Goal: Information Seeking & Learning: Learn about a topic

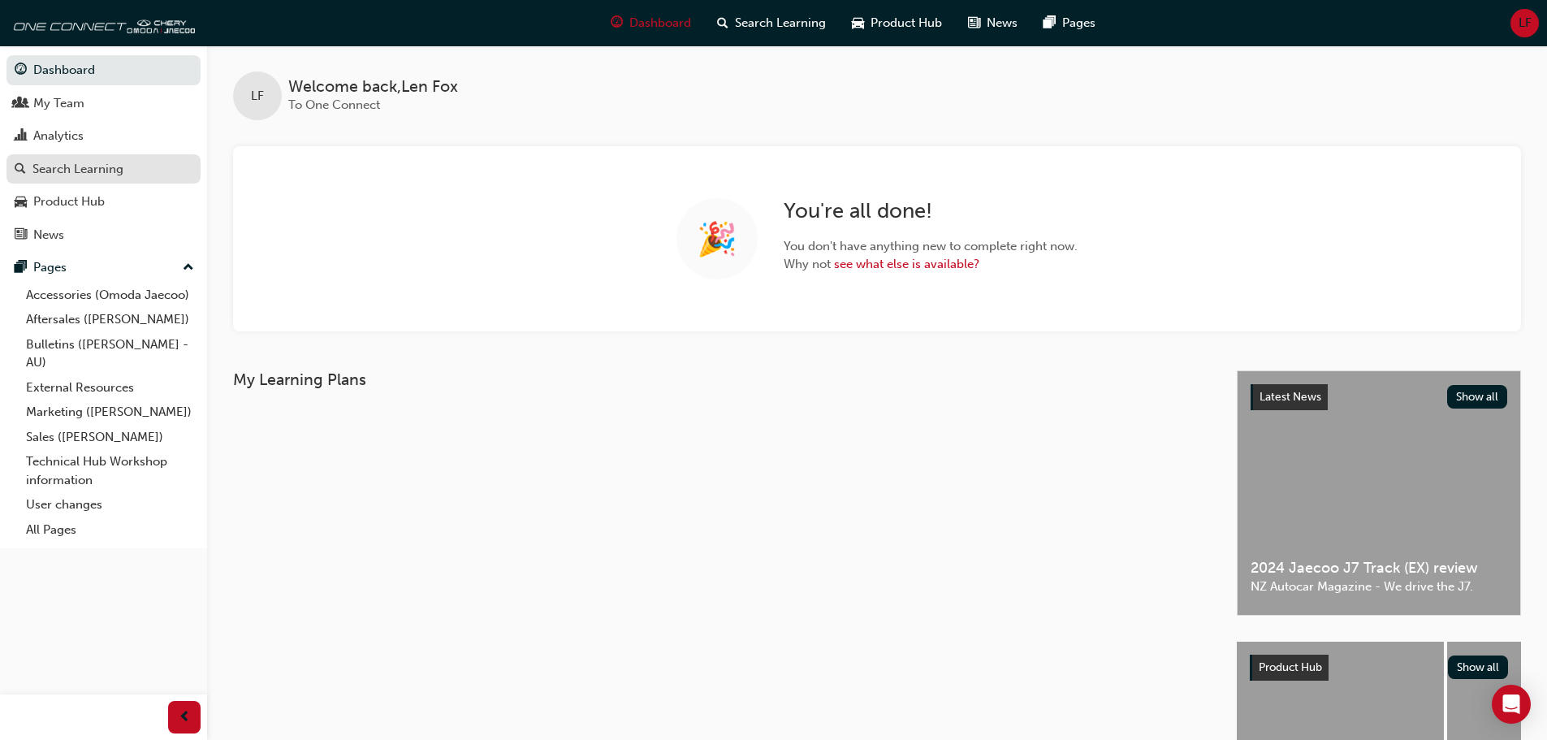
click at [37, 157] on link "Search Learning" at bounding box center [103, 169] width 194 height 30
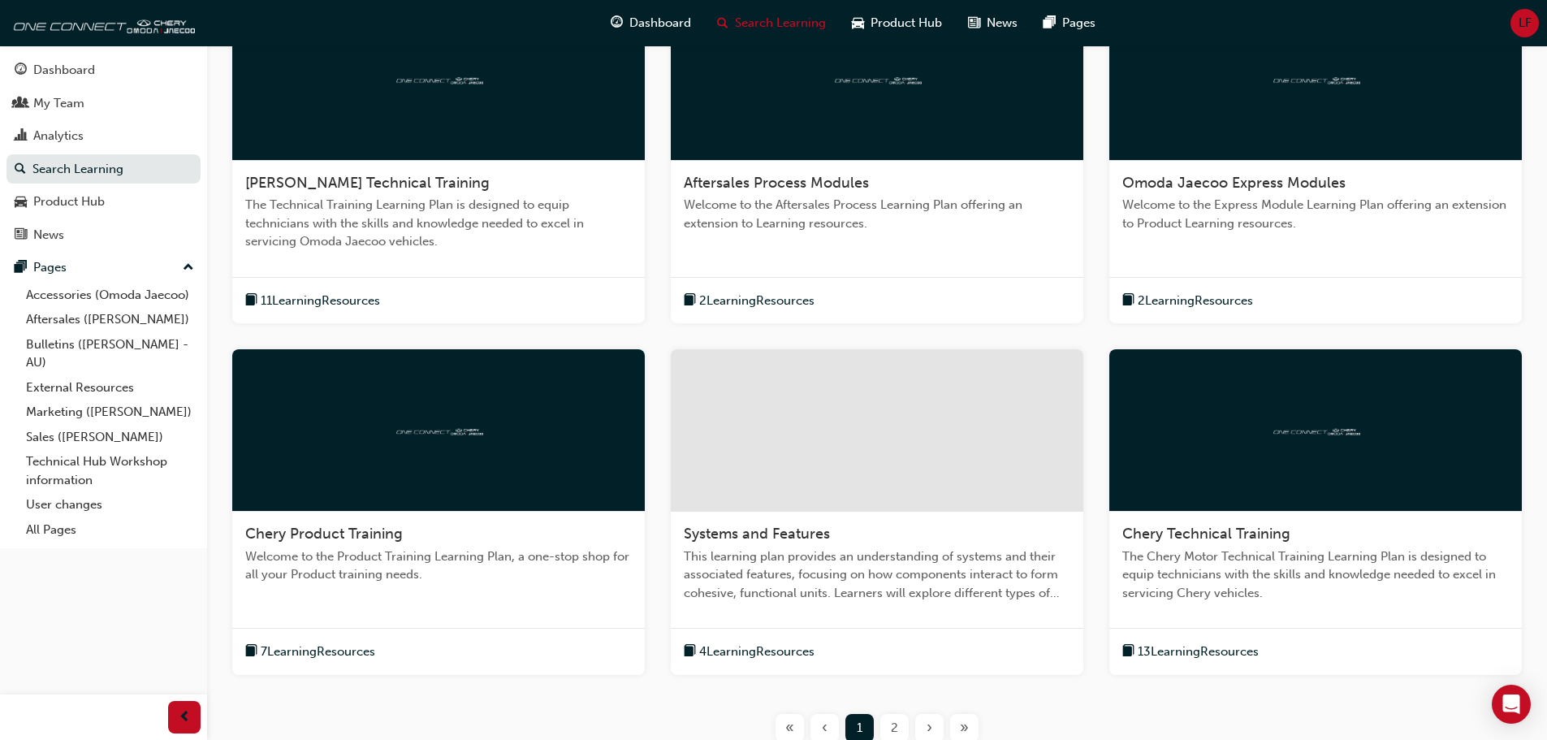
scroll to position [406, 0]
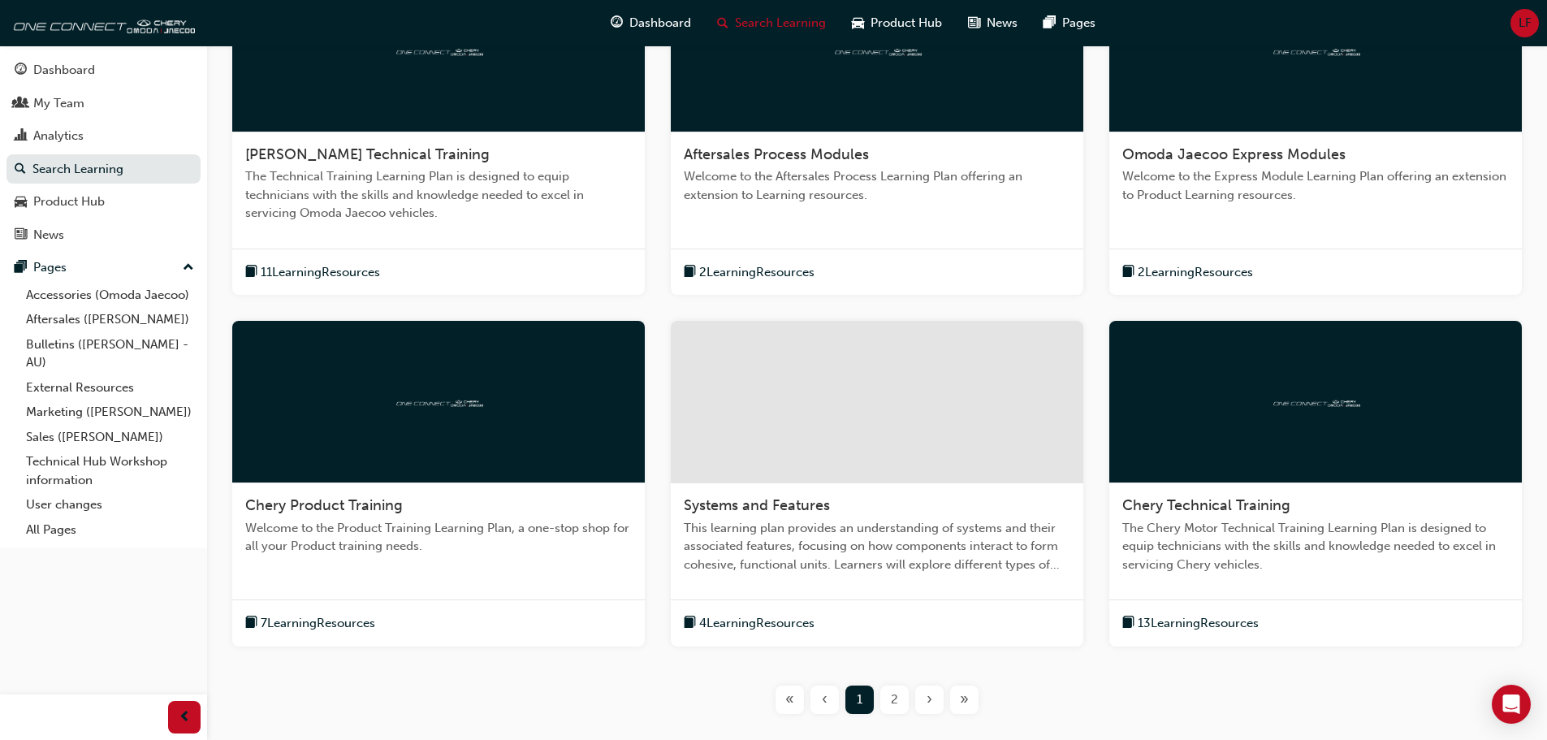
click at [417, 63] on div at bounding box center [438, 51] width 412 height 162
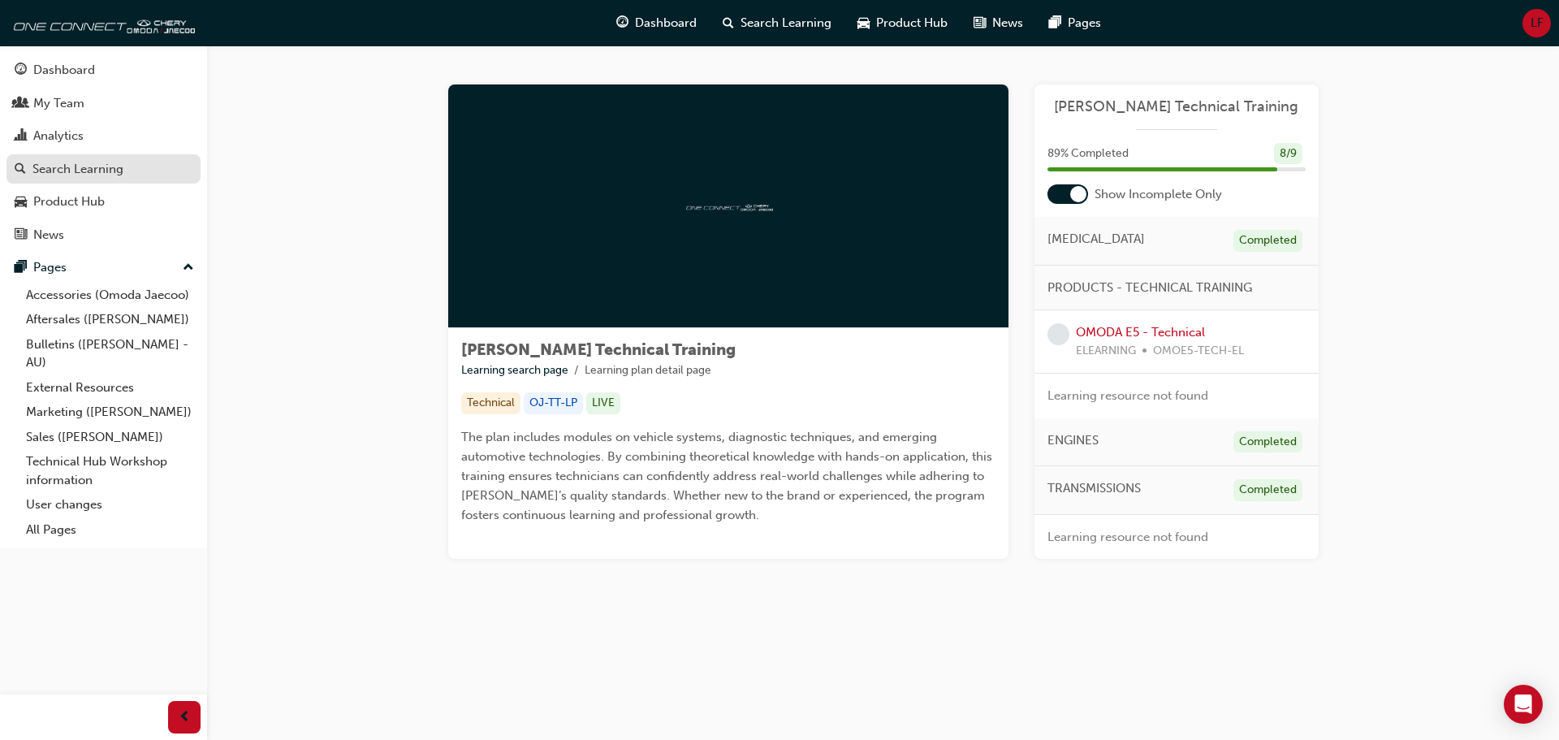
click at [61, 171] on div "Search Learning" at bounding box center [77, 169] width 91 height 19
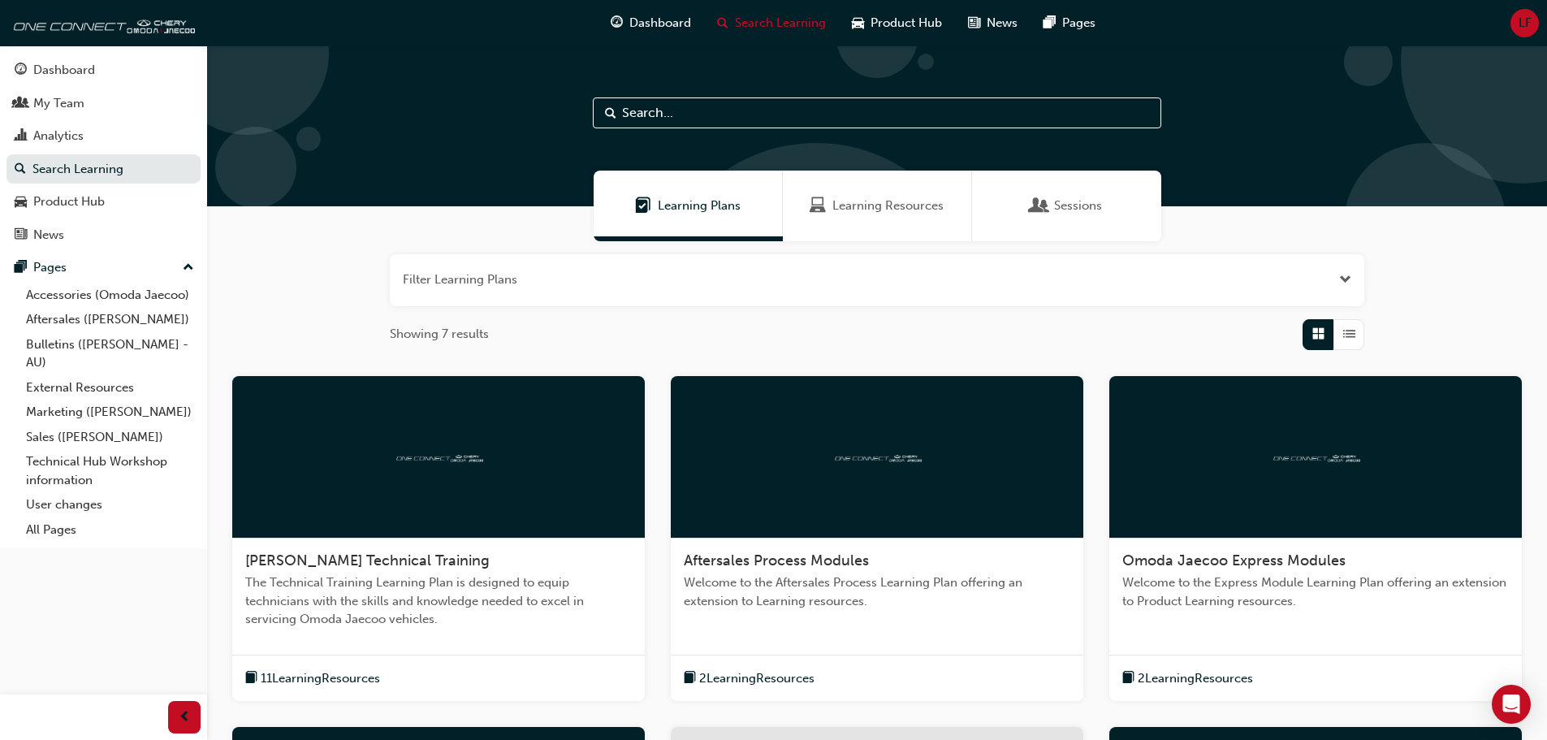
scroll to position [244, 0]
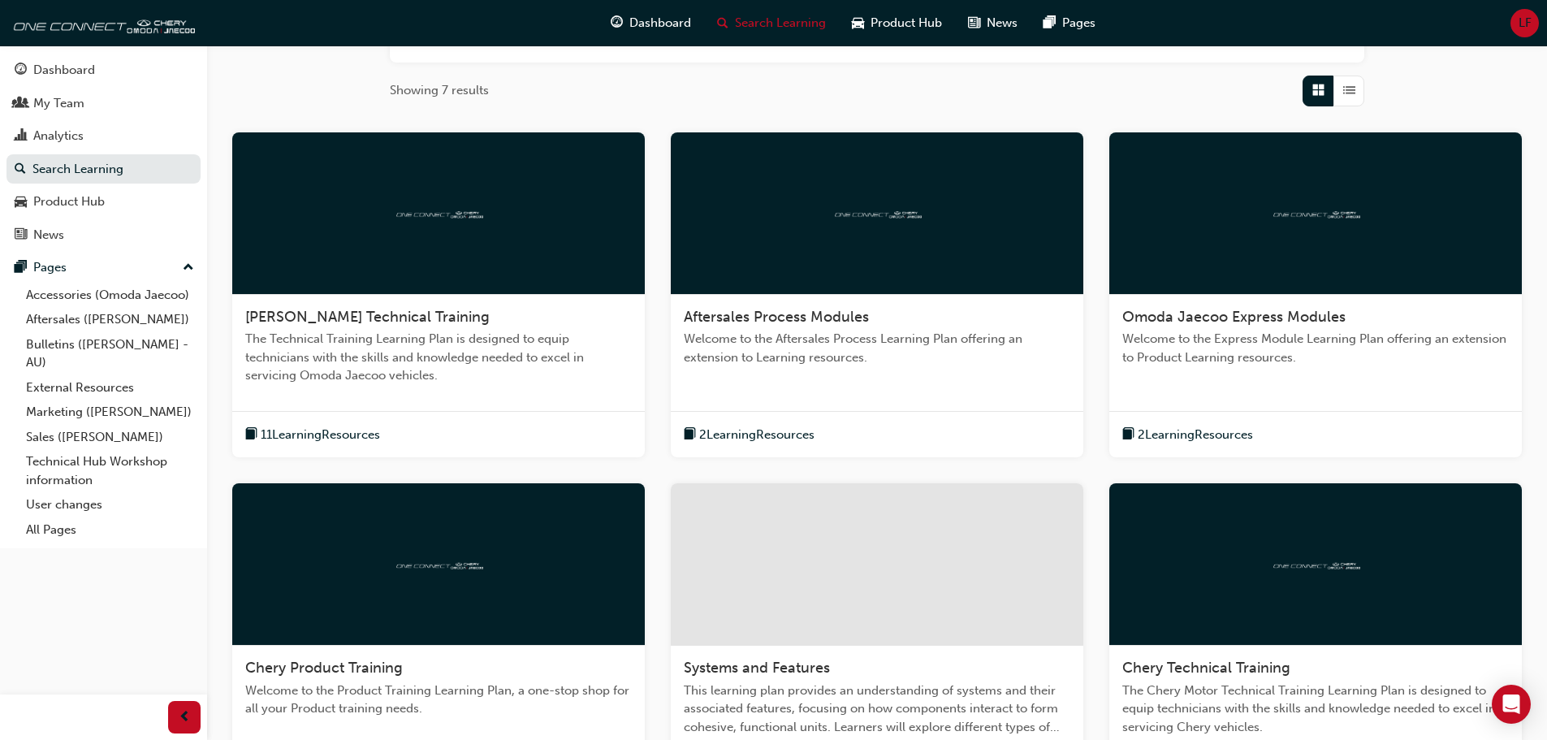
click at [814, 222] on div at bounding box center [877, 213] width 412 height 162
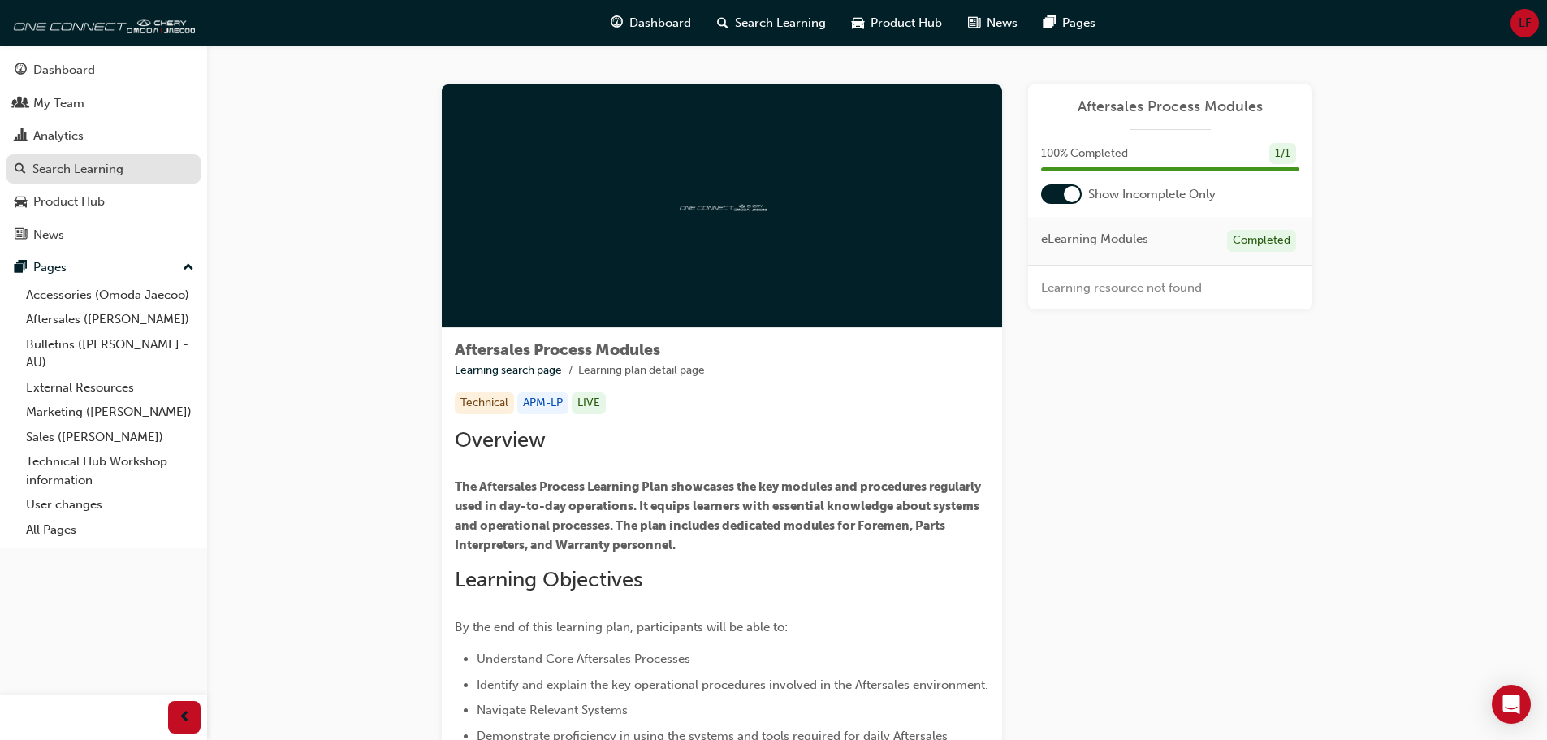
click at [93, 169] on div "Search Learning" at bounding box center [77, 169] width 91 height 19
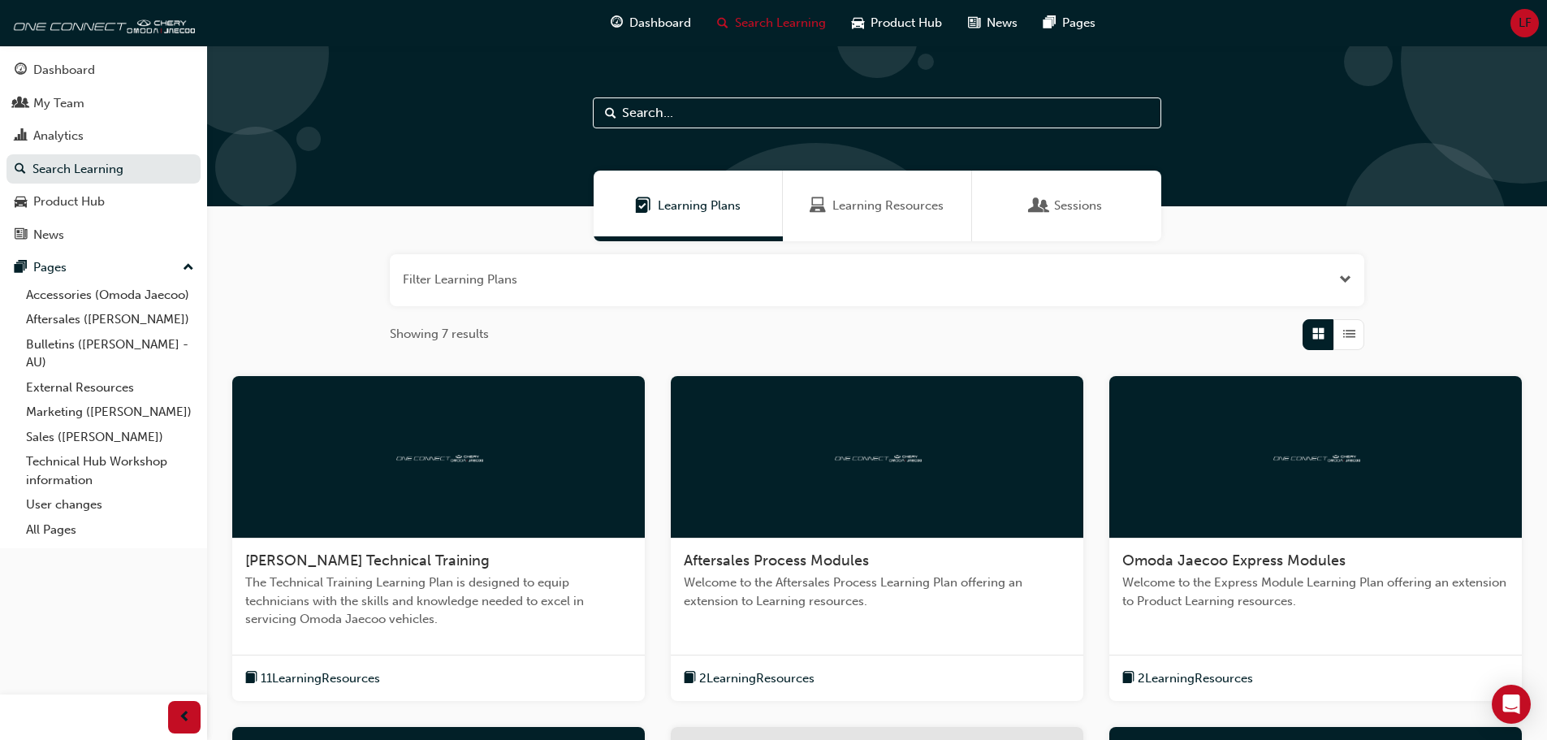
click at [1237, 441] on div at bounding box center [1315, 457] width 412 height 162
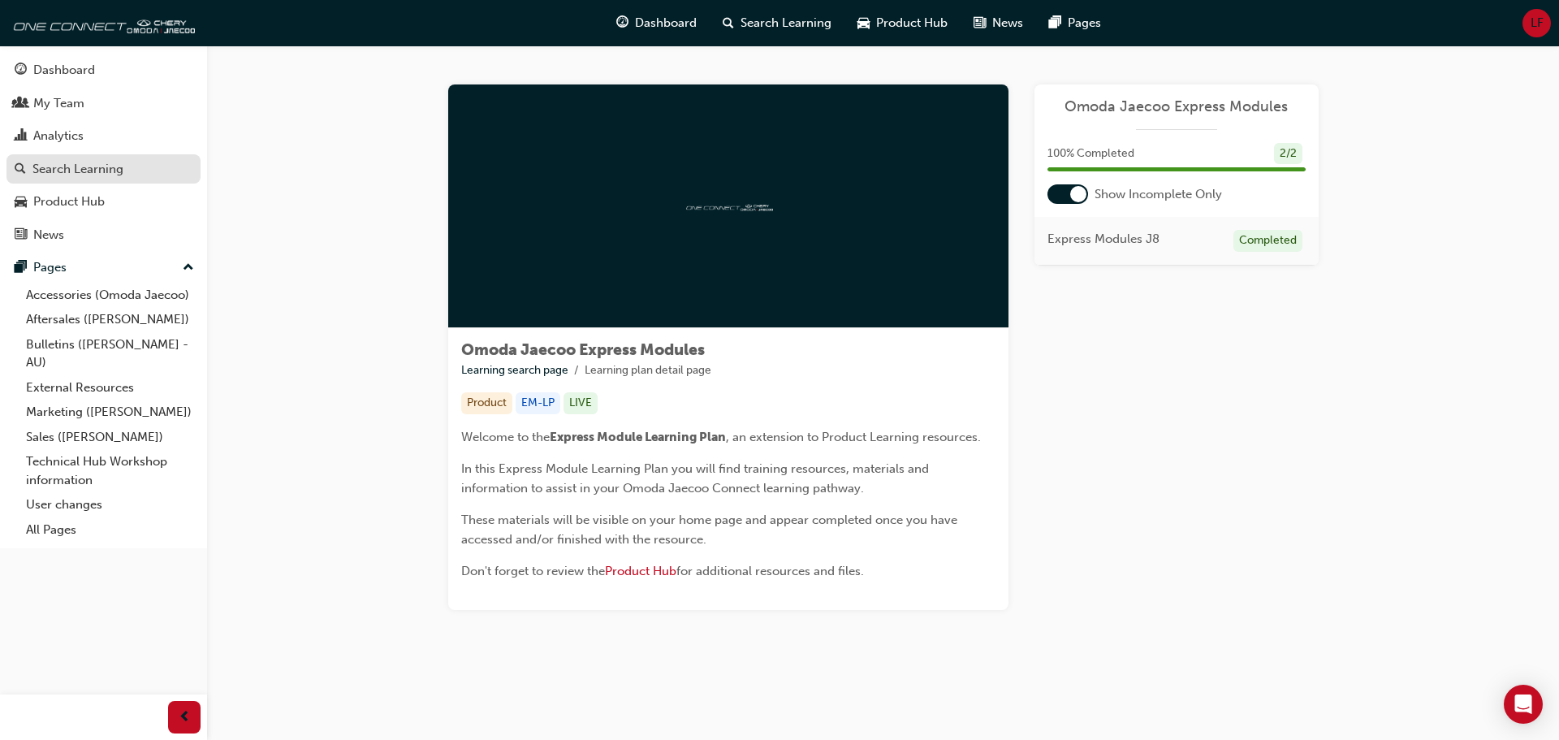
click at [81, 171] on div "Search Learning" at bounding box center [77, 169] width 91 height 19
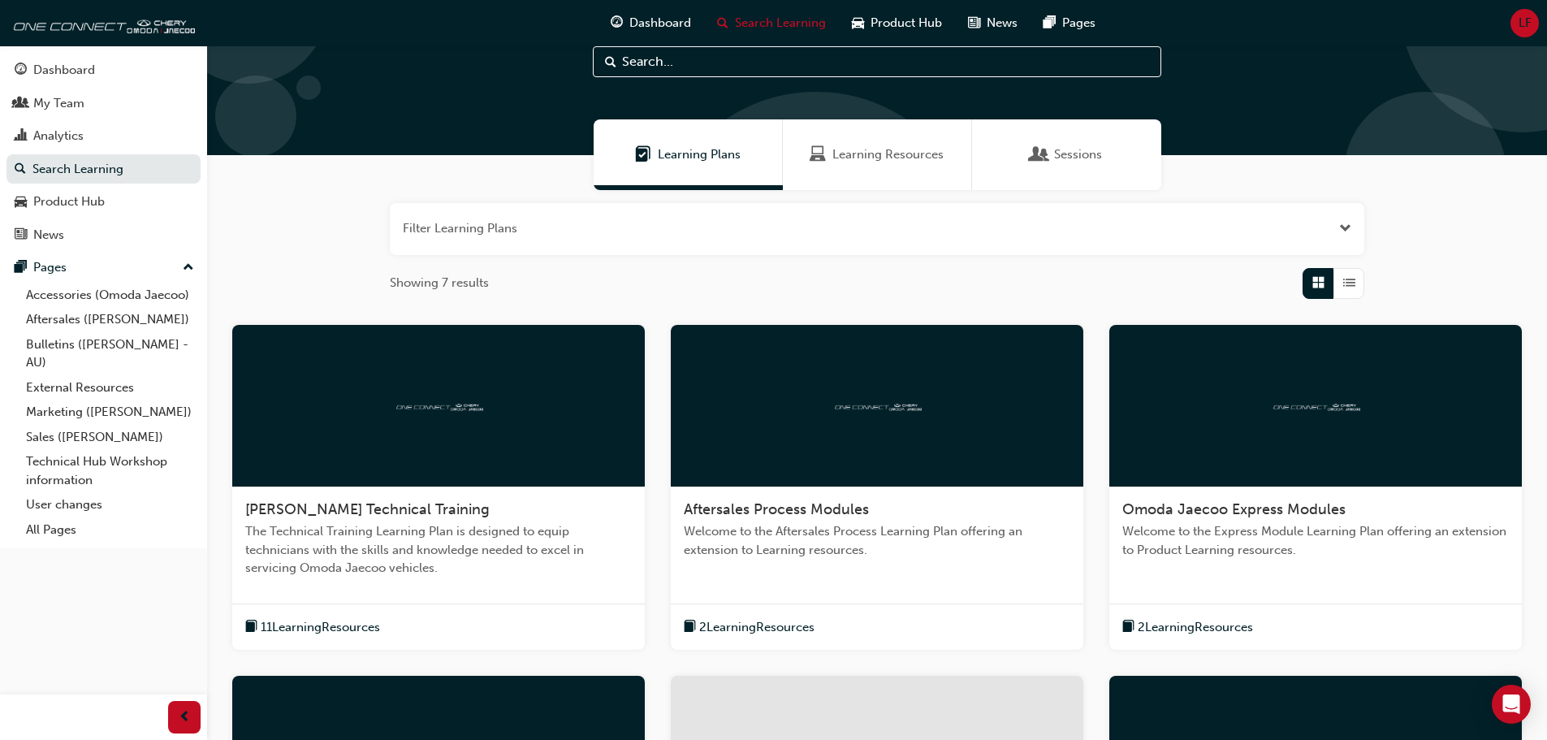
scroll to position [244, 0]
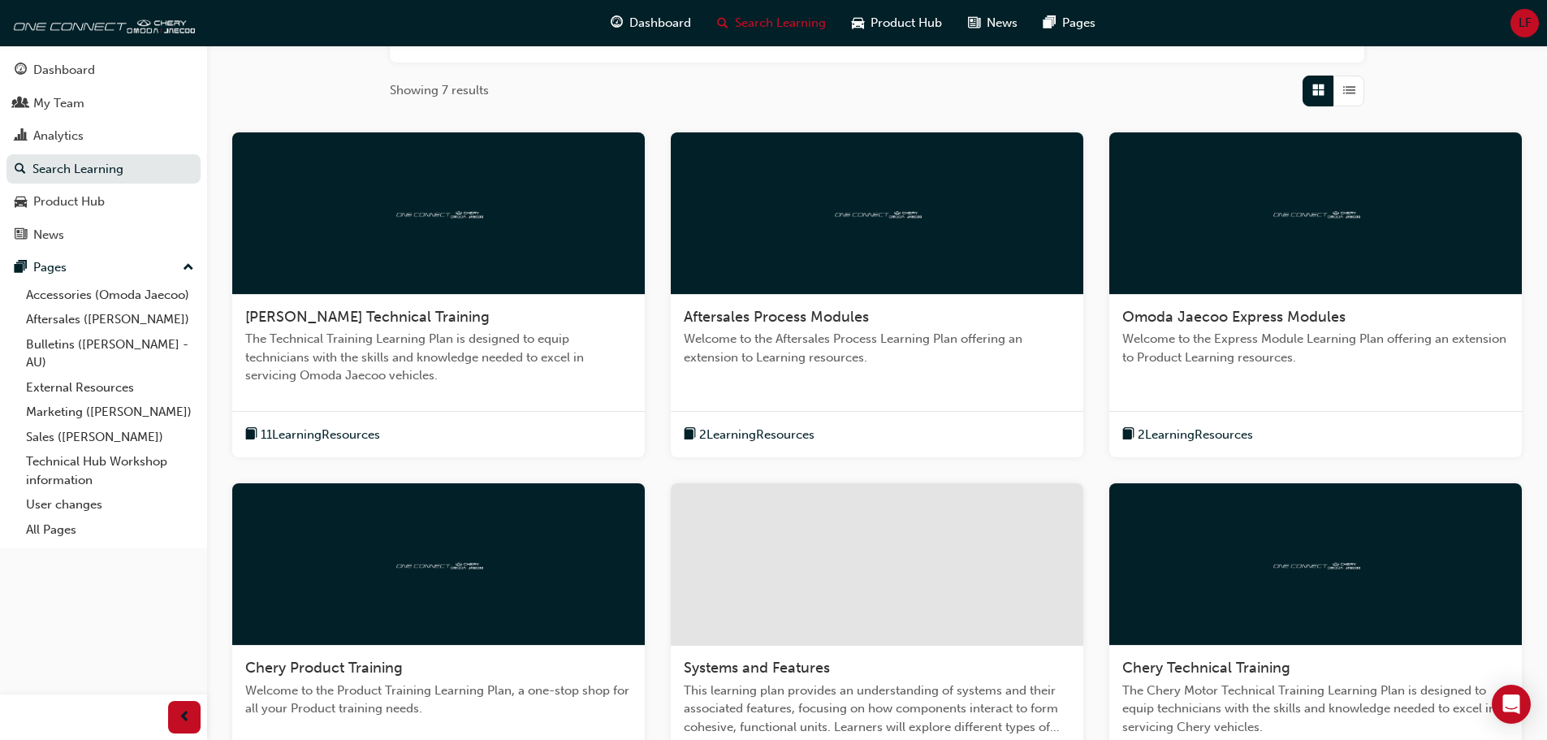
click at [459, 552] on div at bounding box center [438, 564] width 412 height 162
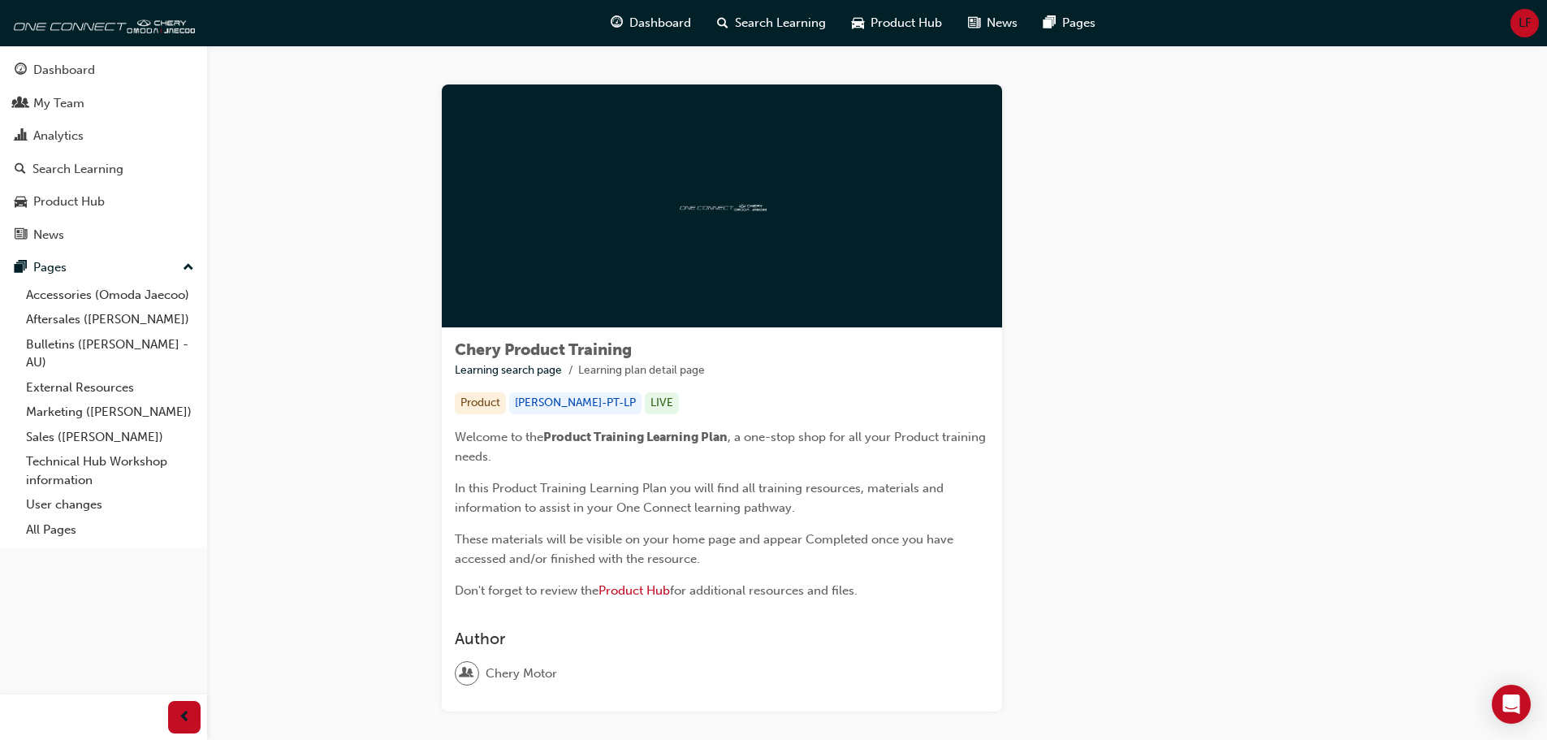
click at [313, 334] on div "Chery Product Training Learning search page Learning plan detail page Chery Pro…" at bounding box center [877, 417] width 1340 height 744
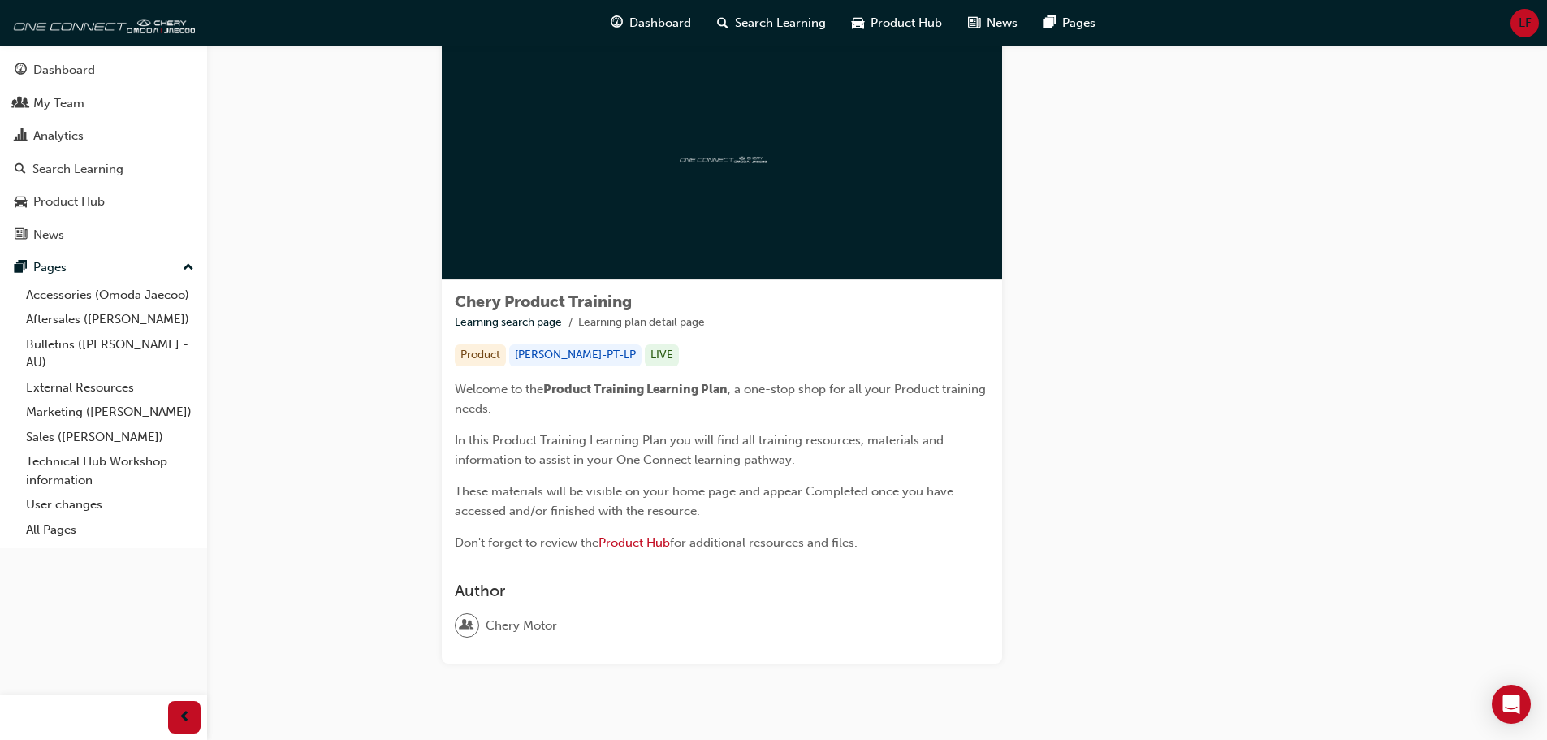
scroll to position [90, 0]
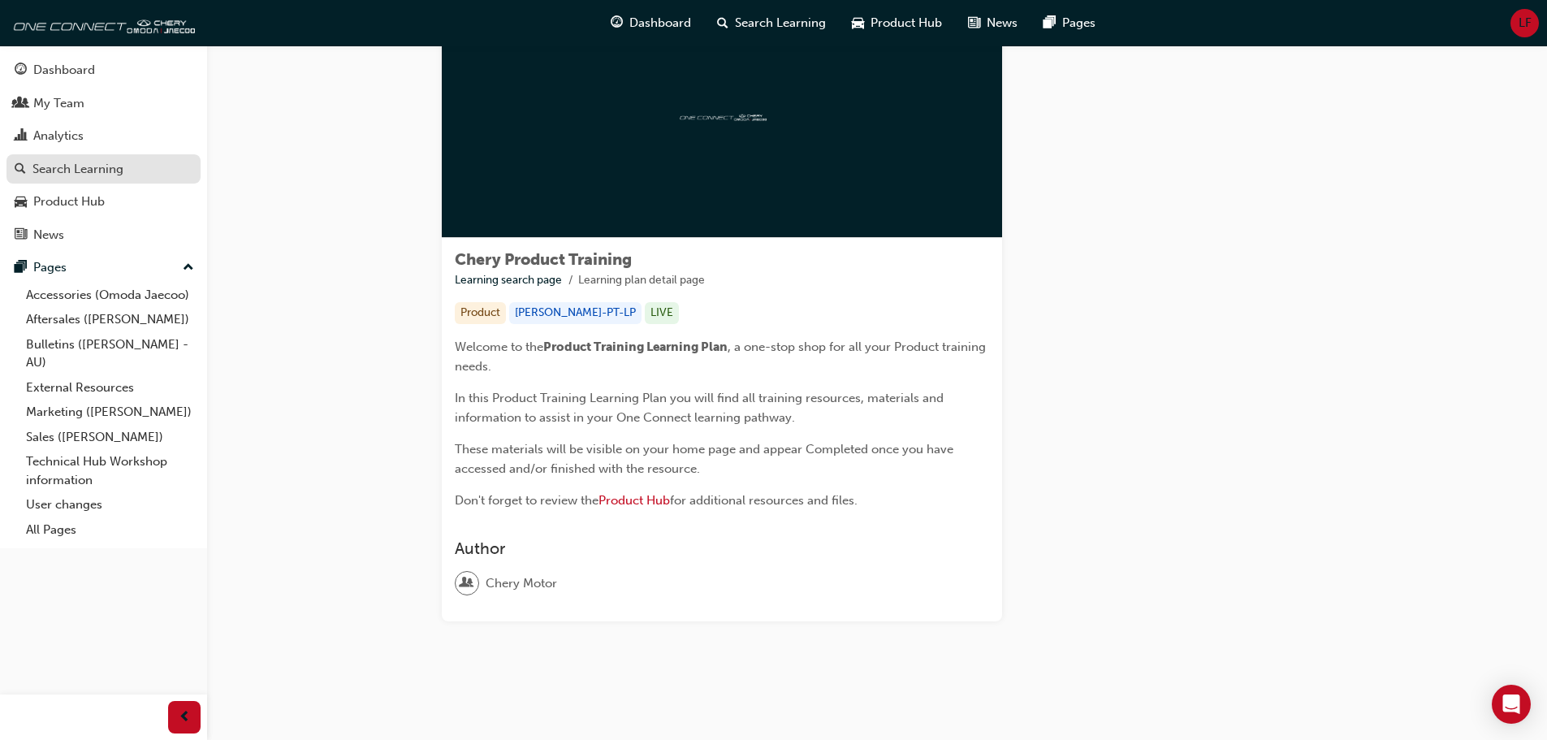
click at [130, 175] on div "Search Learning" at bounding box center [104, 169] width 178 height 20
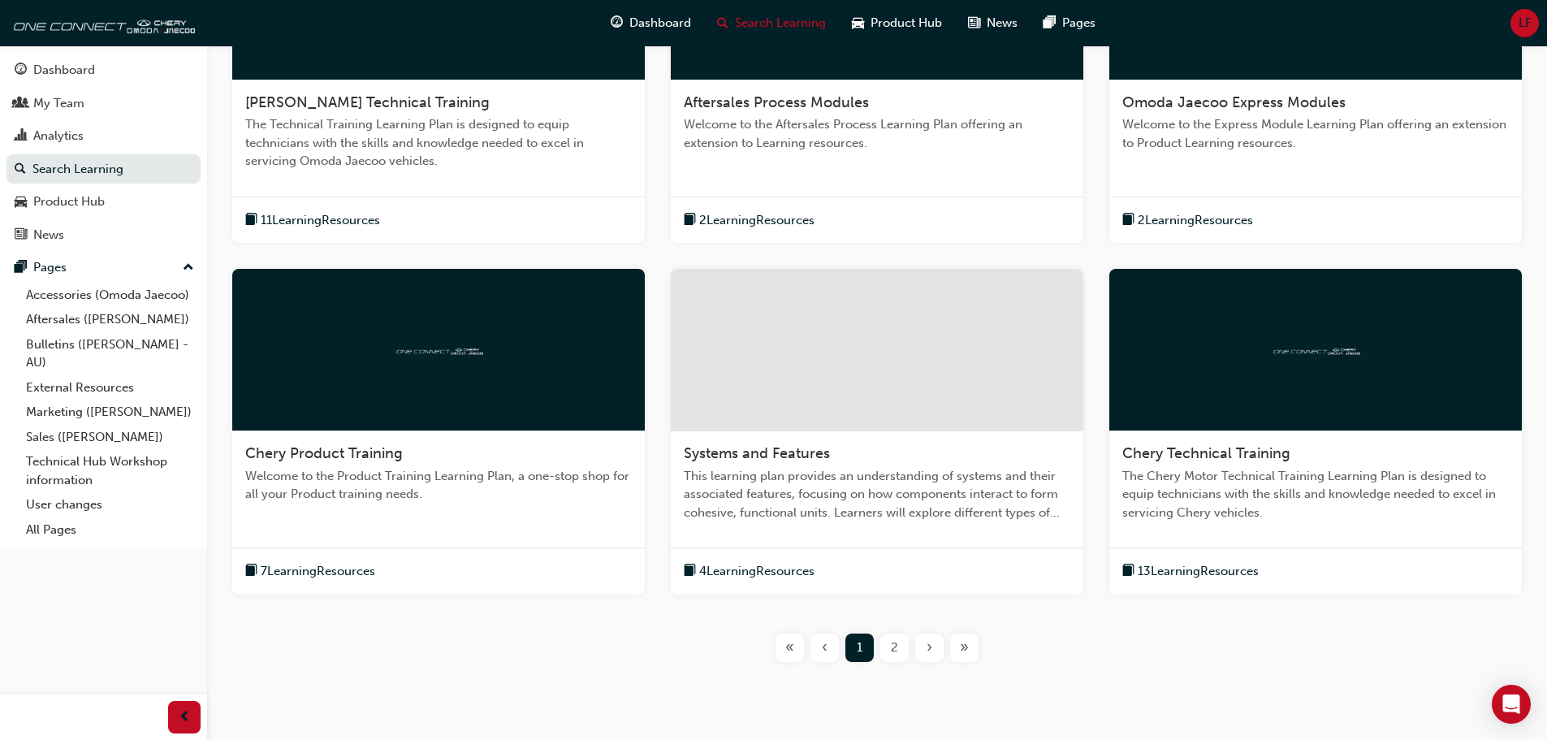
scroll to position [487, 0]
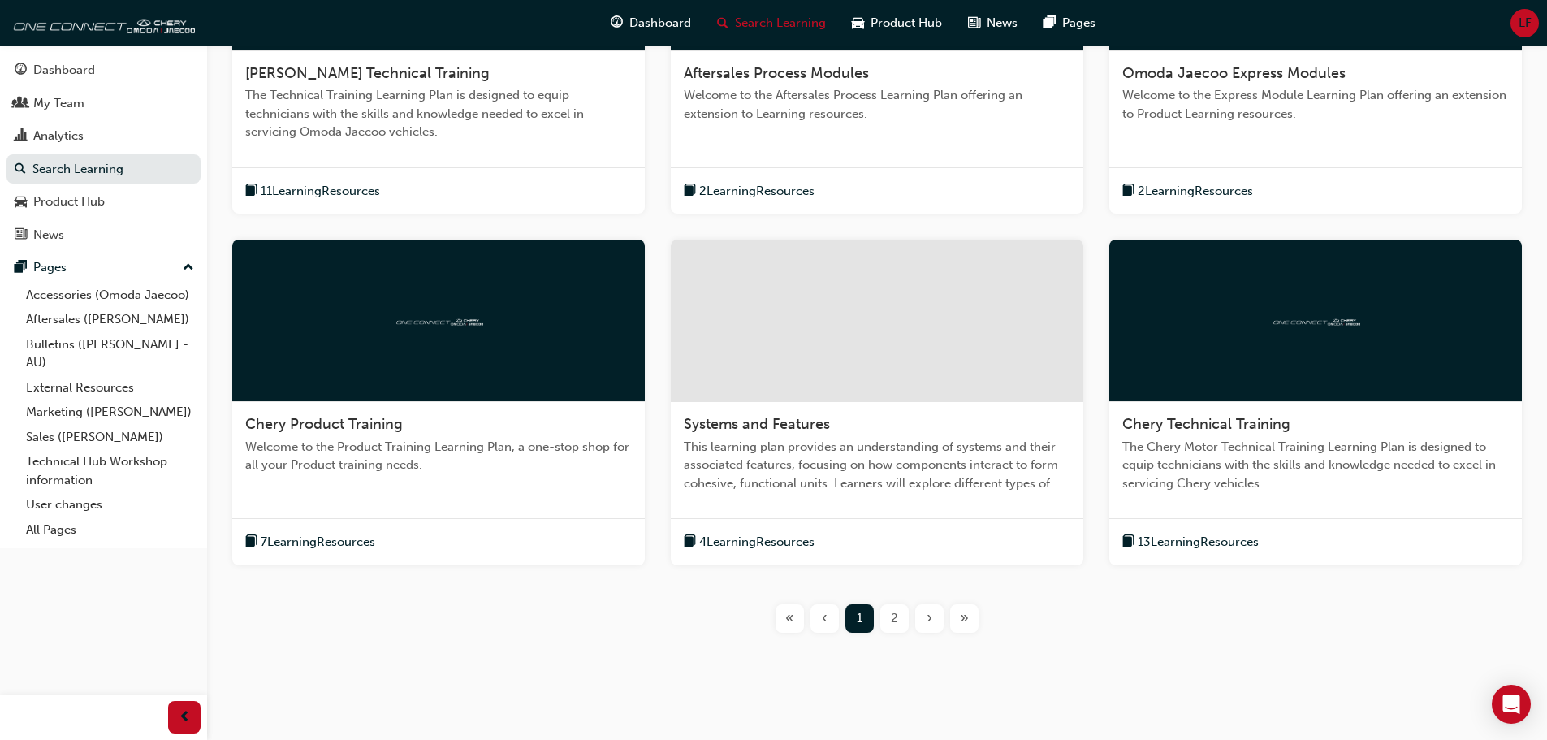
click at [918, 290] on div at bounding box center [877, 321] width 412 height 162
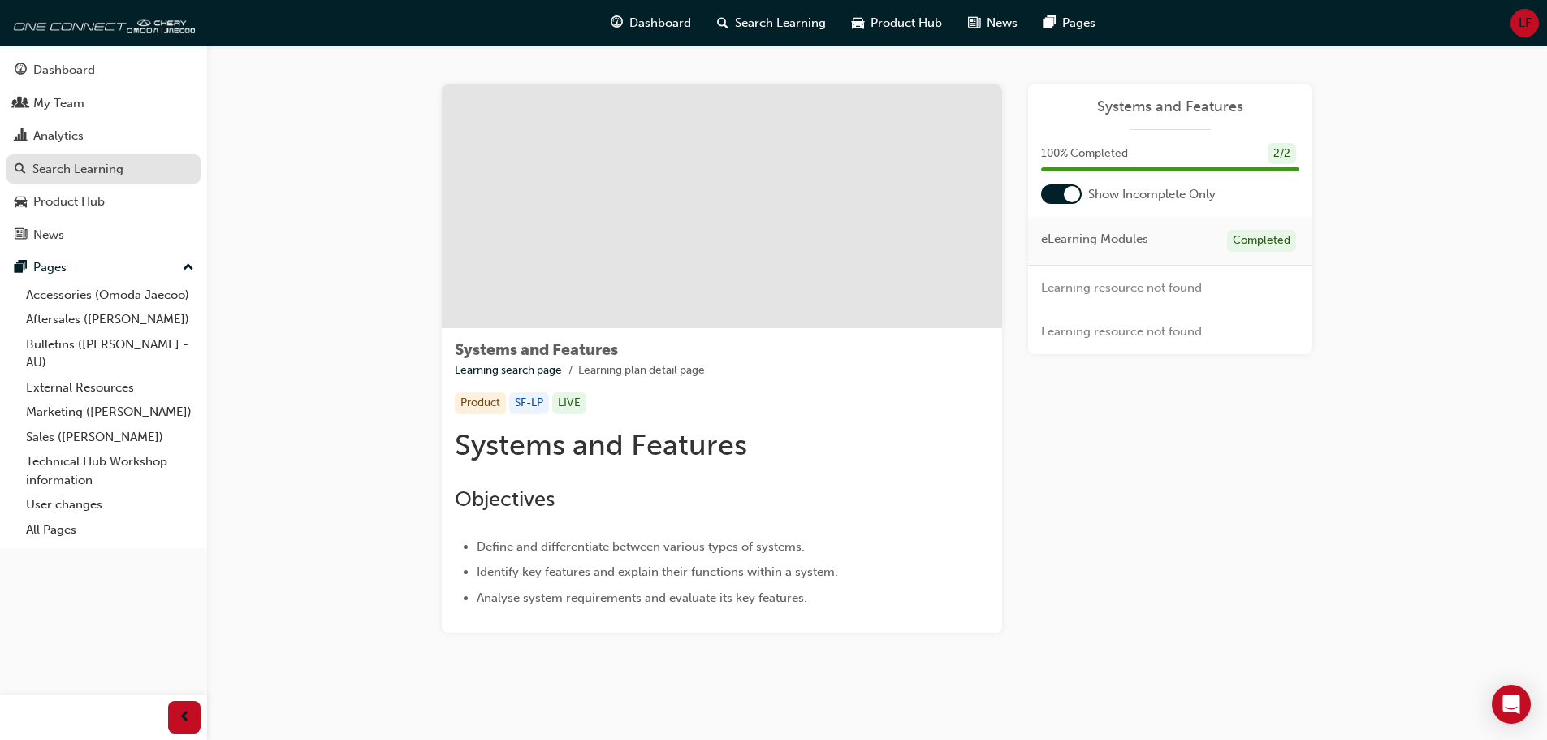
click at [144, 169] on div "Search Learning" at bounding box center [104, 169] width 178 height 20
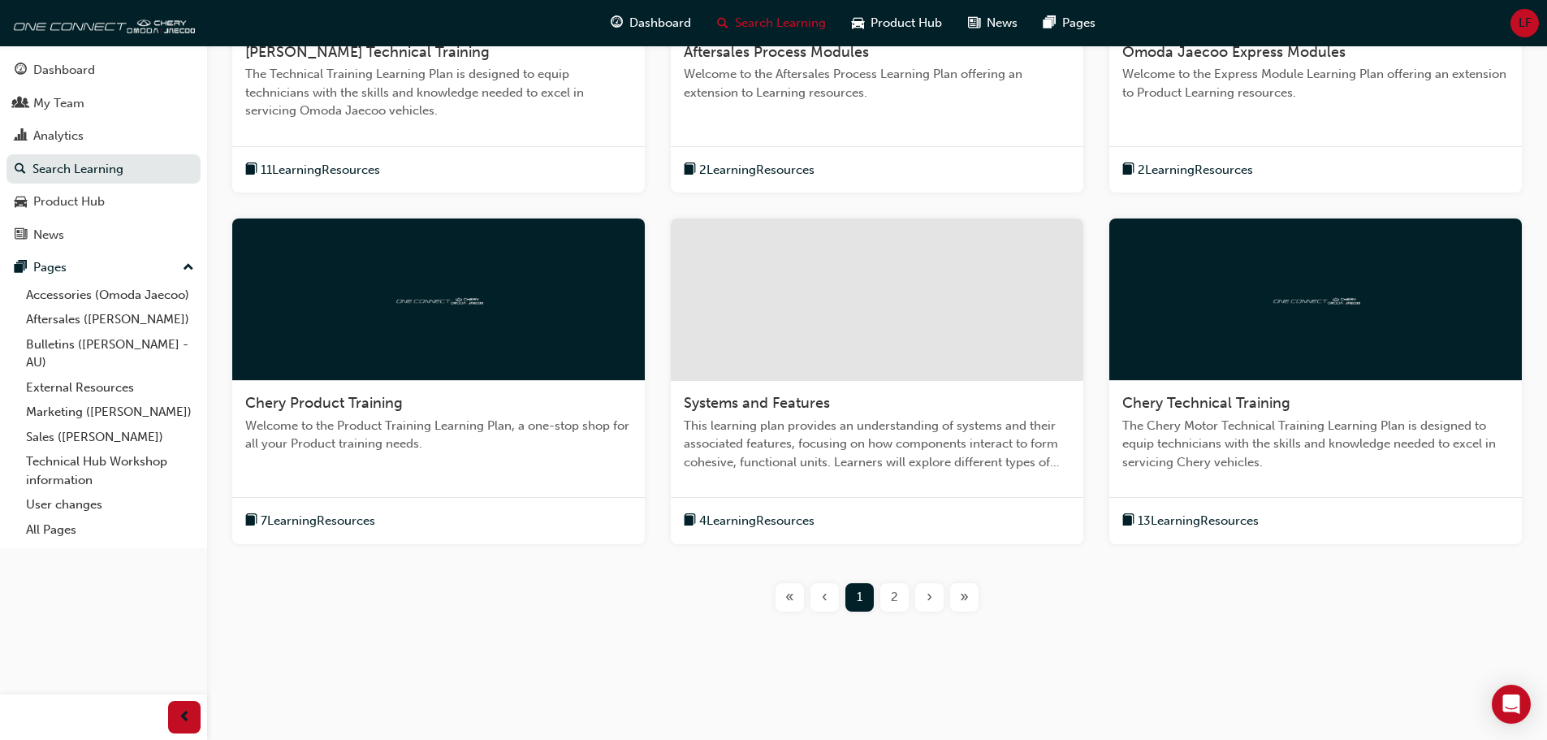
scroll to position [512, 0]
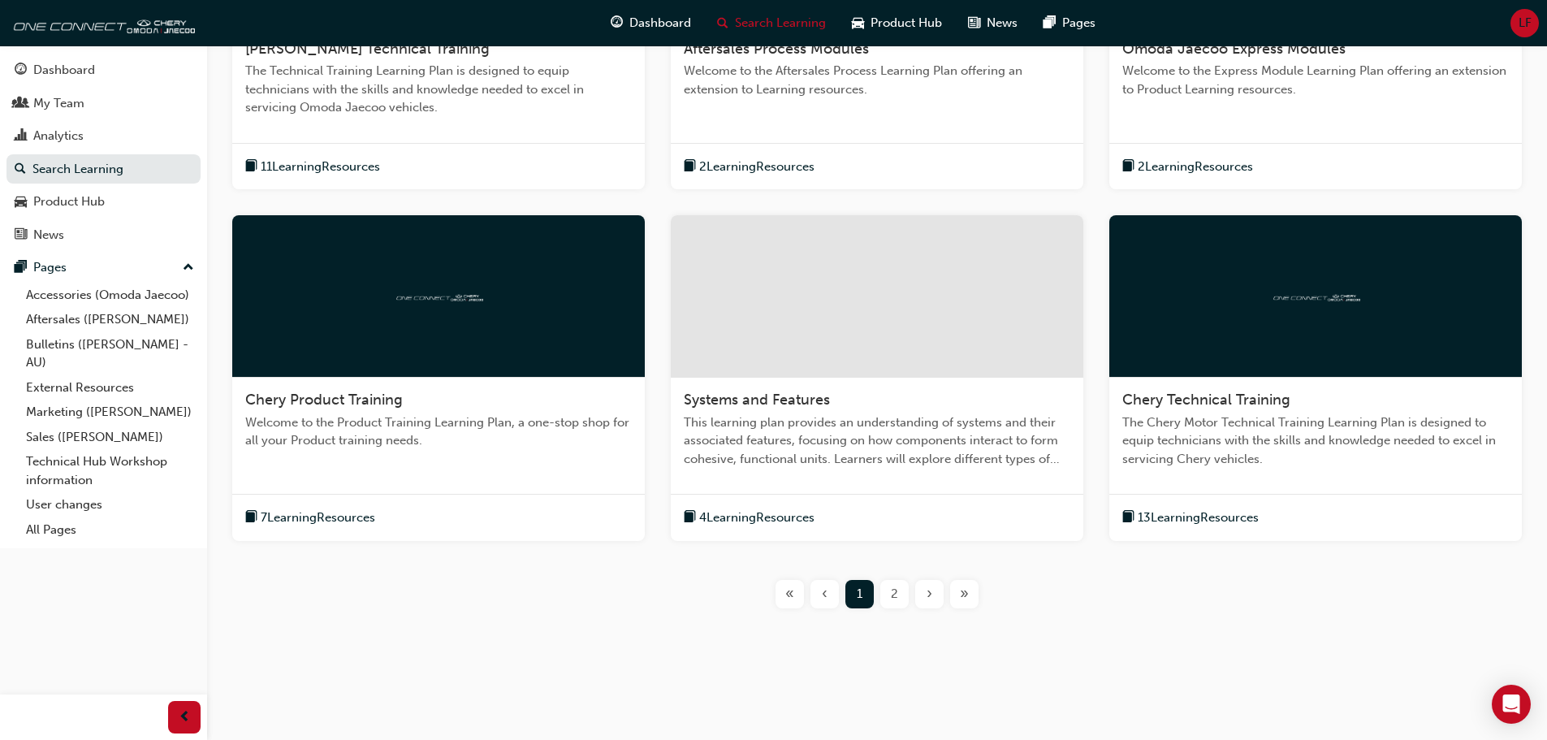
click at [1301, 315] on div at bounding box center [1315, 296] width 412 height 162
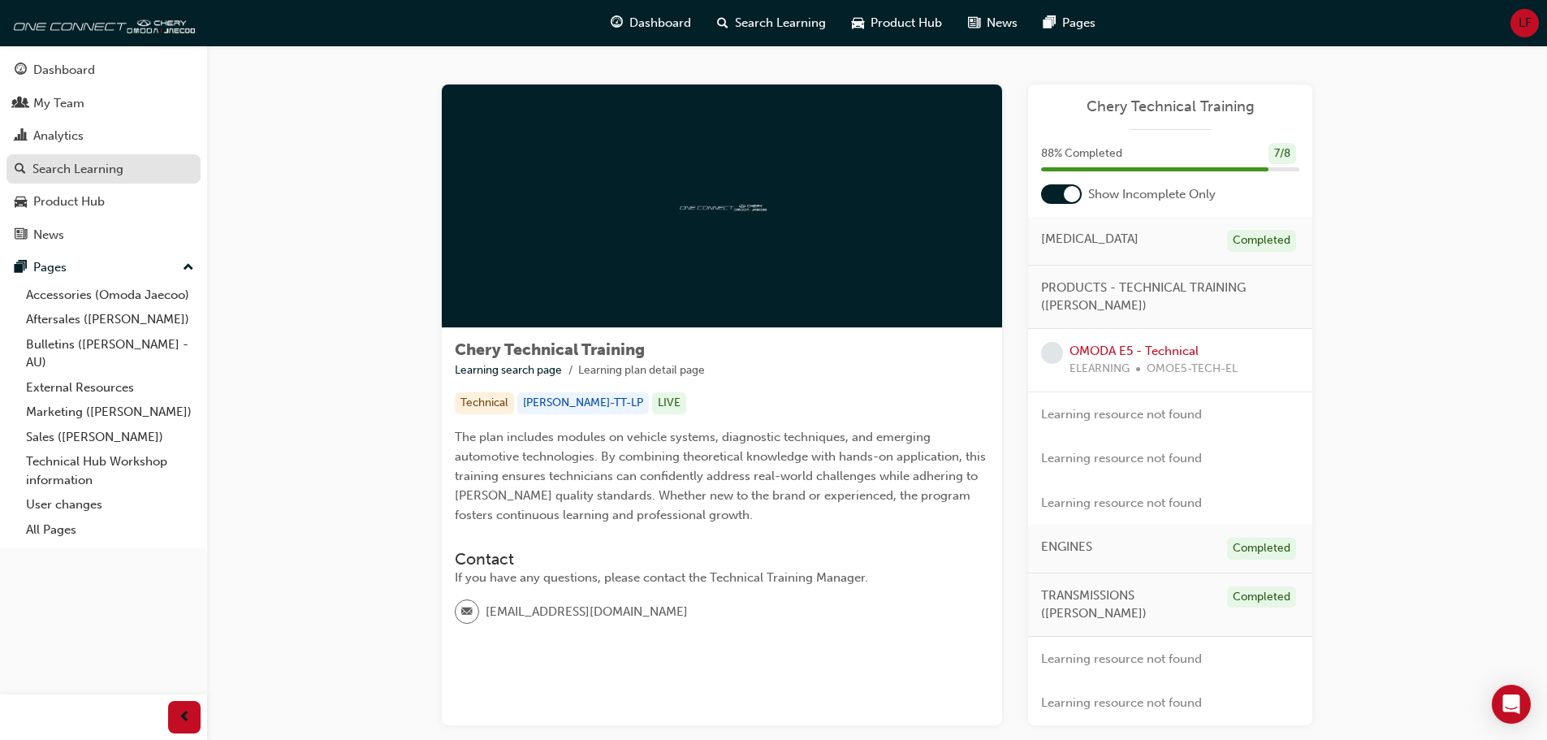
click at [79, 177] on div "Search Learning" at bounding box center [77, 169] width 91 height 19
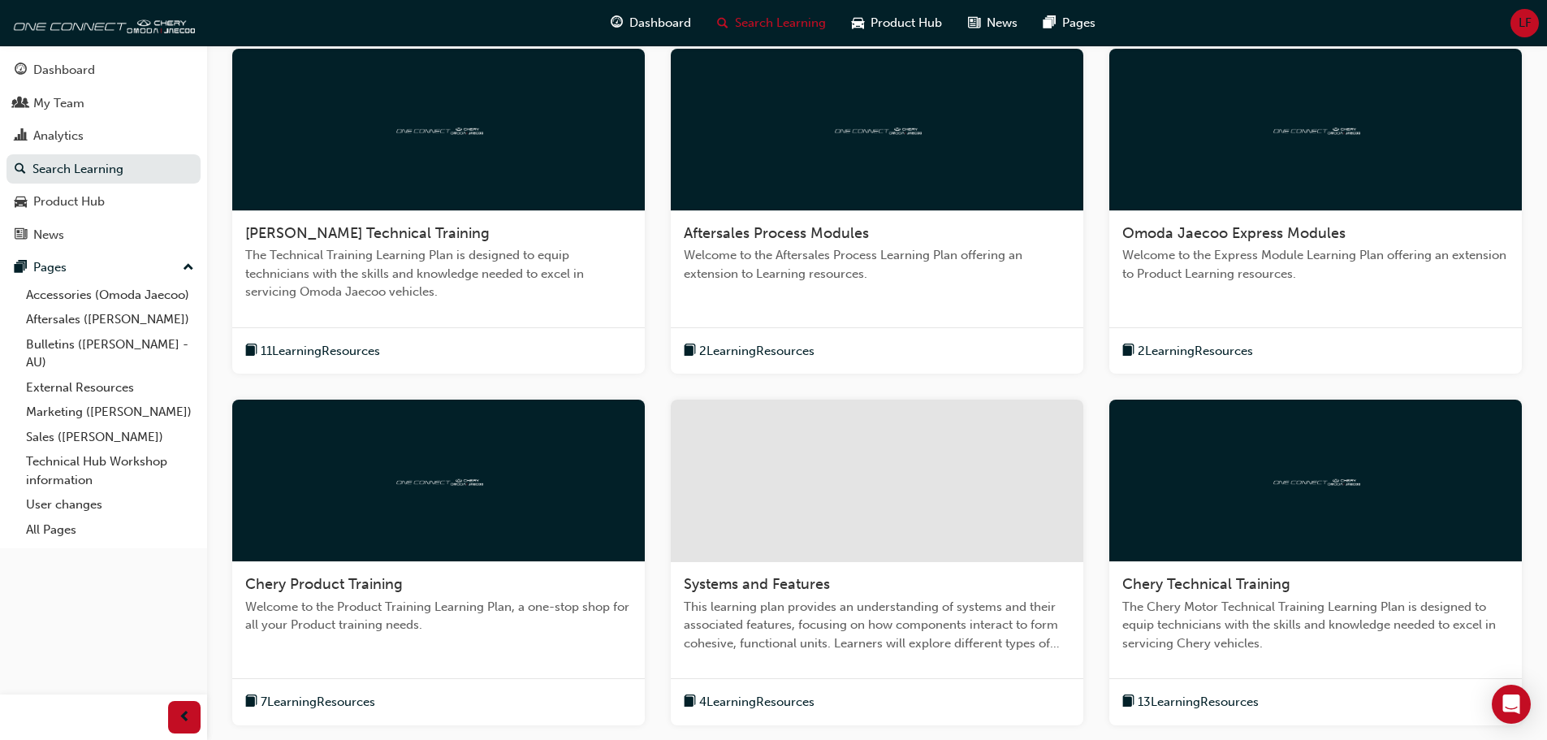
scroll to position [512, 0]
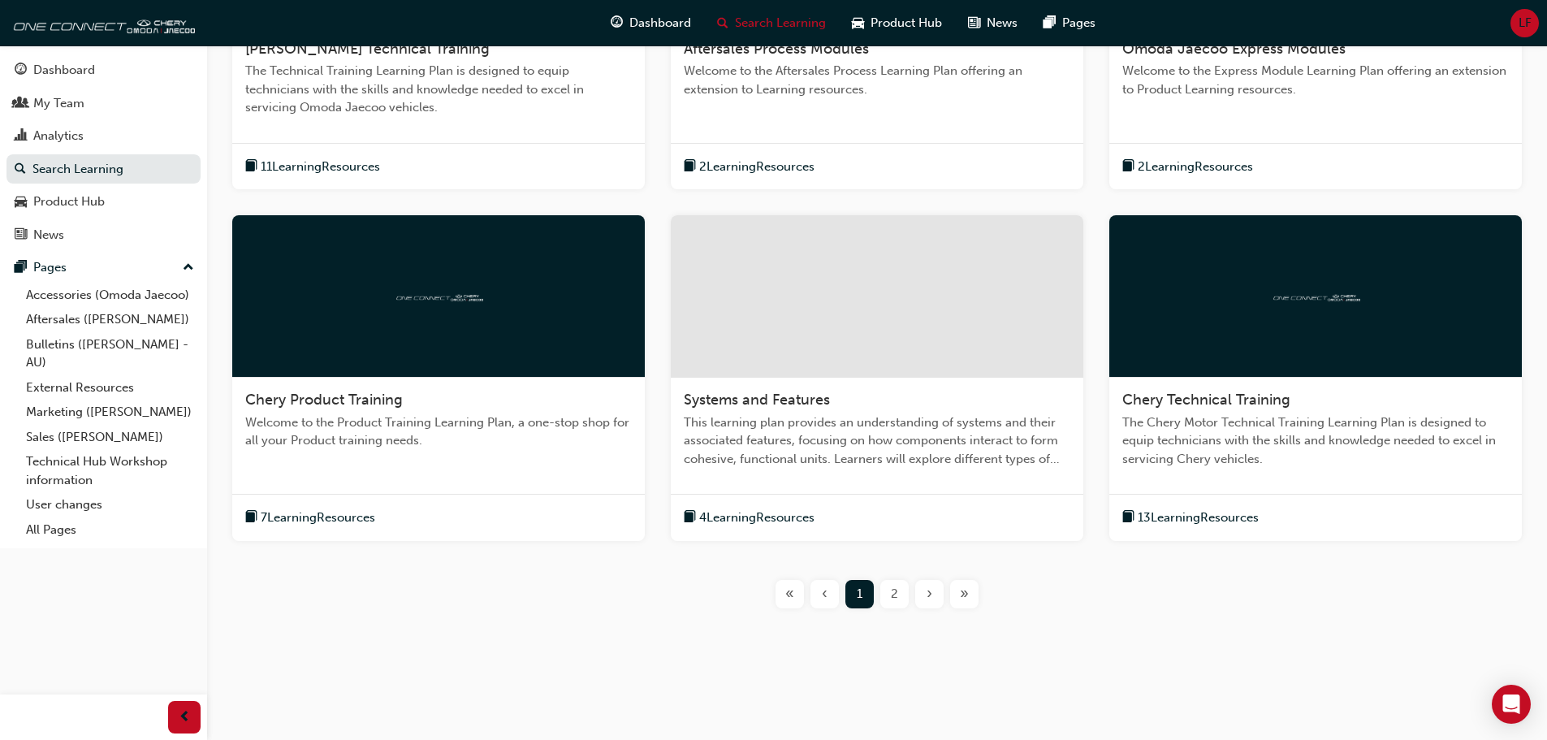
click at [890, 600] on div "2" at bounding box center [894, 594] width 28 height 28
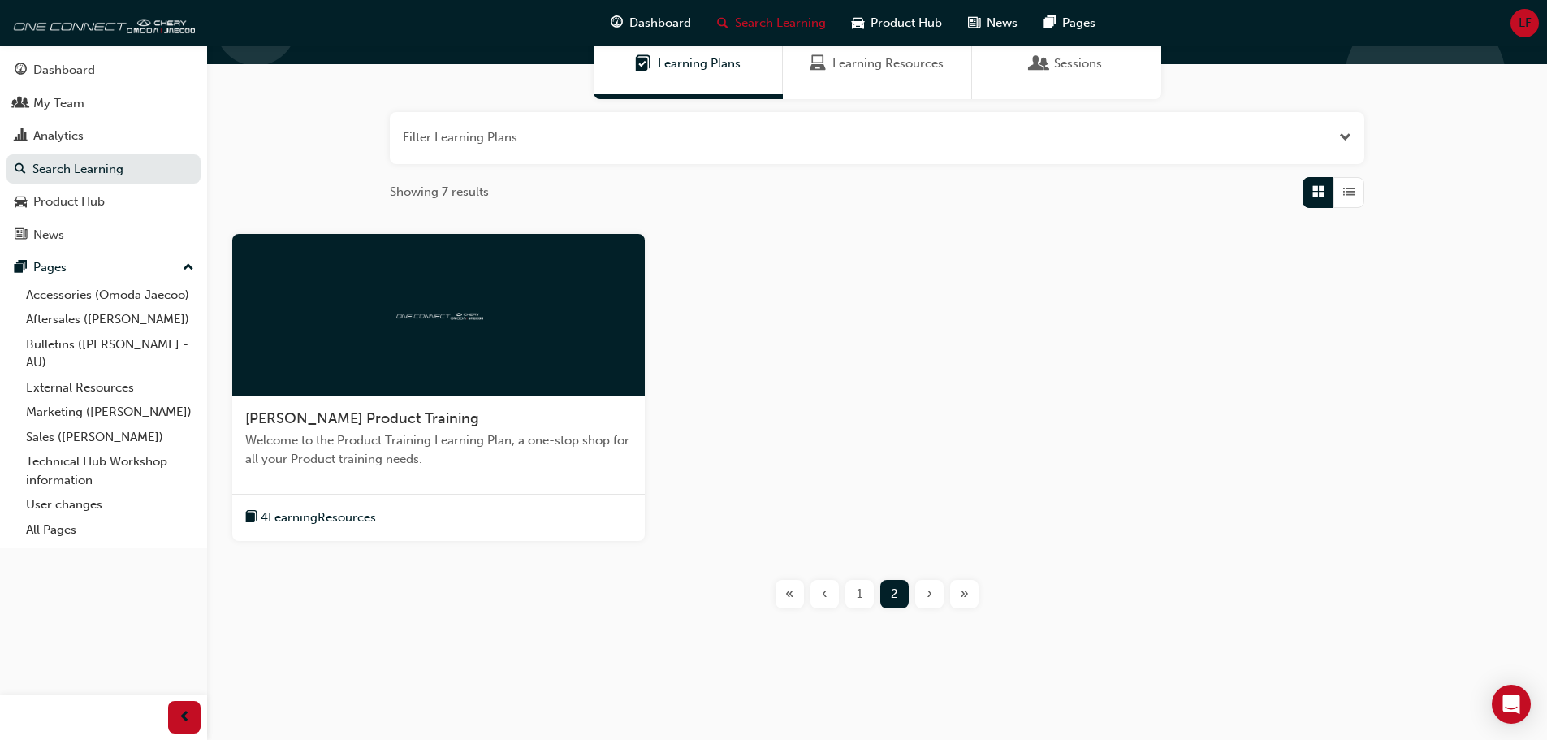
click at [470, 302] on div at bounding box center [438, 315] width 412 height 162
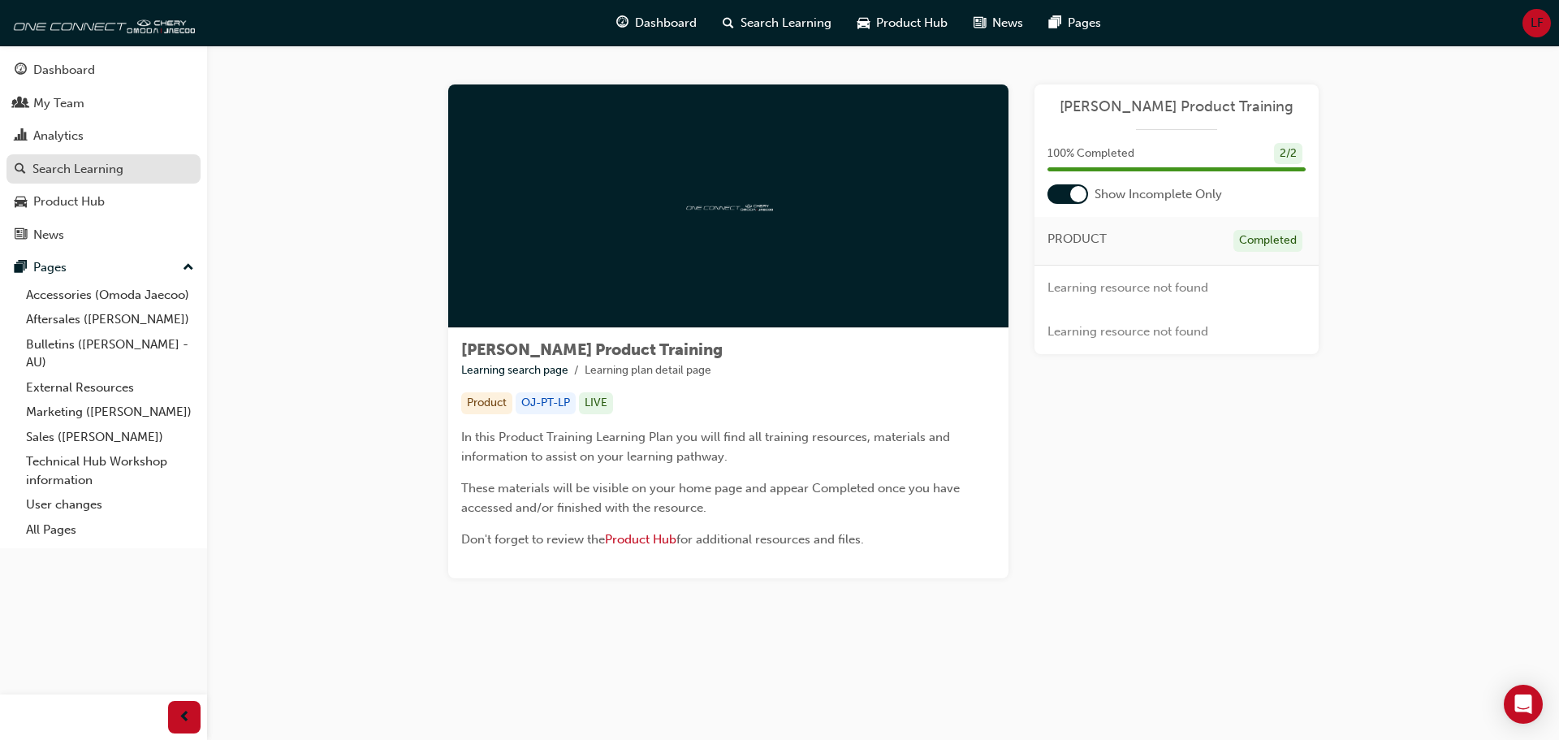
click at [79, 174] on div "Search Learning" at bounding box center [77, 169] width 91 height 19
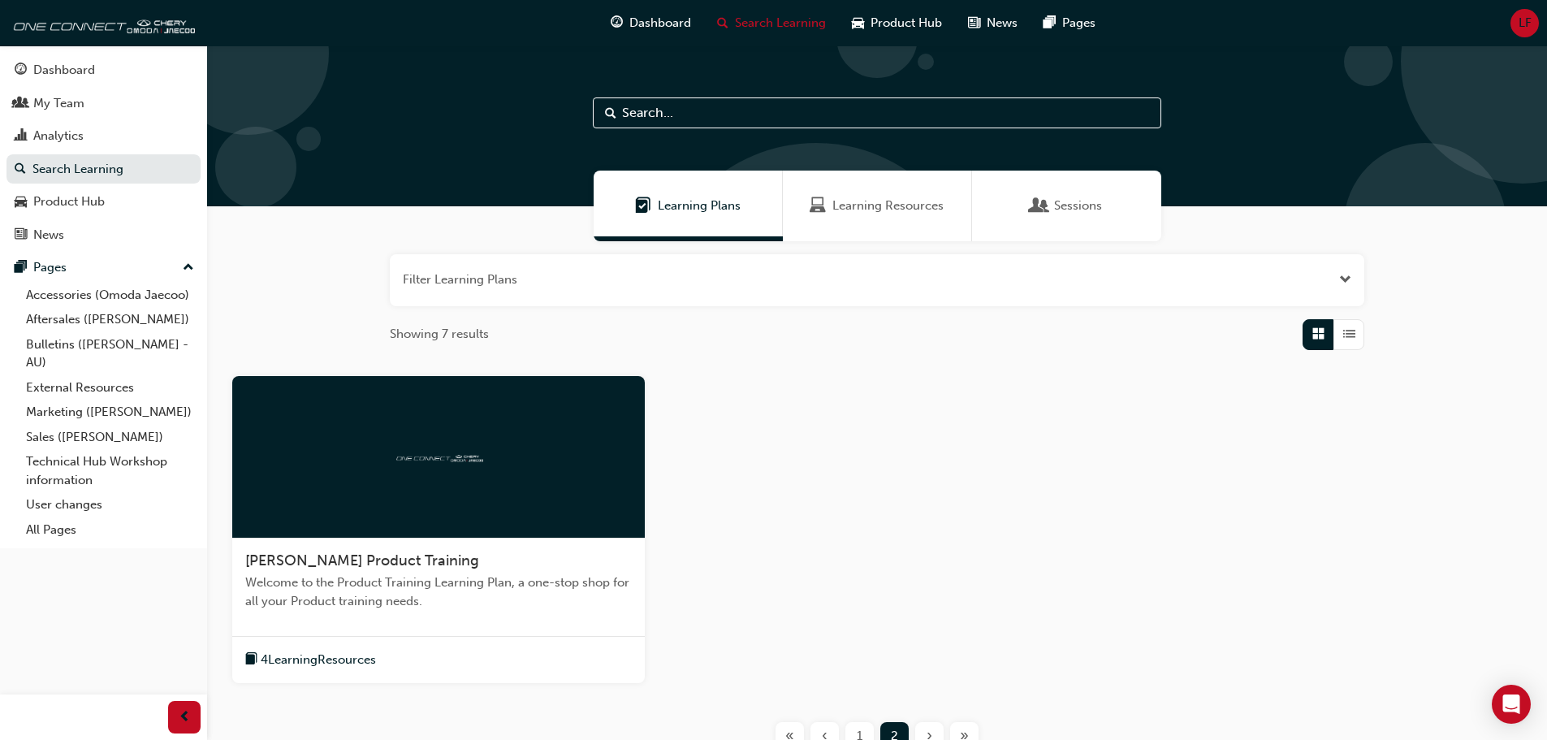
click at [876, 184] on div "Learning Resources" at bounding box center [877, 206] width 189 height 71
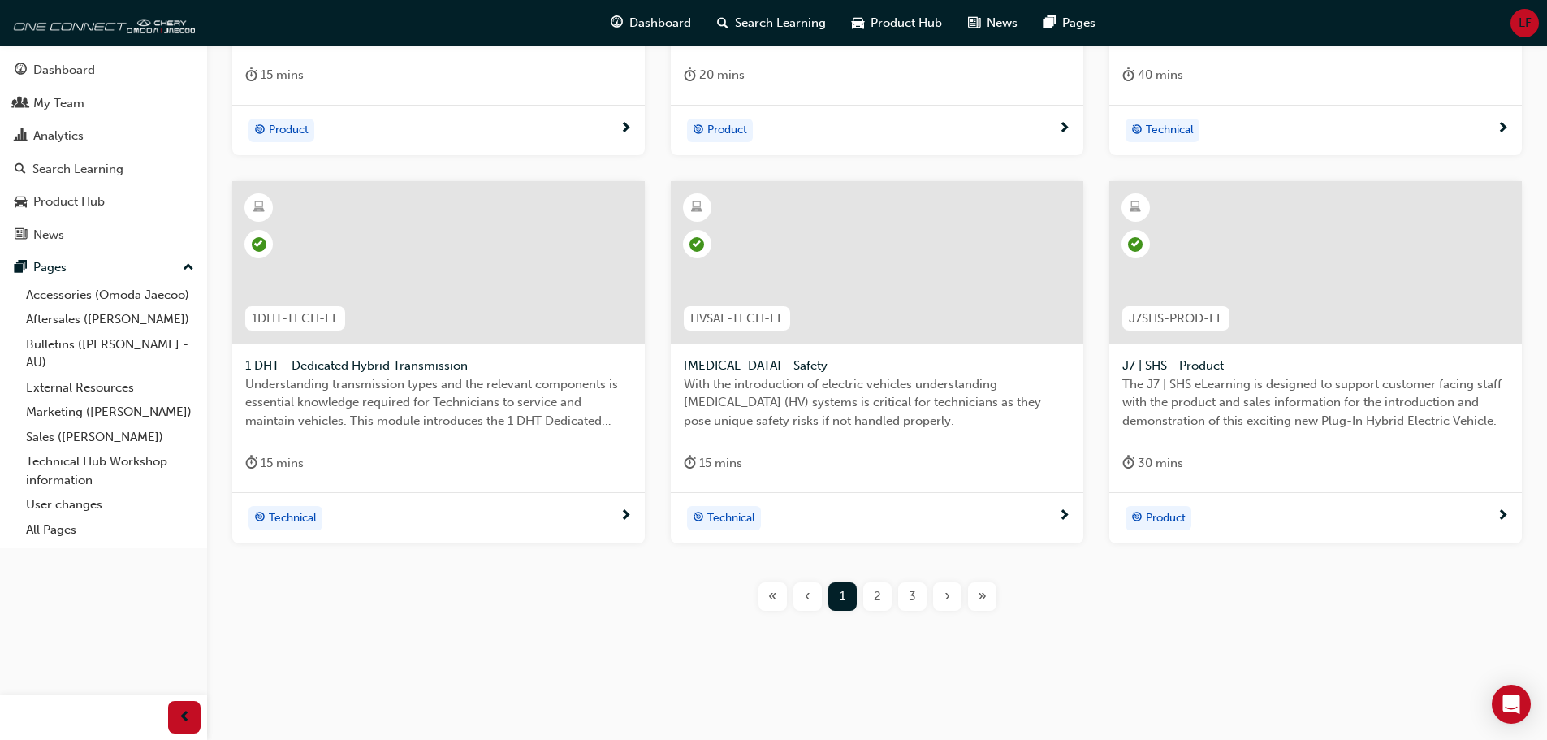
scroll to position [585, 0]
click at [874, 590] on span "2" at bounding box center [877, 594] width 7 height 19
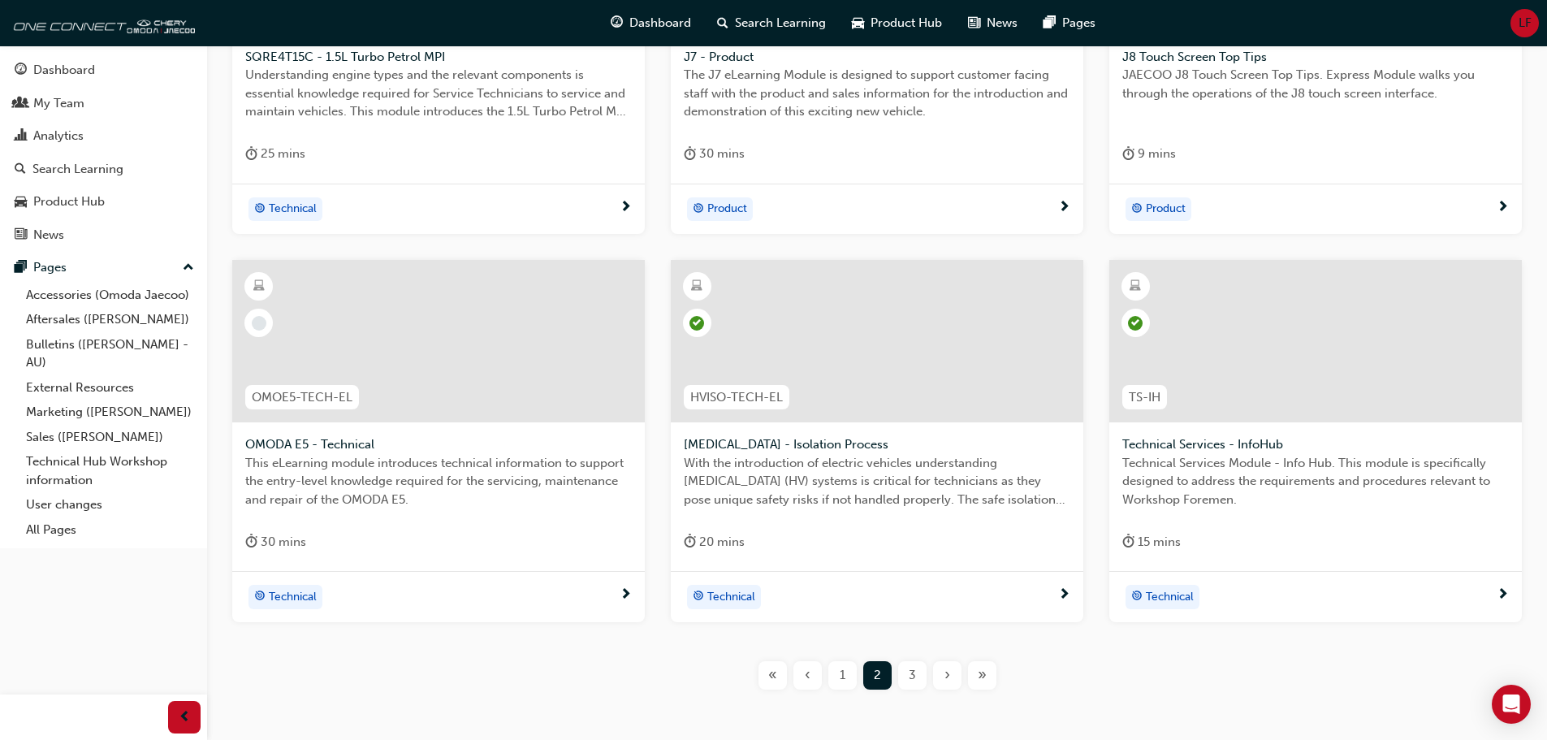
scroll to position [585, 0]
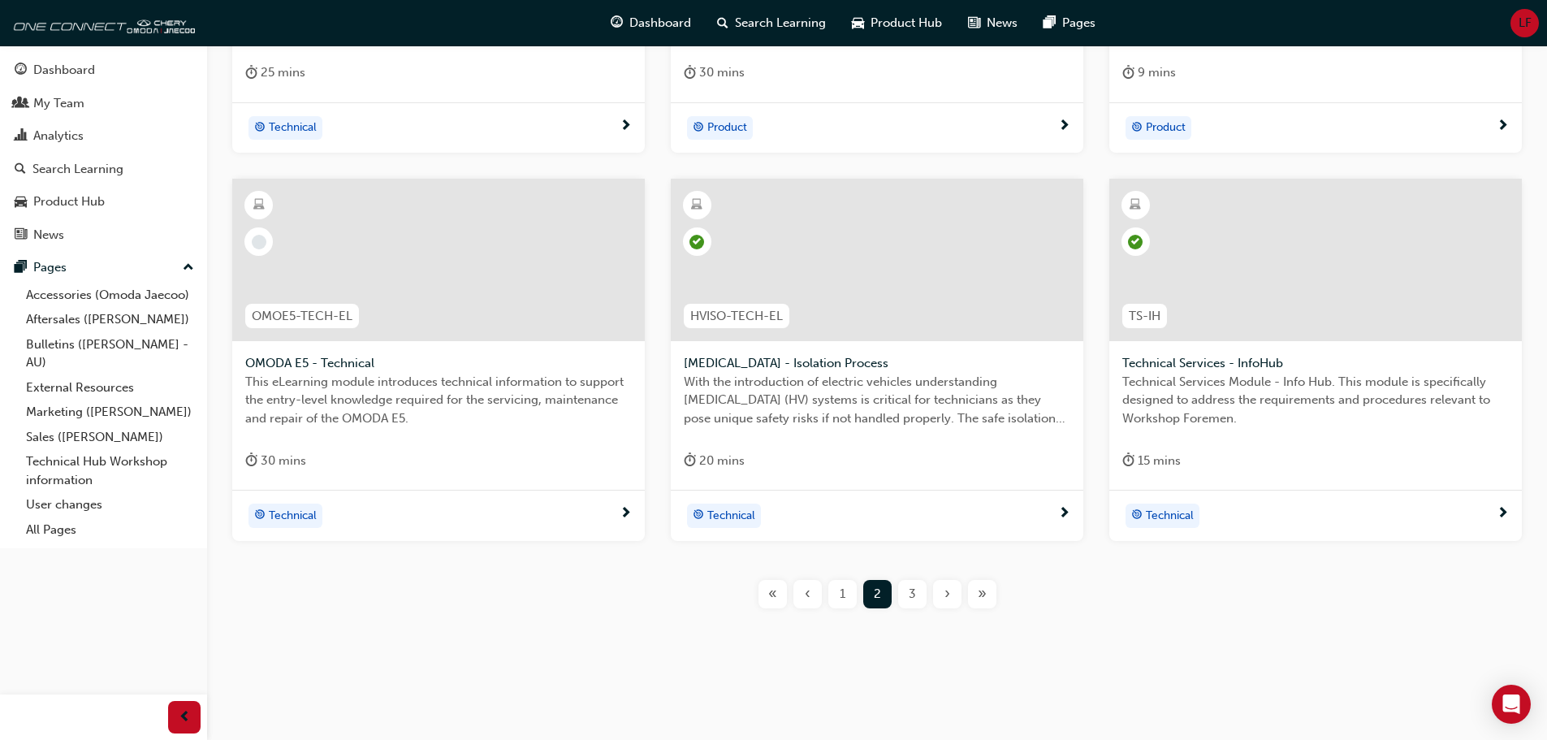
click at [920, 594] on div "3" at bounding box center [912, 594] width 28 height 28
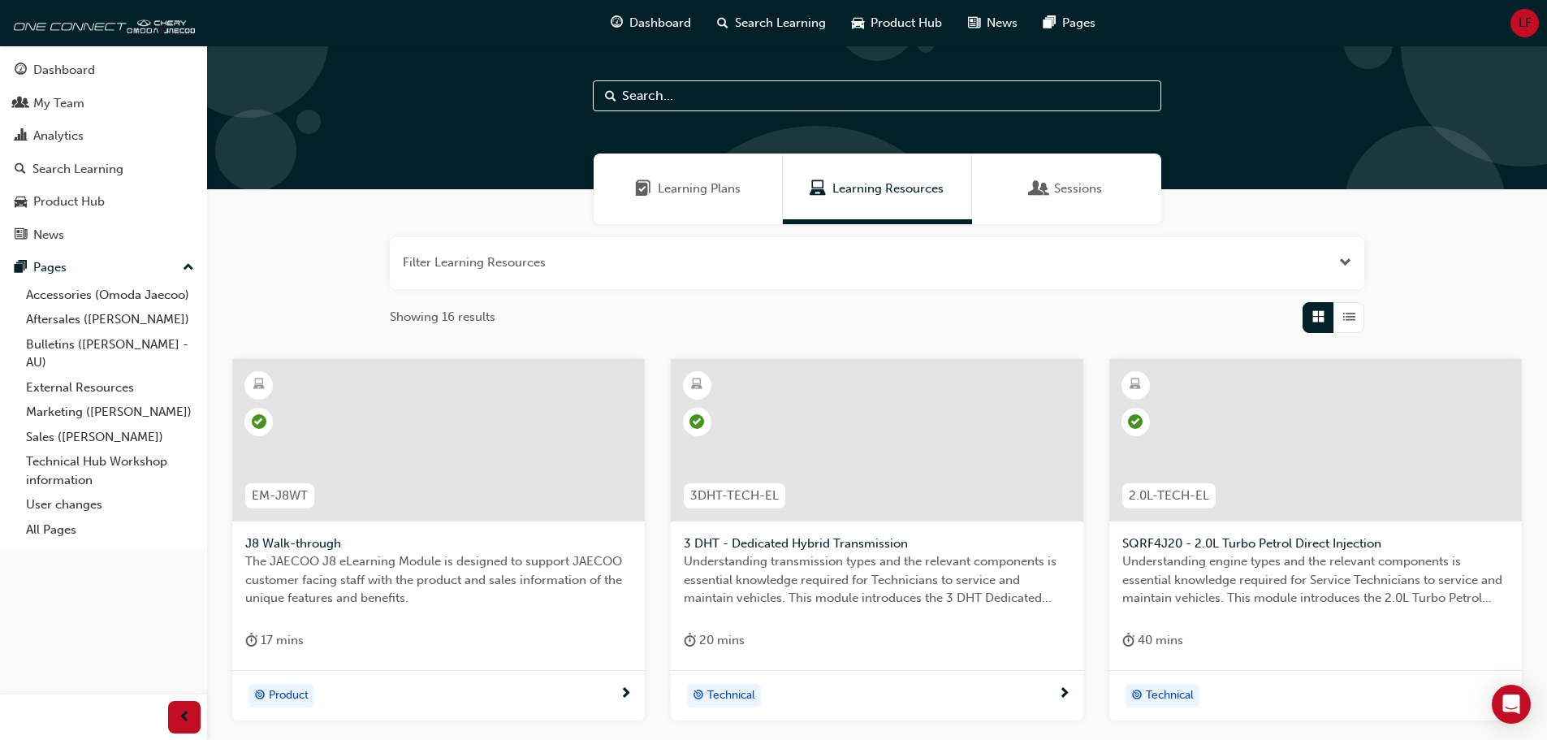
scroll to position [16, 0]
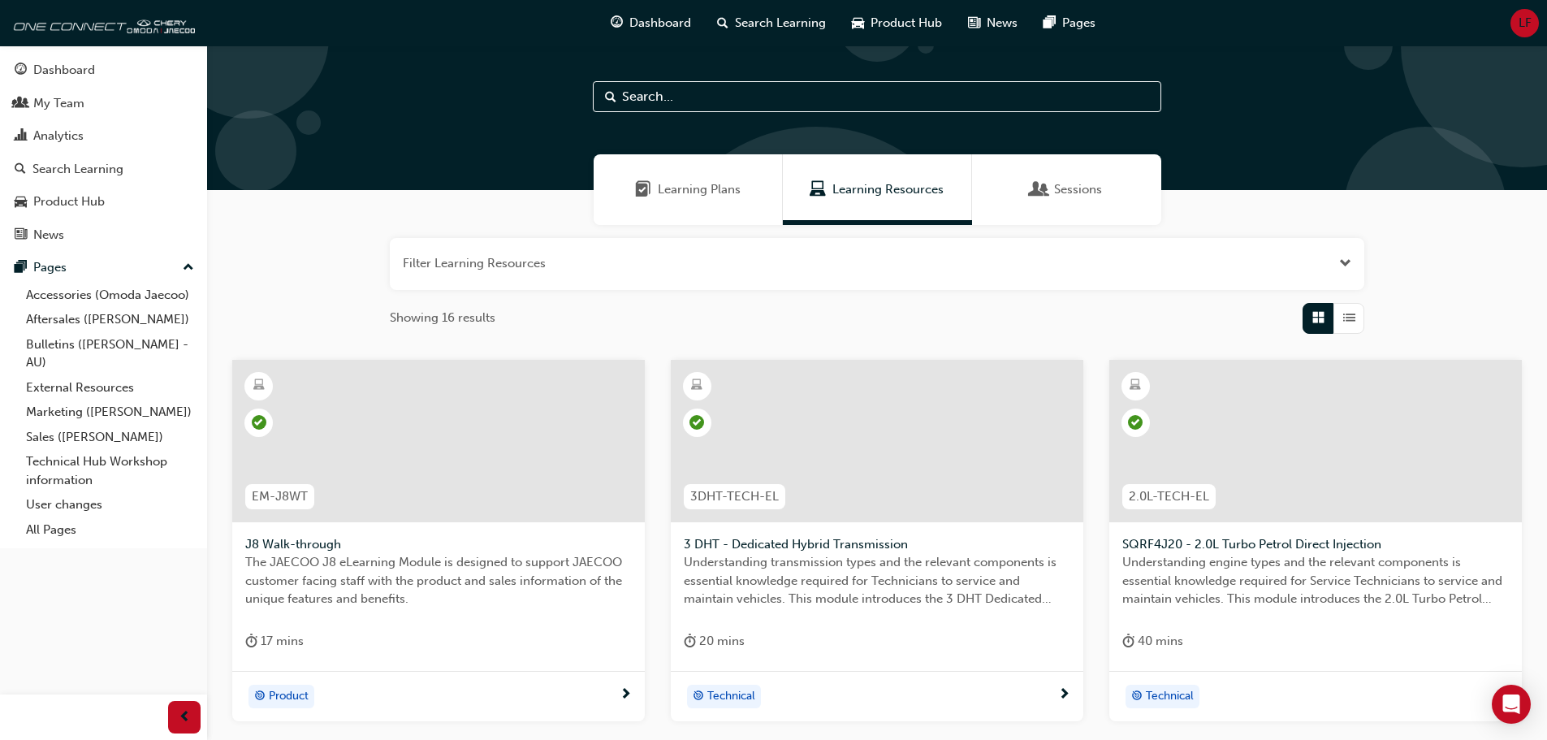
click at [682, 99] on input "text" at bounding box center [877, 96] width 568 height 31
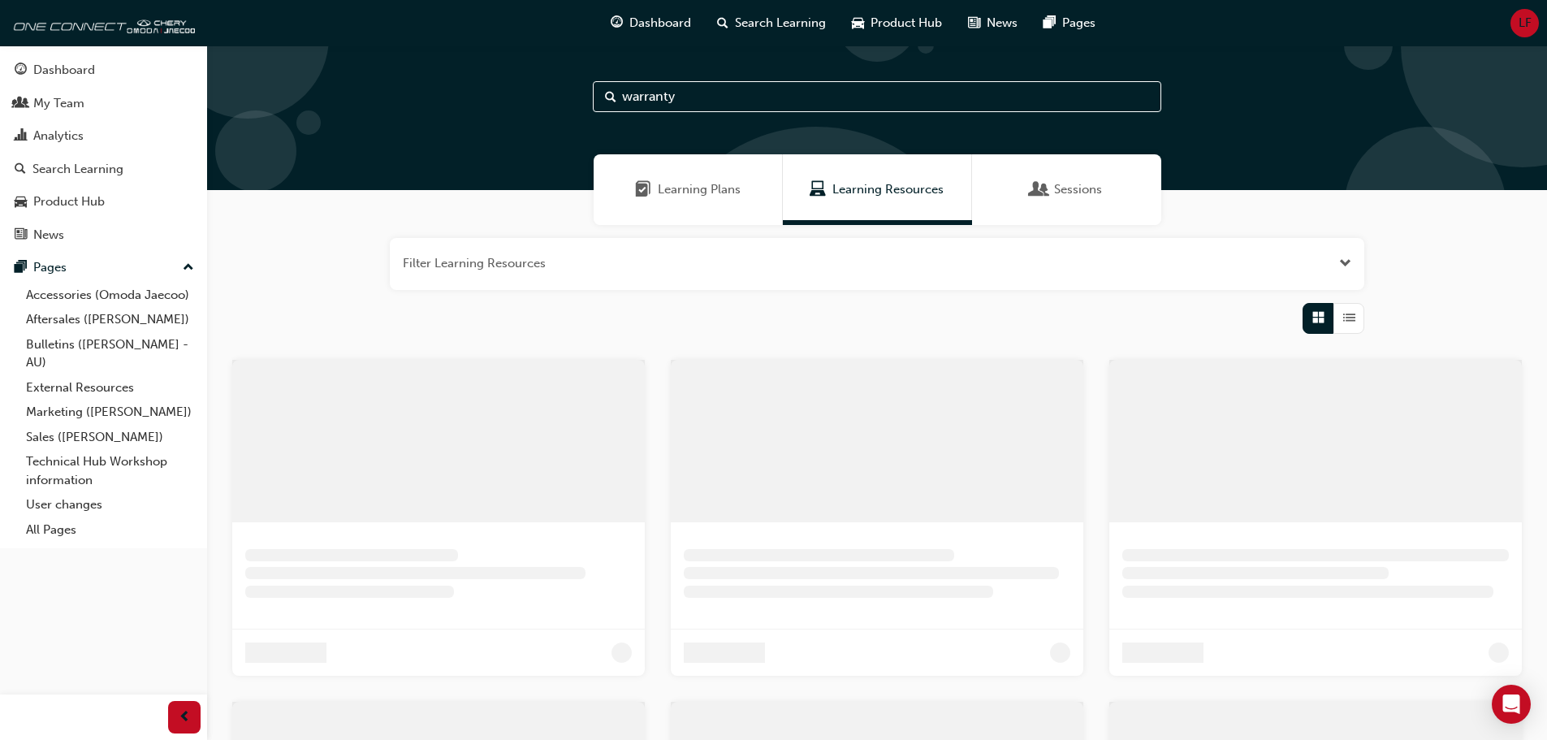
type input "warranty"
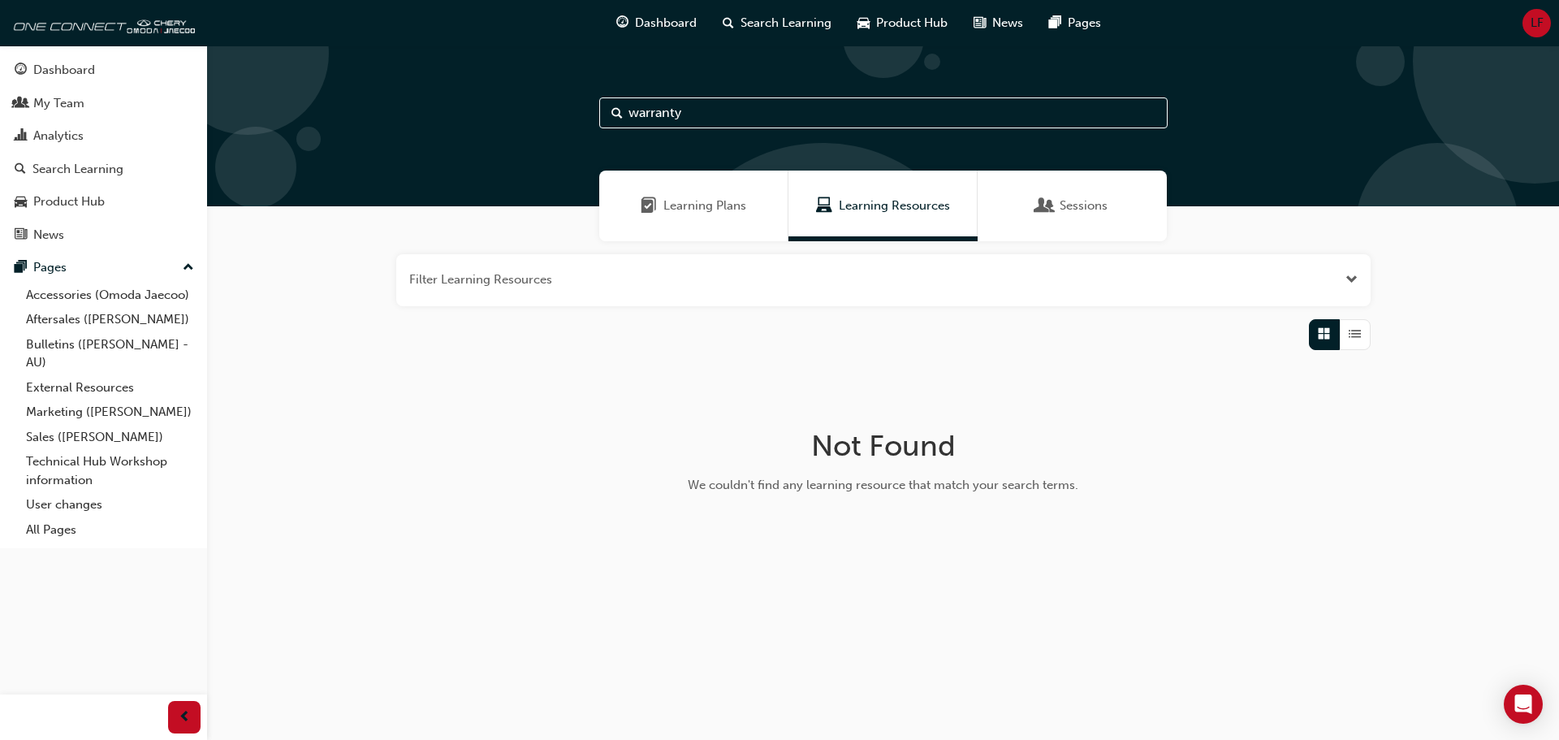
click at [708, 197] on span "Learning Plans" at bounding box center [704, 205] width 83 height 19
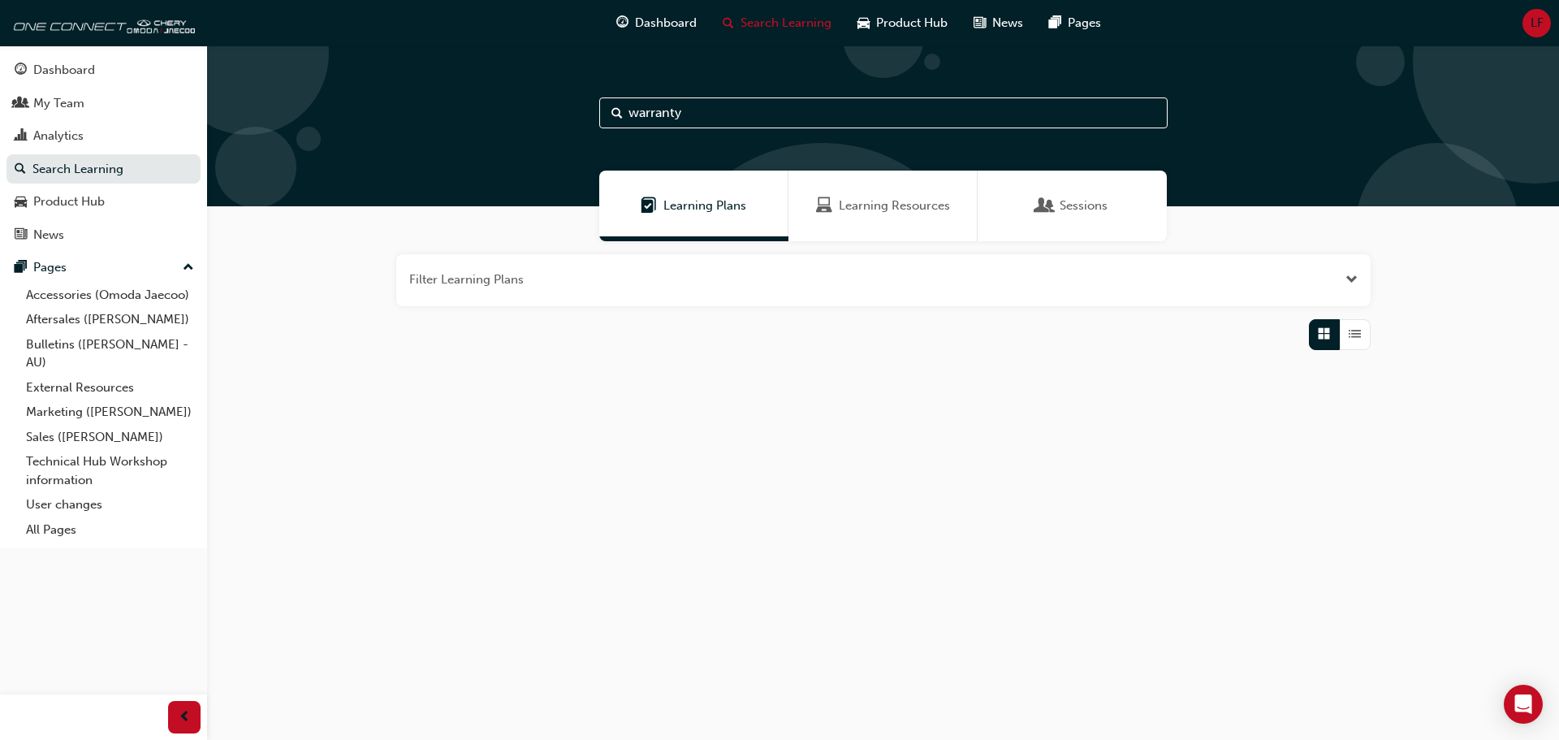
click at [732, 109] on input "warranty" at bounding box center [883, 112] width 568 height 31
drag, startPoint x: 732, startPoint y: 109, endPoint x: 477, endPoint y: 126, distance: 254.7
click at [477, 126] on div "warranty" at bounding box center [883, 125] width 1352 height 161
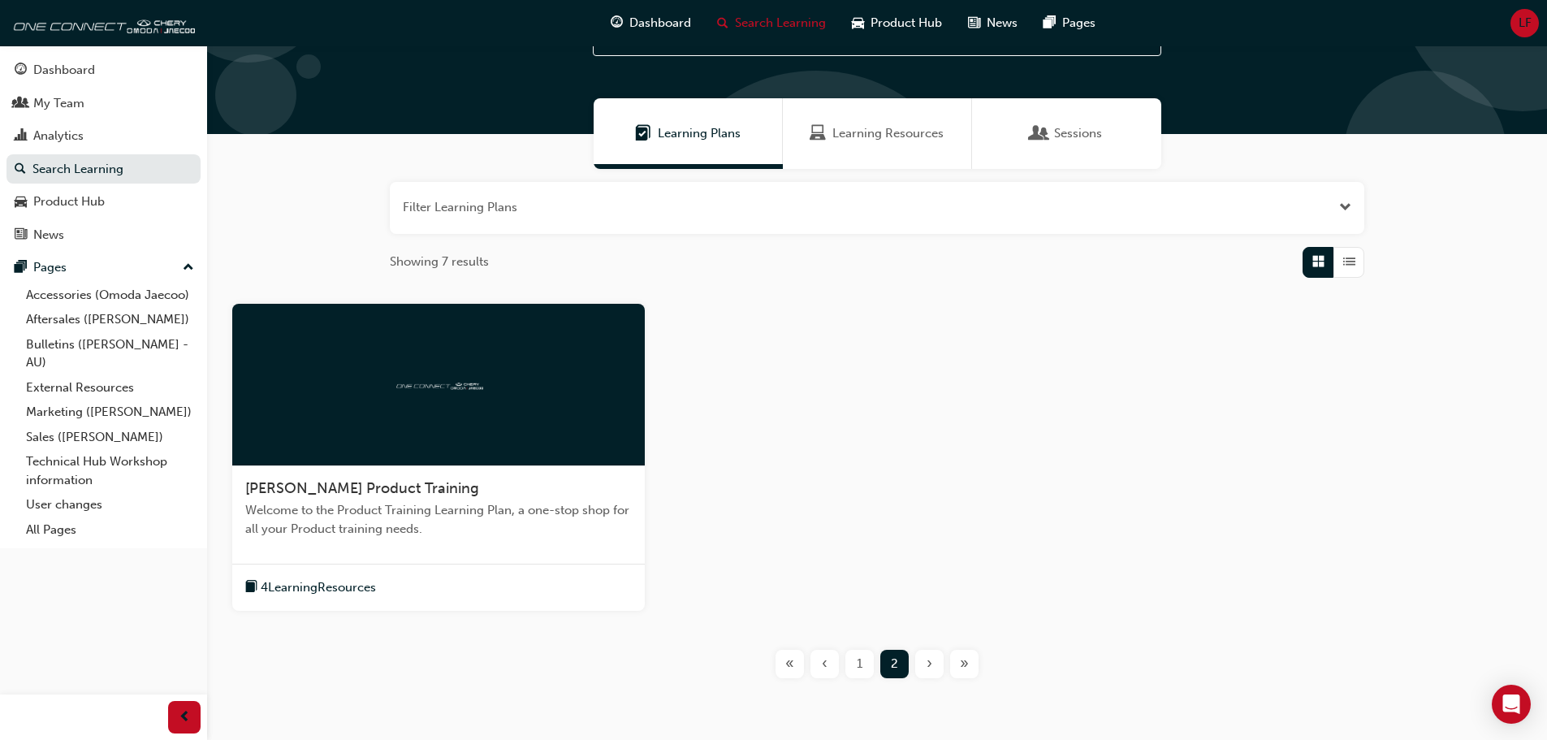
scroll to position [142, 0]
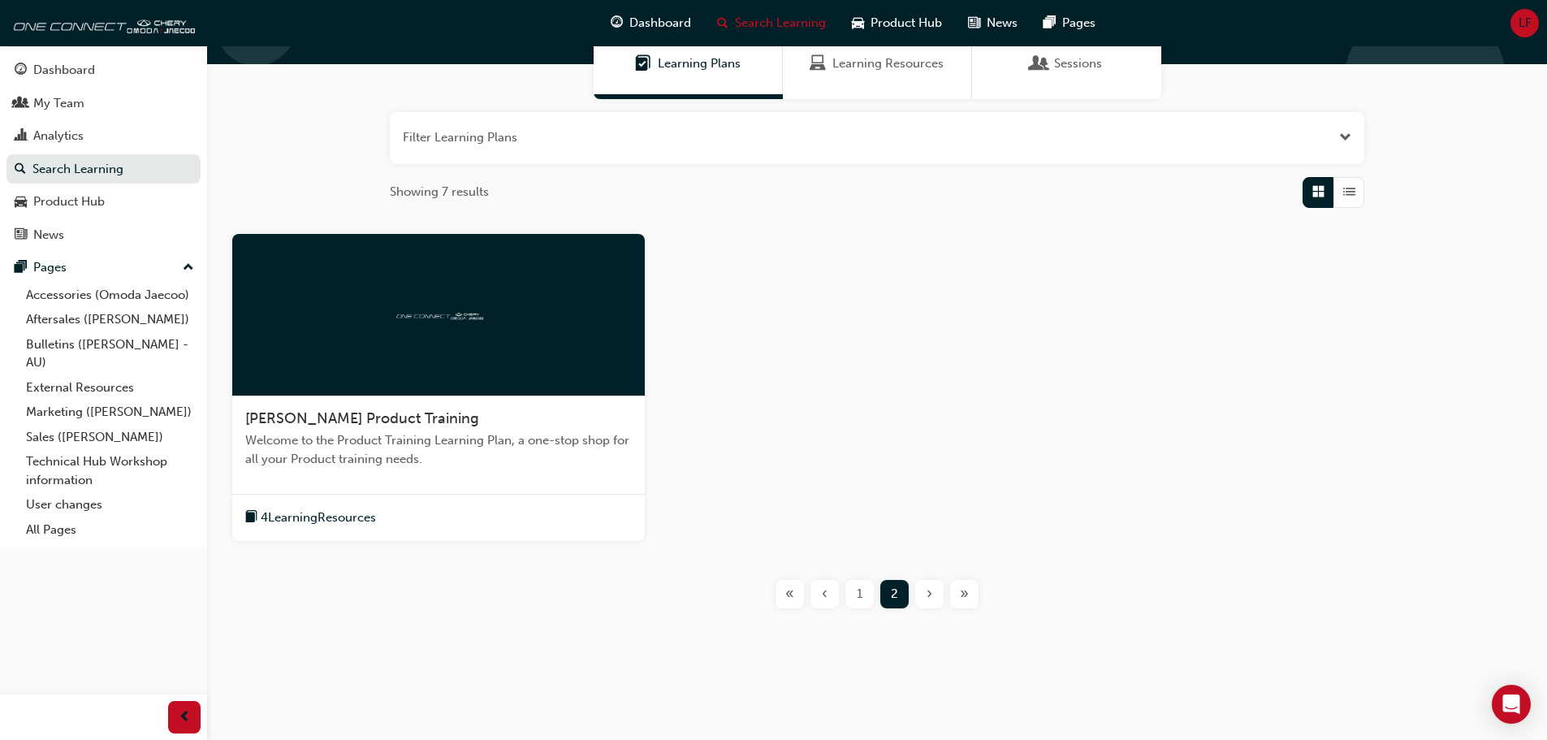
click at [857, 594] on span "1" at bounding box center [860, 594] width 6 height 19
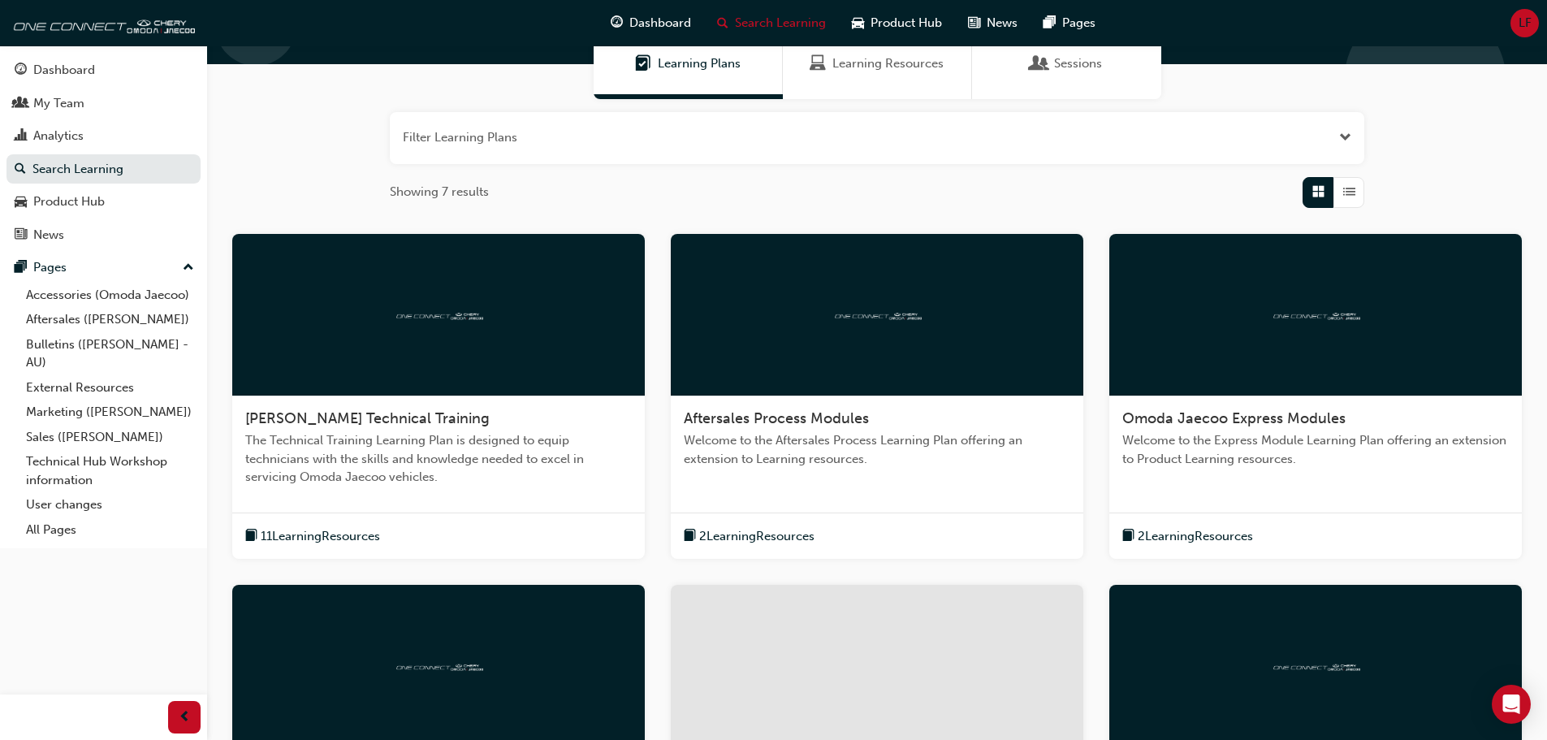
click at [866, 67] on span "Learning Resources" at bounding box center [887, 63] width 111 height 19
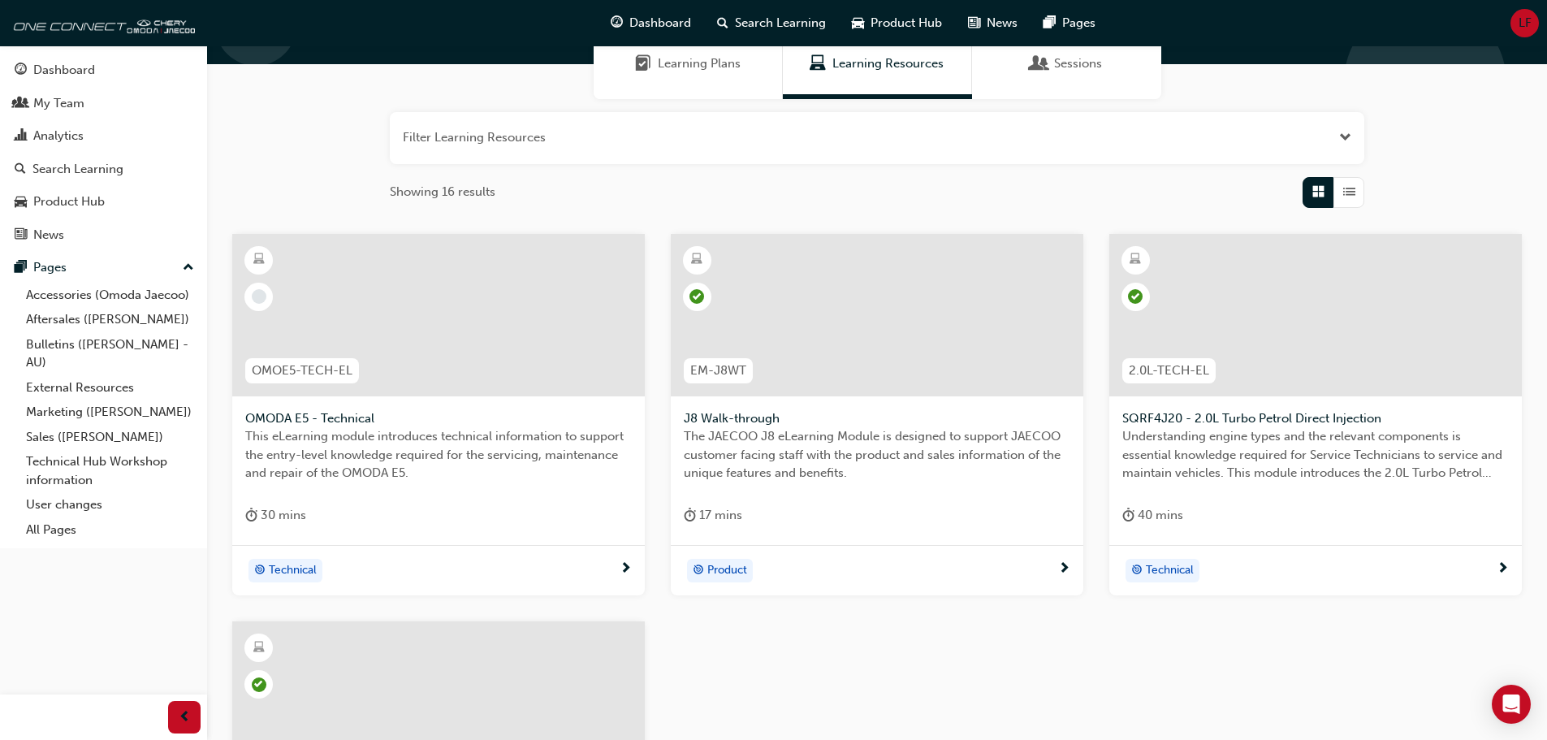
click at [411, 319] on div at bounding box center [438, 315] width 412 height 162
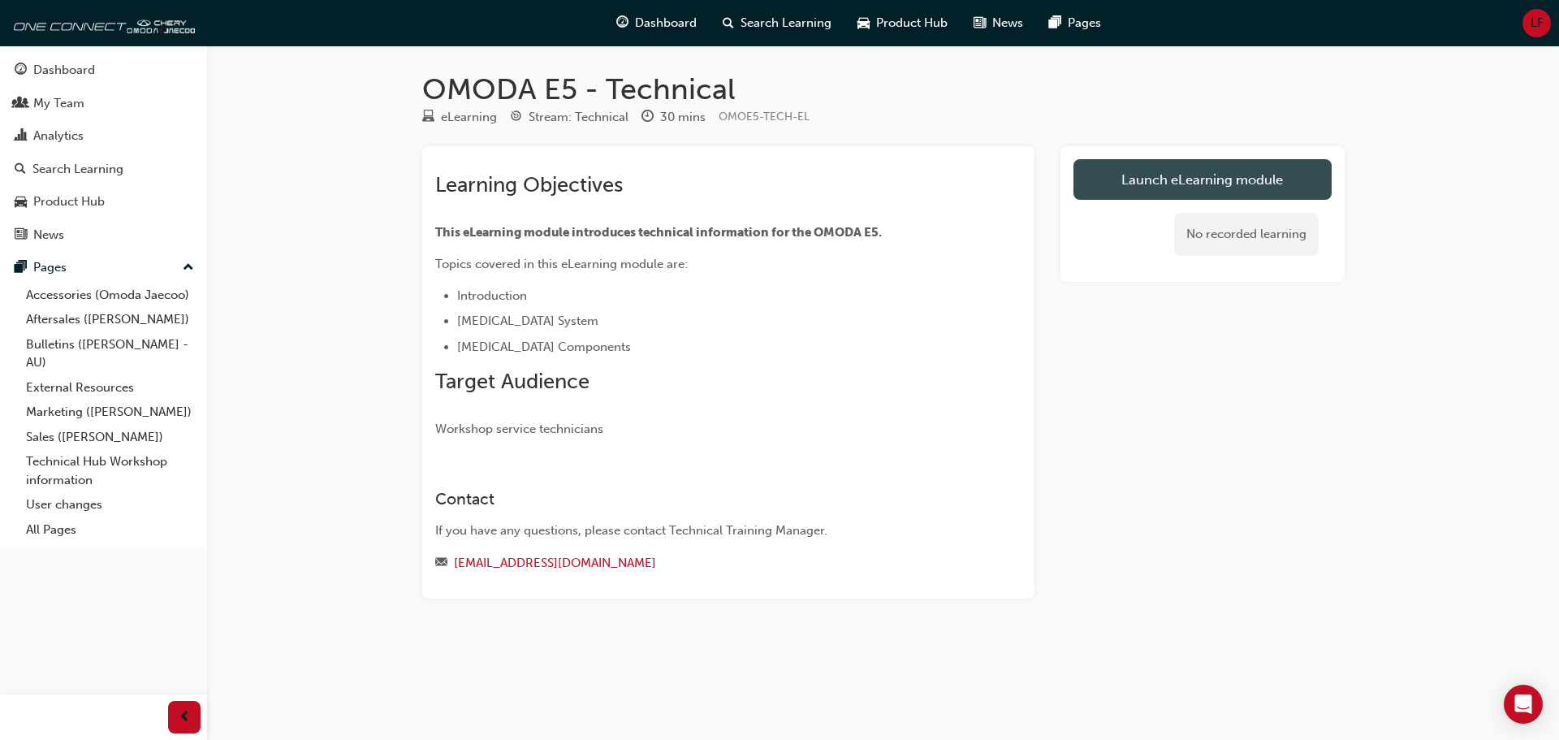
click at [1222, 185] on link "Launch eLearning module" at bounding box center [1202, 179] width 258 height 41
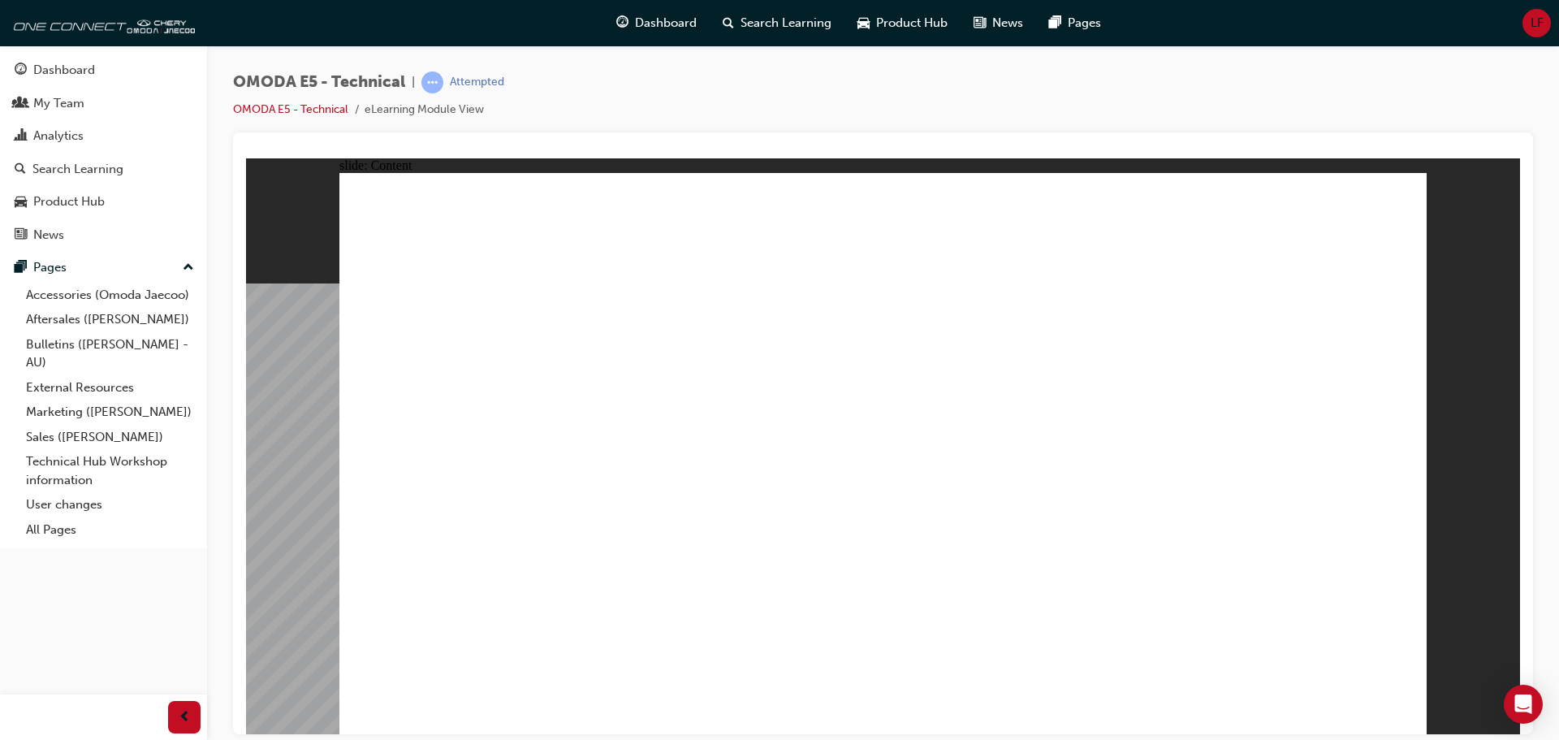
drag, startPoint x: 1293, startPoint y: 292, endPoint x: 1343, endPoint y: 270, distance: 55.2
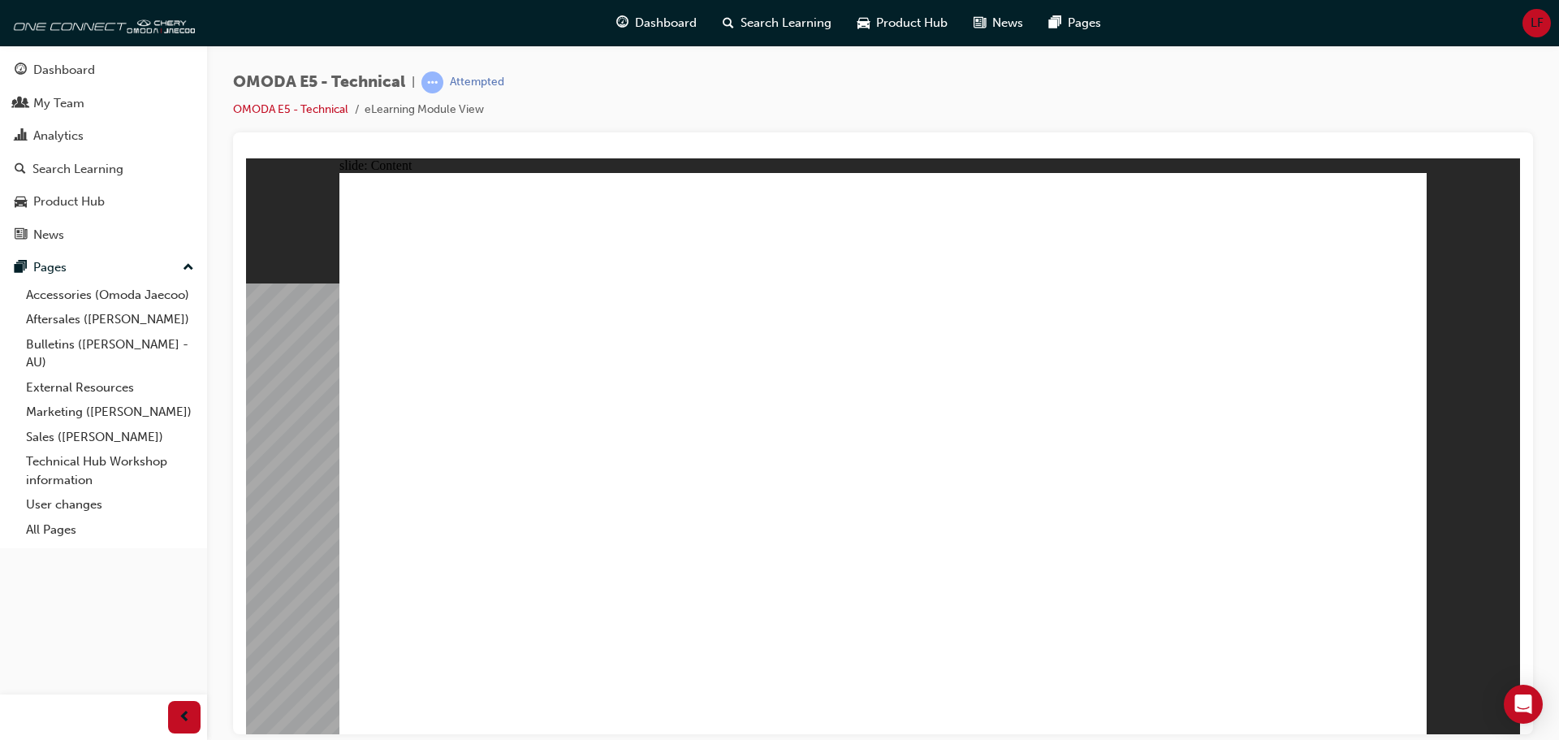
drag, startPoint x: 1278, startPoint y: 443, endPoint x: 1280, endPoint y: 451, distance: 8.5
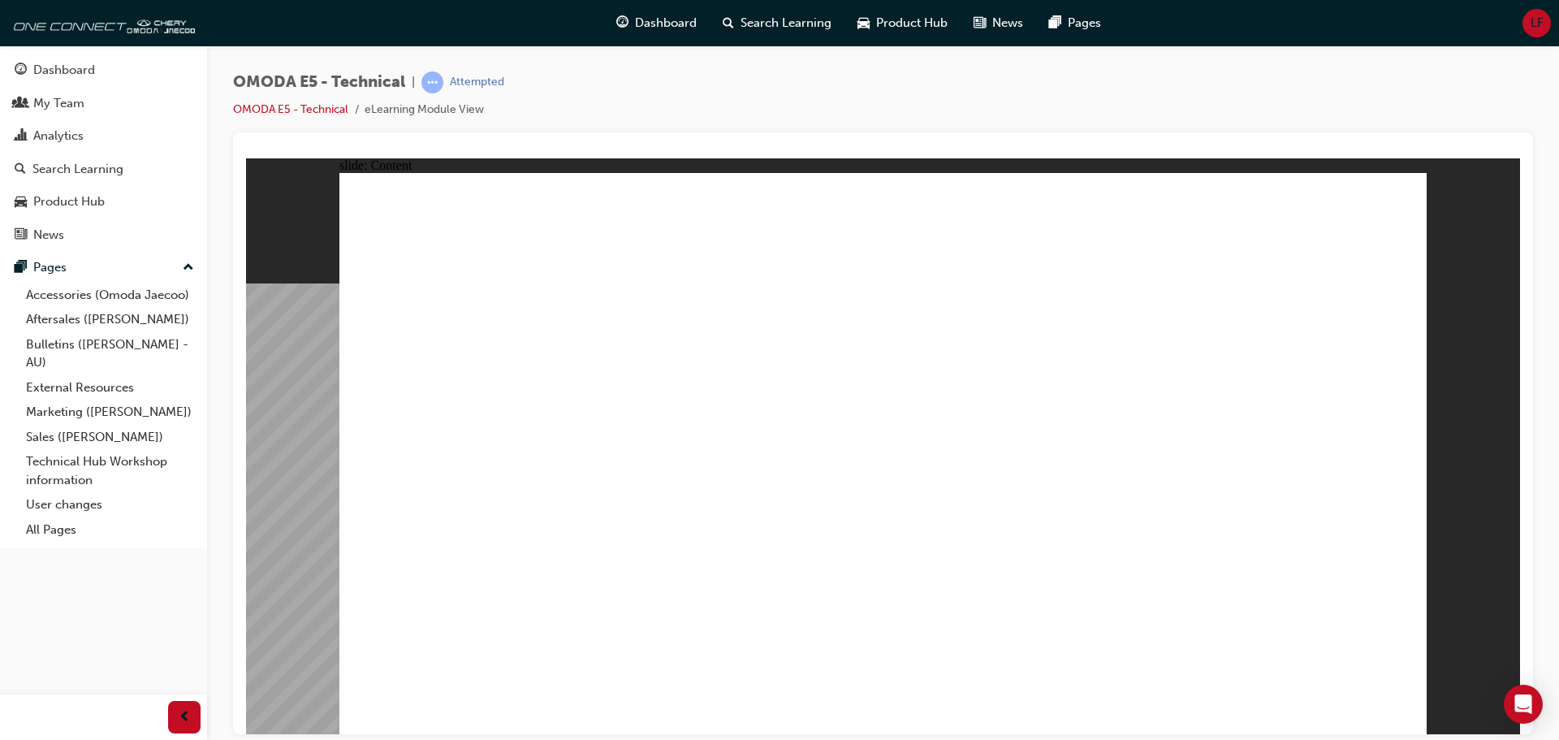
drag, startPoint x: 1103, startPoint y: 599, endPoint x: 1065, endPoint y: 605, distance: 37.8
drag, startPoint x: 768, startPoint y: 524, endPoint x: 729, endPoint y: 512, distance: 40.6
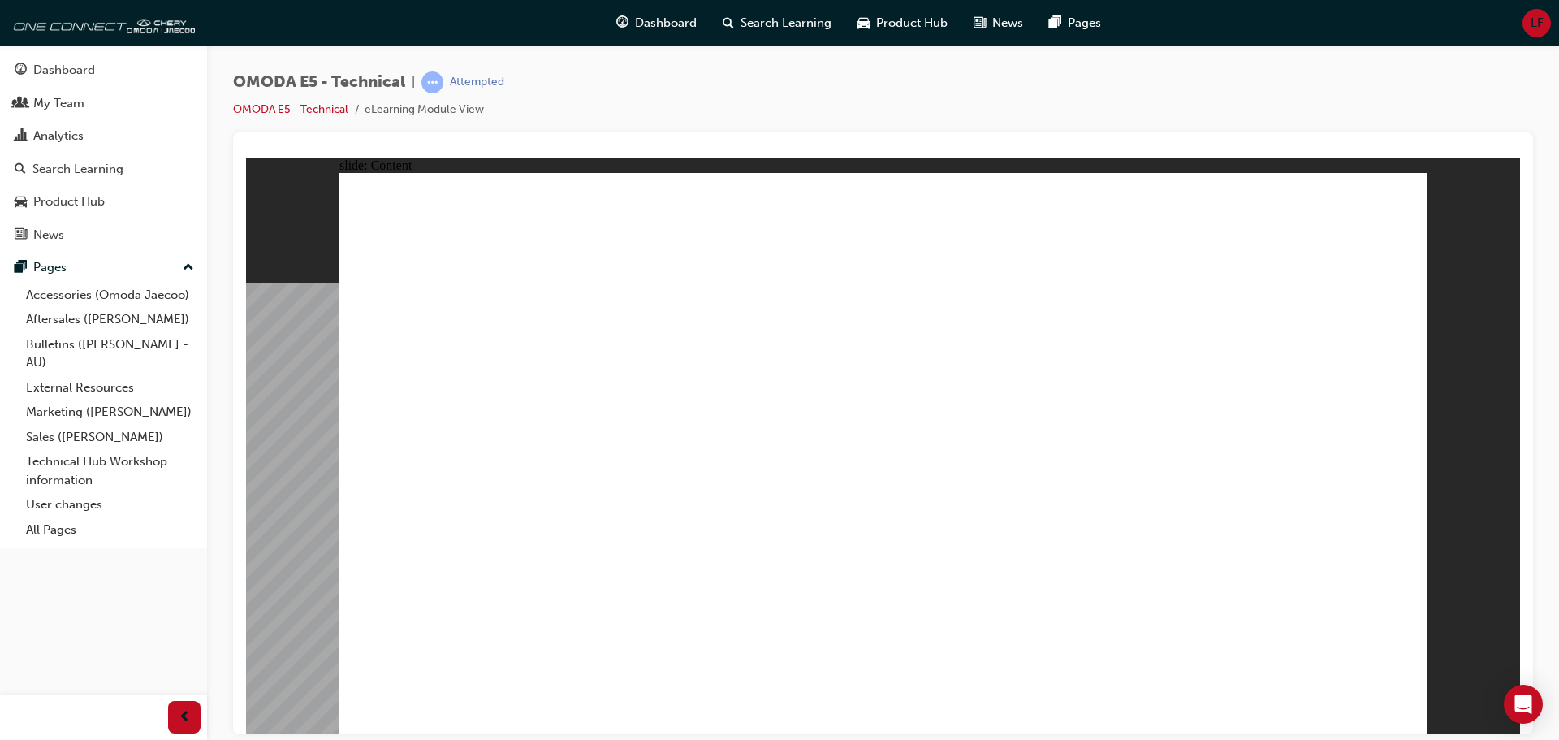
drag, startPoint x: 1151, startPoint y: 240, endPoint x: 1013, endPoint y: 221, distance: 140.2
drag, startPoint x: 990, startPoint y: 221, endPoint x: 937, endPoint y: 215, distance: 53.1
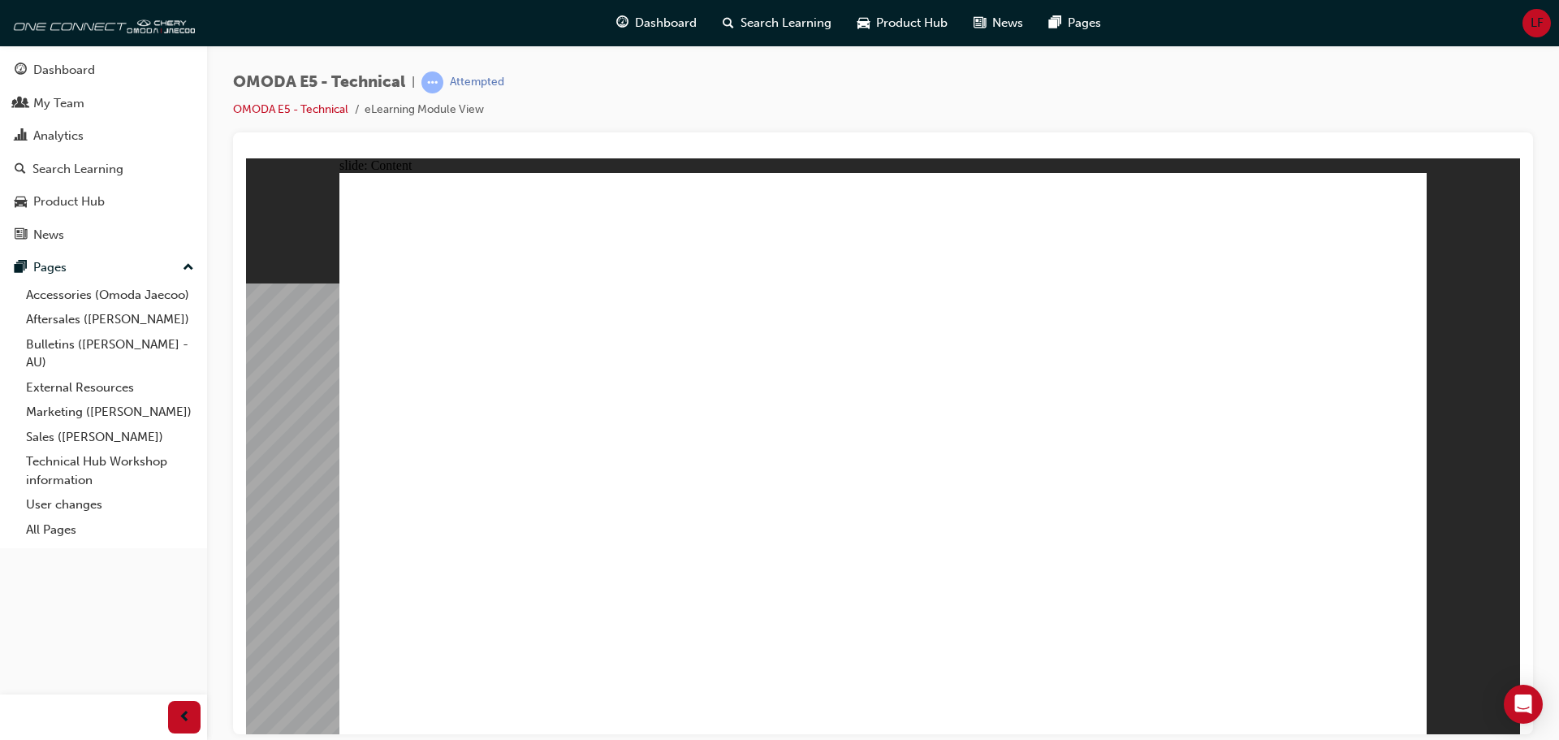
drag, startPoint x: 663, startPoint y: 261, endPoint x: 561, endPoint y: 283, distance: 103.8
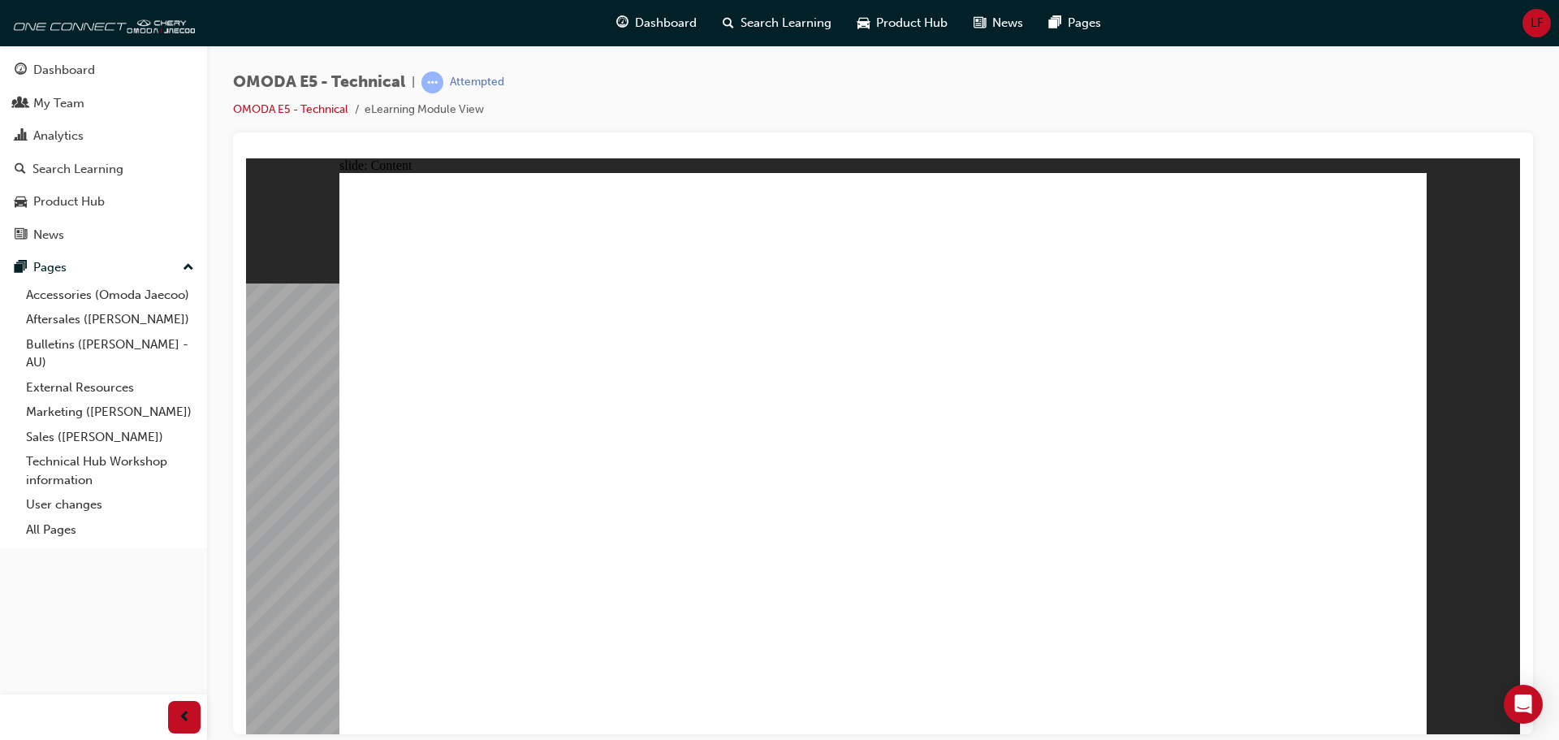
drag, startPoint x: 698, startPoint y: 512, endPoint x: 713, endPoint y: 507, distance: 15.4
drag, startPoint x: 1007, startPoint y: 575, endPoint x: 1029, endPoint y: 579, distance: 22.3
drag, startPoint x: 1256, startPoint y: 636, endPoint x: 1322, endPoint y: 656, distance: 68.8
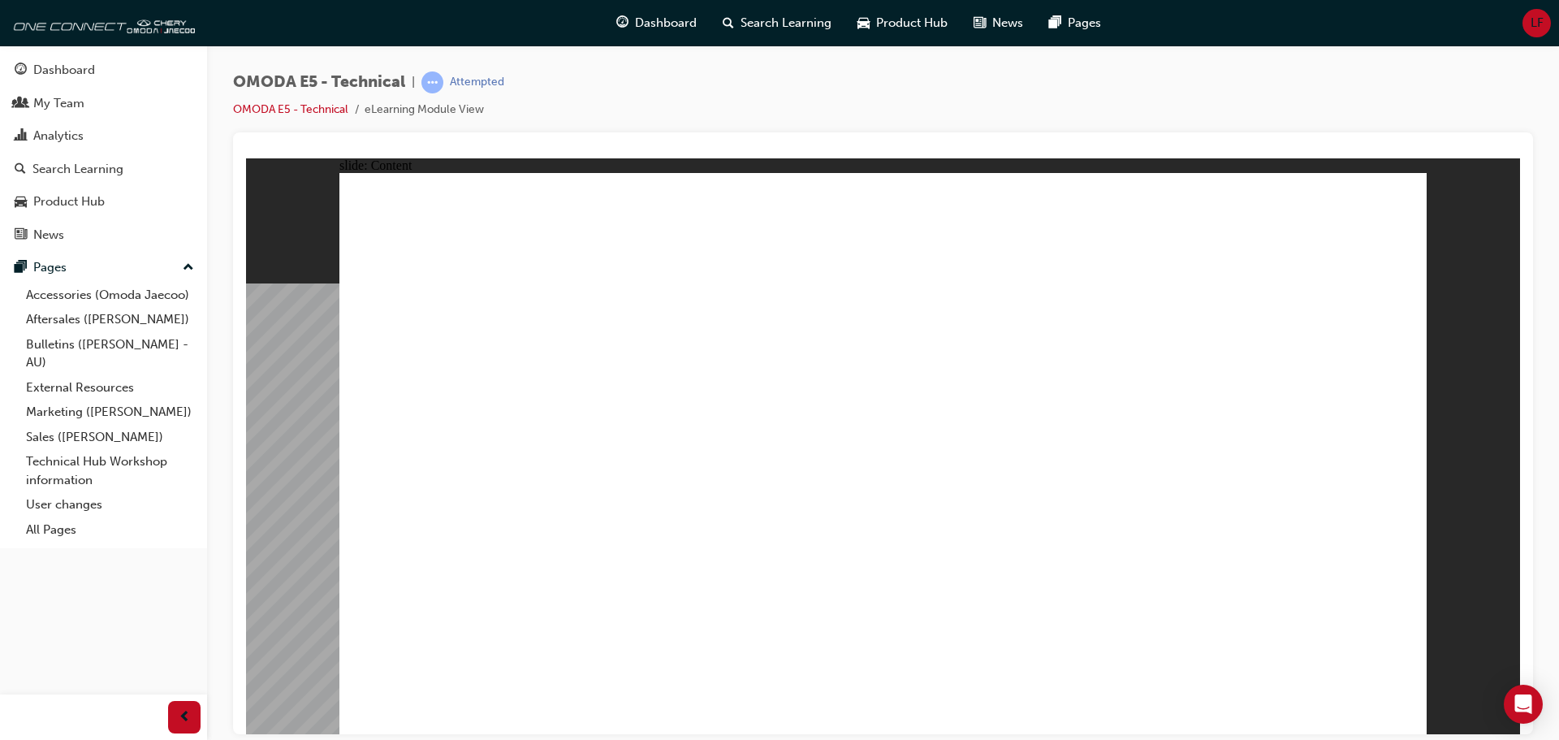
drag, startPoint x: 1322, startPoint y: 656, endPoint x: 1381, endPoint y: 678, distance: 63.2
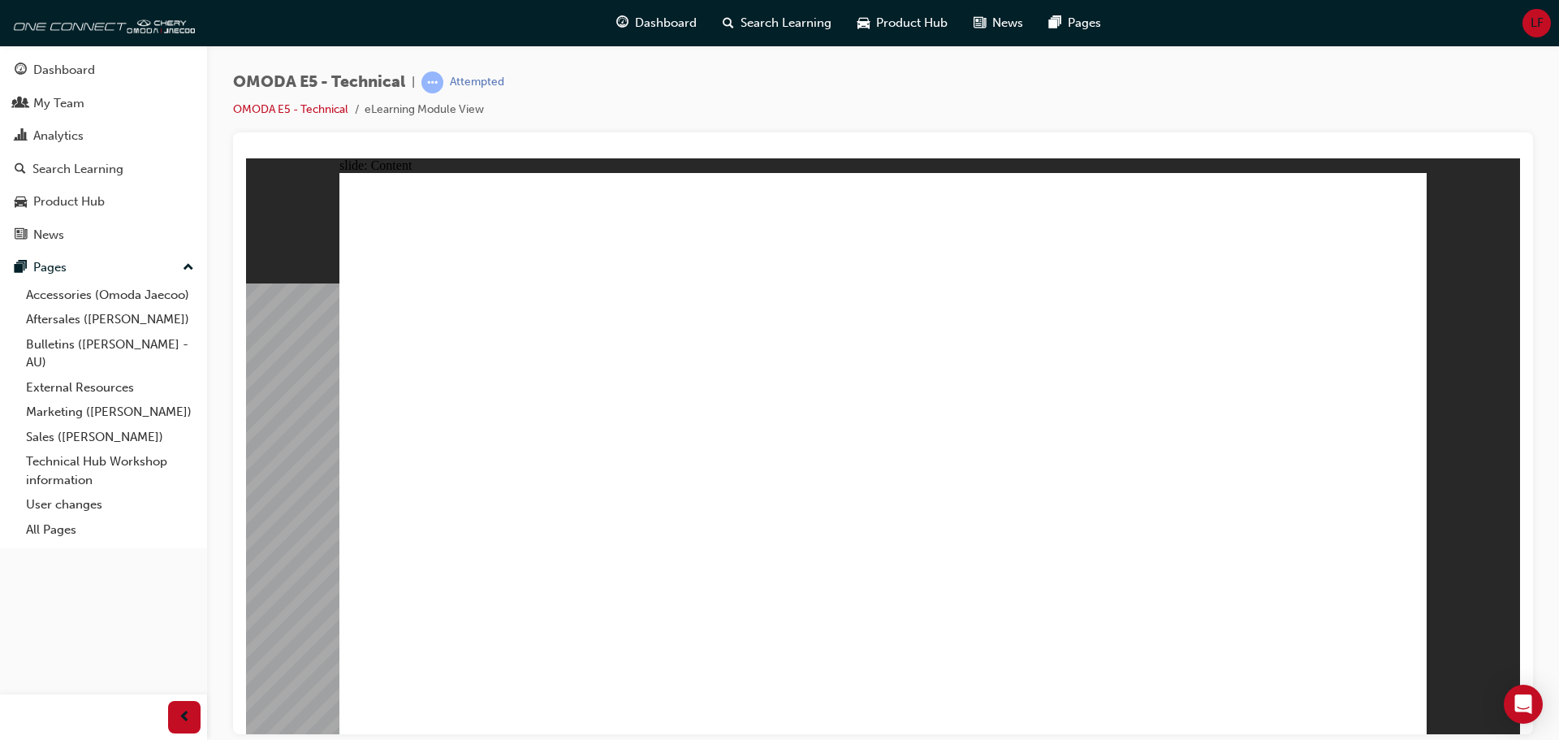
drag, startPoint x: 598, startPoint y: 443, endPoint x: 616, endPoint y: 447, distance: 19.0
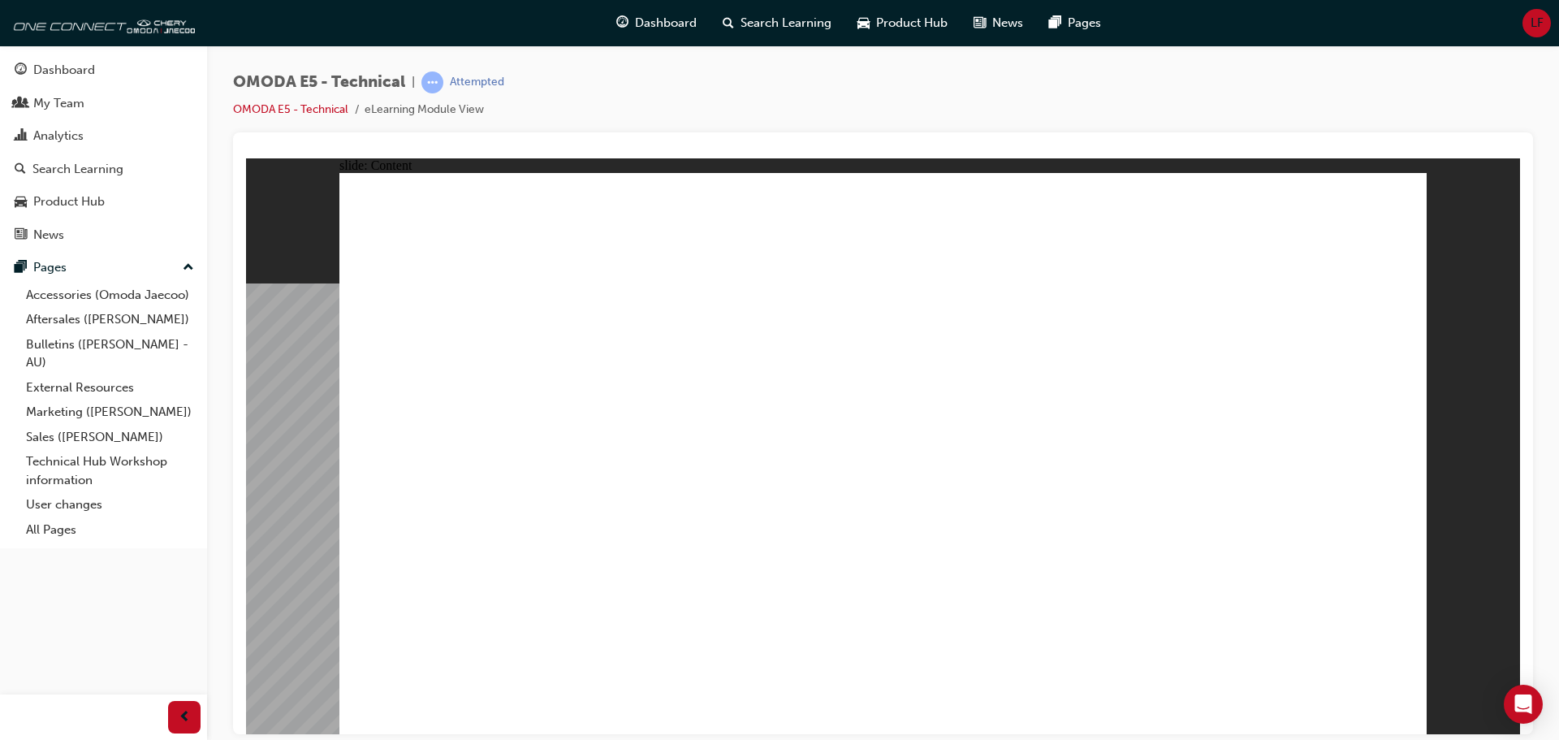
drag, startPoint x: 1143, startPoint y: 505, endPoint x: 1141, endPoint y: 497, distance: 8.5
drag, startPoint x: 1241, startPoint y: 611, endPoint x: 1272, endPoint y: 621, distance: 31.6
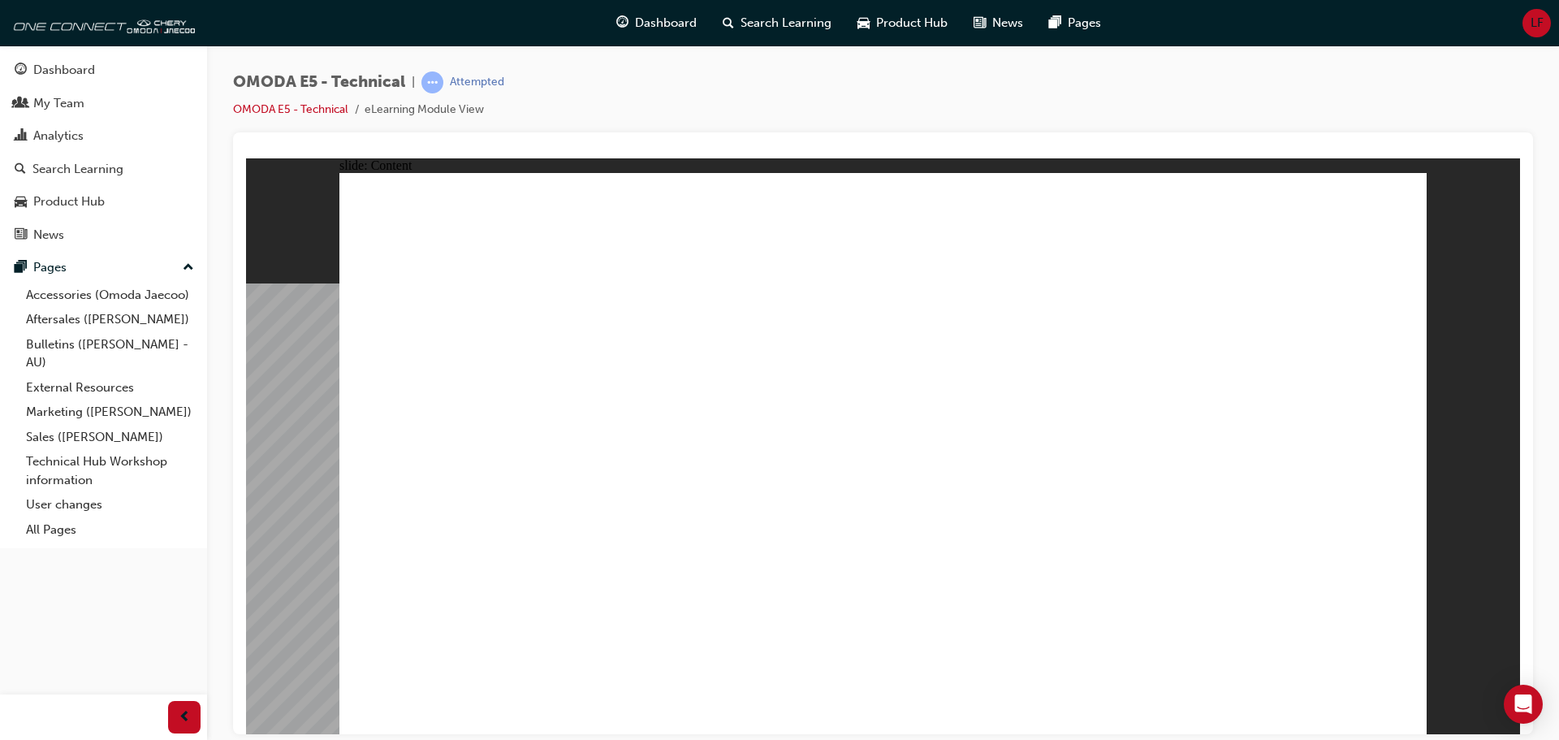
drag, startPoint x: 1272, startPoint y: 621, endPoint x: 1271, endPoint y: 583, distance: 38.2
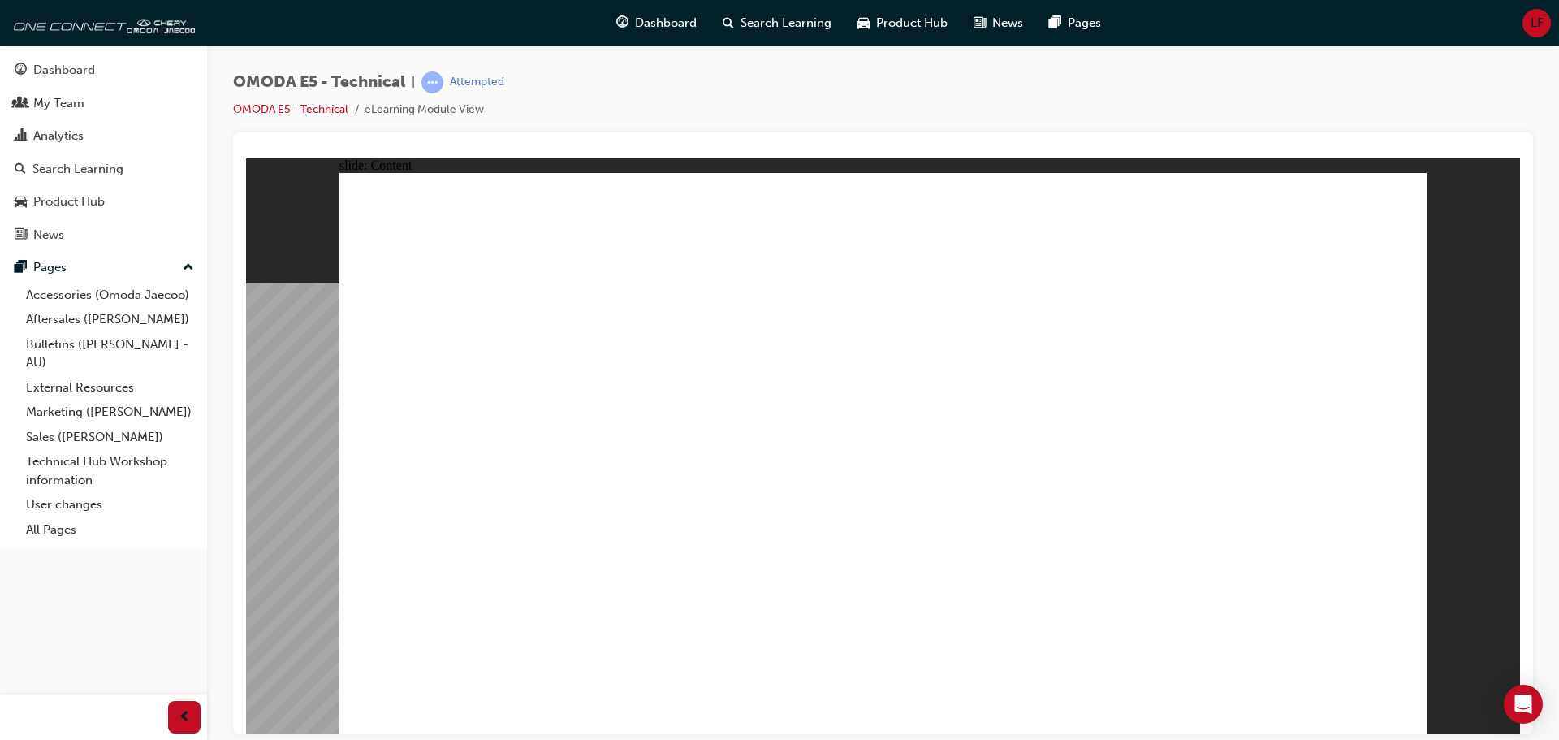
drag, startPoint x: 555, startPoint y: 419, endPoint x: 555, endPoint y: 435, distance: 16.3
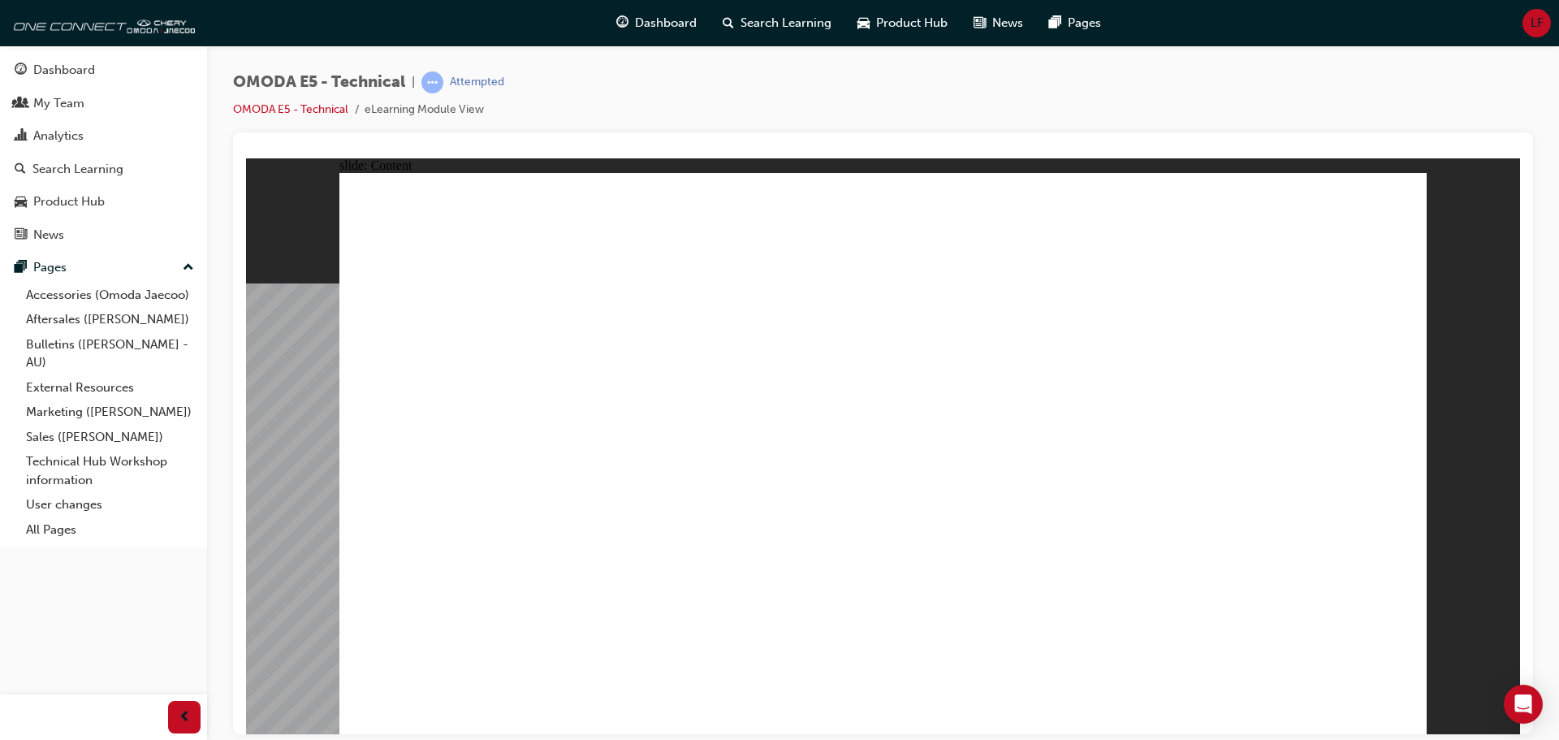
drag, startPoint x: 722, startPoint y: 438, endPoint x: 579, endPoint y: 450, distance: 143.4
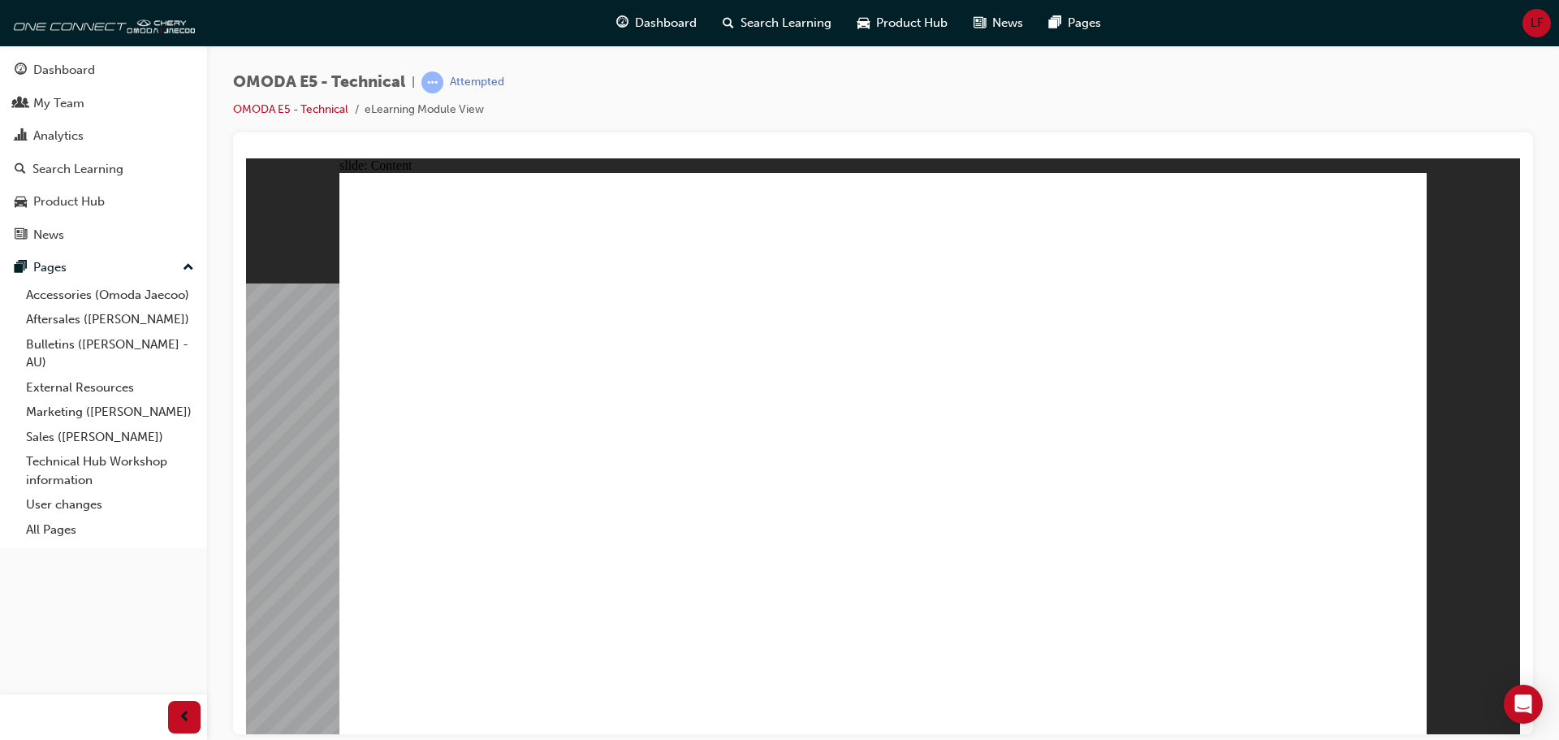
drag, startPoint x: 751, startPoint y: 534, endPoint x: 762, endPoint y: 507, distance: 28.8
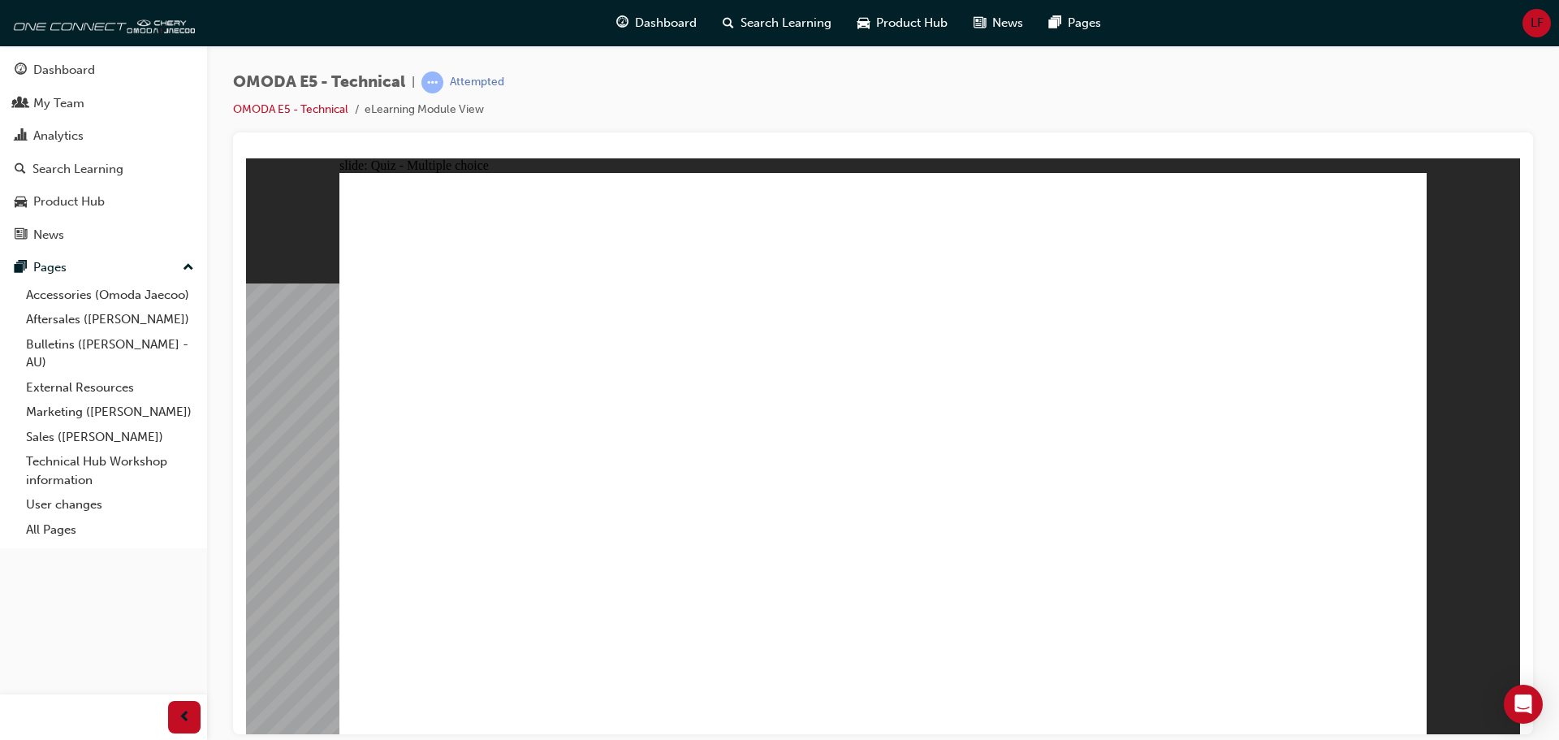
radio input "true"
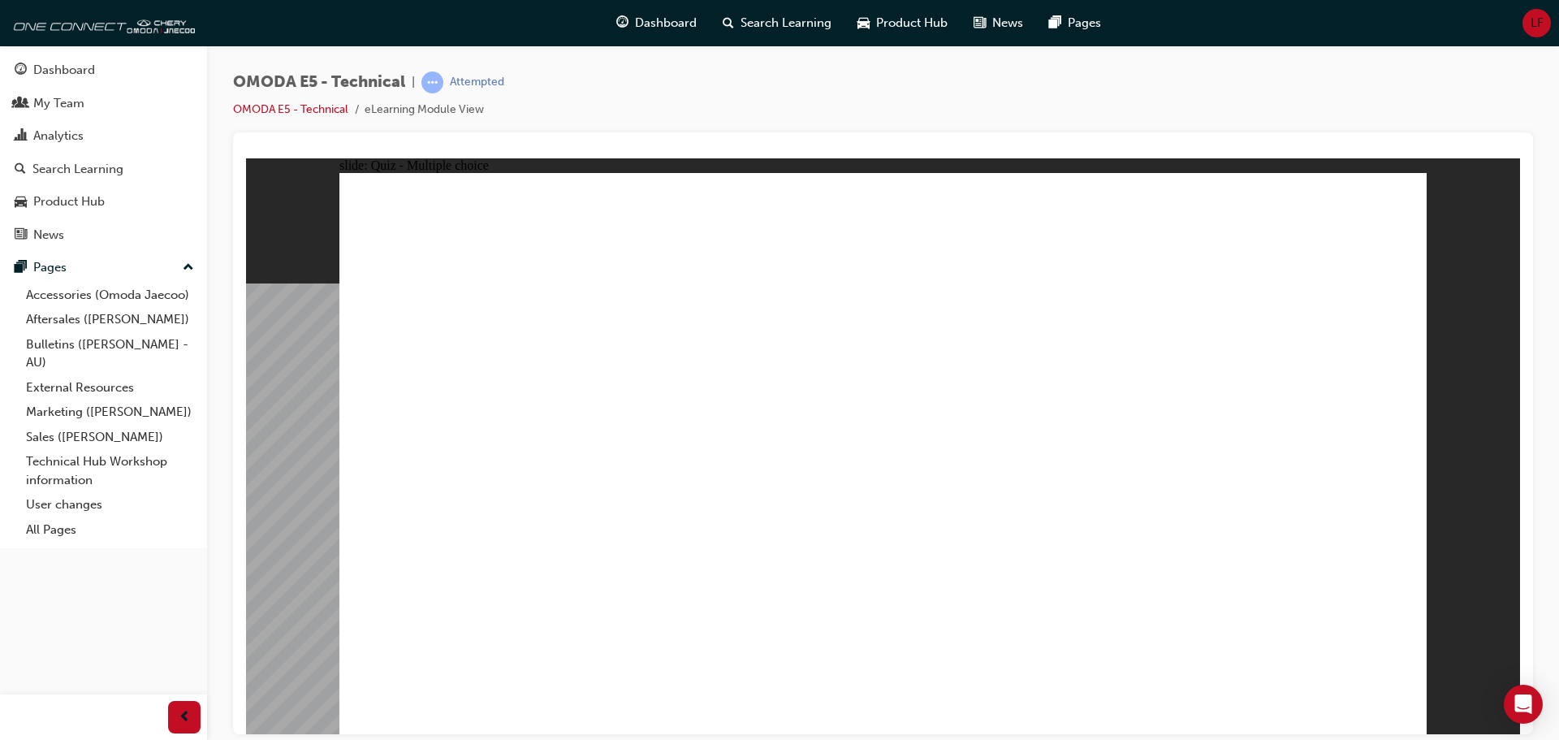
radio input "true"
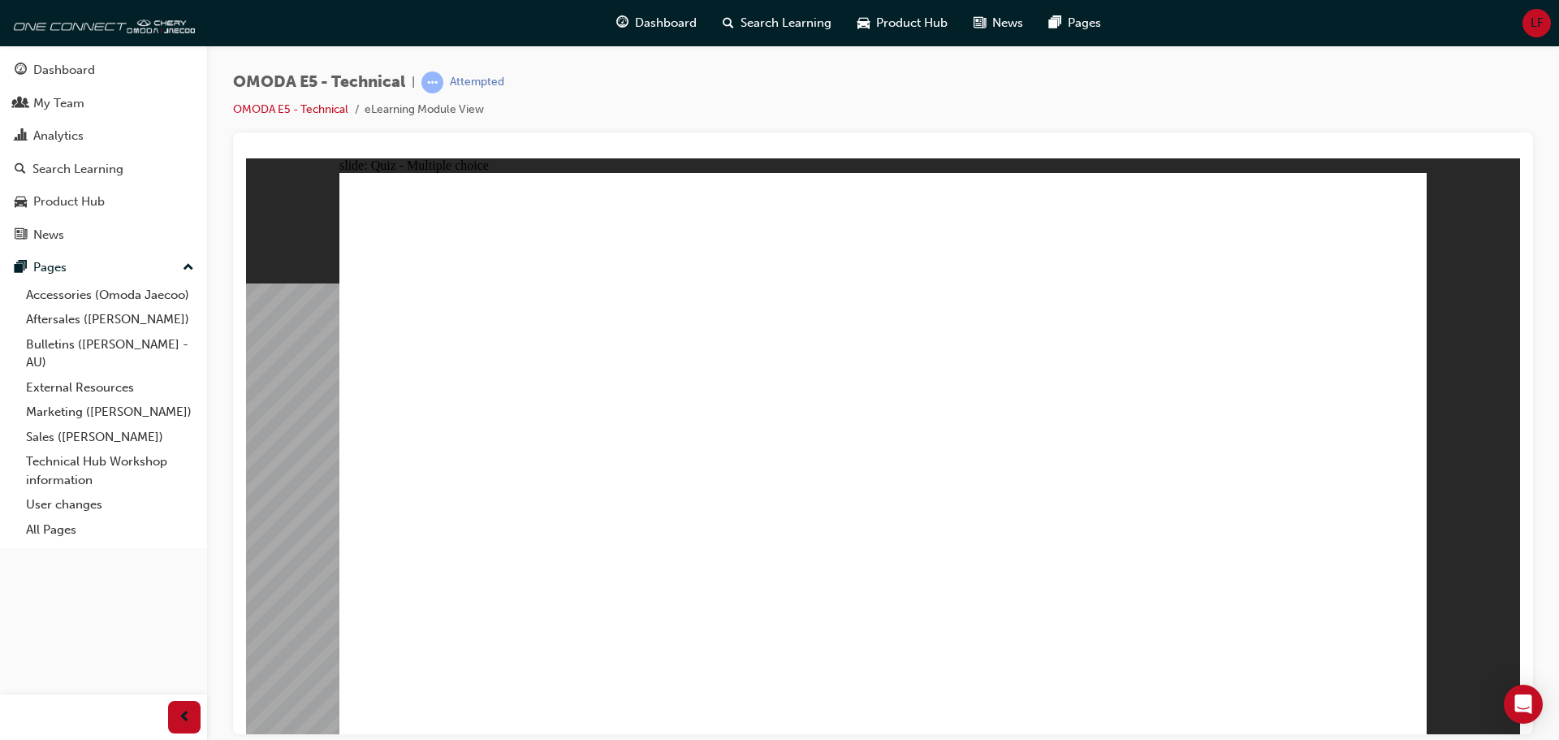
radio input "true"
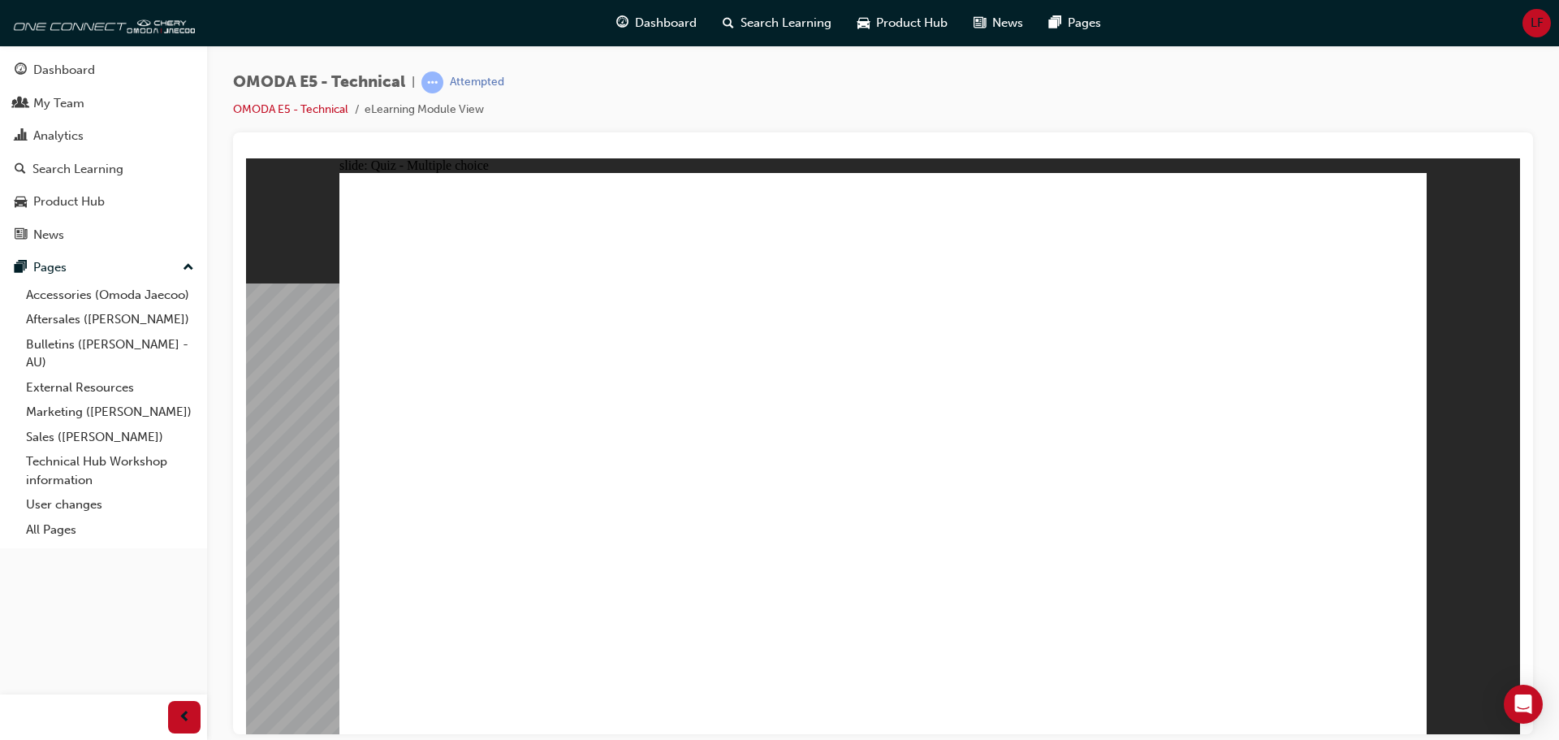
radio input "true"
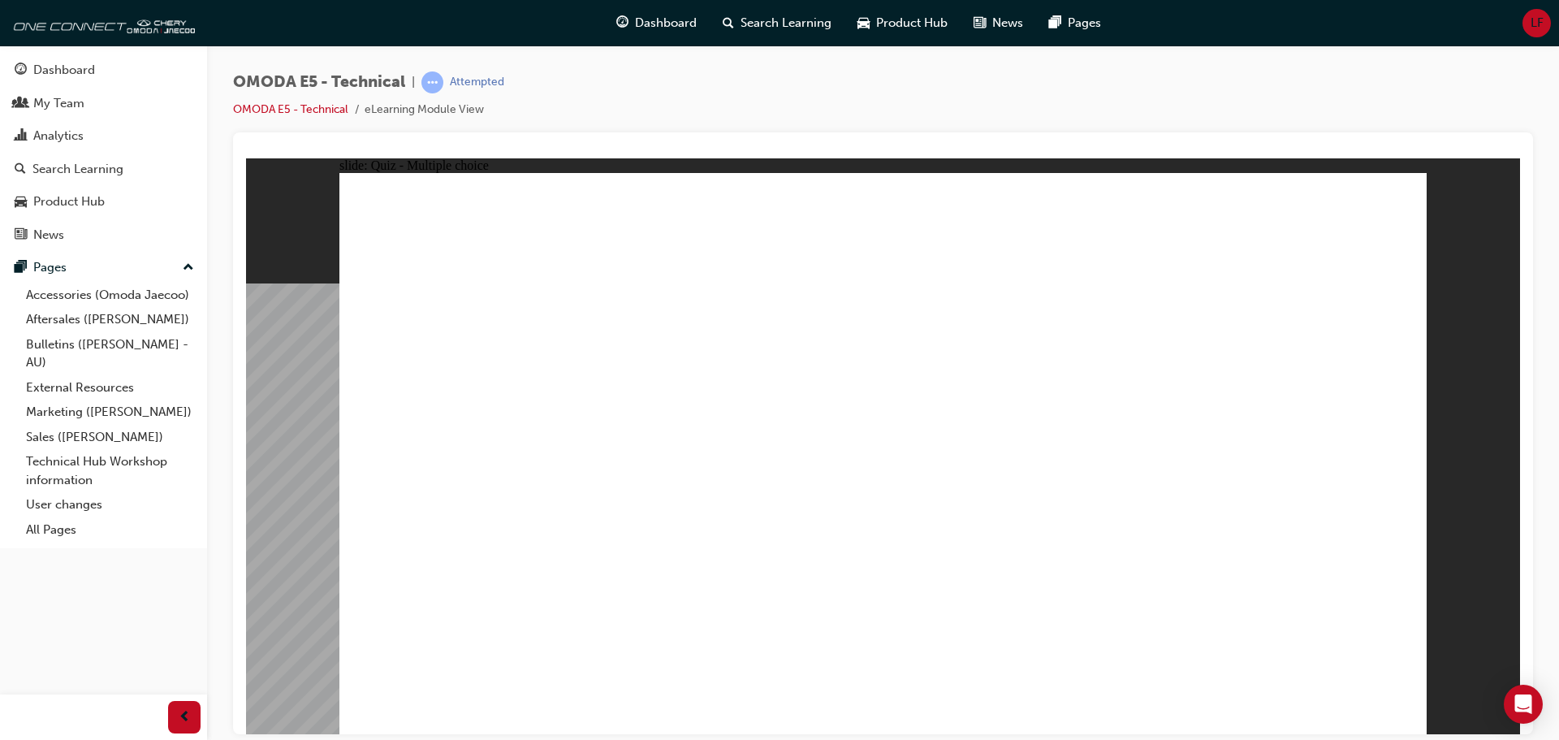
radio input "true"
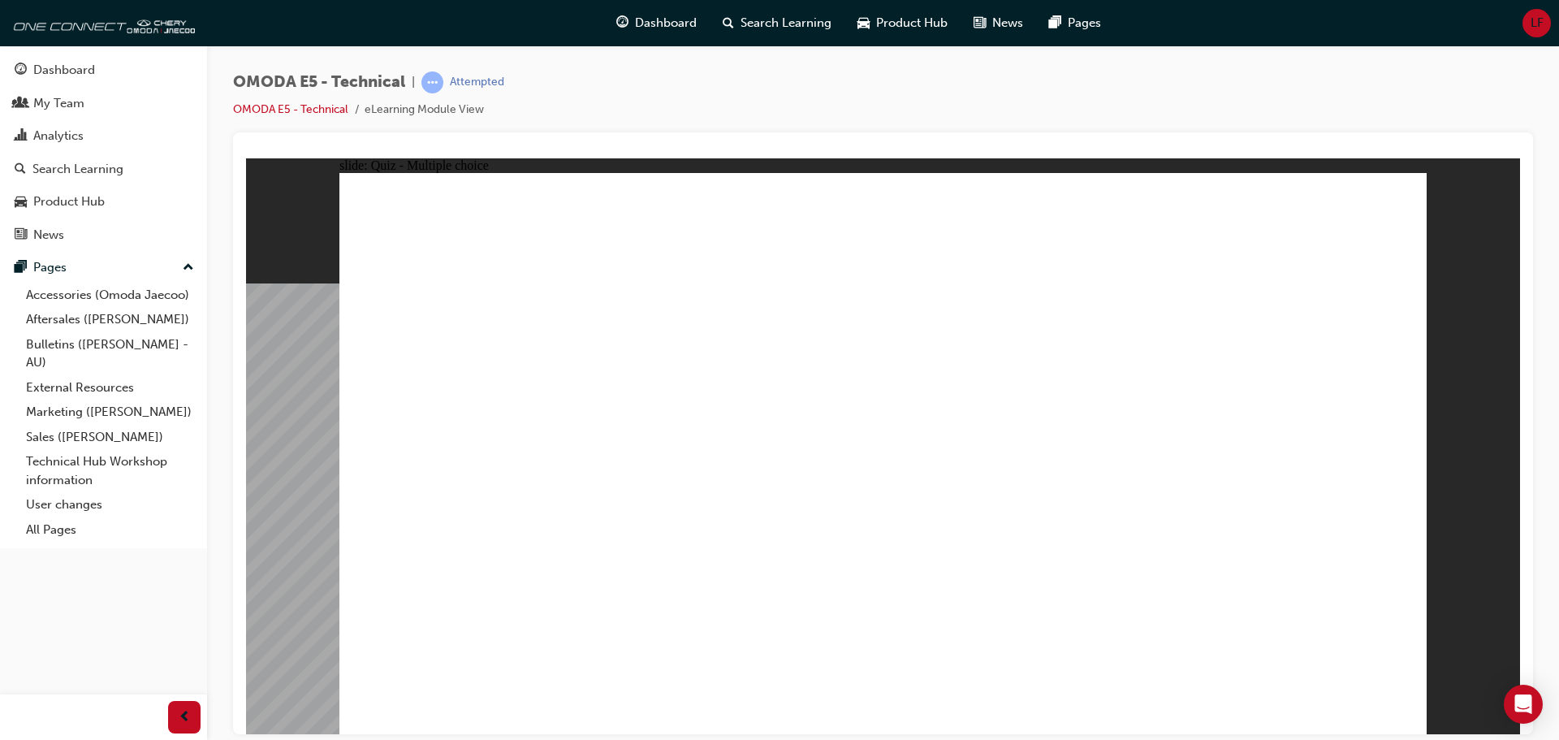
radio input "true"
drag, startPoint x: 862, startPoint y: 544, endPoint x: 916, endPoint y: 555, distance: 54.6
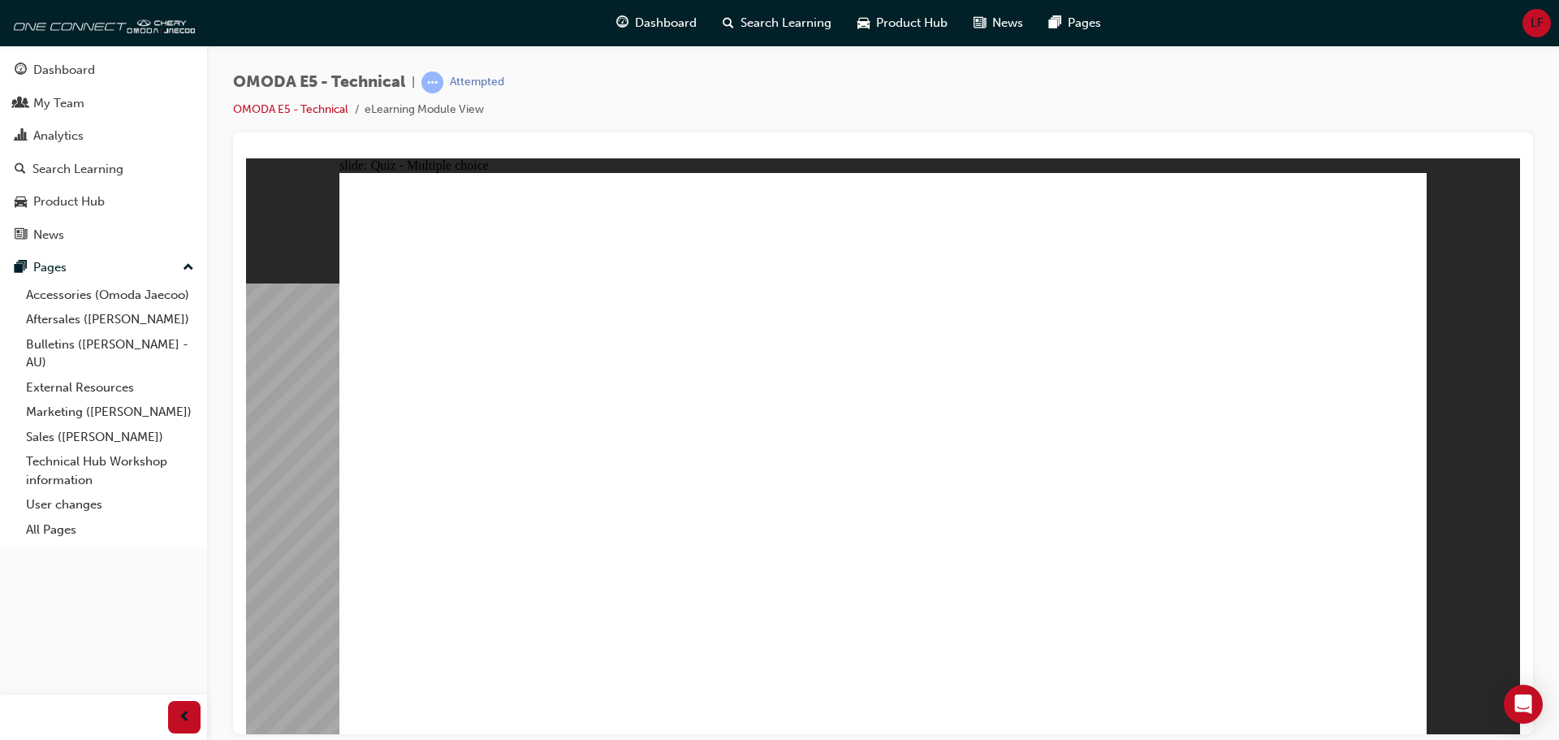
radio input "true"
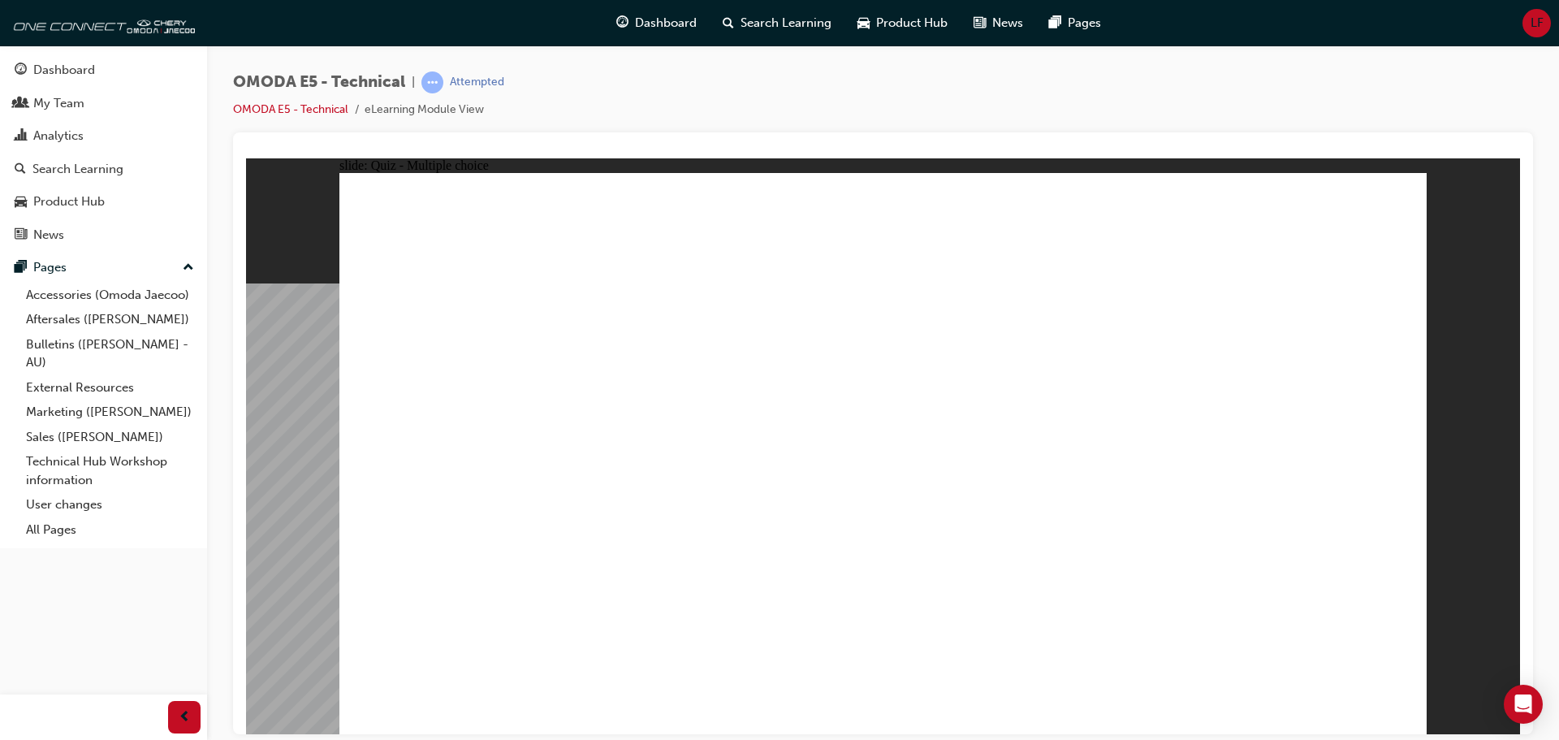
radio input "true"
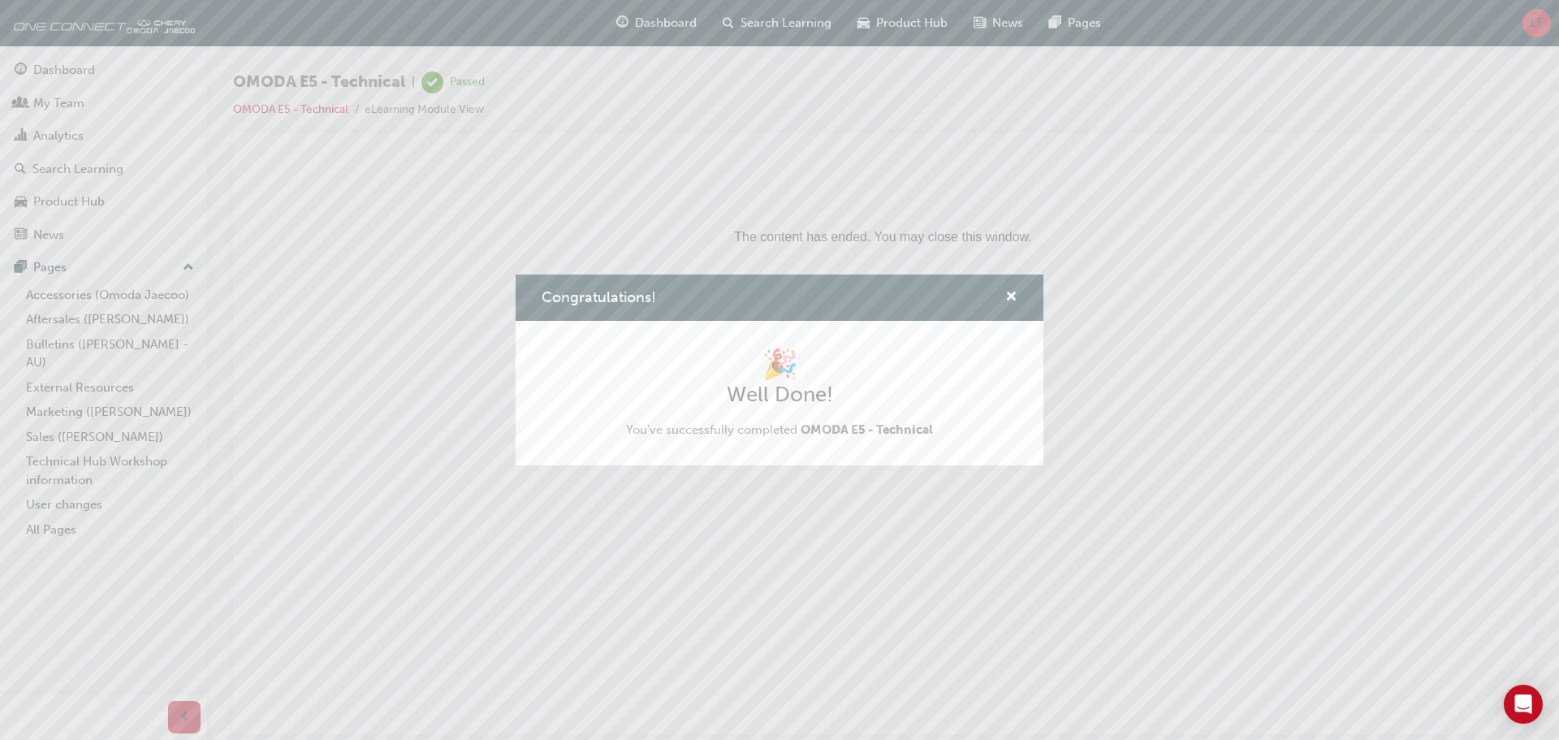
click at [1023, 291] on div "Congratulations!" at bounding box center [780, 297] width 528 height 46
click at [1001, 296] on div "Congratulations!" at bounding box center [1004, 297] width 25 height 20
click at [1011, 298] on span "cross-icon" at bounding box center [1011, 298] width 12 height 15
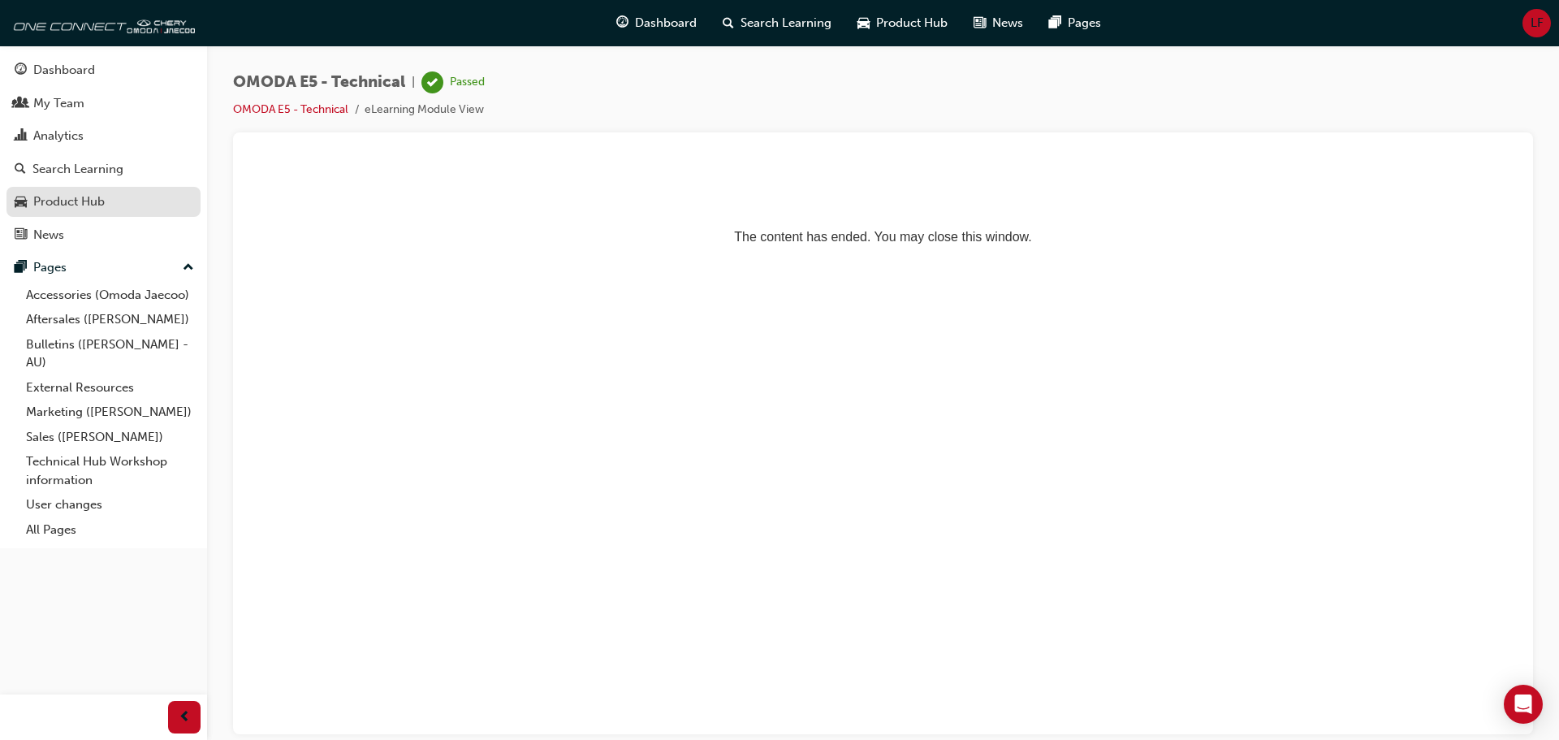
click at [66, 201] on div "Product Hub" at bounding box center [68, 201] width 71 height 19
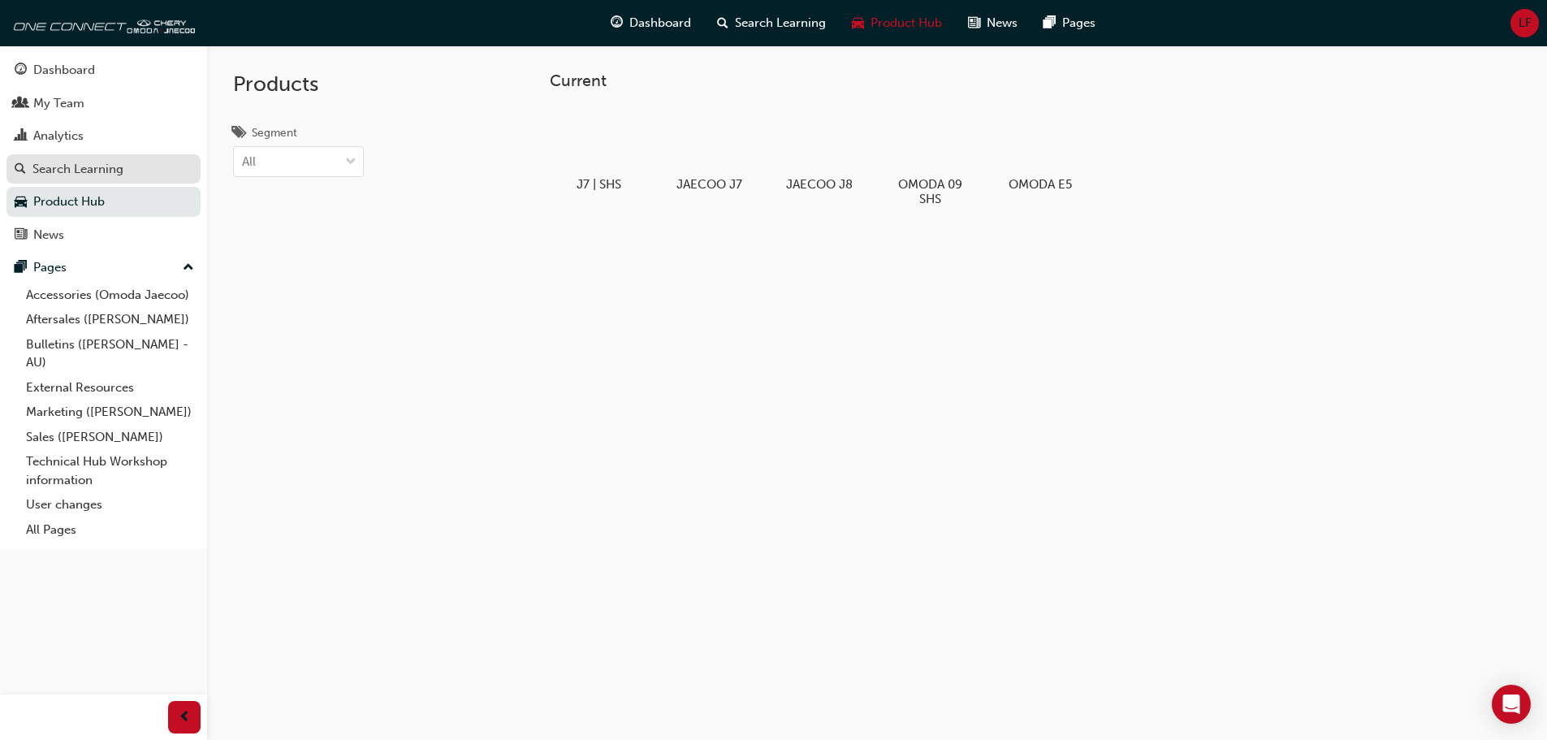
click at [83, 162] on div "Search Learning" at bounding box center [77, 169] width 91 height 19
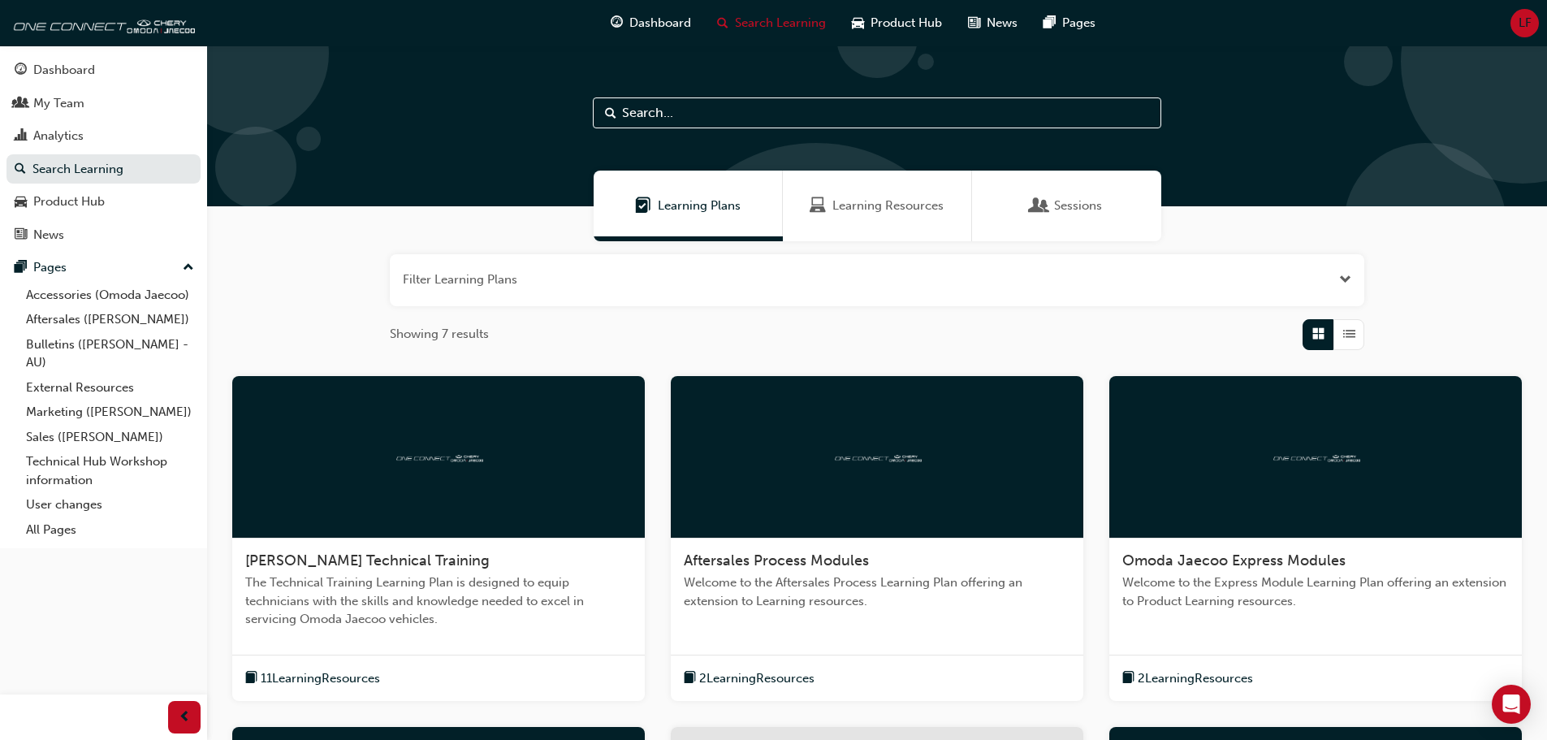
click at [408, 455] on img at bounding box center [438, 455] width 89 height 15
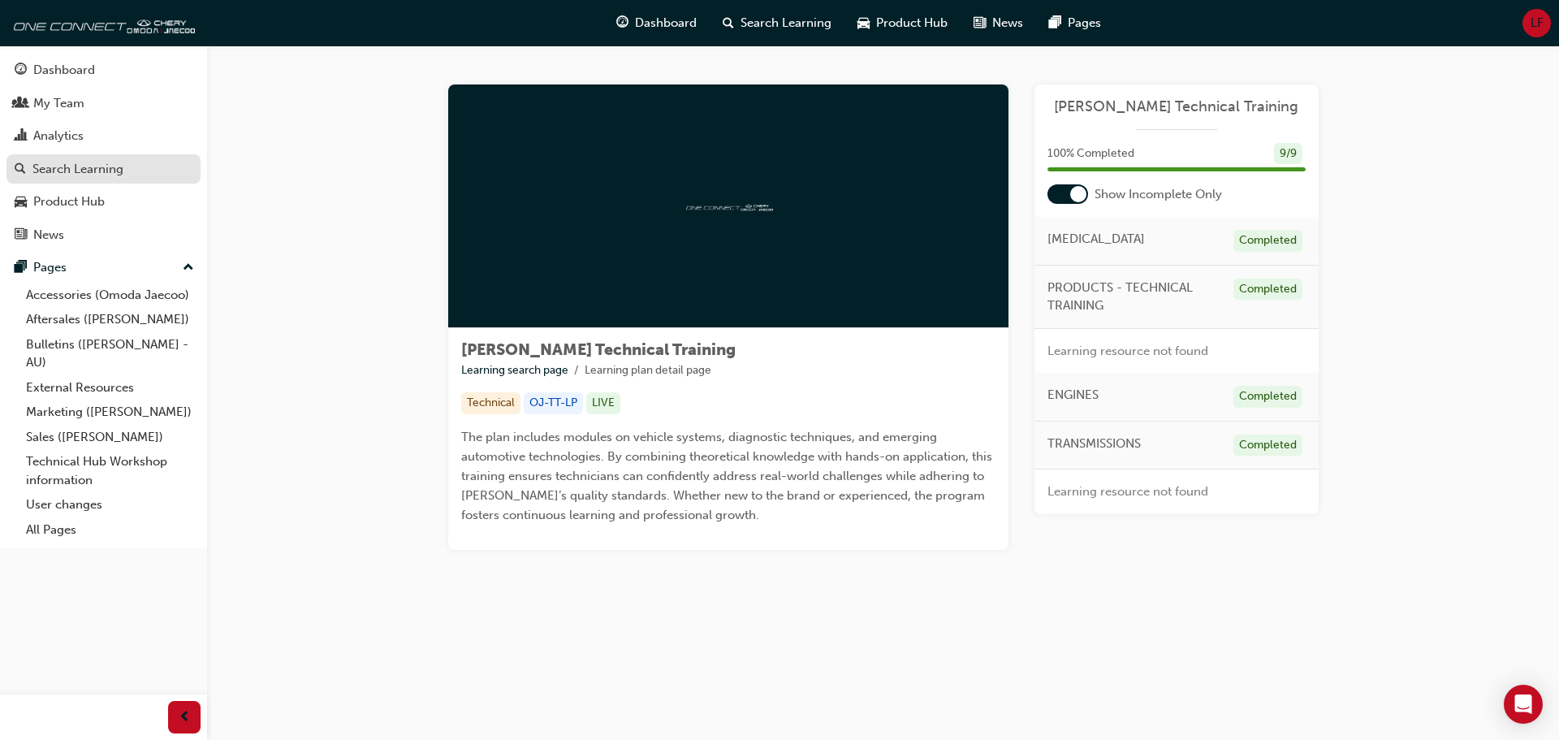
click at [97, 164] on div "Search Learning" at bounding box center [77, 169] width 91 height 19
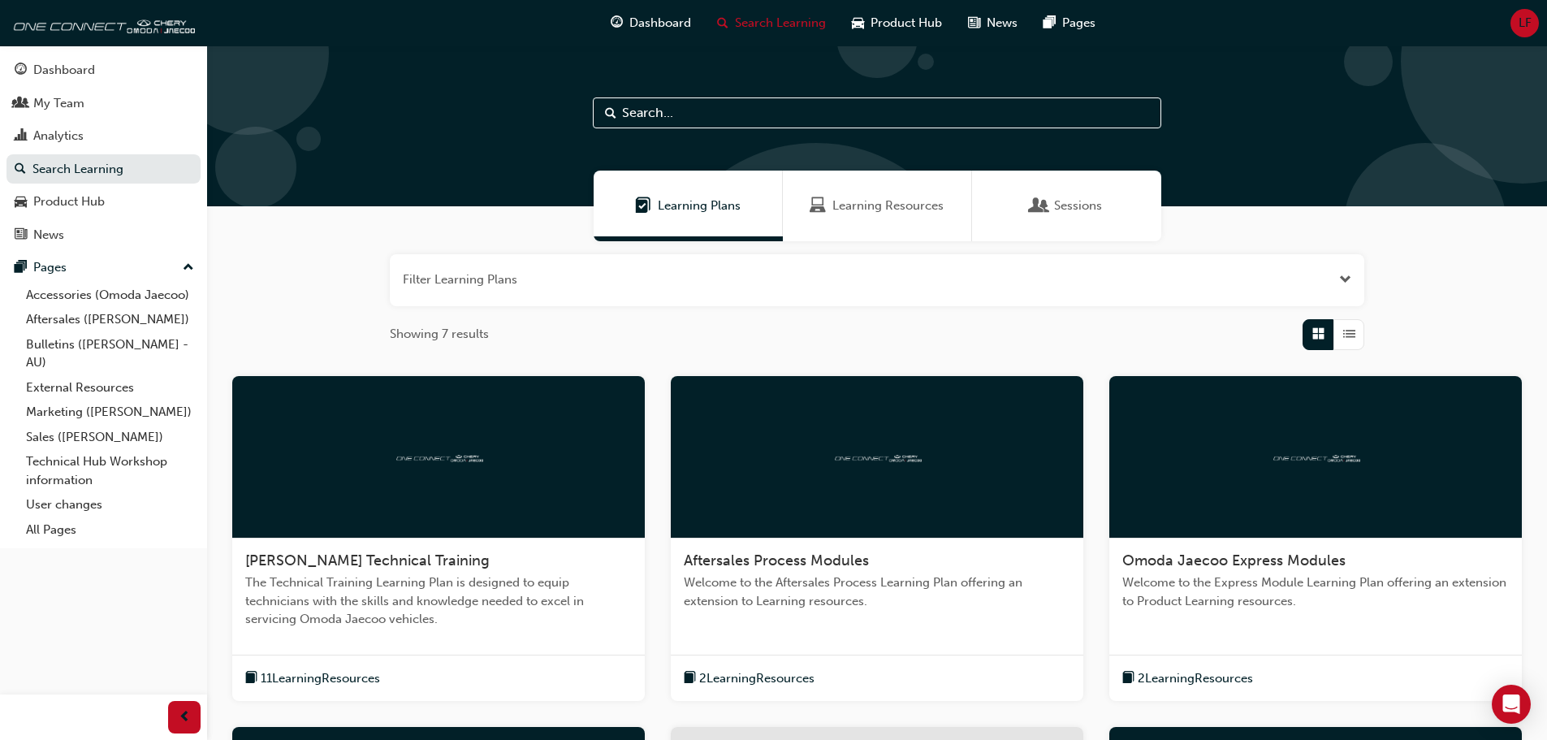
click at [926, 421] on div at bounding box center [877, 457] width 412 height 162
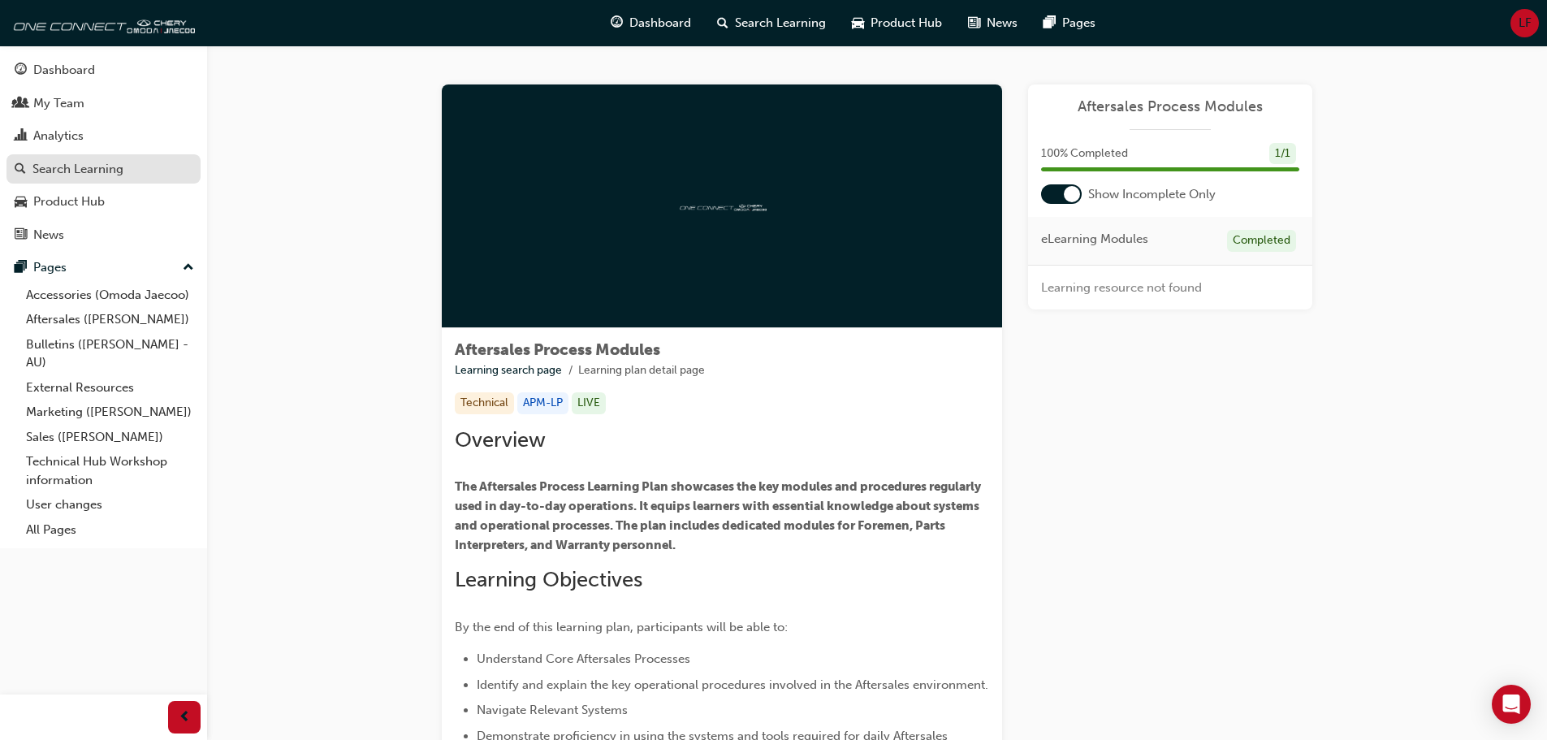
click at [45, 167] on div "Search Learning" at bounding box center [77, 169] width 91 height 19
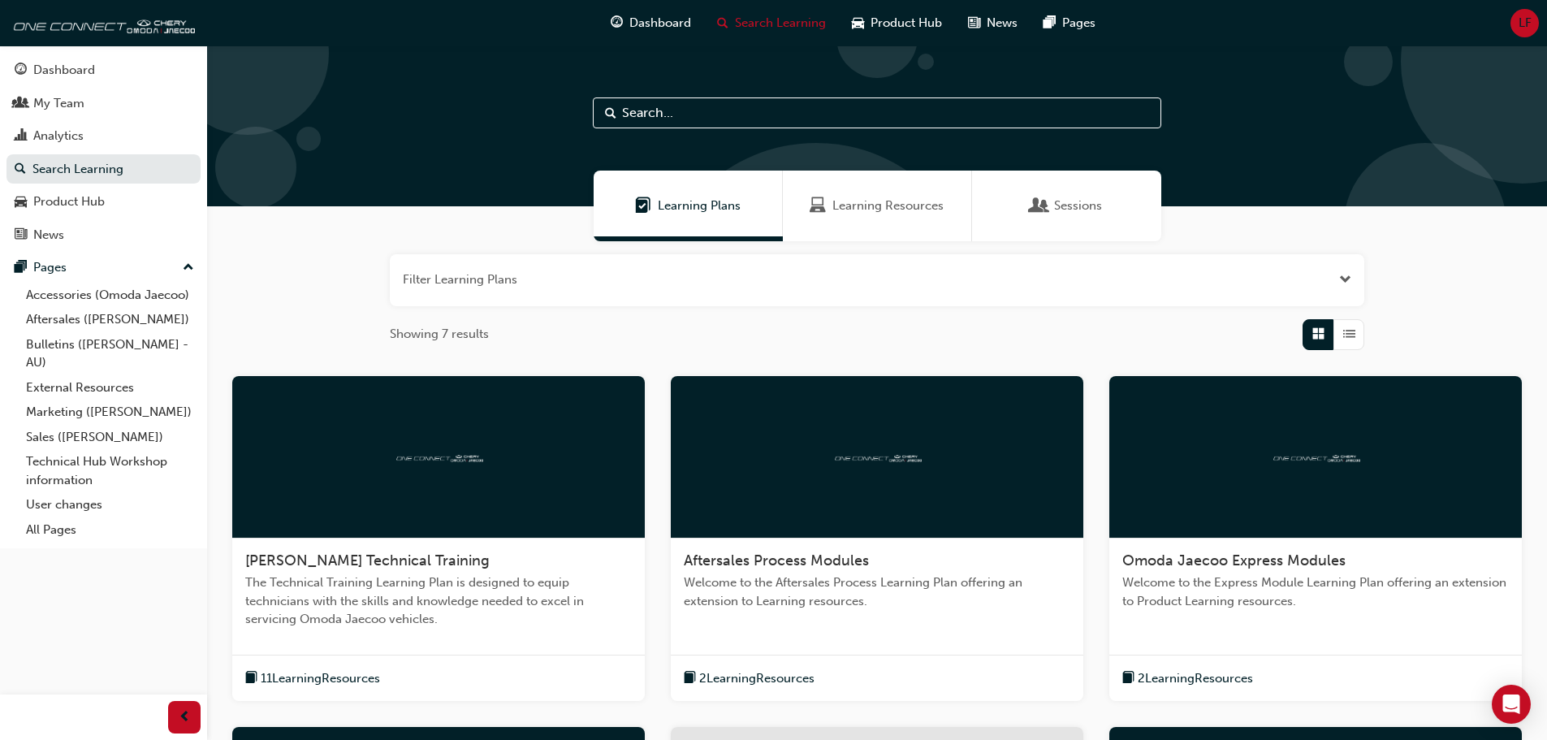
click at [1271, 450] on img at bounding box center [1315, 455] width 89 height 15
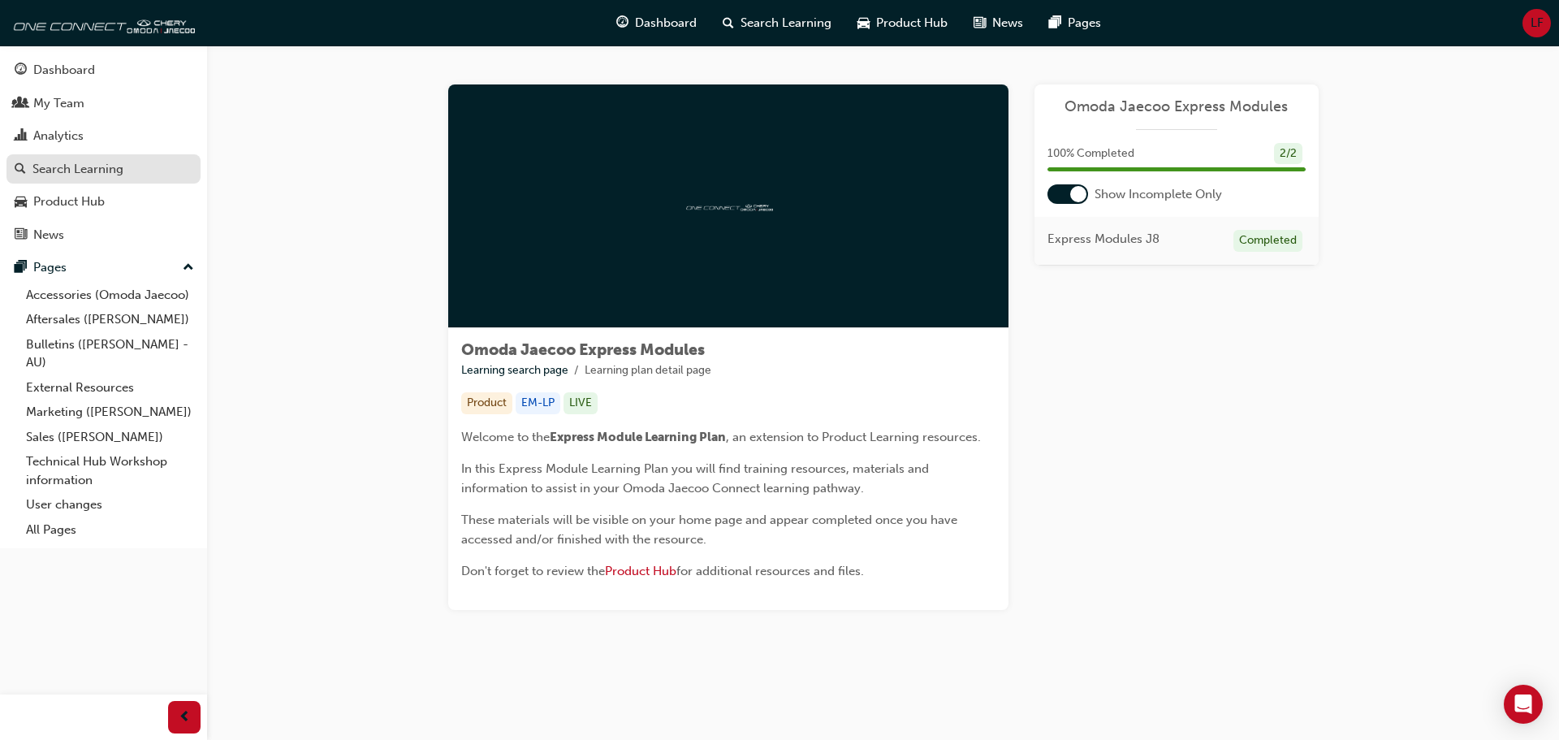
click at [50, 166] on div "Search Learning" at bounding box center [77, 169] width 91 height 19
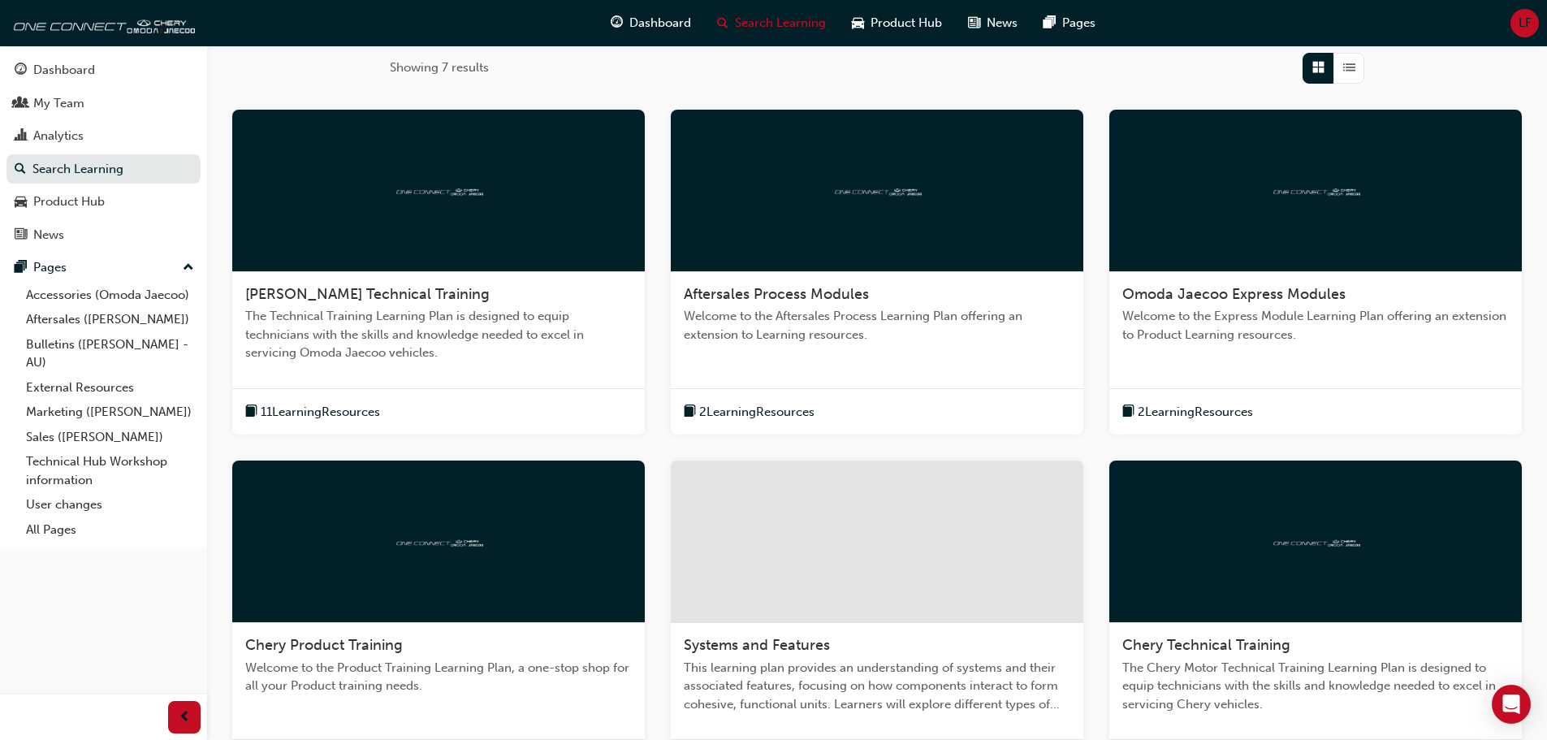
scroll to position [487, 0]
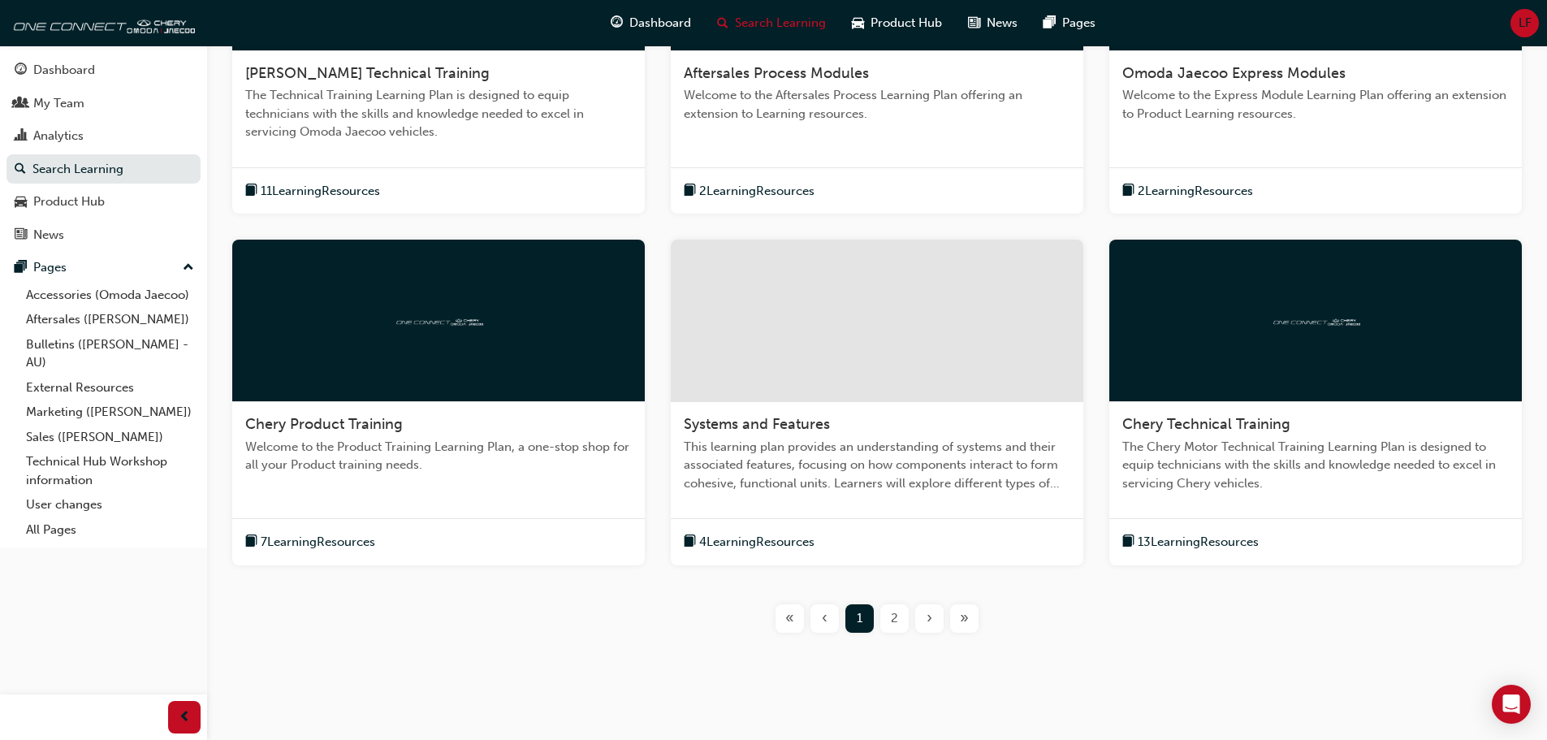
click at [320, 335] on div at bounding box center [438, 321] width 412 height 162
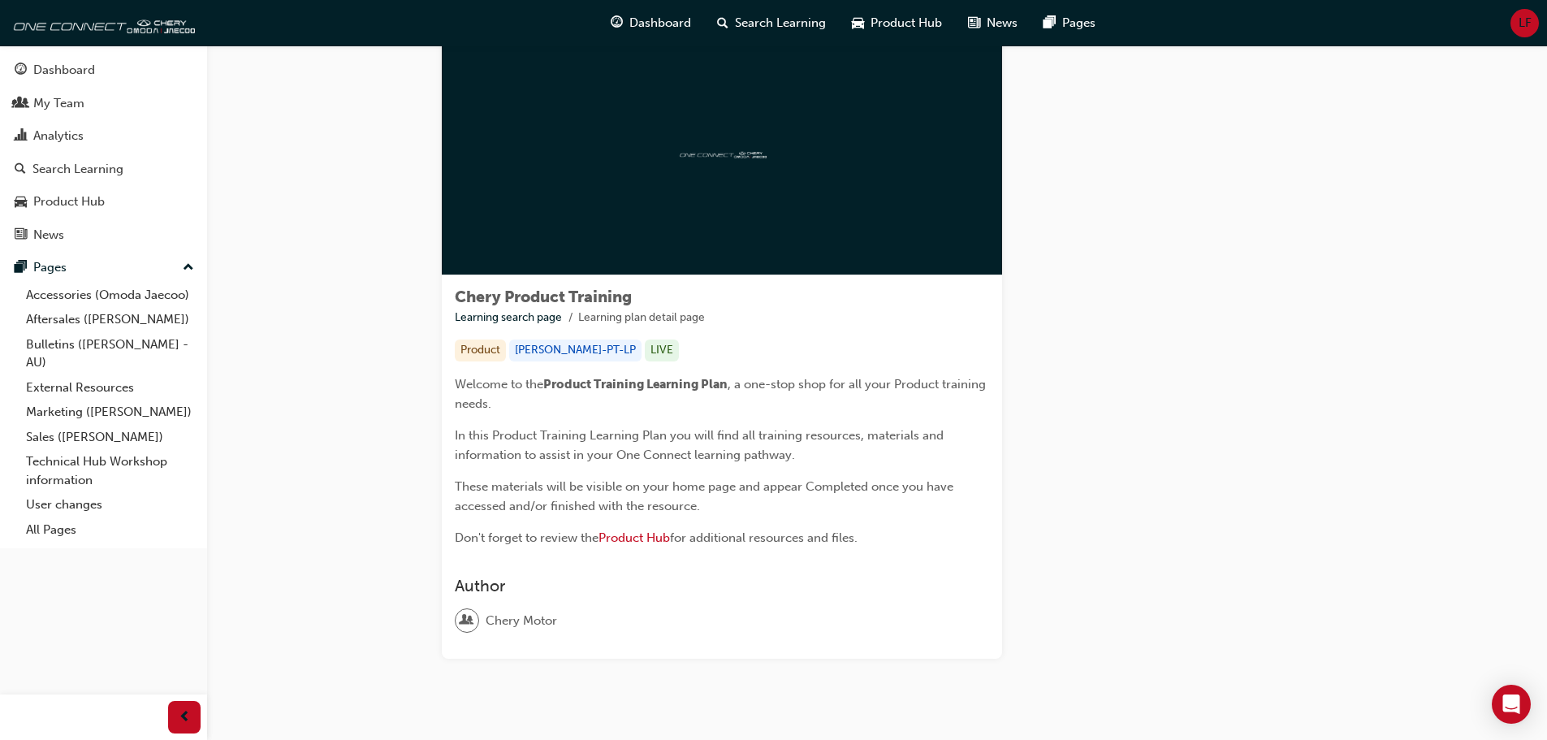
scroll to position [81, 0]
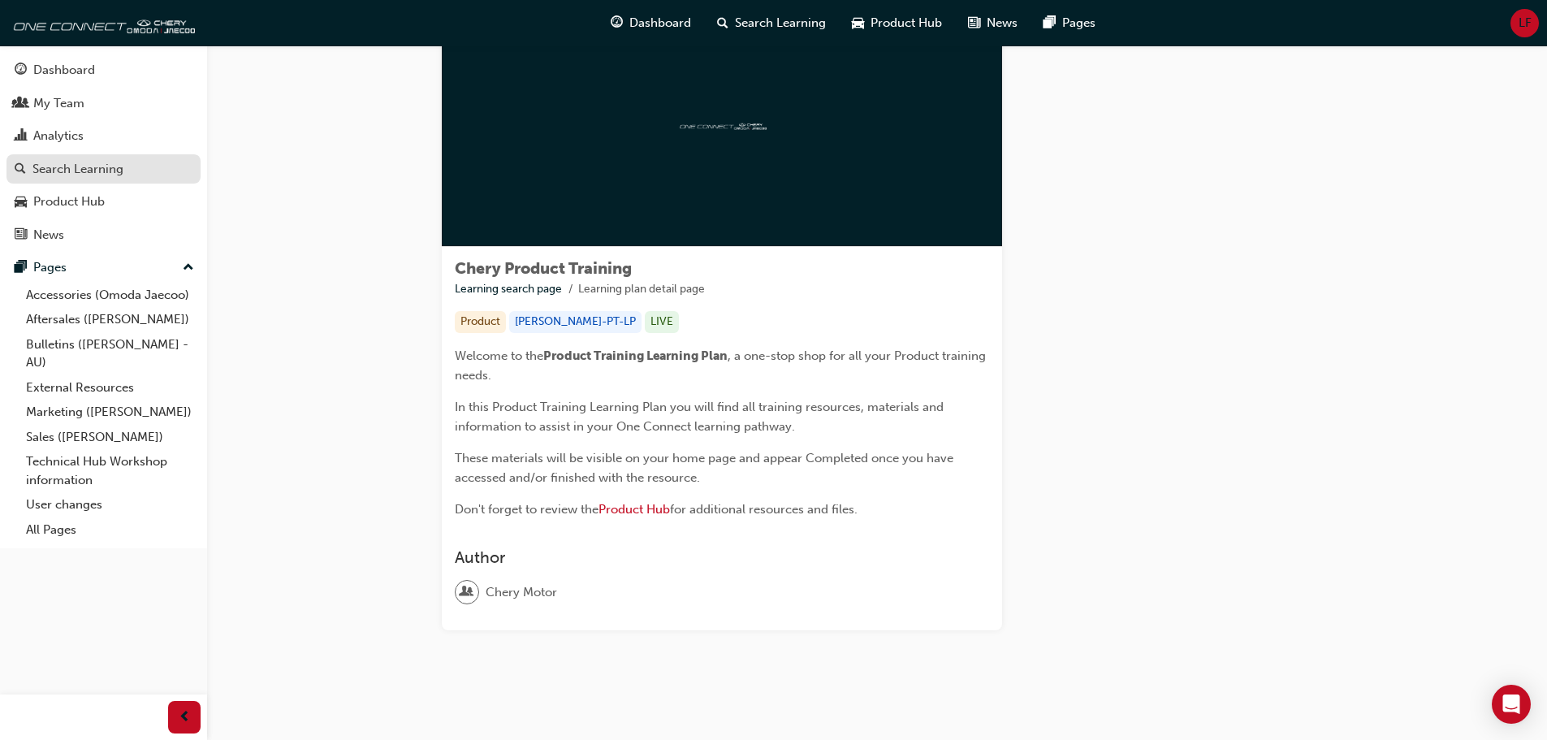
click at [81, 179] on link "Search Learning" at bounding box center [103, 169] width 194 height 30
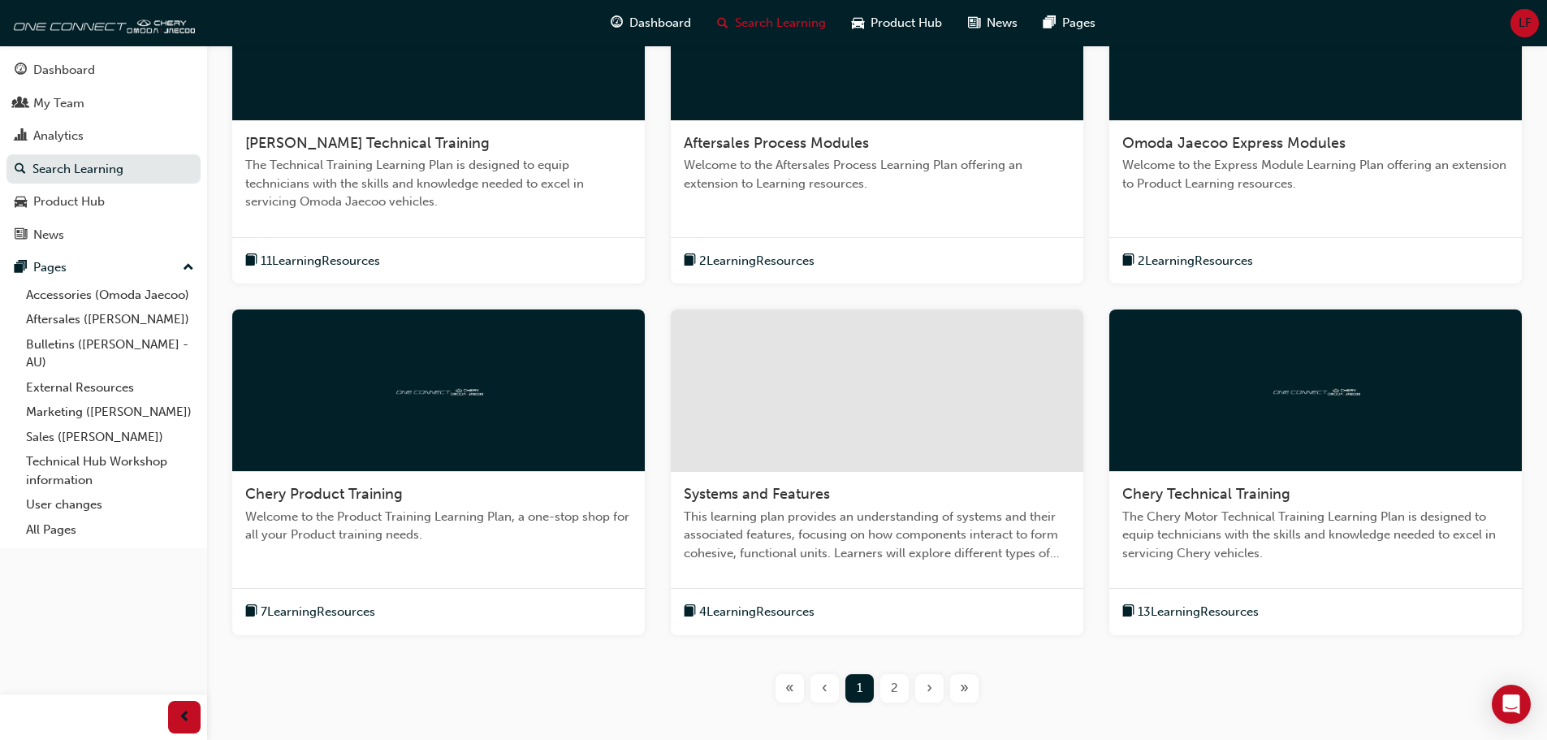
scroll to position [512, 0]
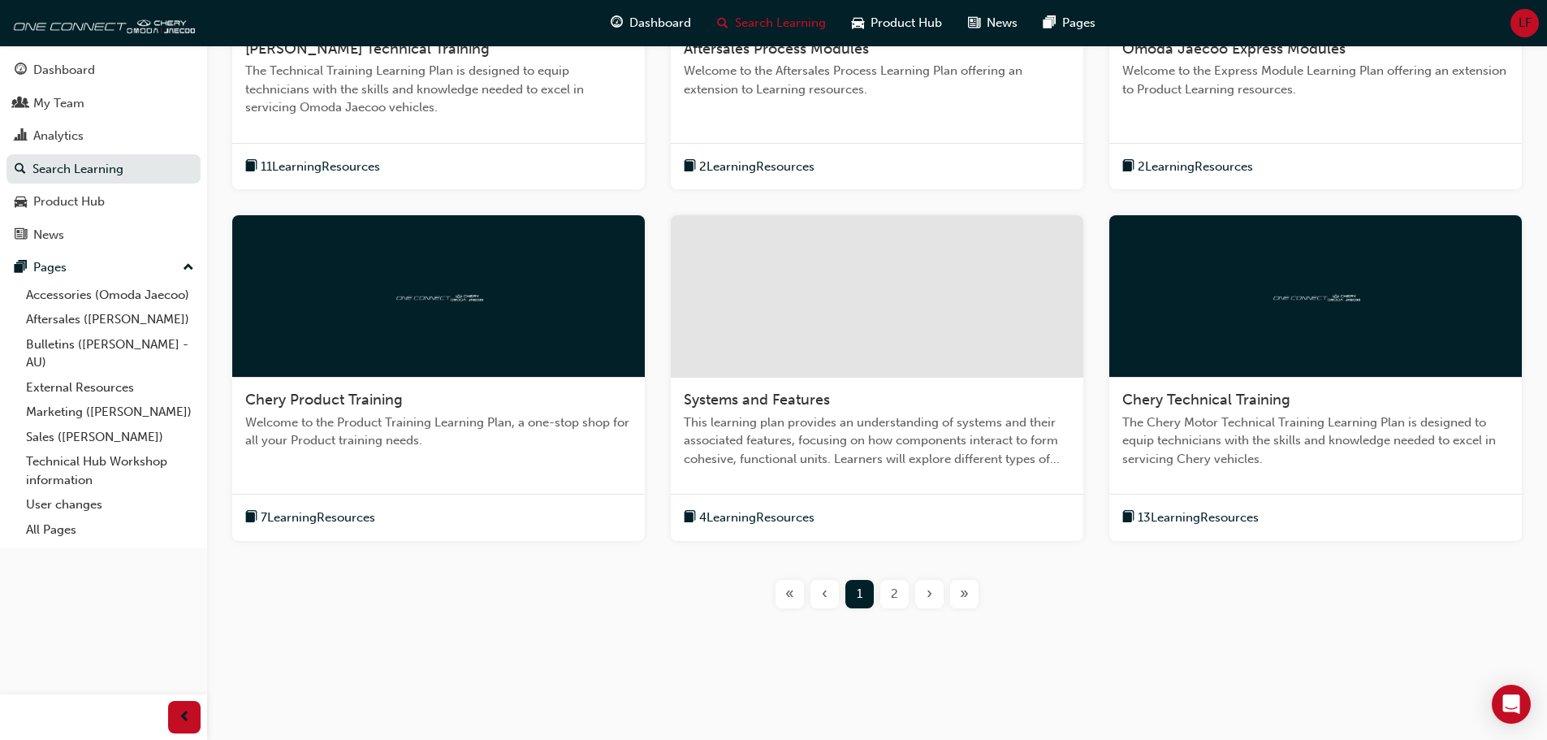
click at [927, 317] on div at bounding box center [877, 296] width 412 height 162
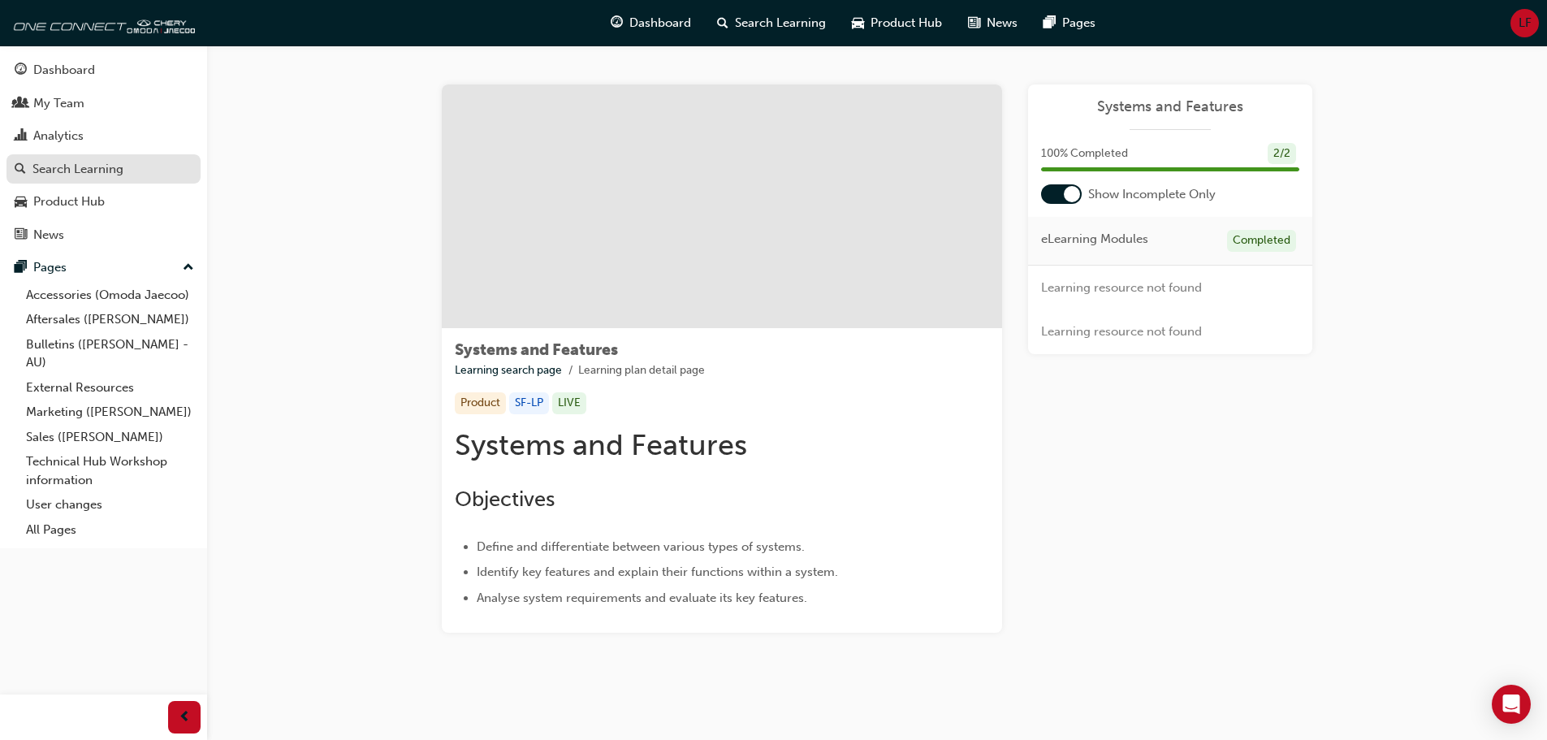
click at [86, 171] on div "Search Learning" at bounding box center [77, 169] width 91 height 19
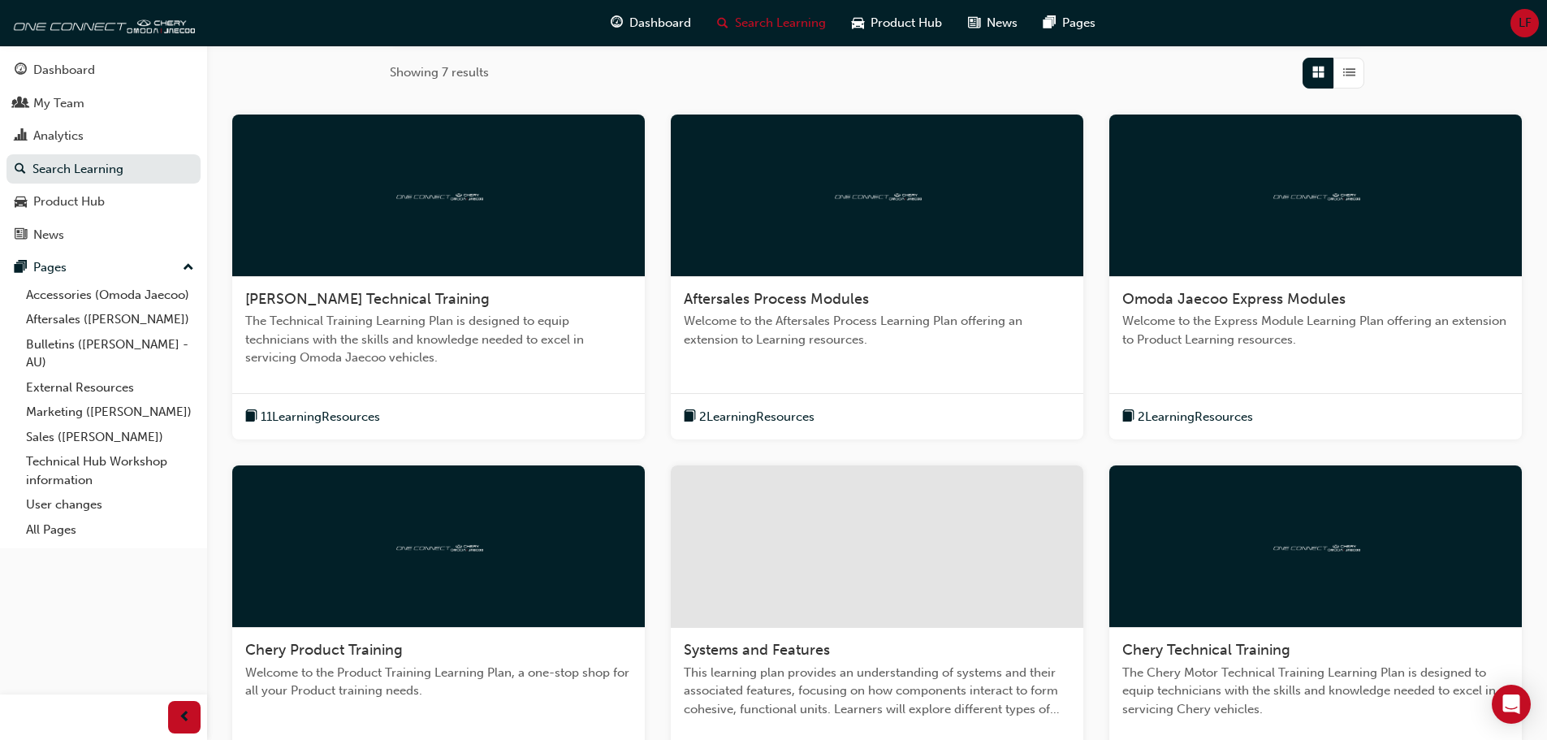
scroll to position [406, 0]
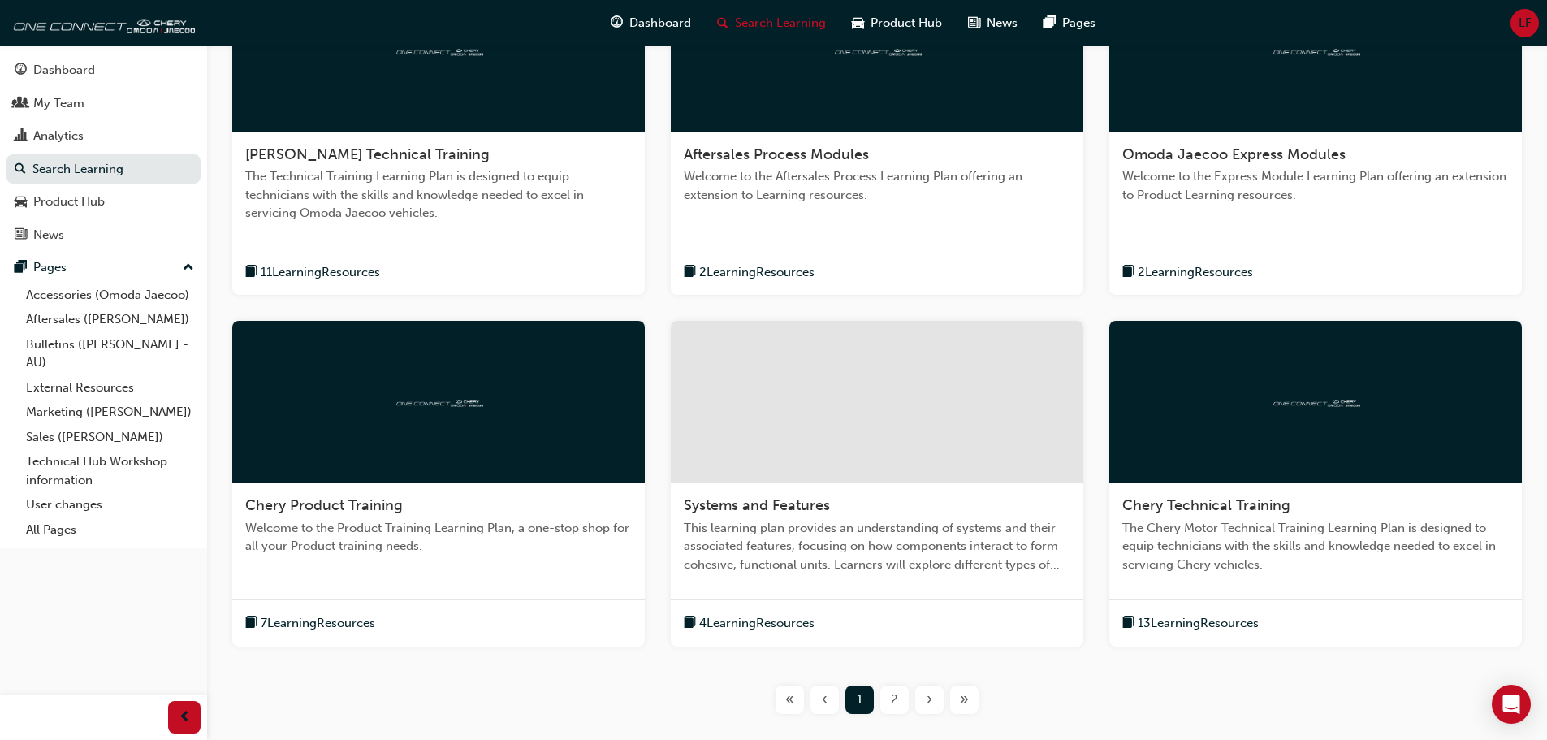
click at [1293, 366] on div at bounding box center [1315, 402] width 412 height 162
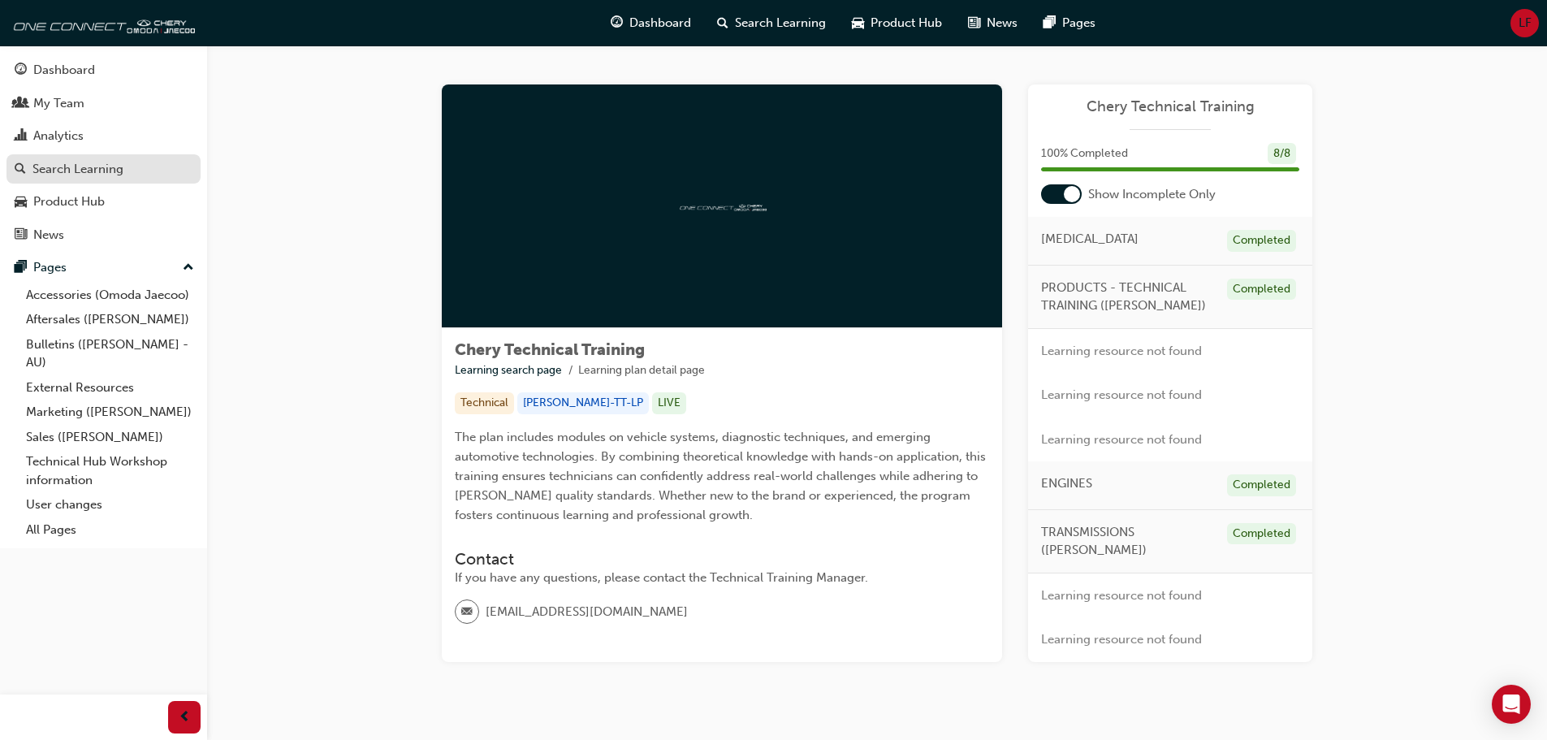
click at [74, 155] on link "Search Learning" at bounding box center [103, 169] width 194 height 30
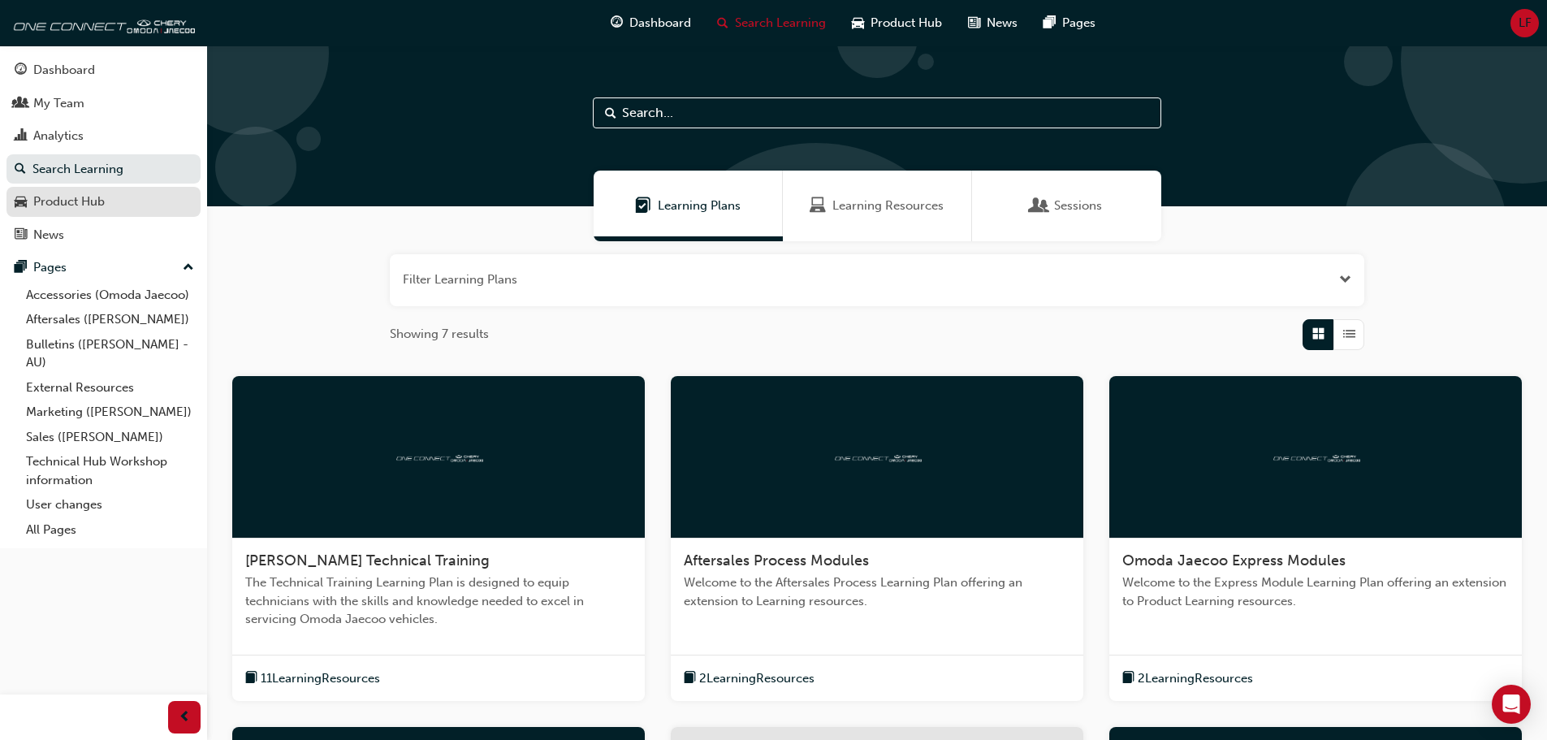
click at [64, 200] on div "Product Hub" at bounding box center [68, 201] width 71 height 19
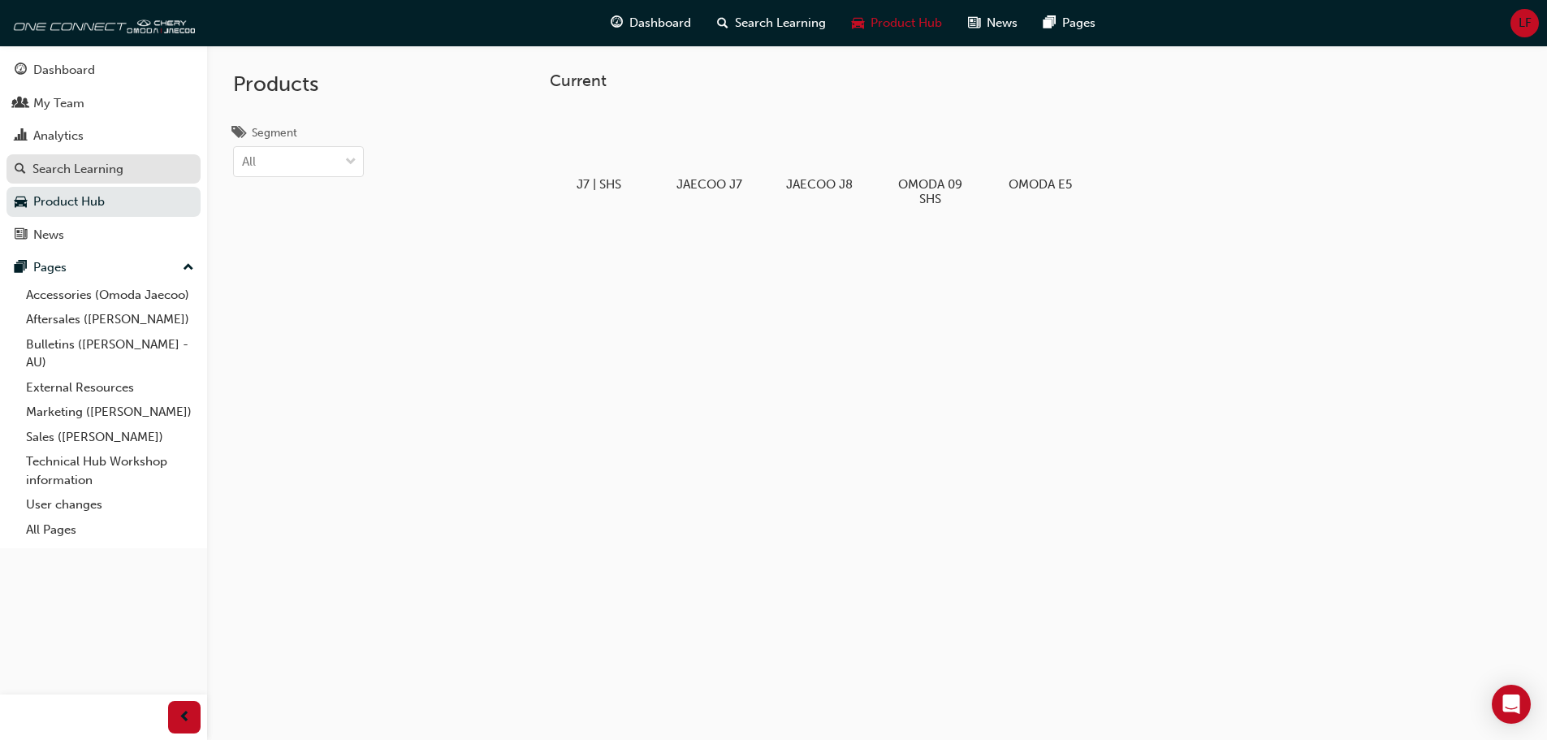
click at [112, 161] on div "Search Learning" at bounding box center [77, 169] width 91 height 19
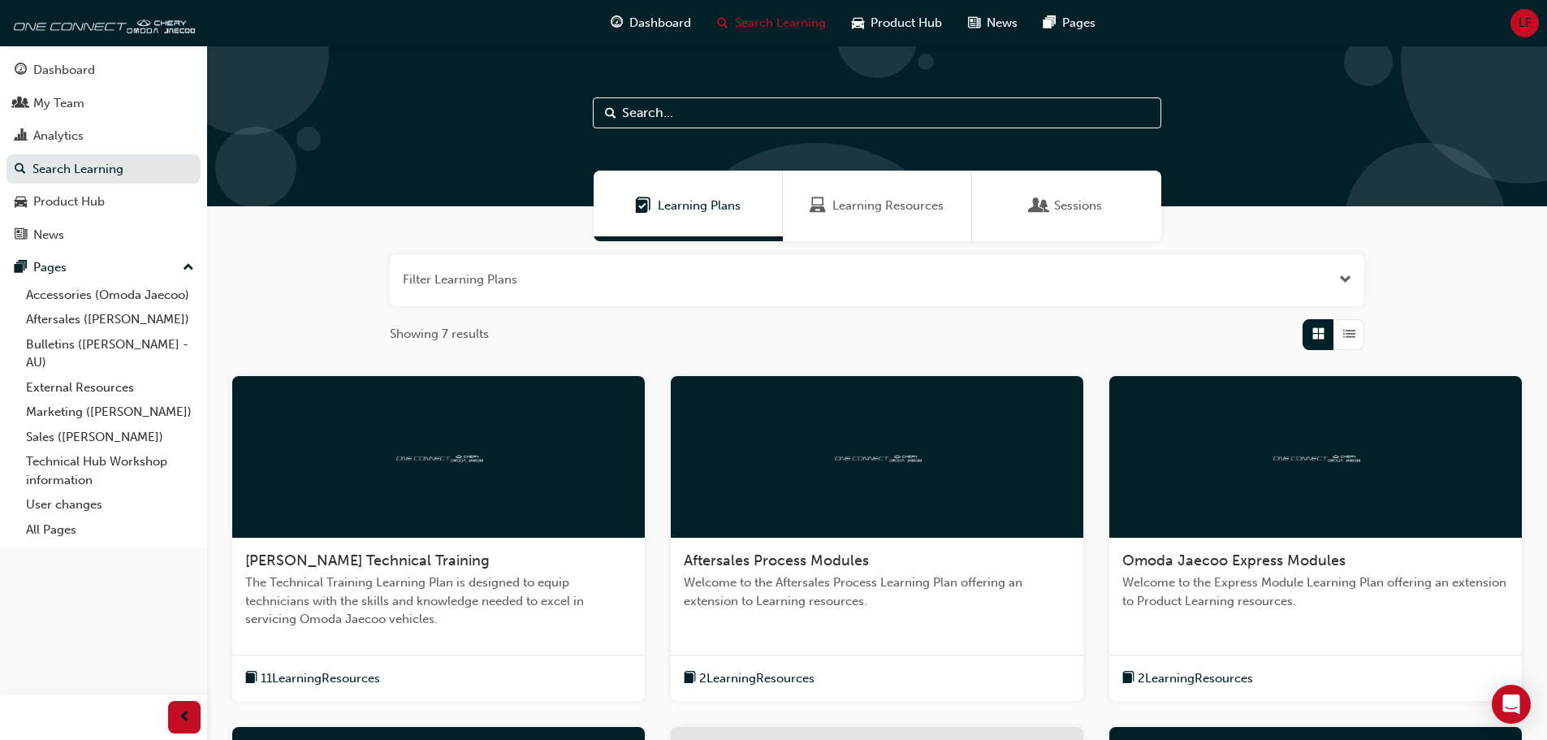
click at [429, 430] on div at bounding box center [438, 457] width 412 height 162
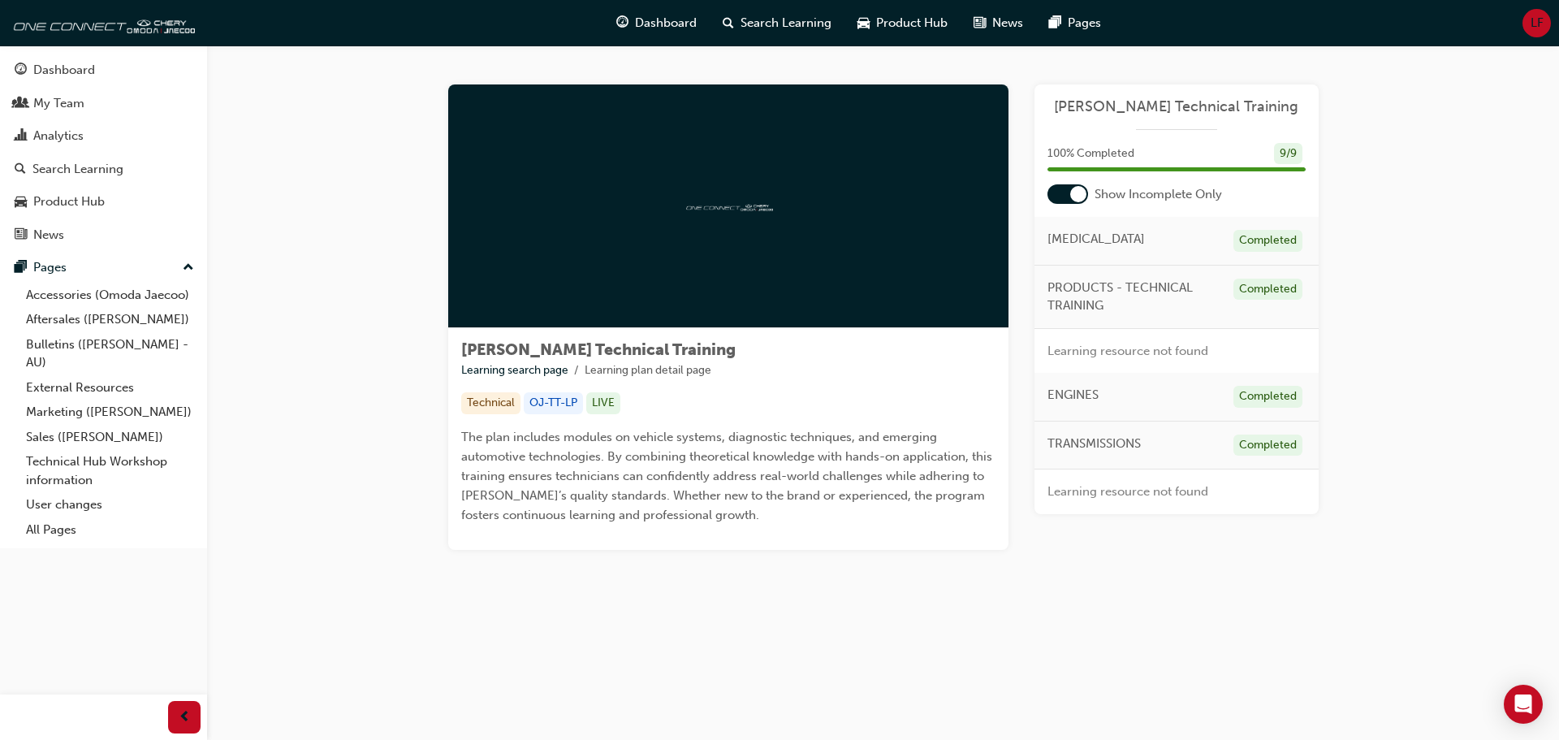
click at [1068, 196] on div at bounding box center [1067, 193] width 41 height 19
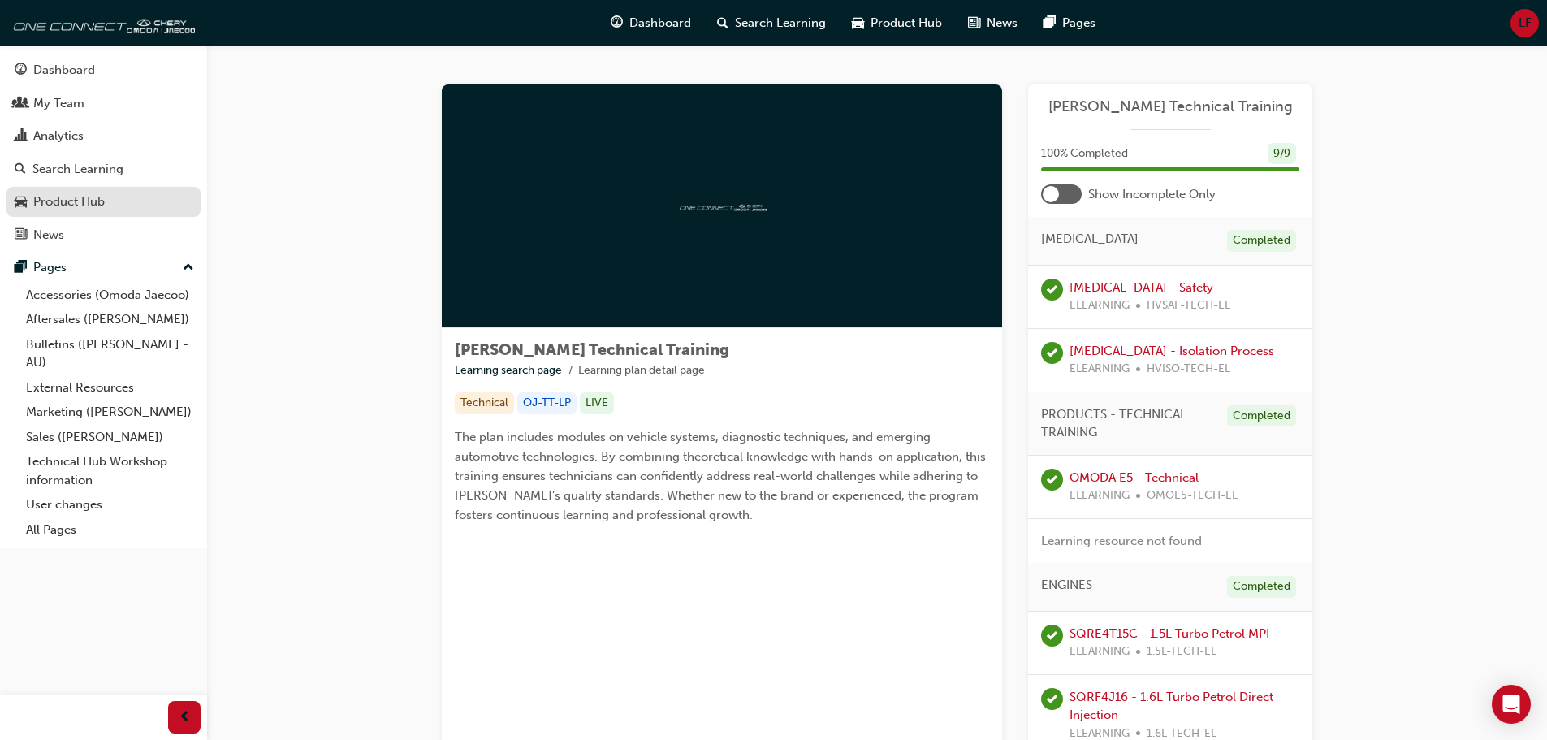
click at [76, 204] on div "Product Hub" at bounding box center [68, 201] width 71 height 19
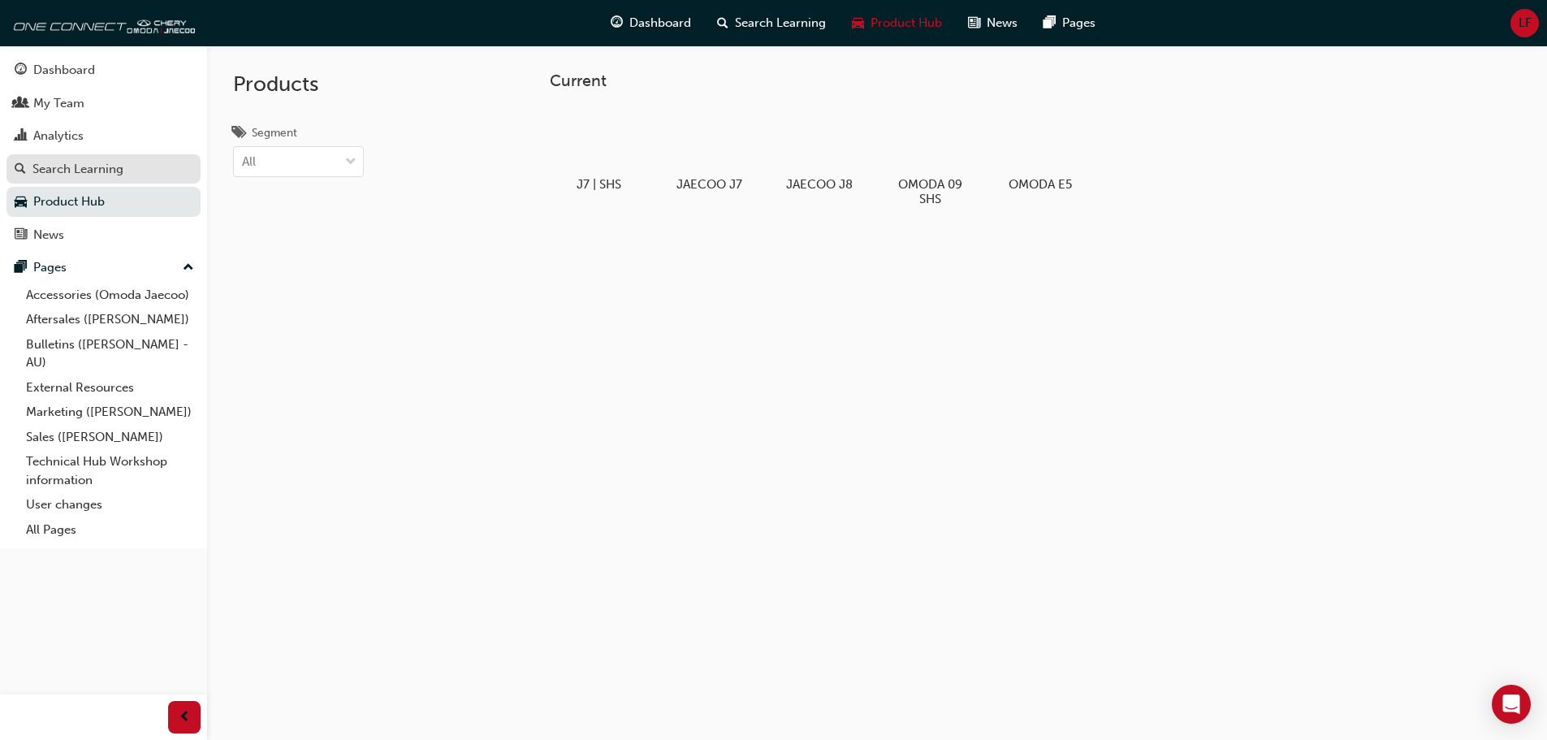
click at [124, 179] on link "Search Learning" at bounding box center [103, 169] width 194 height 30
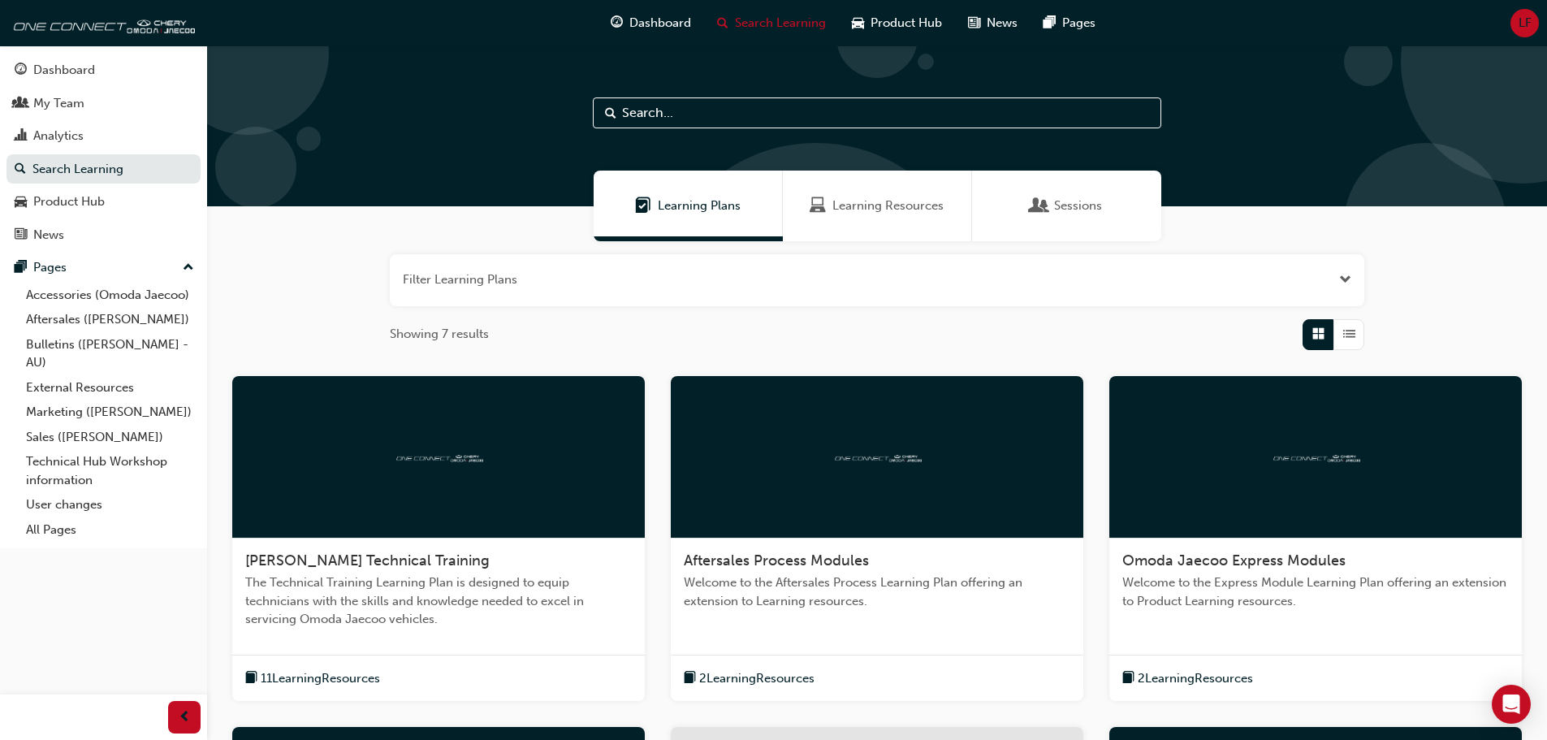
click at [895, 454] on img at bounding box center [876, 455] width 89 height 15
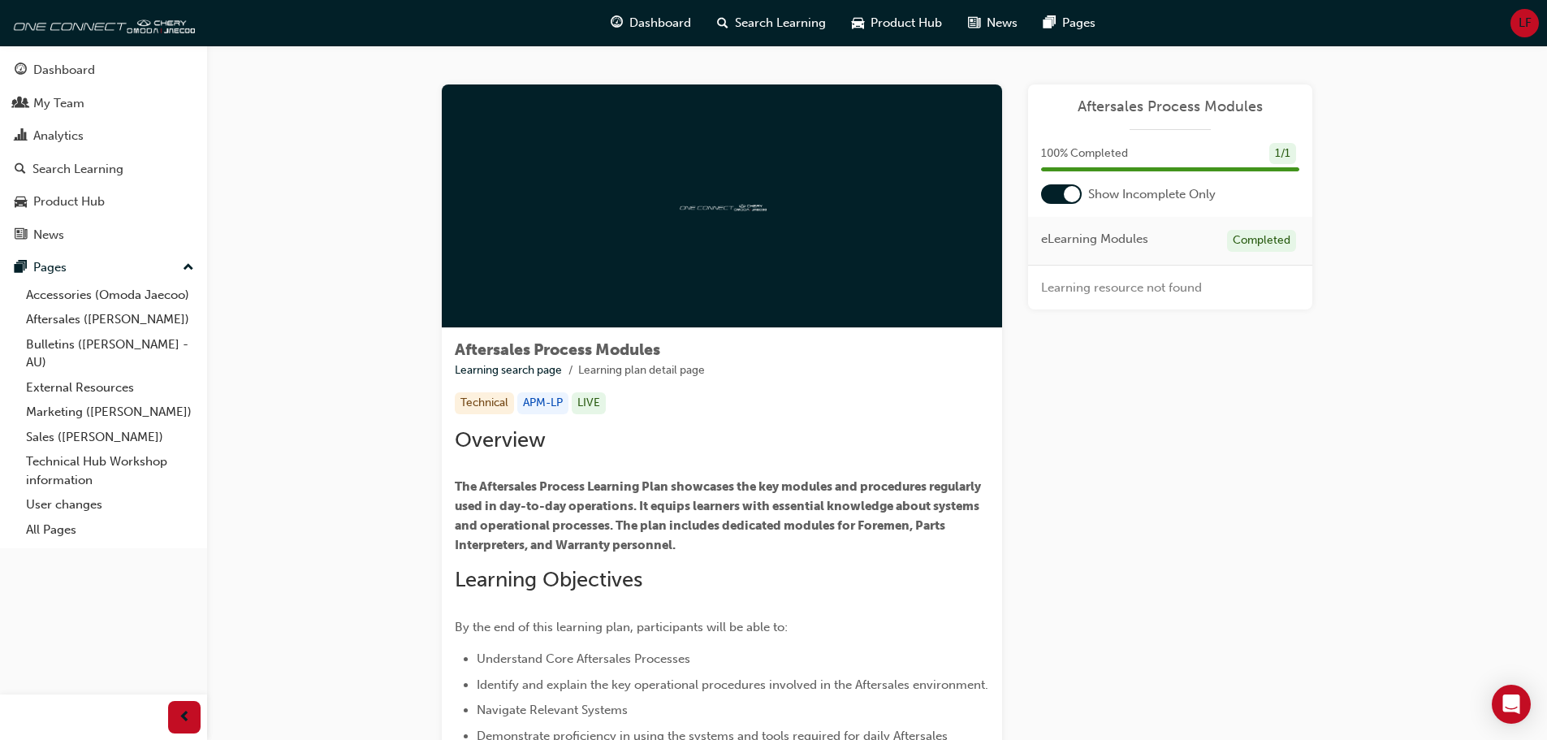
click at [1075, 196] on div at bounding box center [1072, 194] width 16 height 16
click at [1077, 190] on div at bounding box center [1061, 193] width 41 height 19
click at [1077, 191] on div at bounding box center [1072, 194] width 16 height 16
click at [66, 171] on div "Search Learning" at bounding box center [77, 169] width 91 height 19
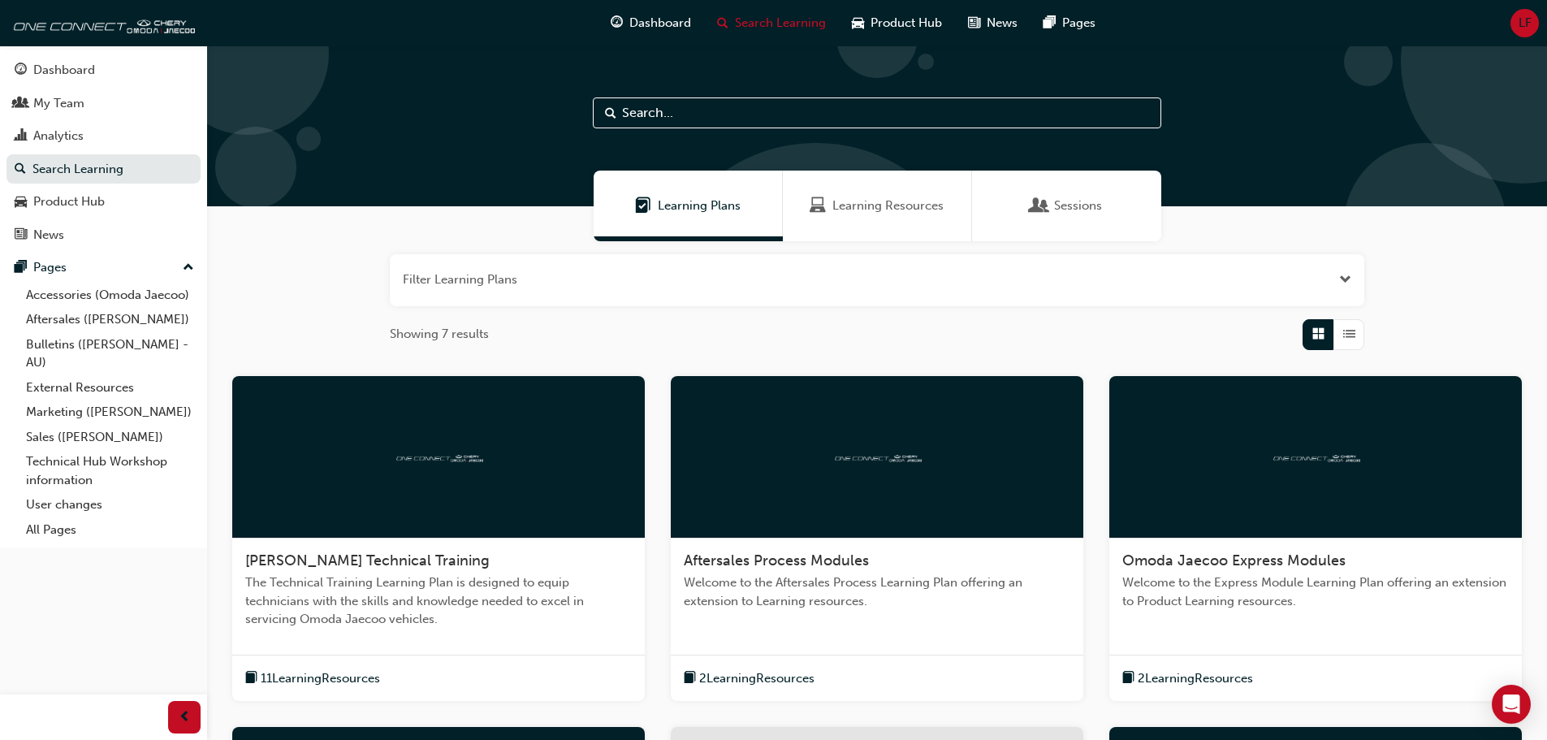
click at [1378, 488] on div at bounding box center [1315, 457] width 412 height 162
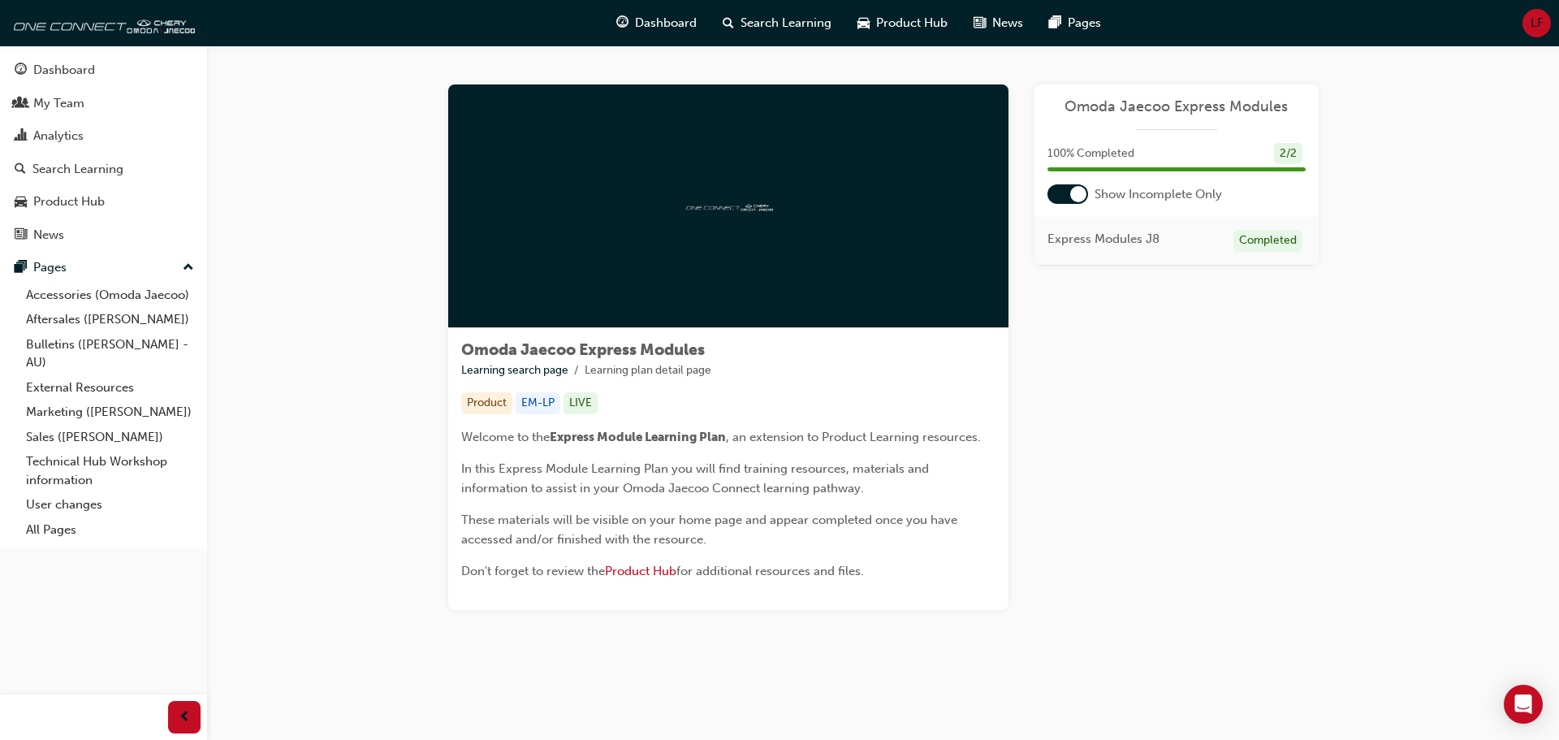
click at [1087, 193] on div at bounding box center [1067, 193] width 41 height 19
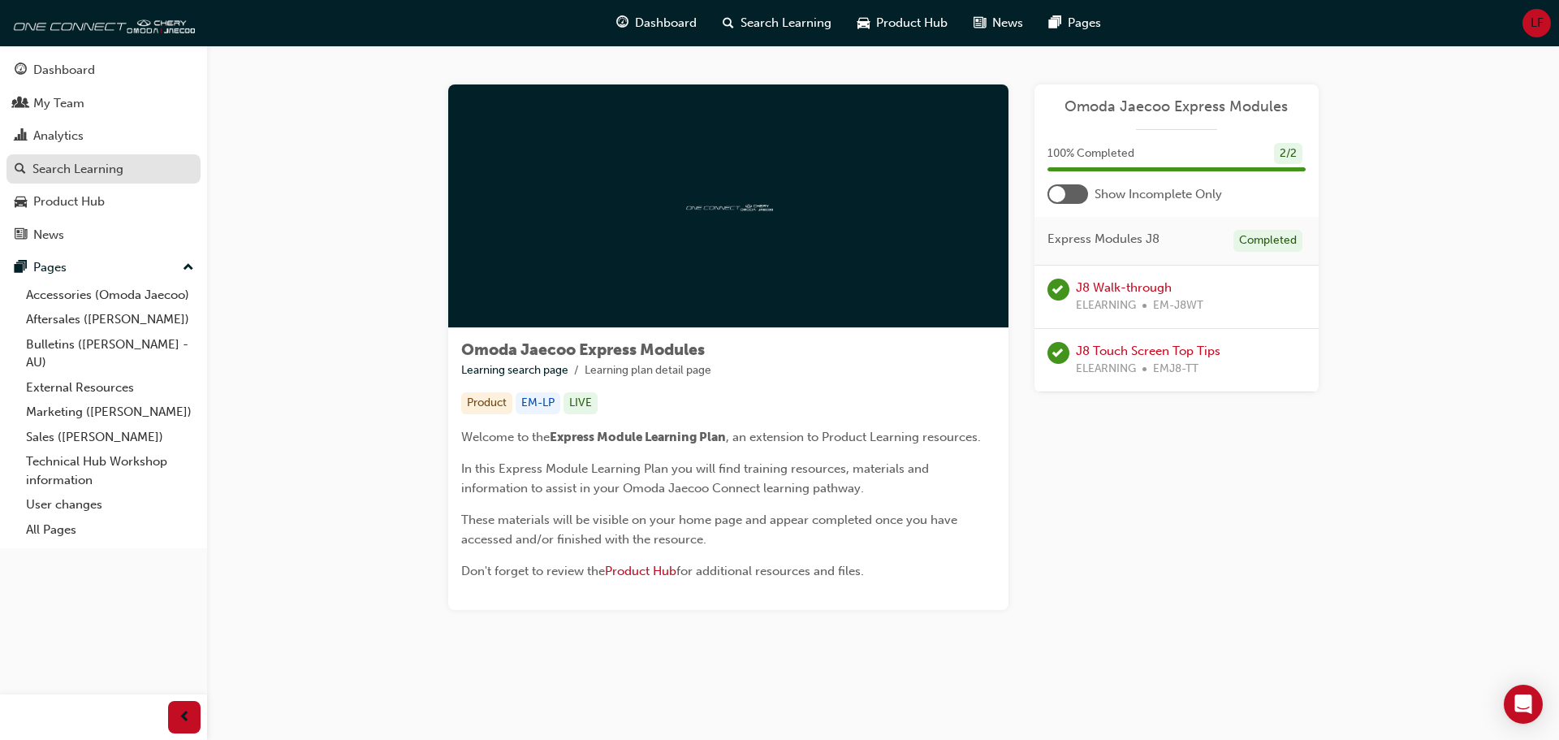
click at [114, 170] on div "Search Learning" at bounding box center [77, 169] width 91 height 19
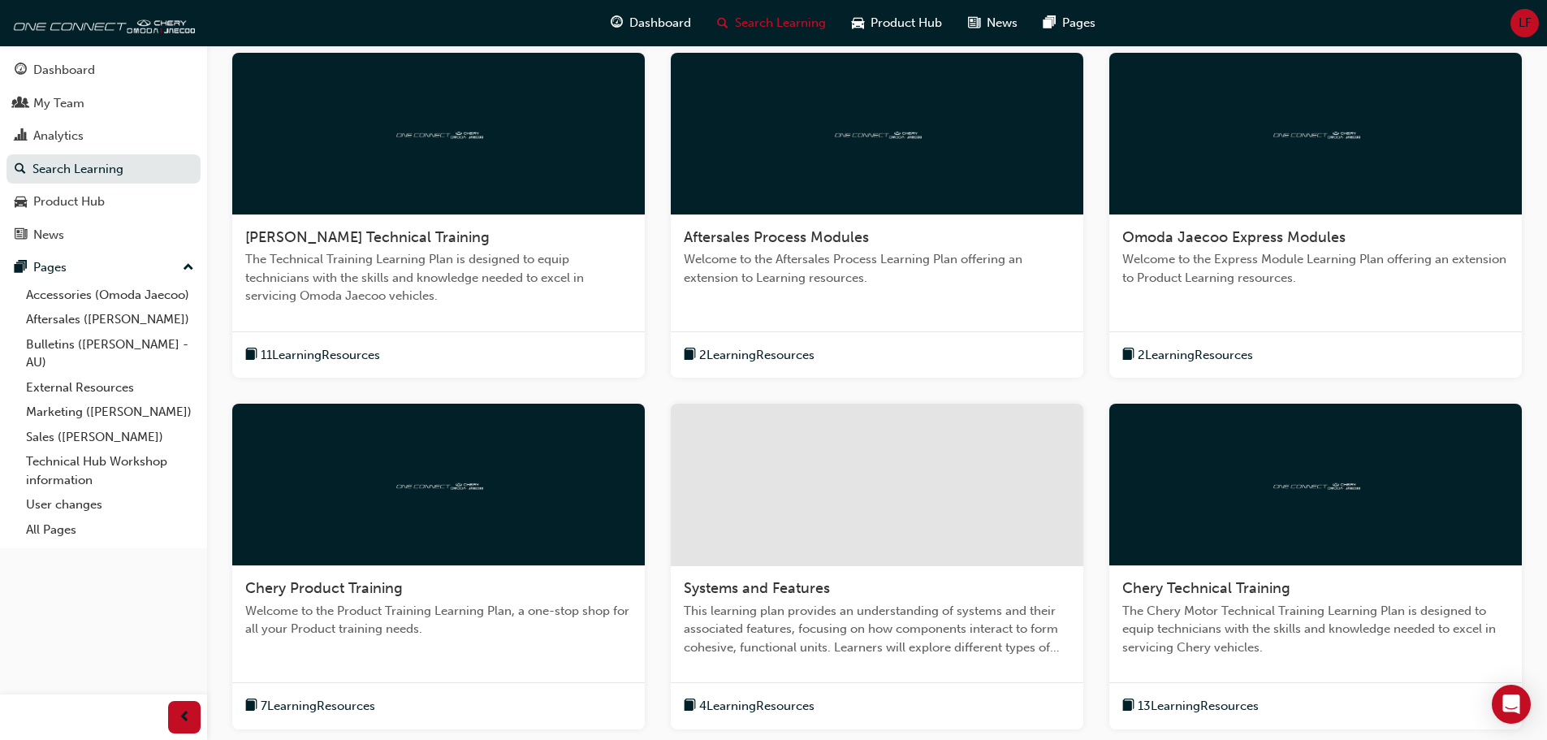
scroll to position [325, 0]
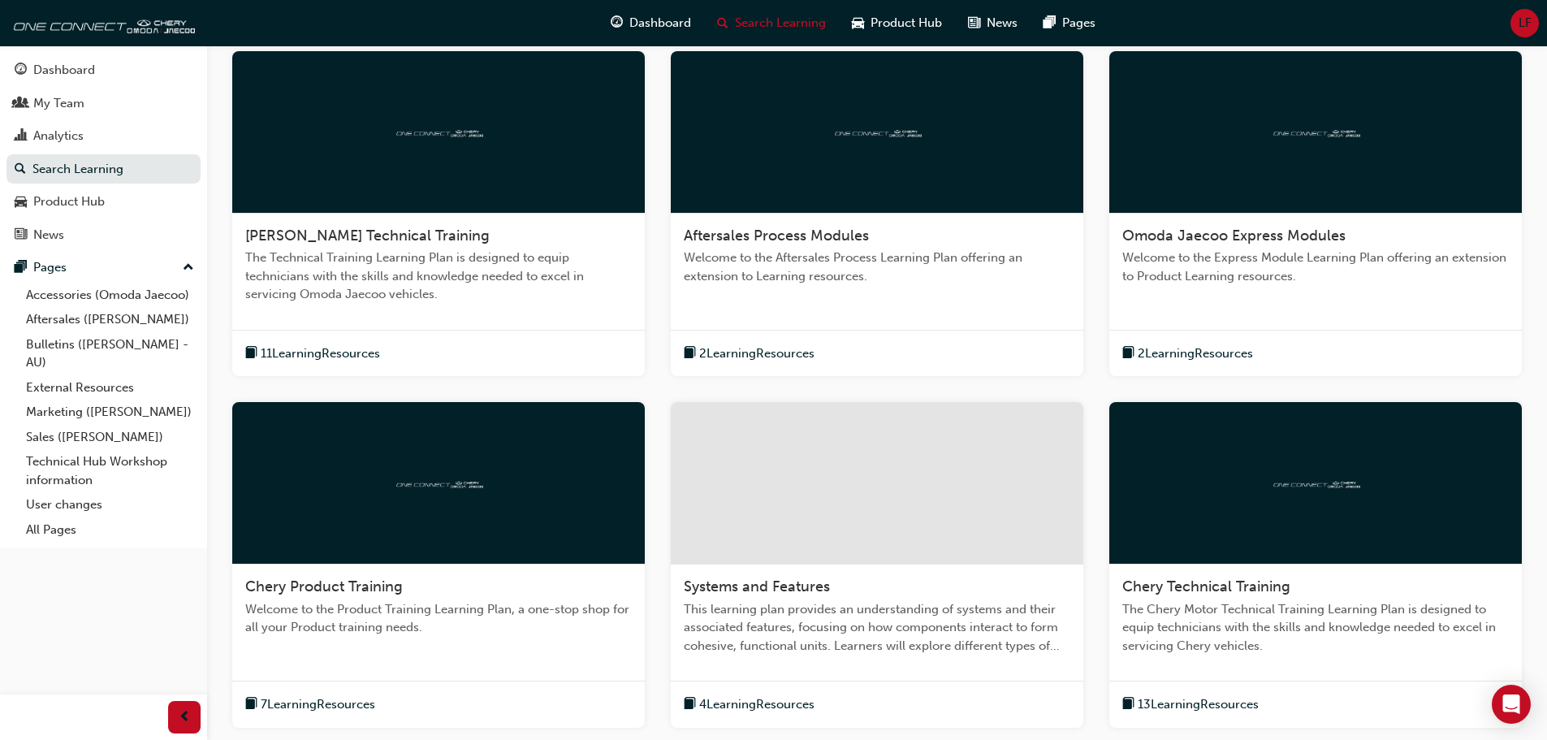
click at [480, 450] on div at bounding box center [438, 483] width 412 height 162
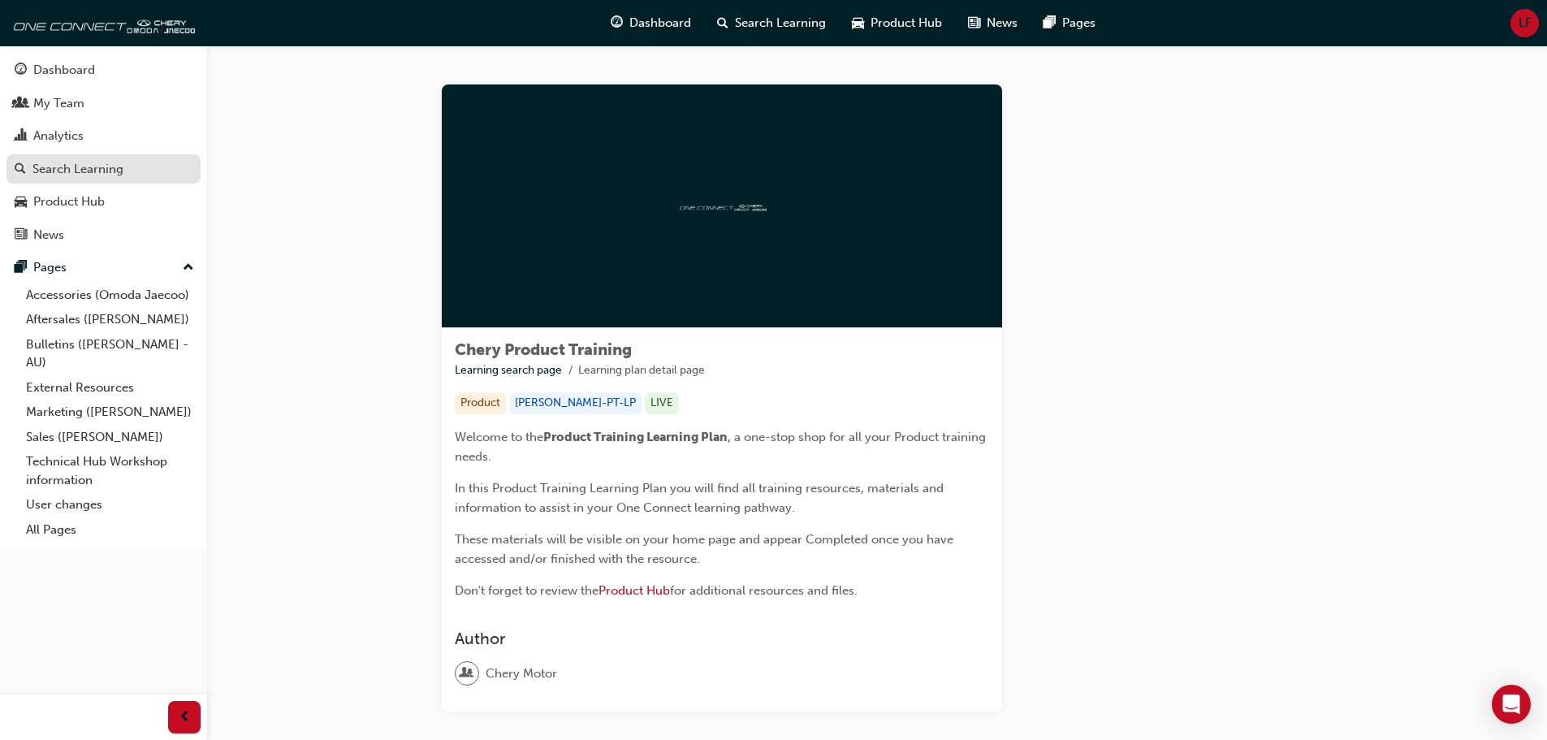
click at [109, 166] on div "Search Learning" at bounding box center [77, 169] width 91 height 19
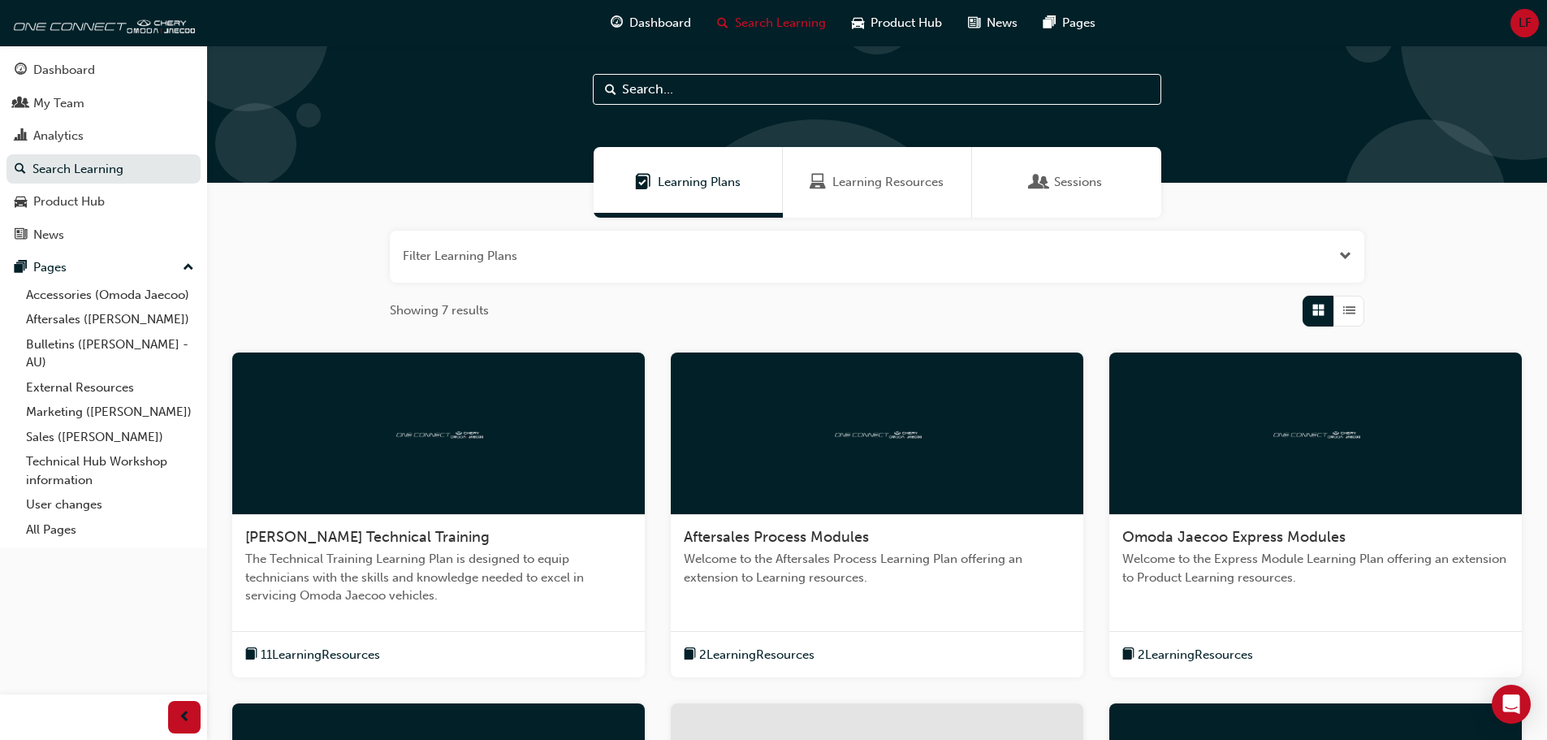
scroll to position [244, 0]
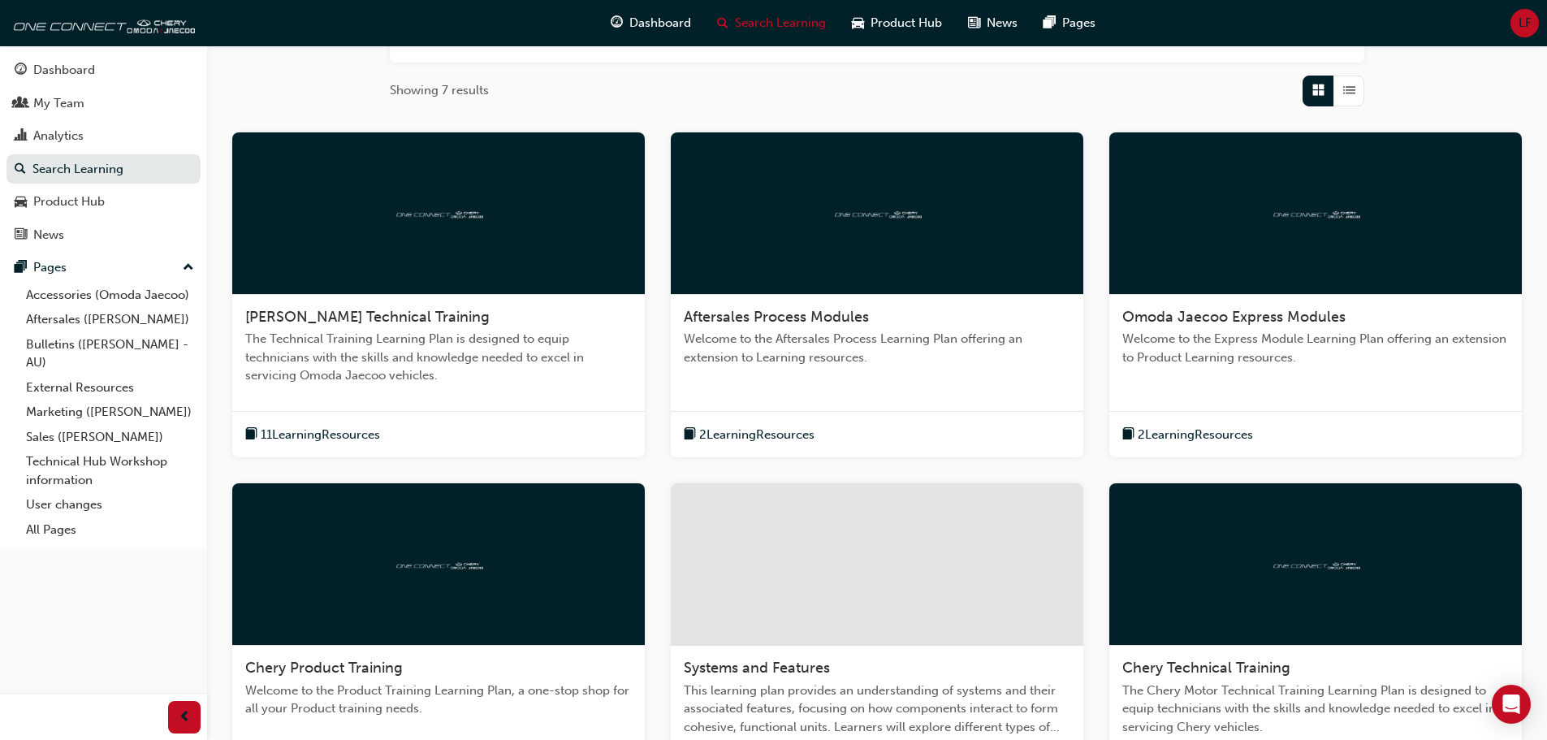
click at [843, 520] on div at bounding box center [877, 564] width 412 height 162
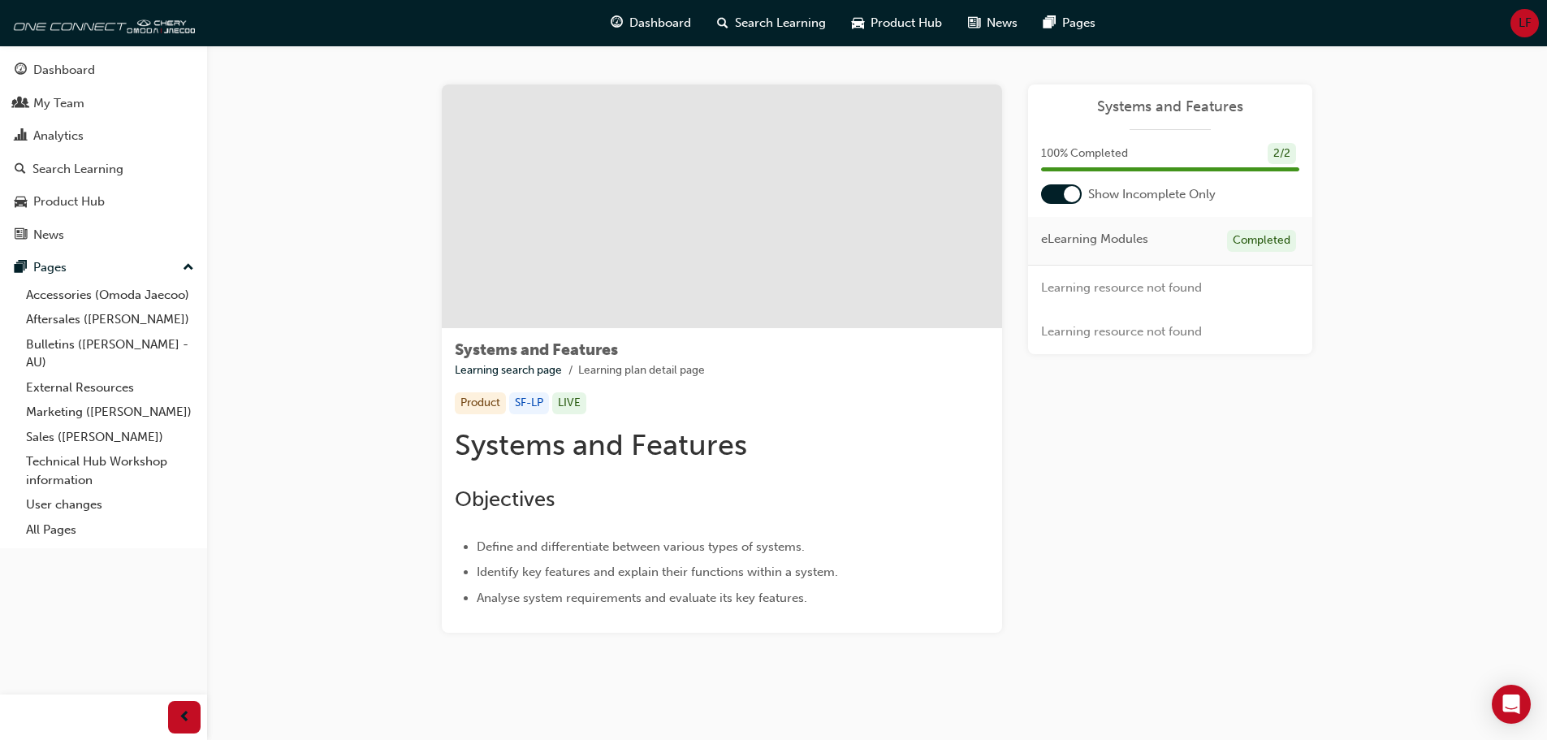
click at [1056, 191] on div at bounding box center [1061, 193] width 41 height 19
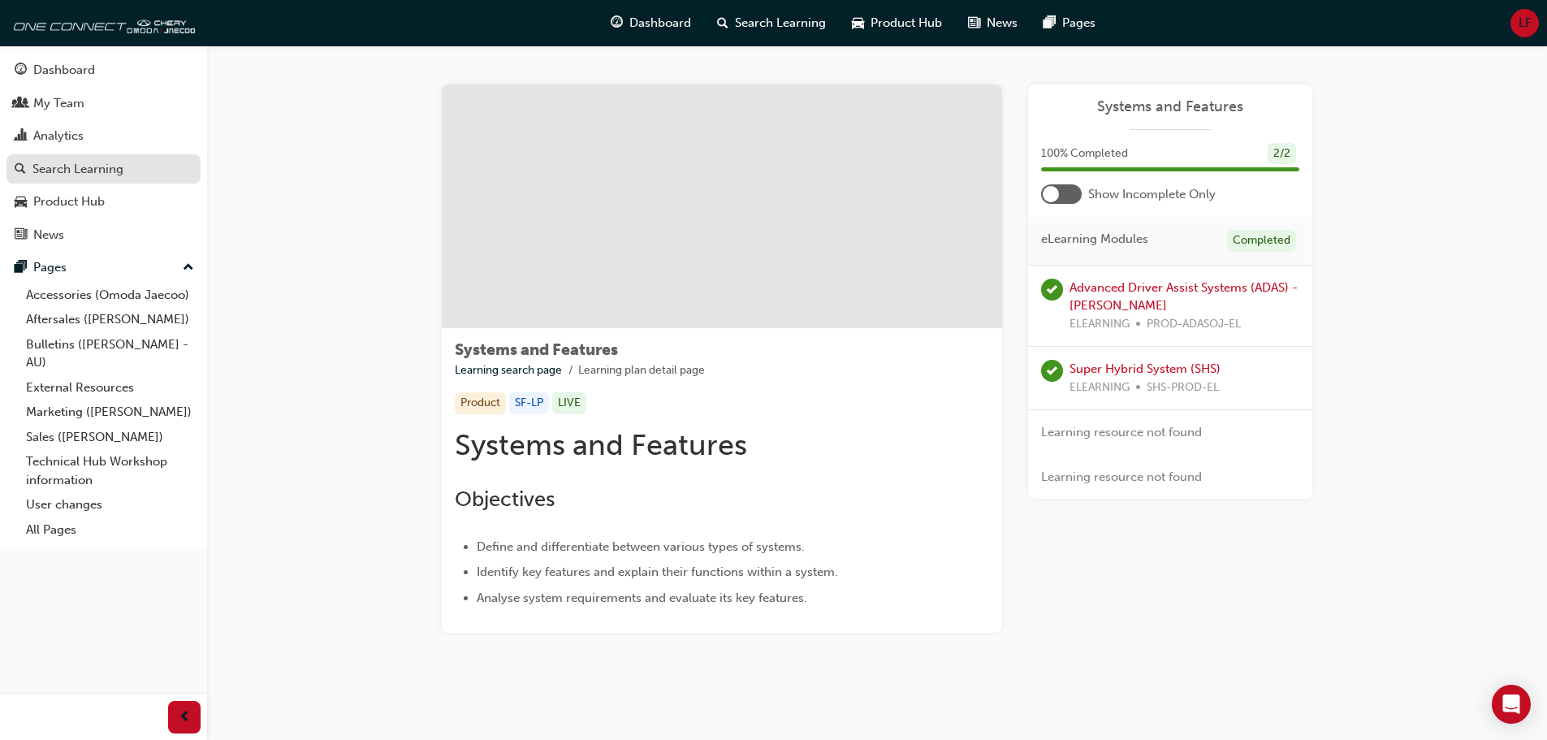
click at [72, 165] on div "Search Learning" at bounding box center [77, 169] width 91 height 19
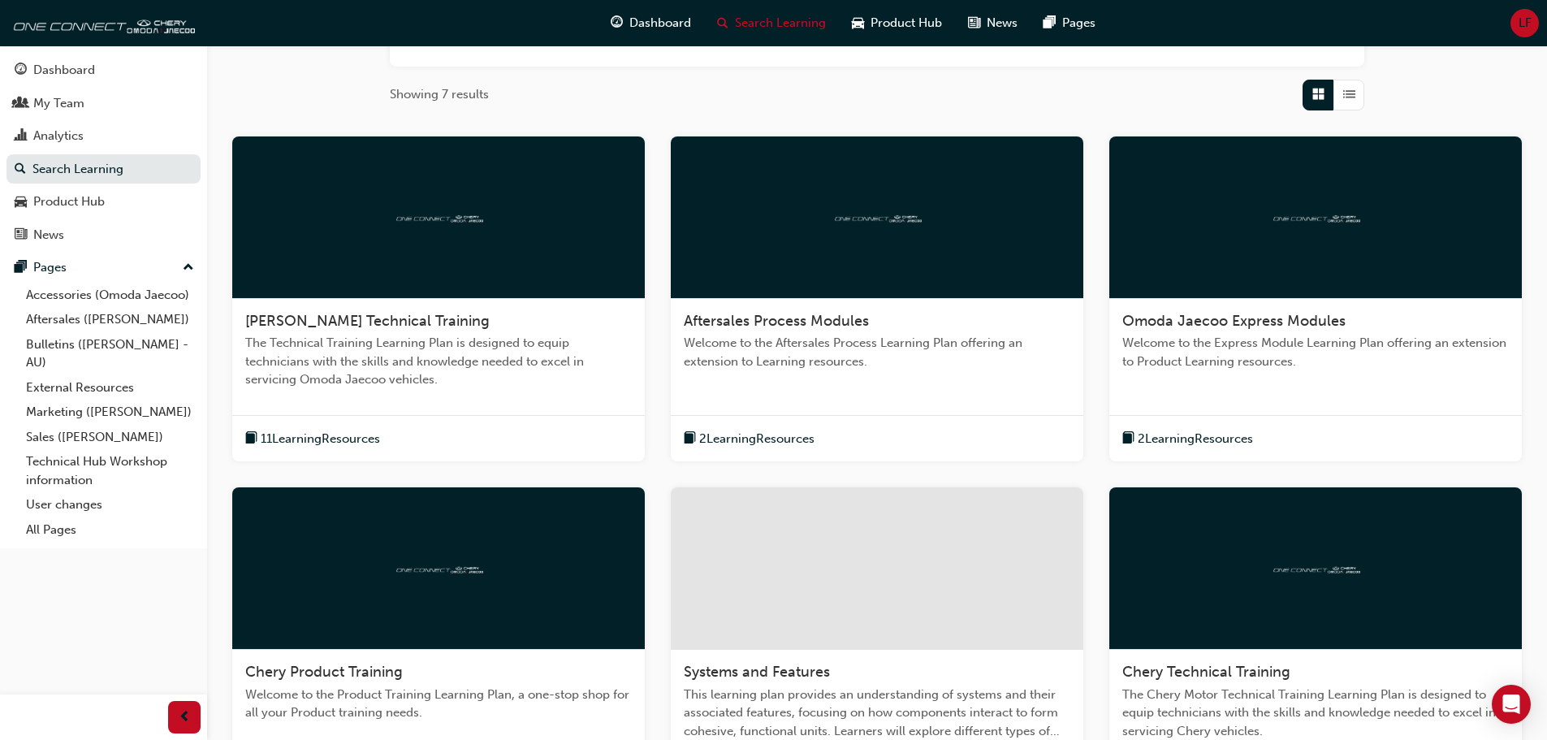
scroll to position [487, 0]
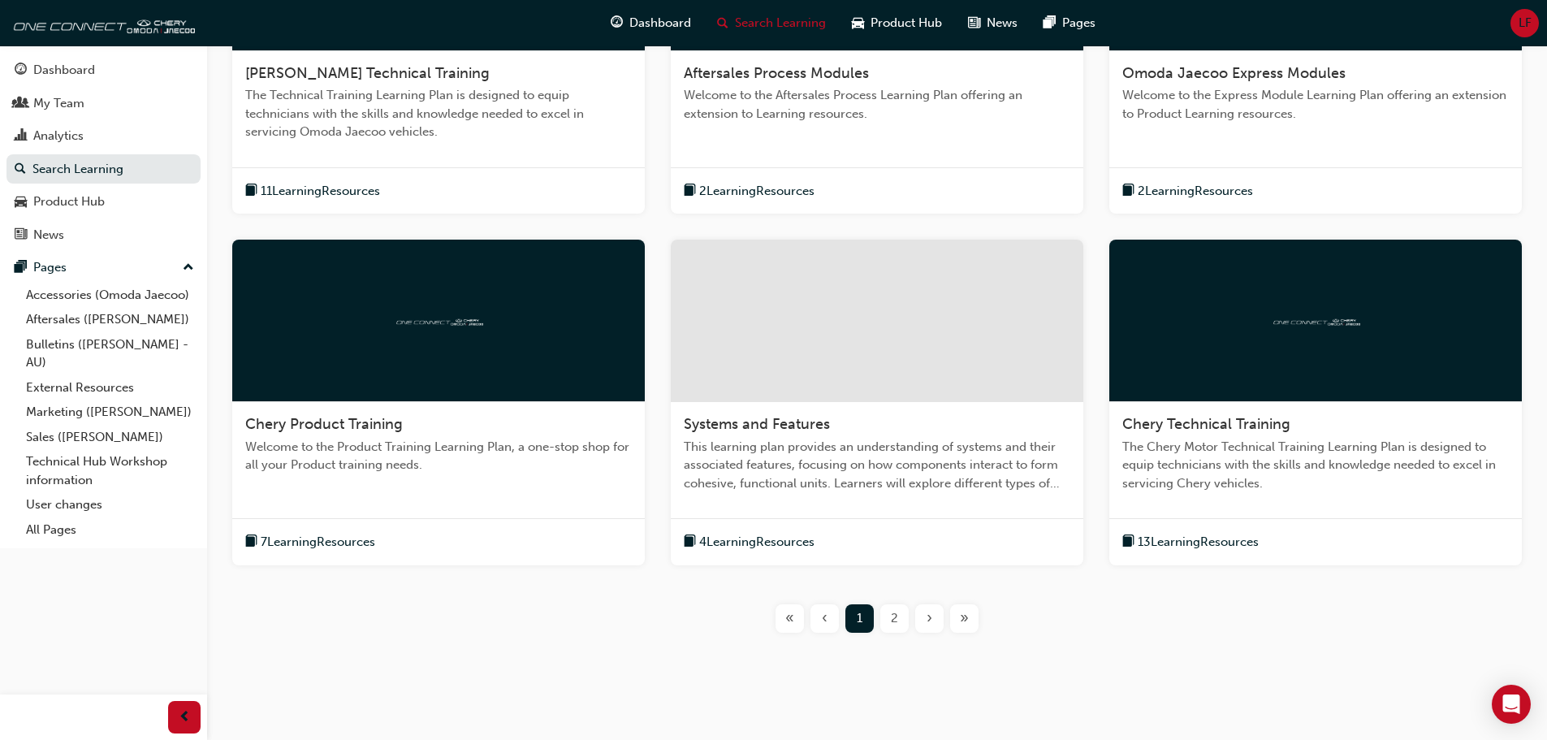
click at [1372, 344] on div at bounding box center [1315, 321] width 412 height 162
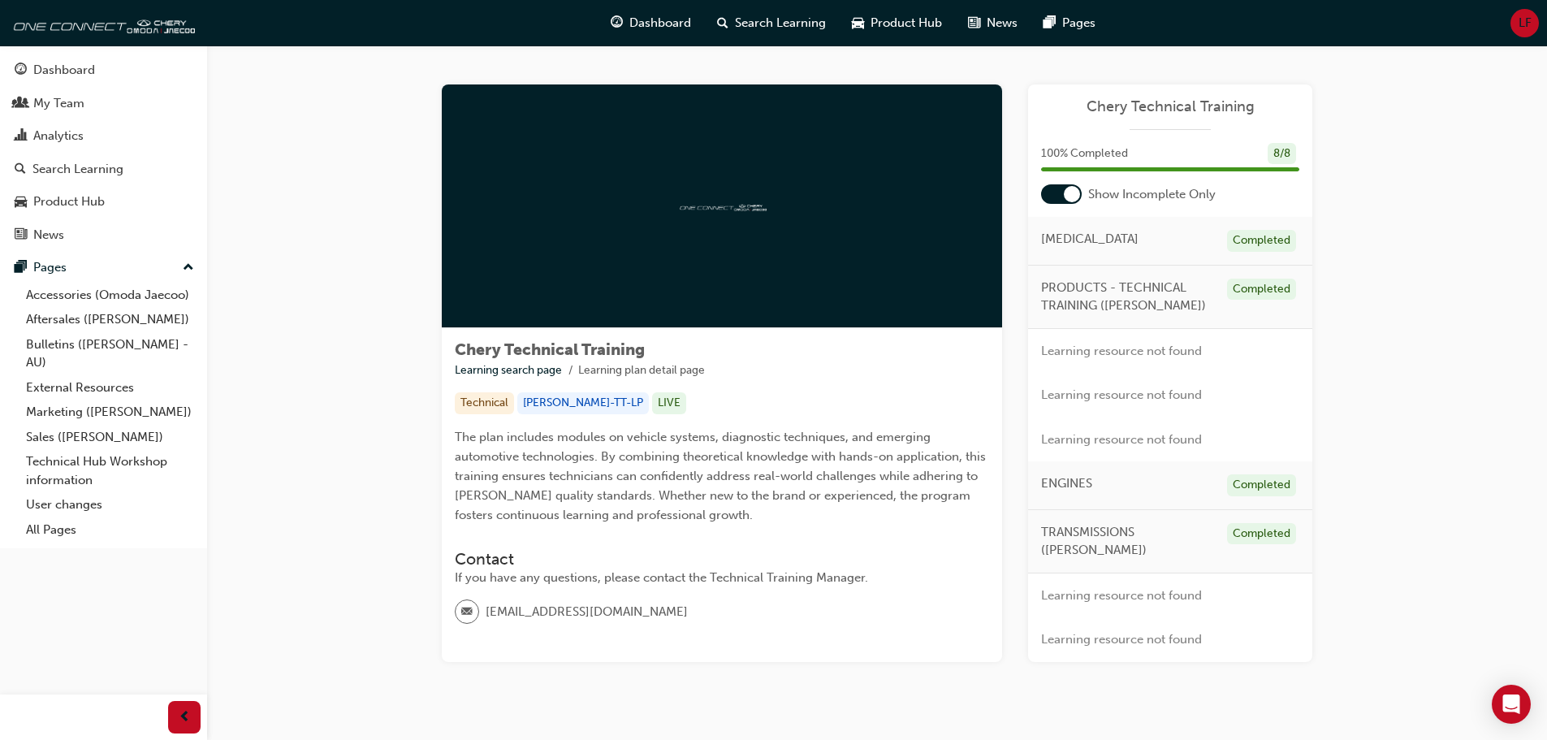
click at [1067, 196] on div at bounding box center [1072, 194] width 16 height 16
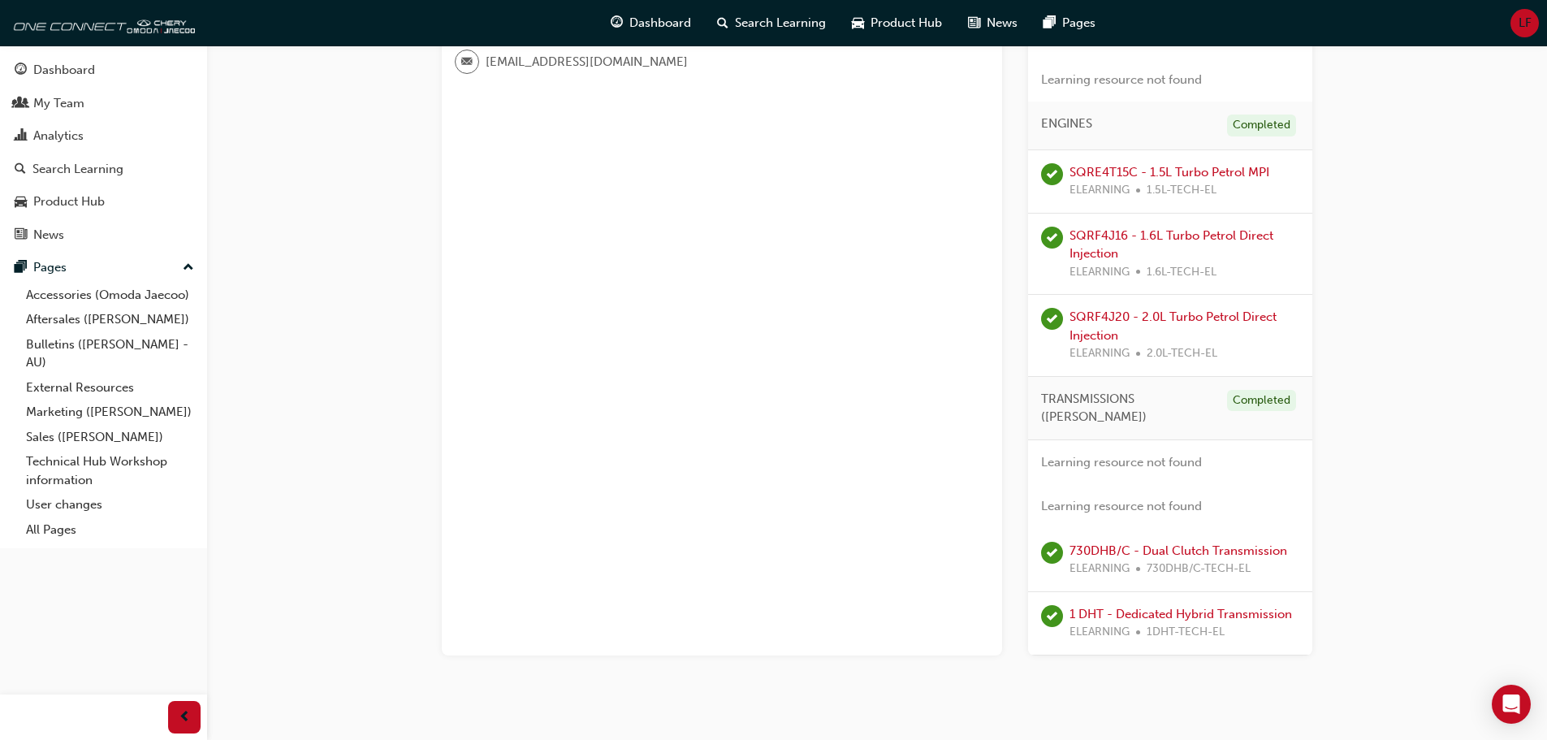
scroll to position [568, 0]
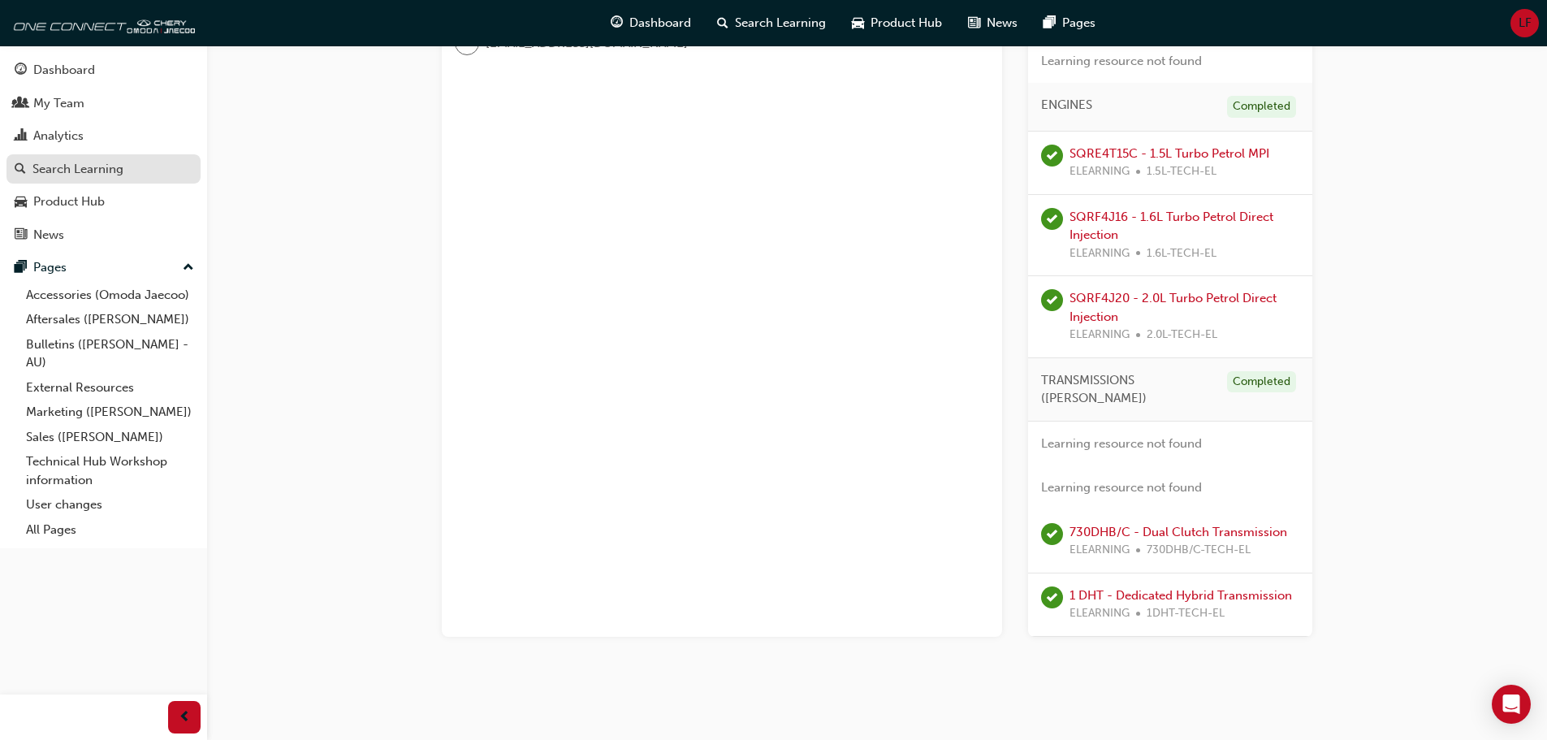
click at [117, 166] on div "Search Learning" at bounding box center [77, 169] width 91 height 19
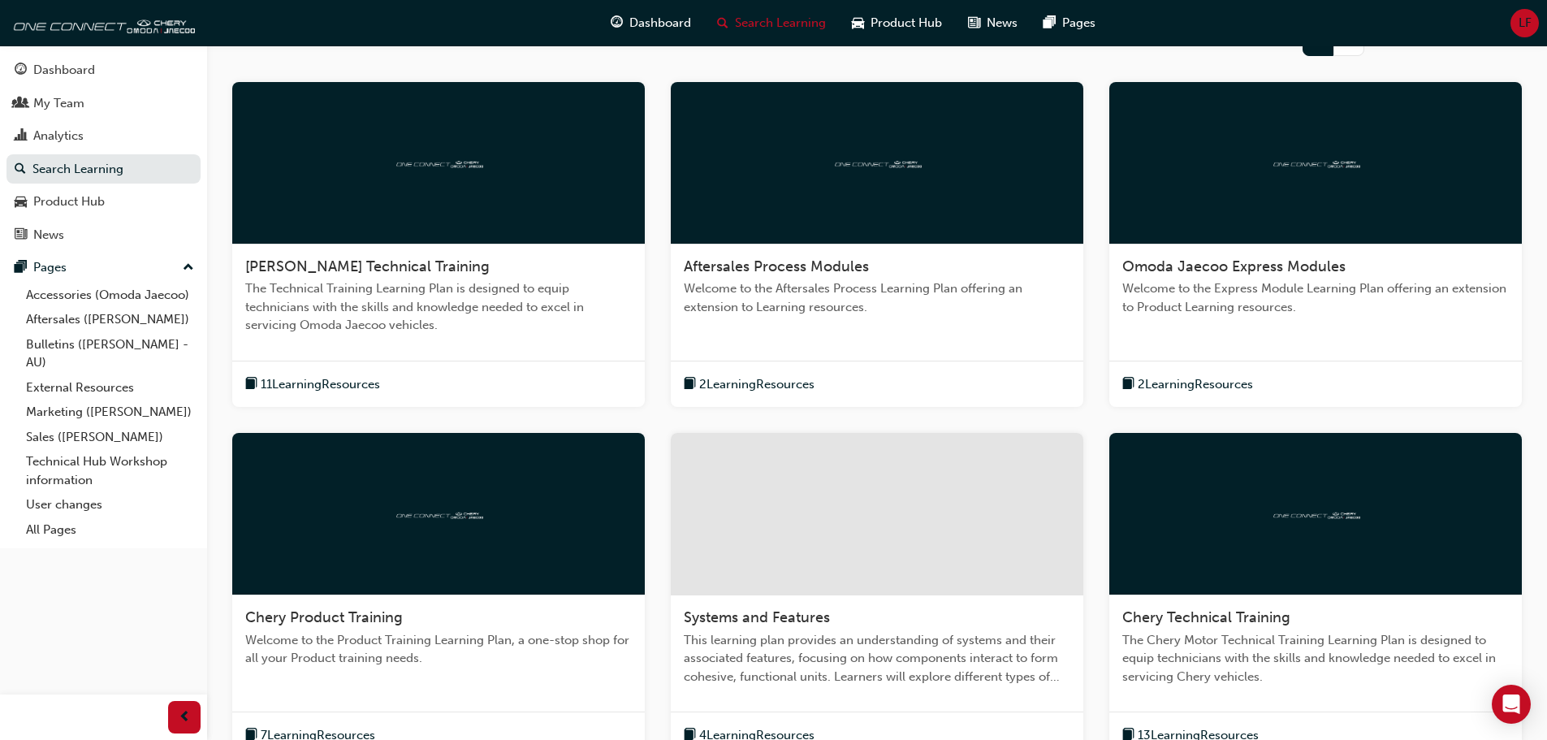
scroll to position [487, 0]
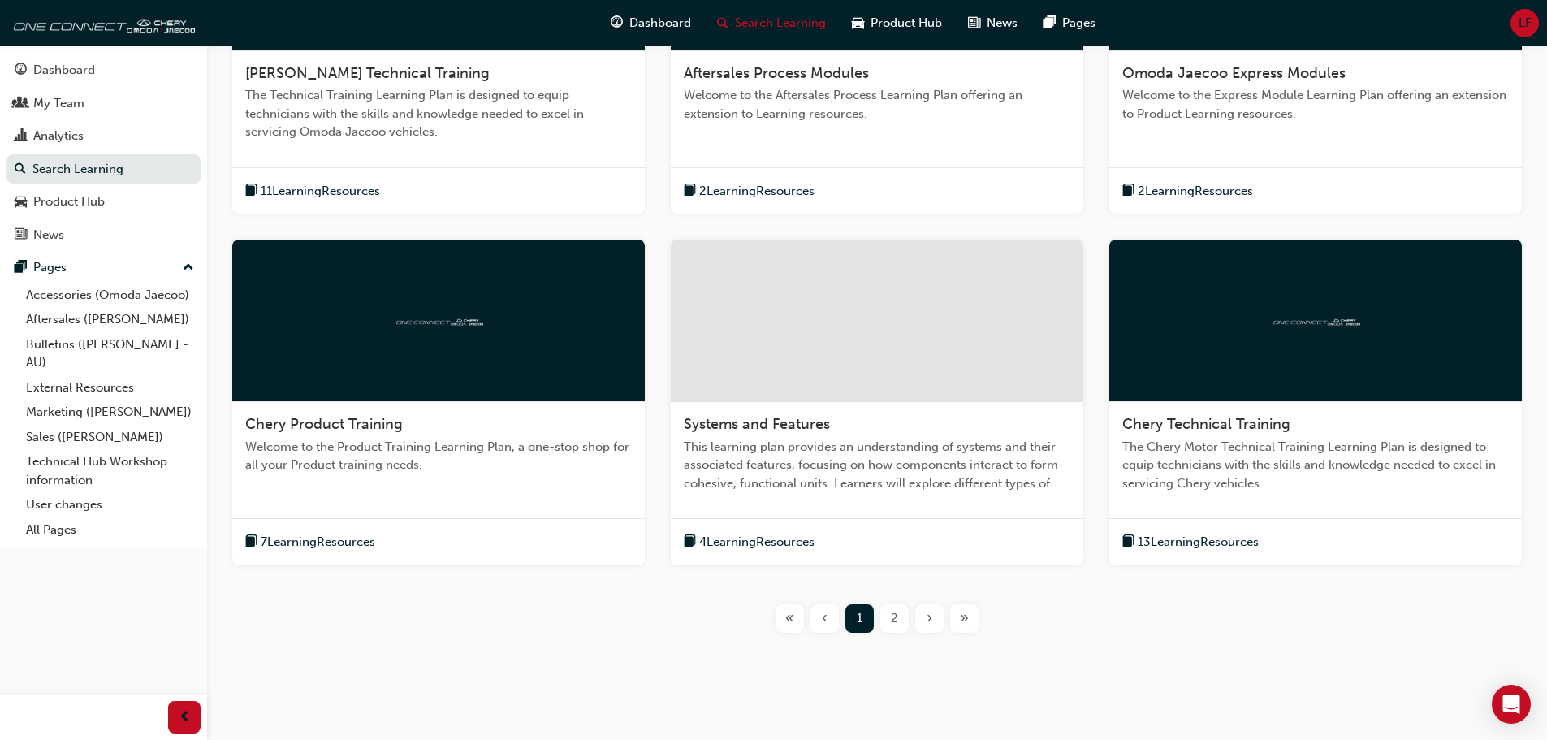
click at [898, 615] on div "2" at bounding box center [894, 618] width 28 height 28
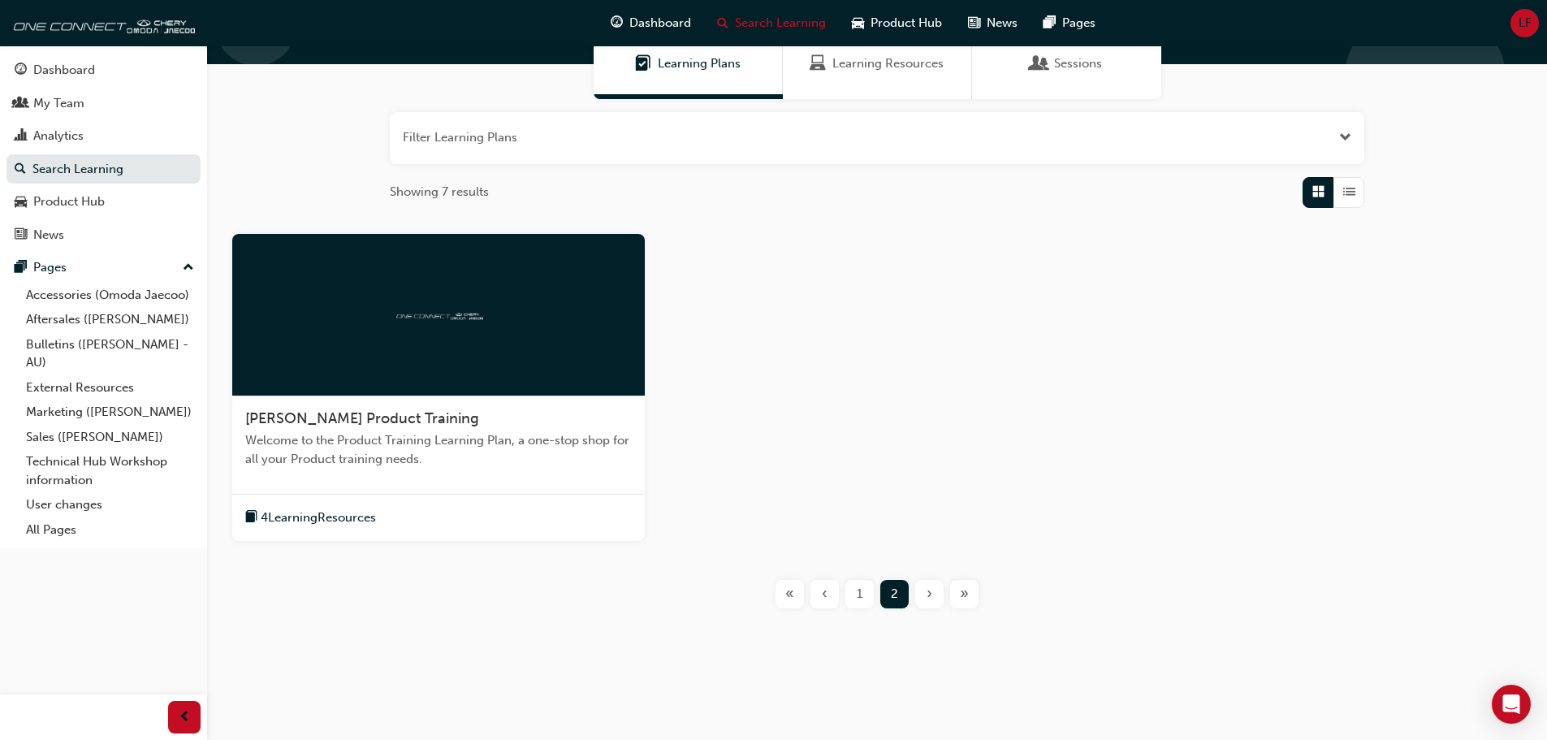
scroll to position [142, 0]
click at [481, 333] on div at bounding box center [438, 315] width 412 height 162
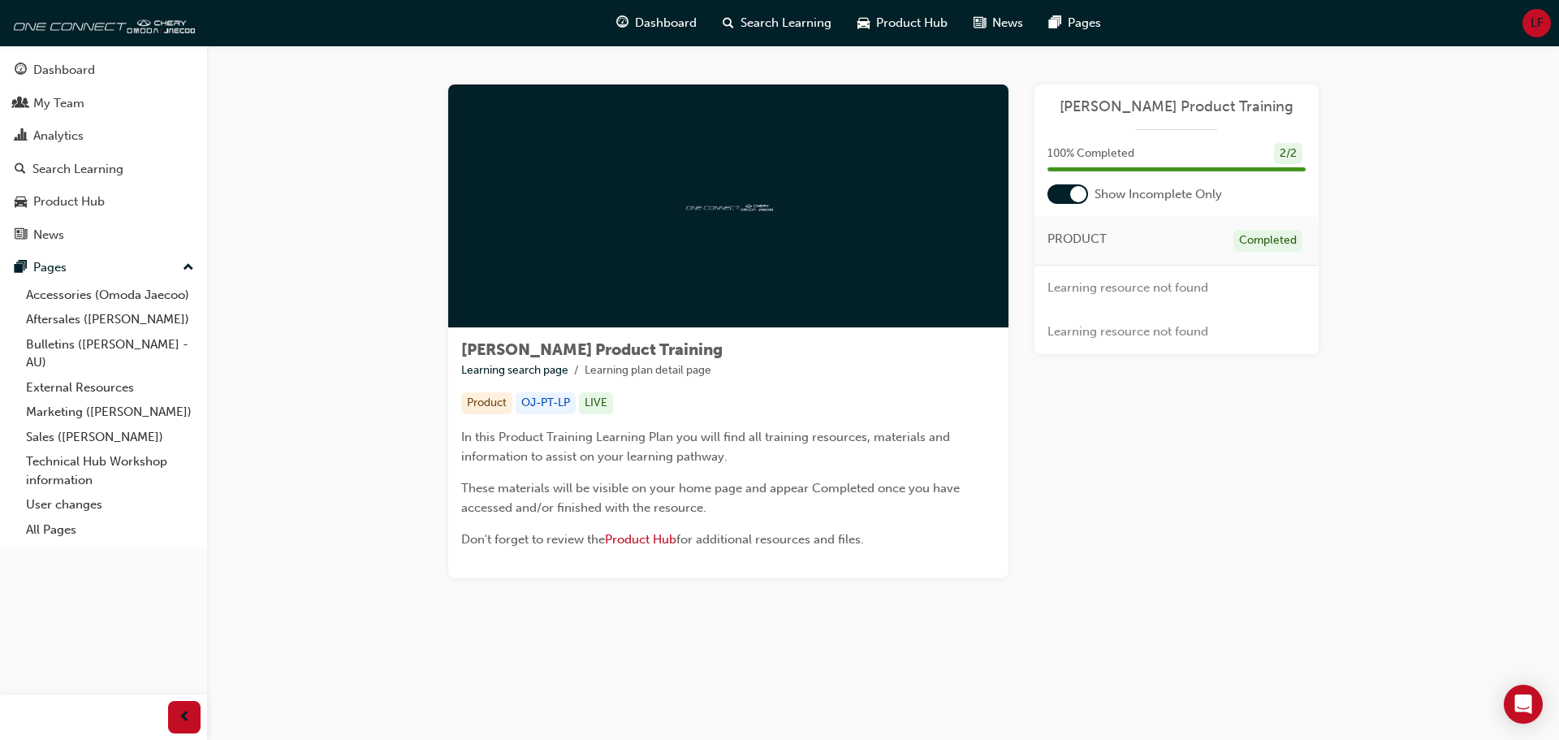
click at [1069, 196] on div at bounding box center [1067, 193] width 41 height 19
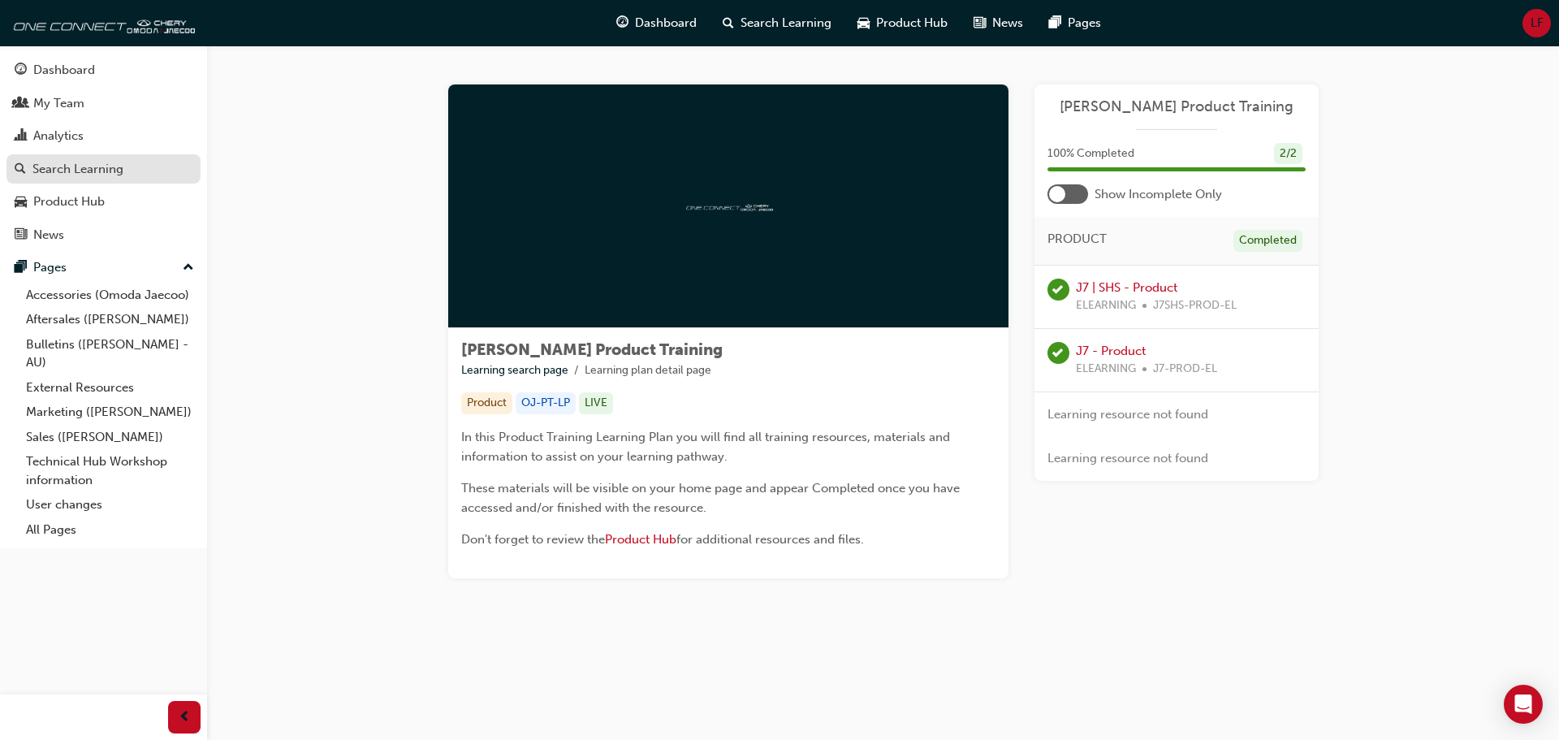
click at [146, 177] on div "Search Learning" at bounding box center [104, 169] width 178 height 20
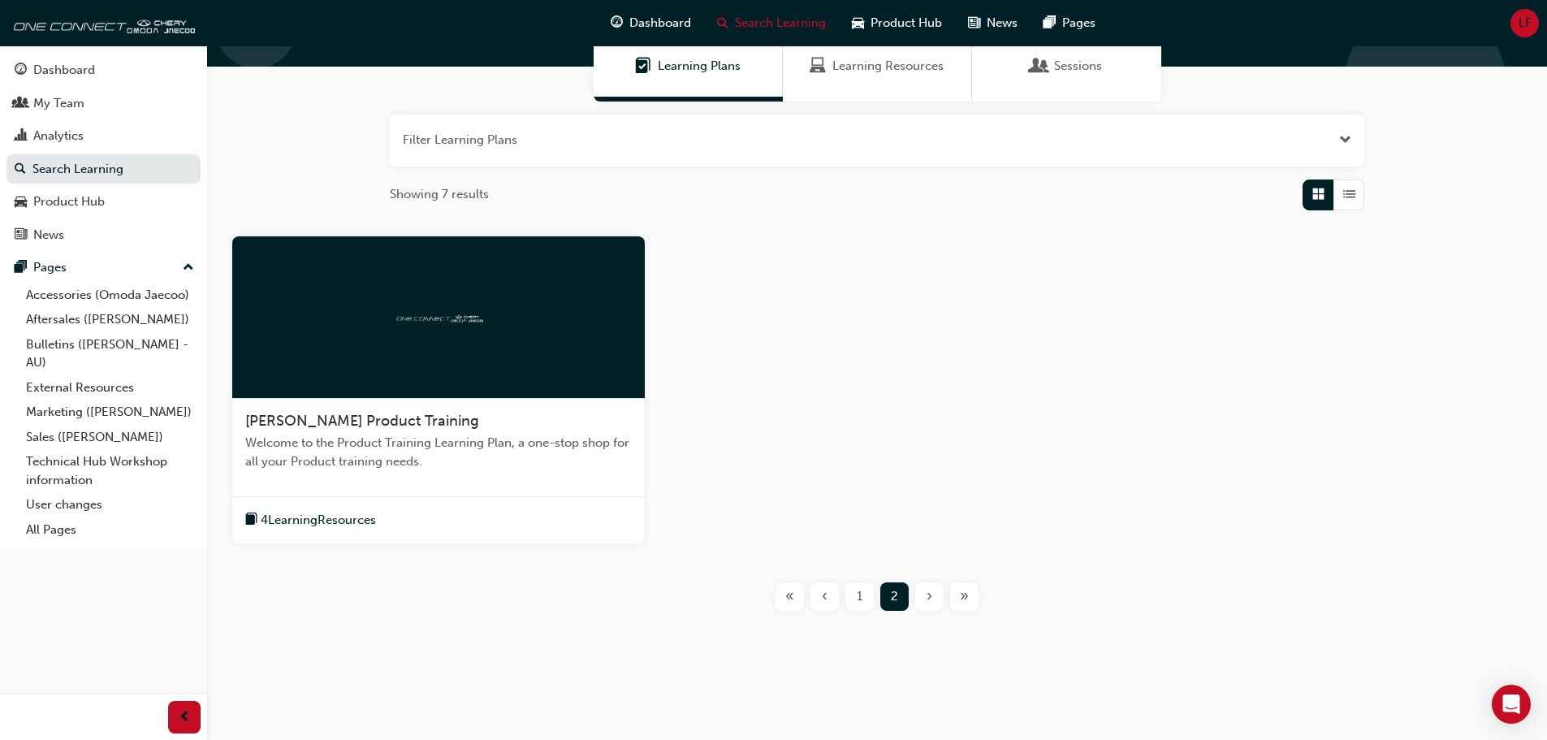
scroll to position [142, 0]
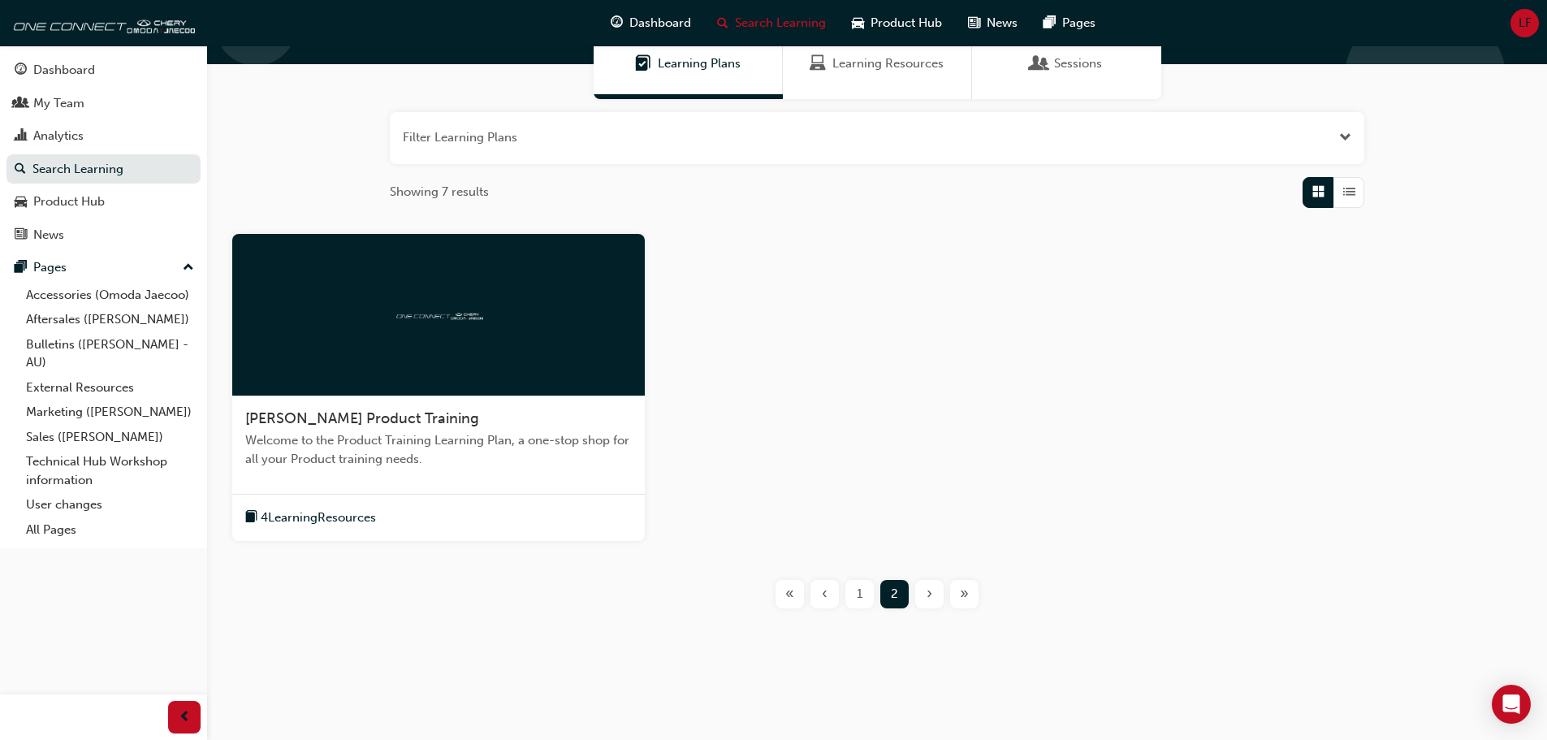
click at [849, 589] on div "1" at bounding box center [859, 594] width 28 height 28
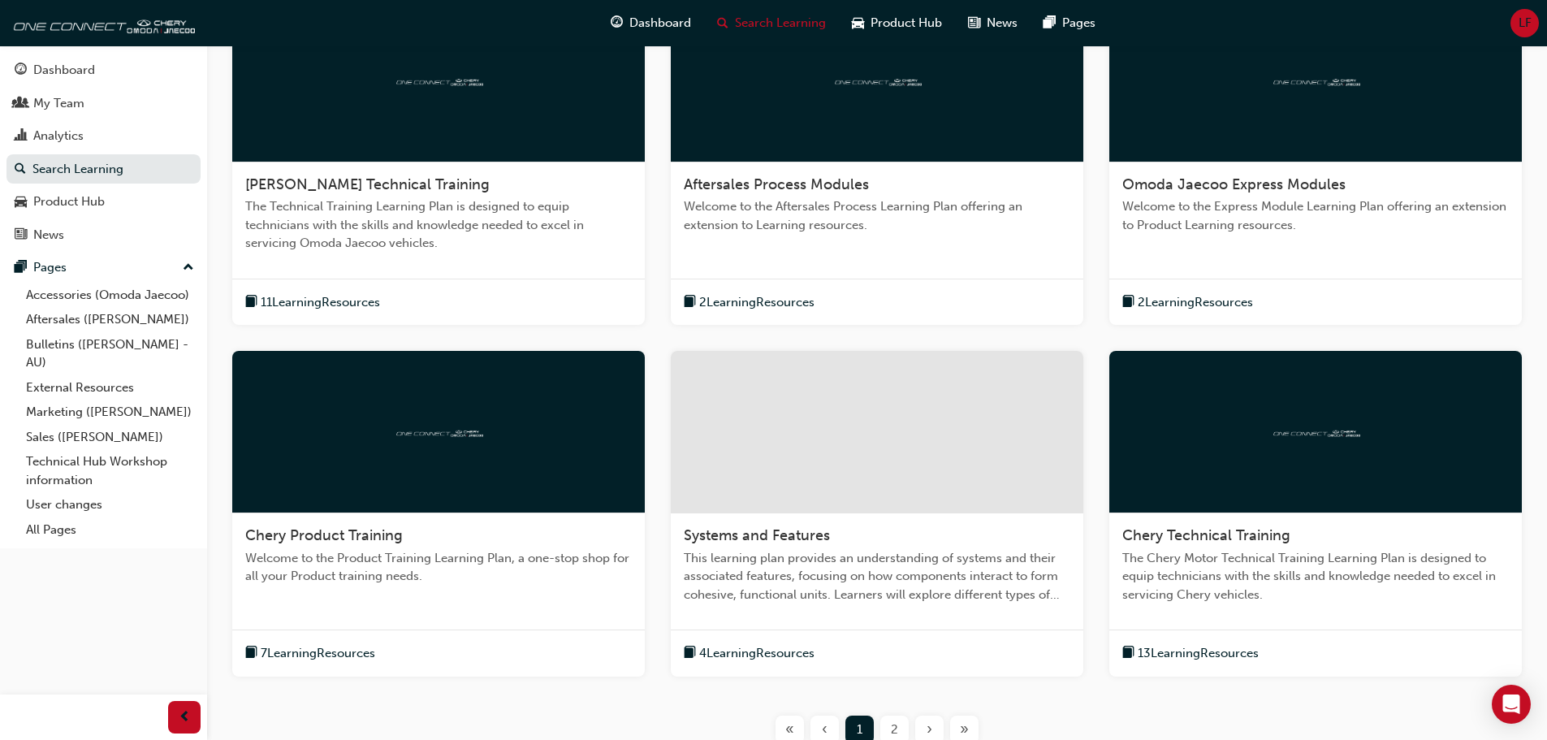
scroll to position [512, 0]
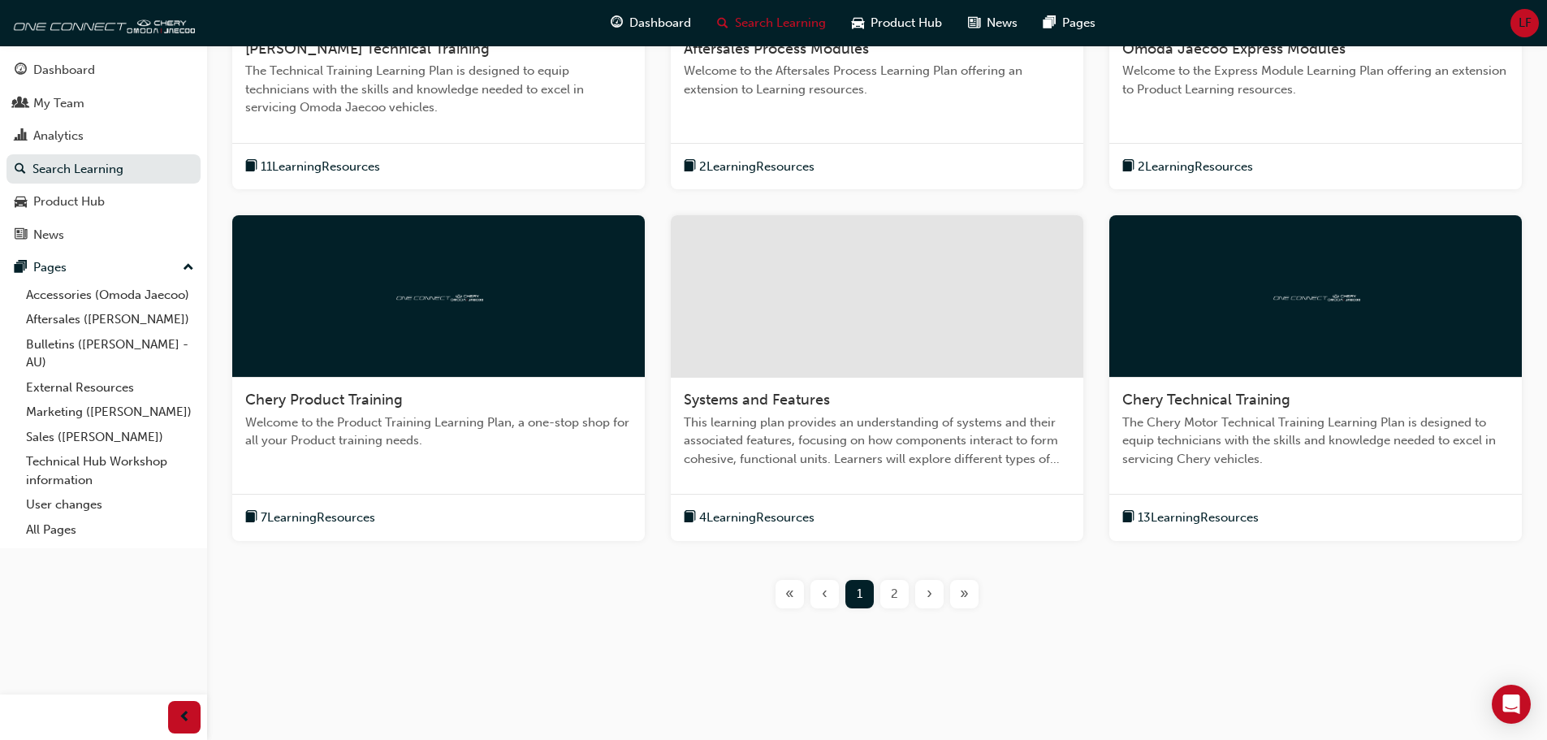
click at [1365, 278] on div at bounding box center [1315, 296] width 412 height 162
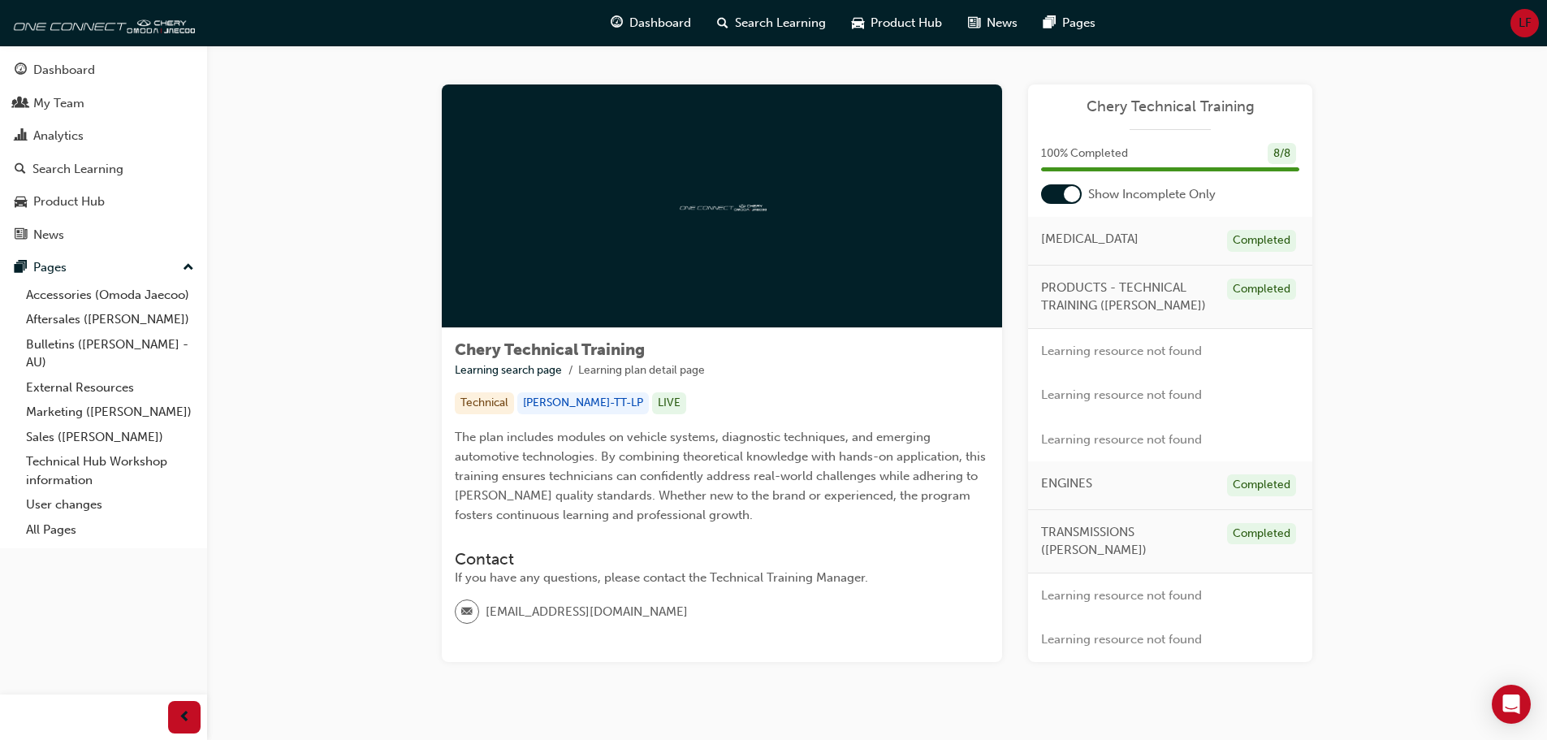
click at [1073, 188] on div at bounding box center [1072, 194] width 16 height 16
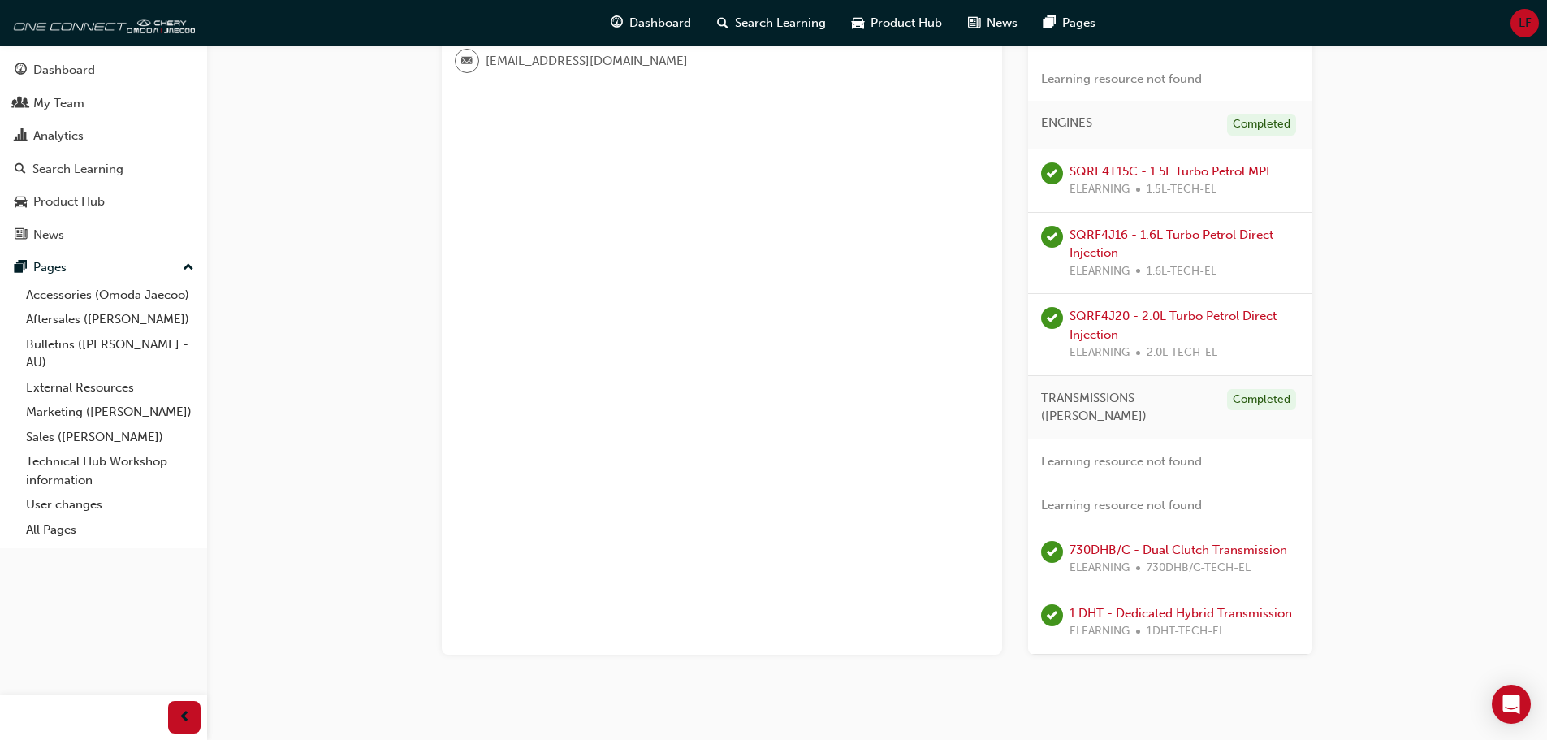
scroll to position [568, 0]
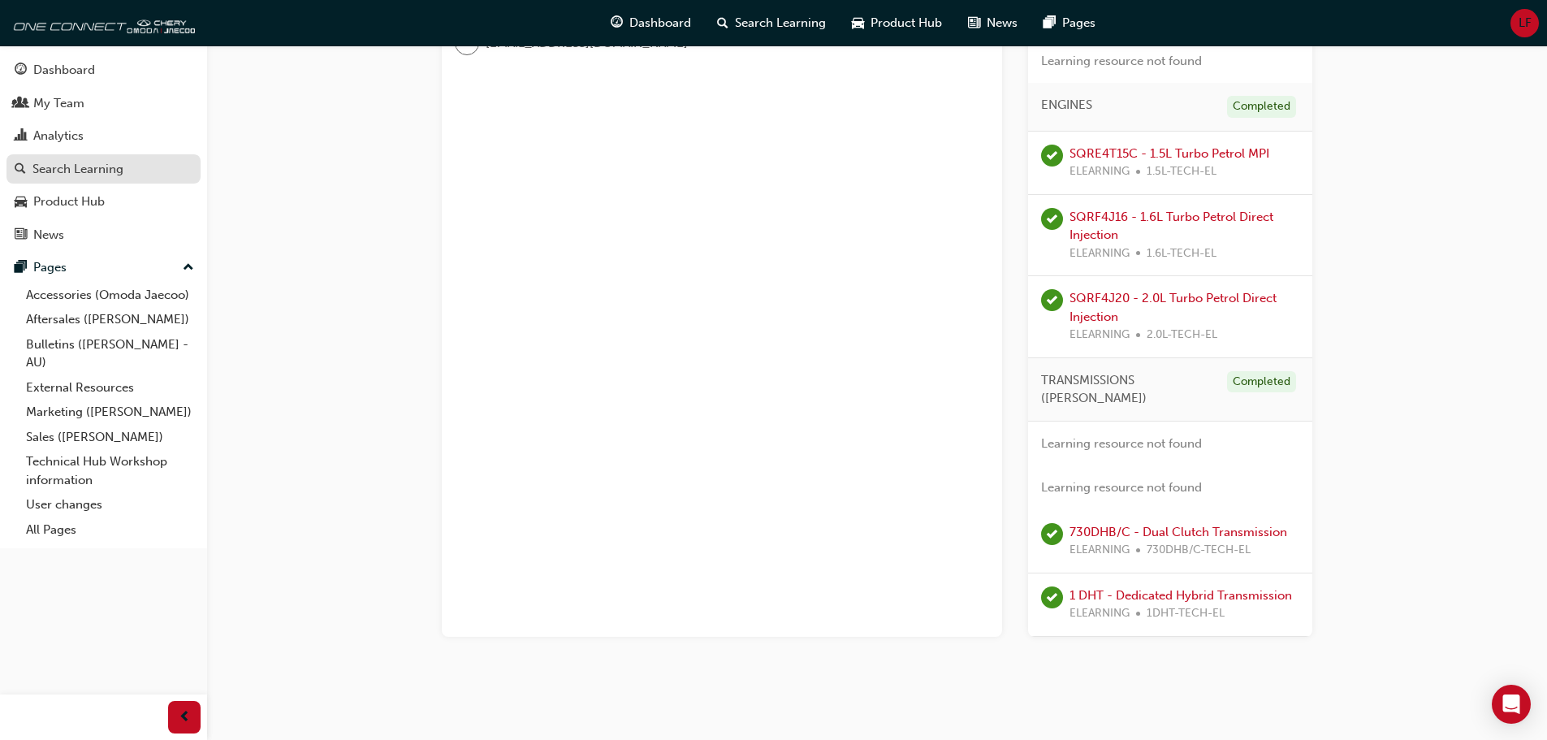
click at [62, 162] on div "Search Learning" at bounding box center [77, 169] width 91 height 19
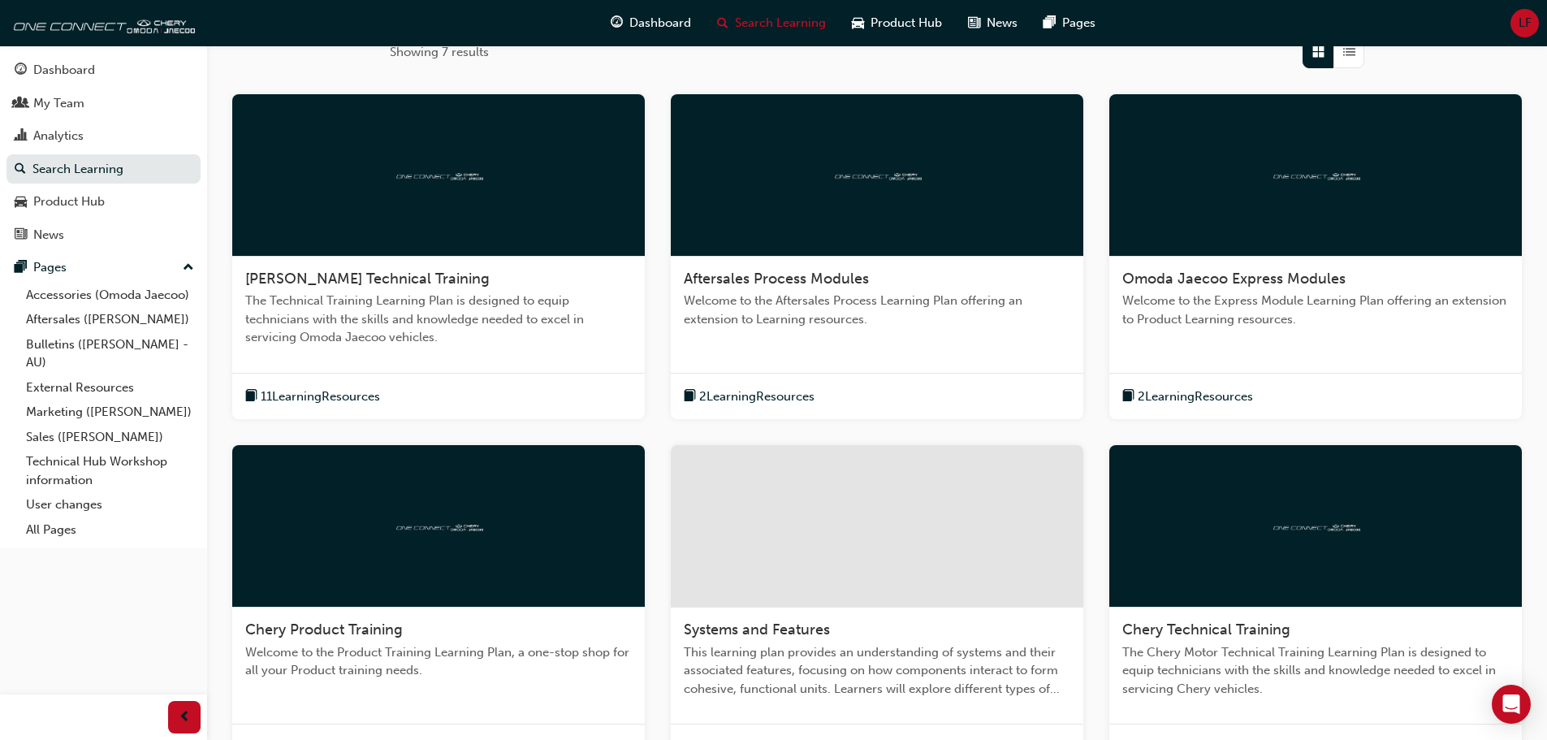
scroll to position [487, 0]
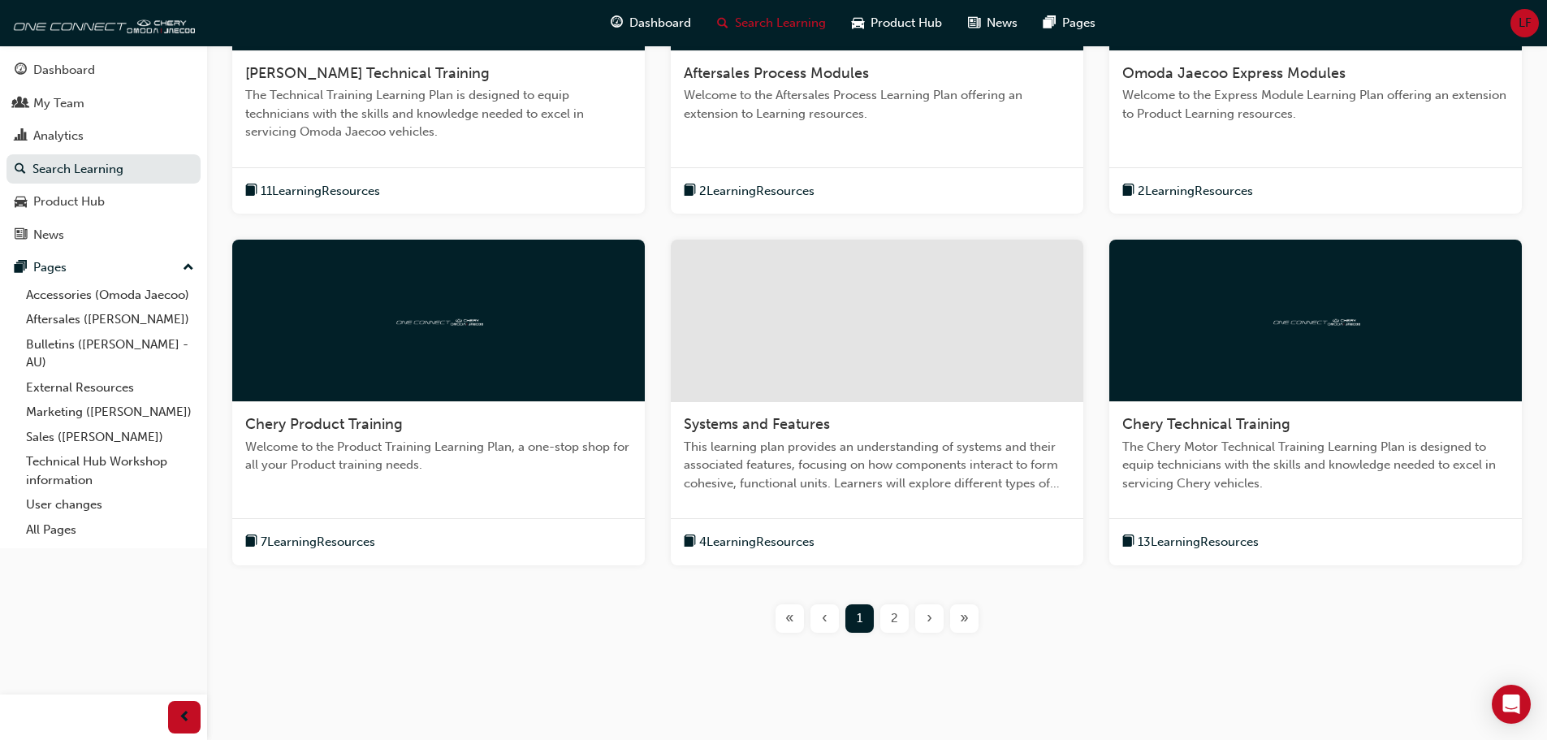
click at [441, 351] on div at bounding box center [438, 321] width 412 height 162
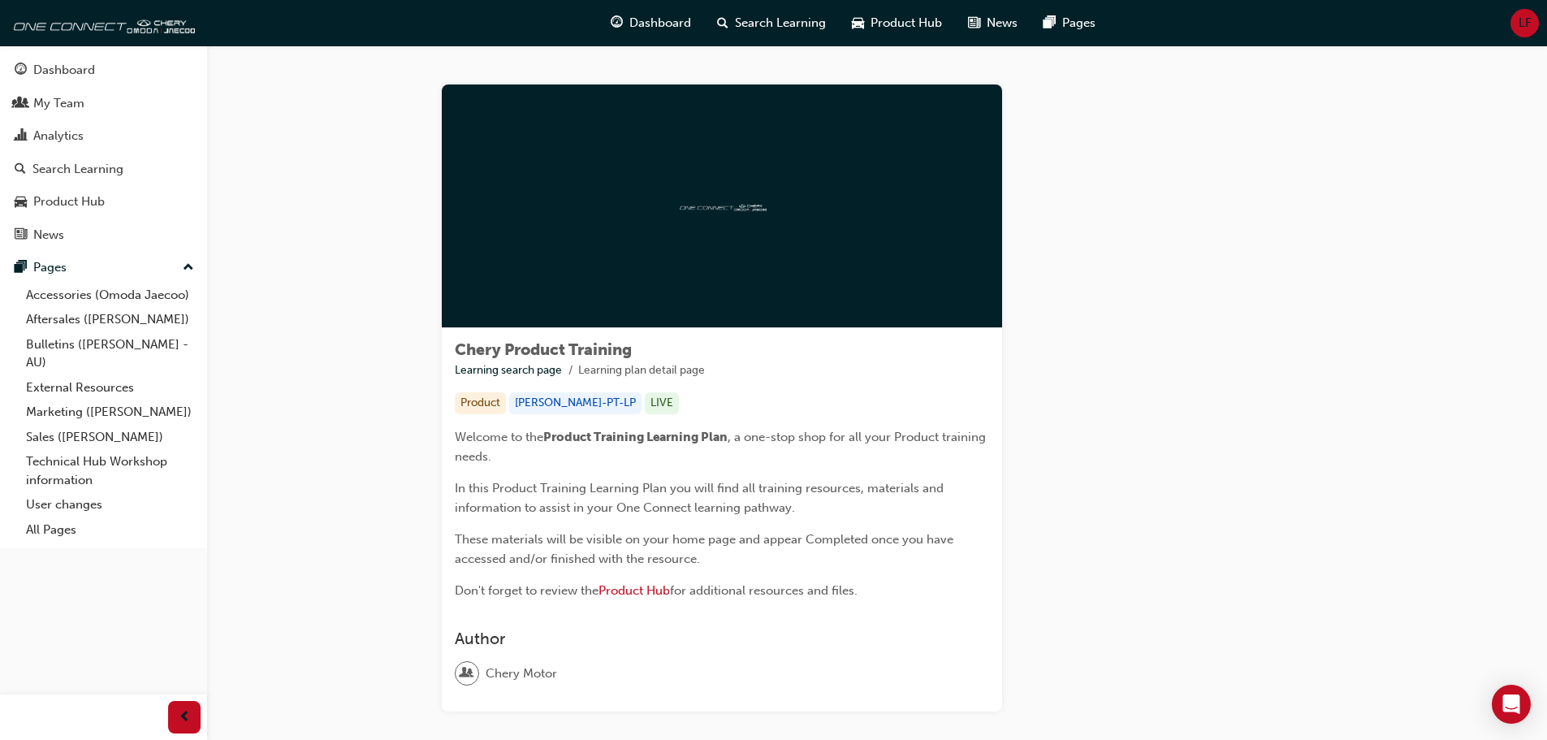
click at [1268, 393] on div "Learning Plan" at bounding box center [1170, 397] width 284 height 627
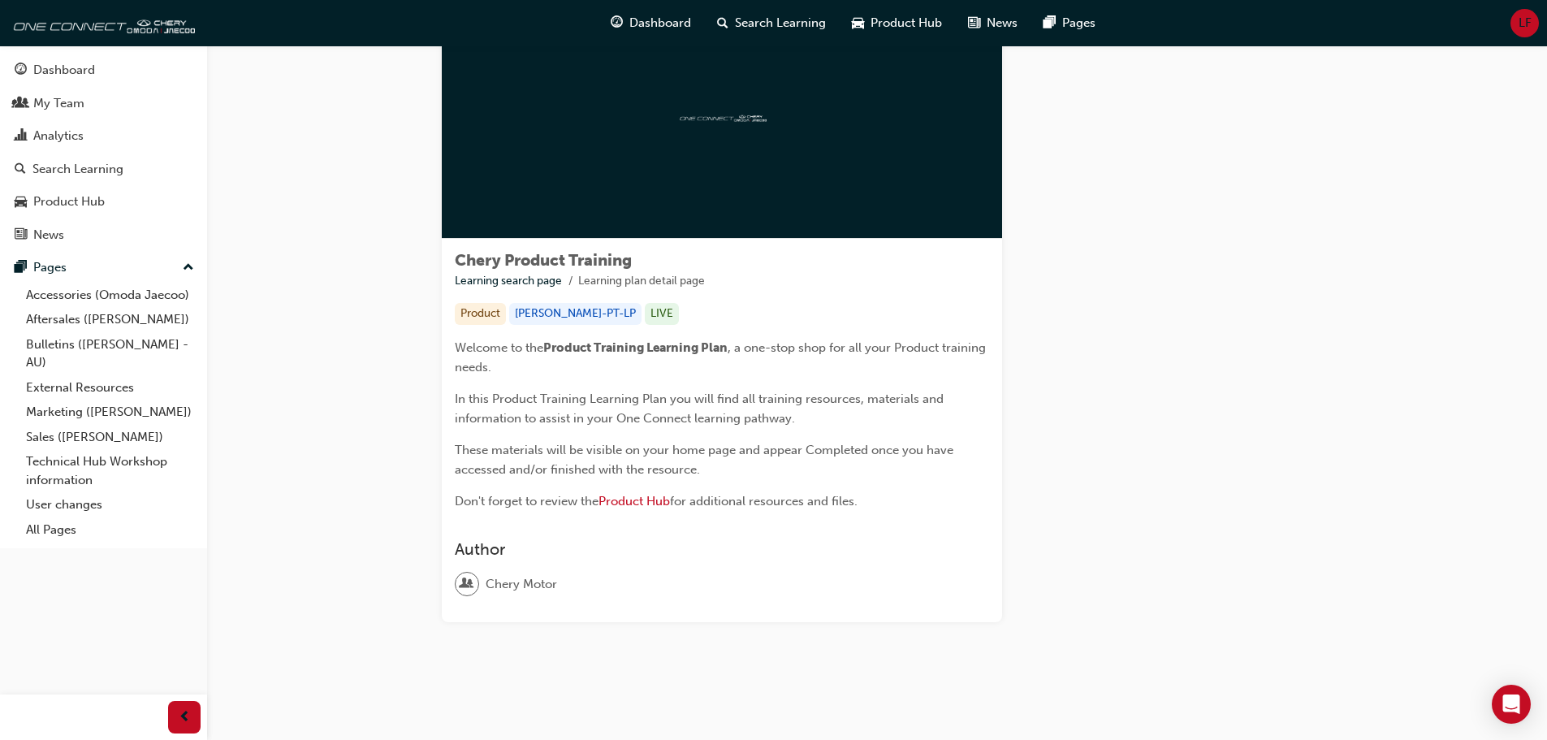
scroll to position [90, 0]
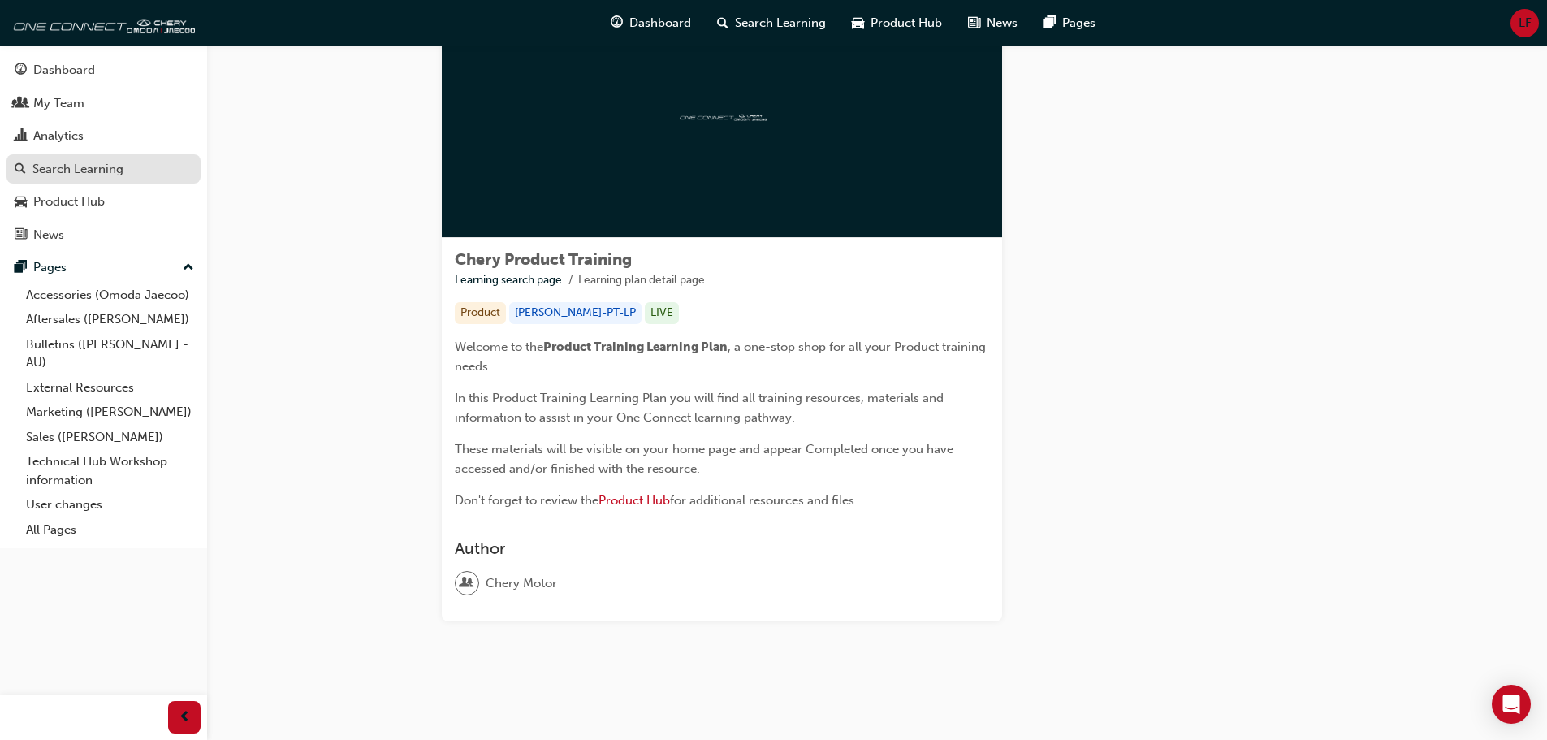
click at [76, 162] on div "Search Learning" at bounding box center [77, 169] width 91 height 19
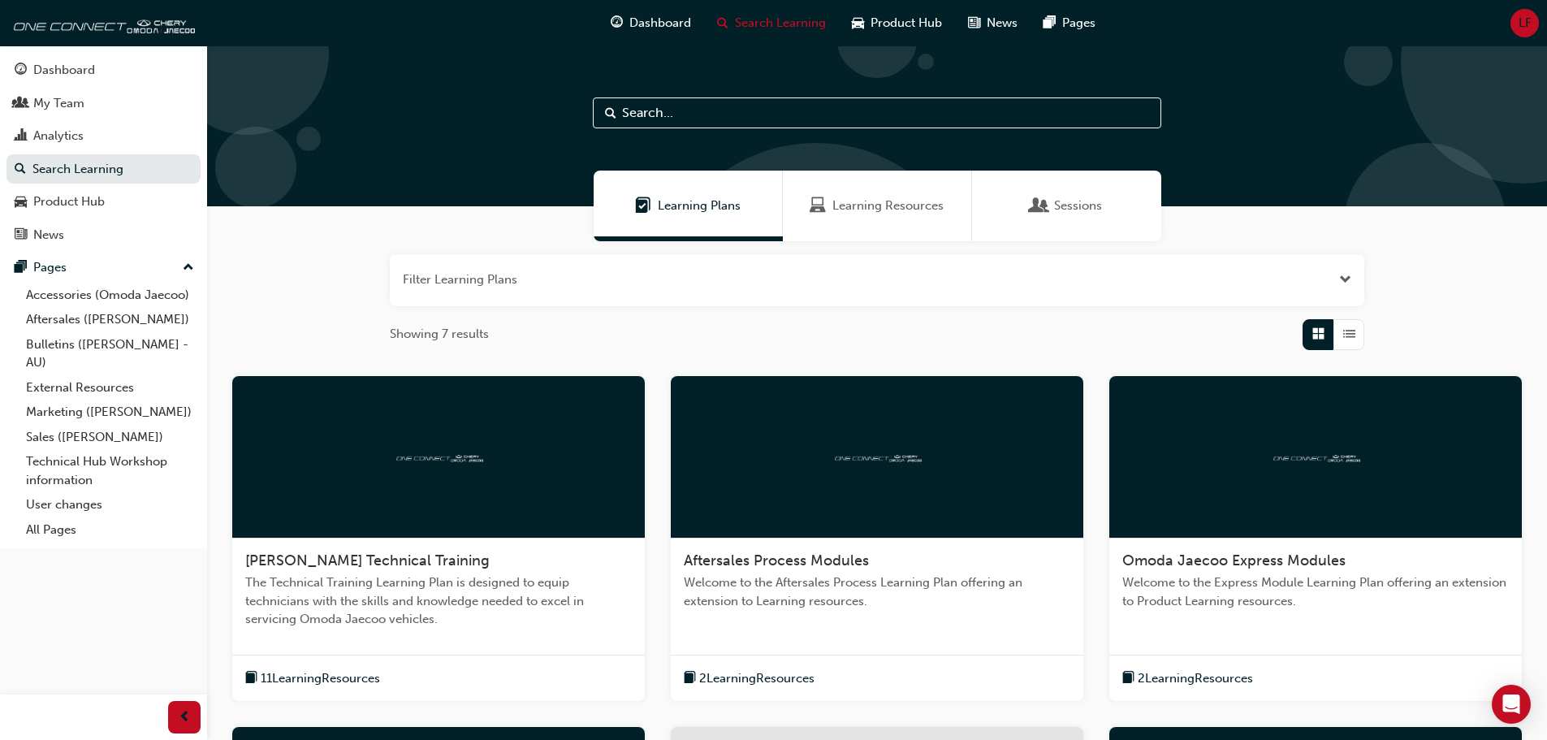
click at [1338, 438] on div at bounding box center [1315, 457] width 412 height 162
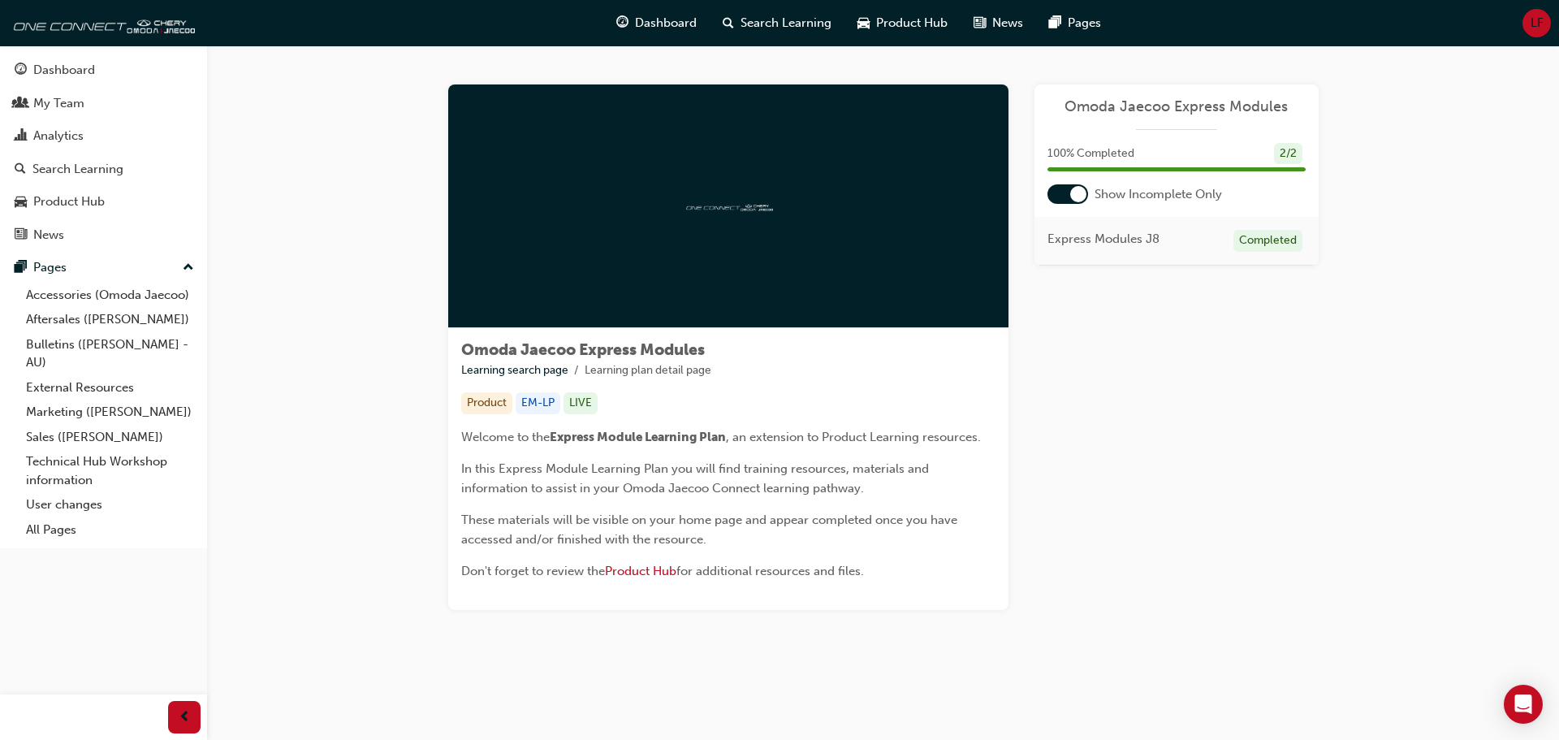
click at [1076, 199] on div at bounding box center [1078, 194] width 16 height 16
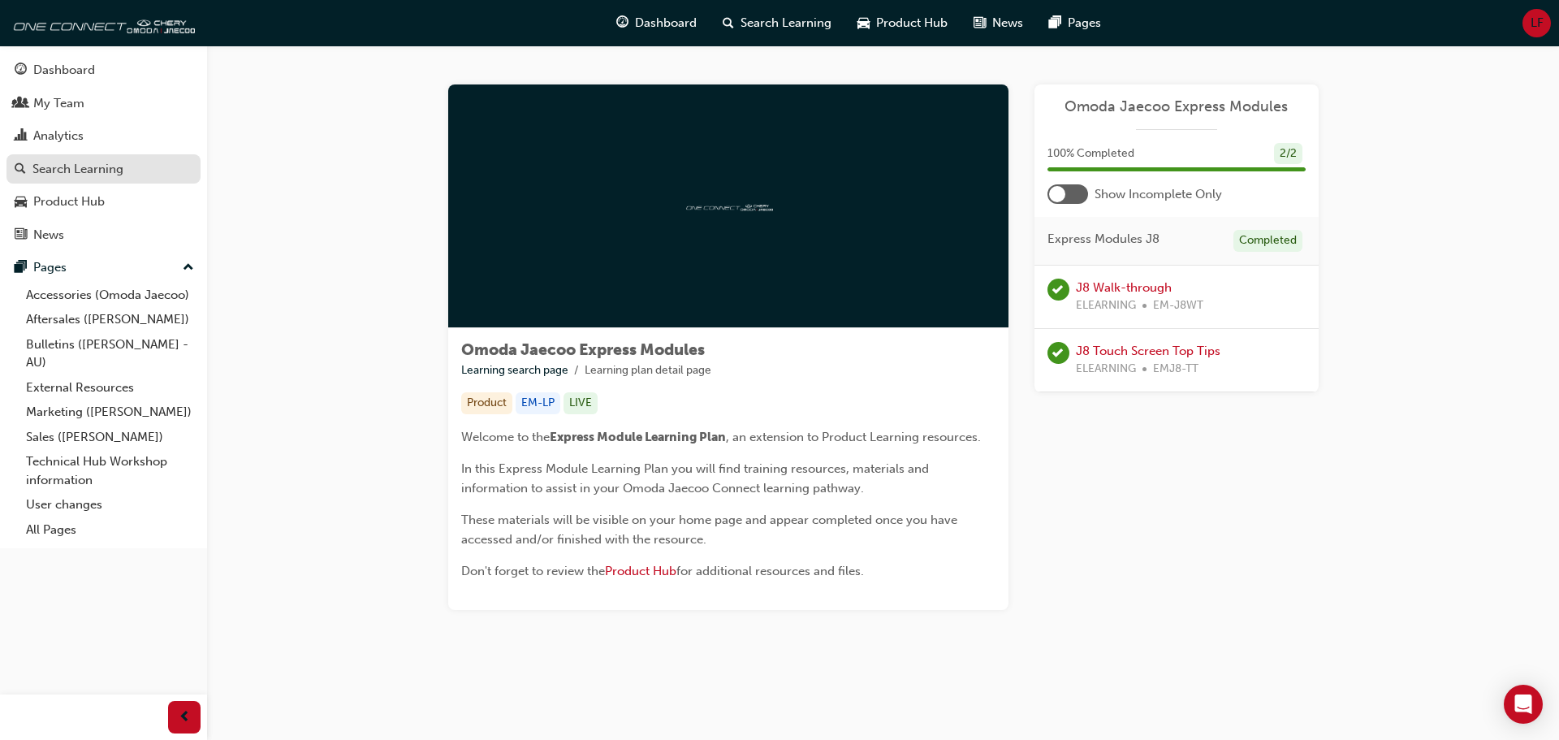
click at [110, 165] on div "Search Learning" at bounding box center [77, 169] width 91 height 19
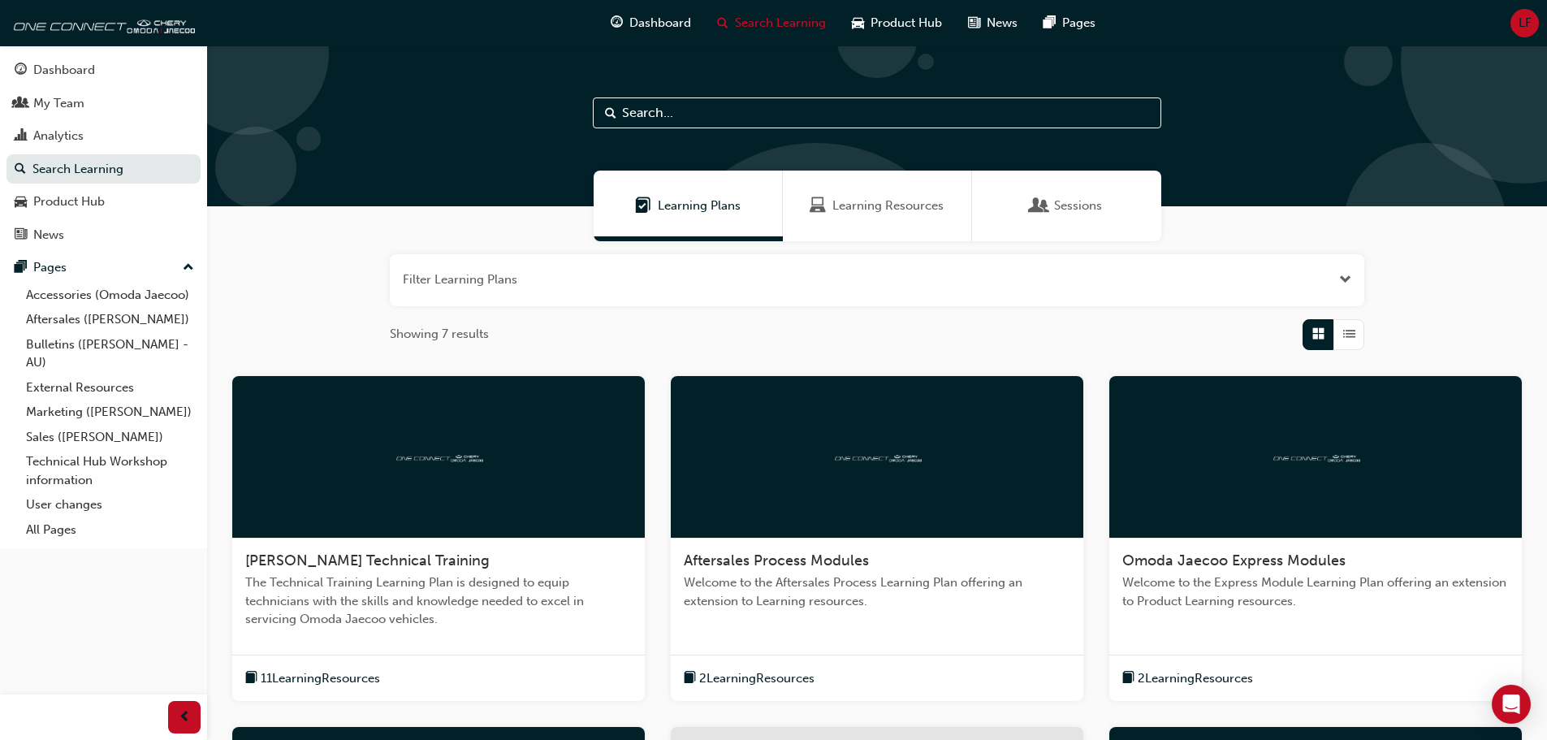
click at [939, 432] on div at bounding box center [877, 457] width 412 height 162
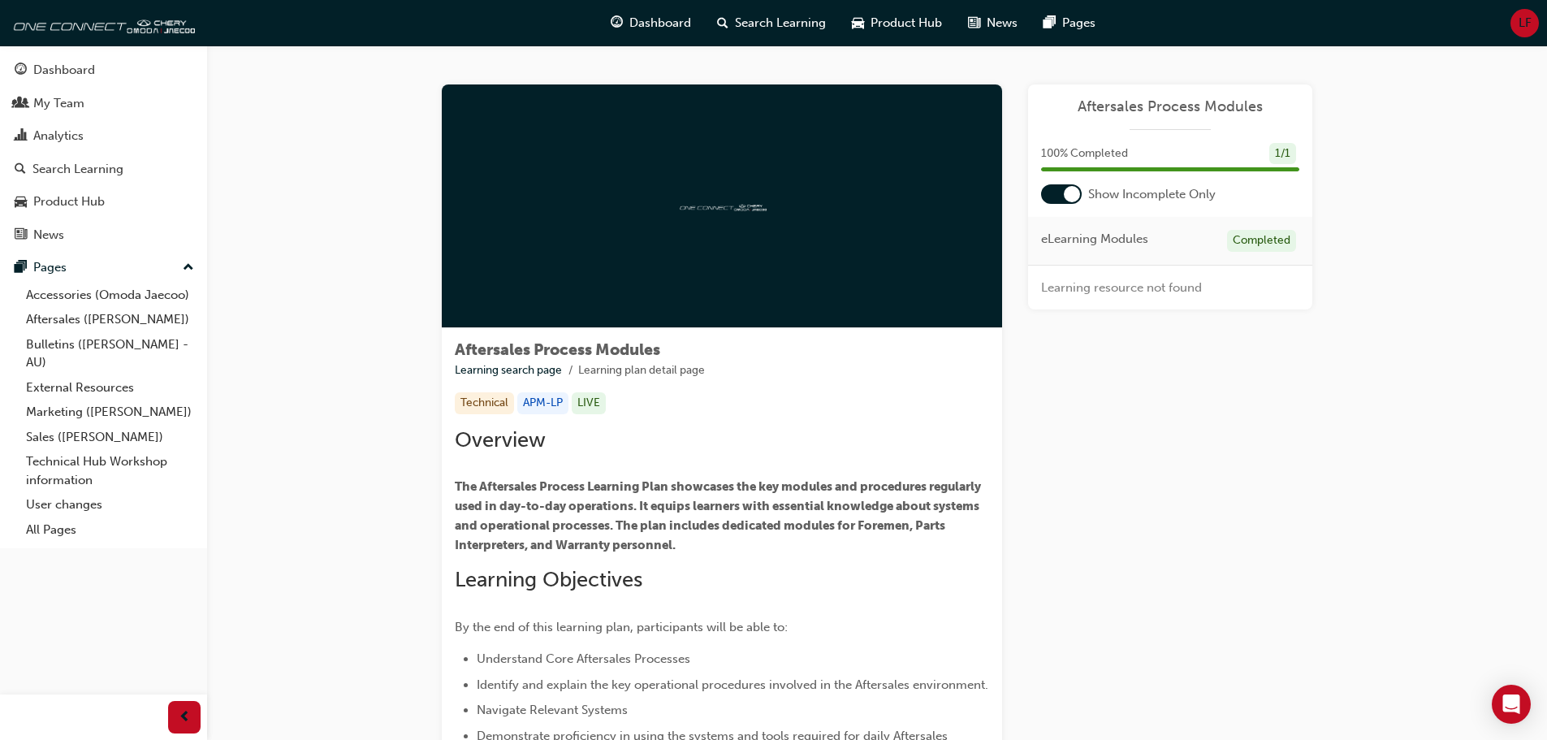
click at [1054, 201] on div at bounding box center [1061, 193] width 41 height 19
click at [105, 179] on link "Search Learning" at bounding box center [103, 169] width 194 height 30
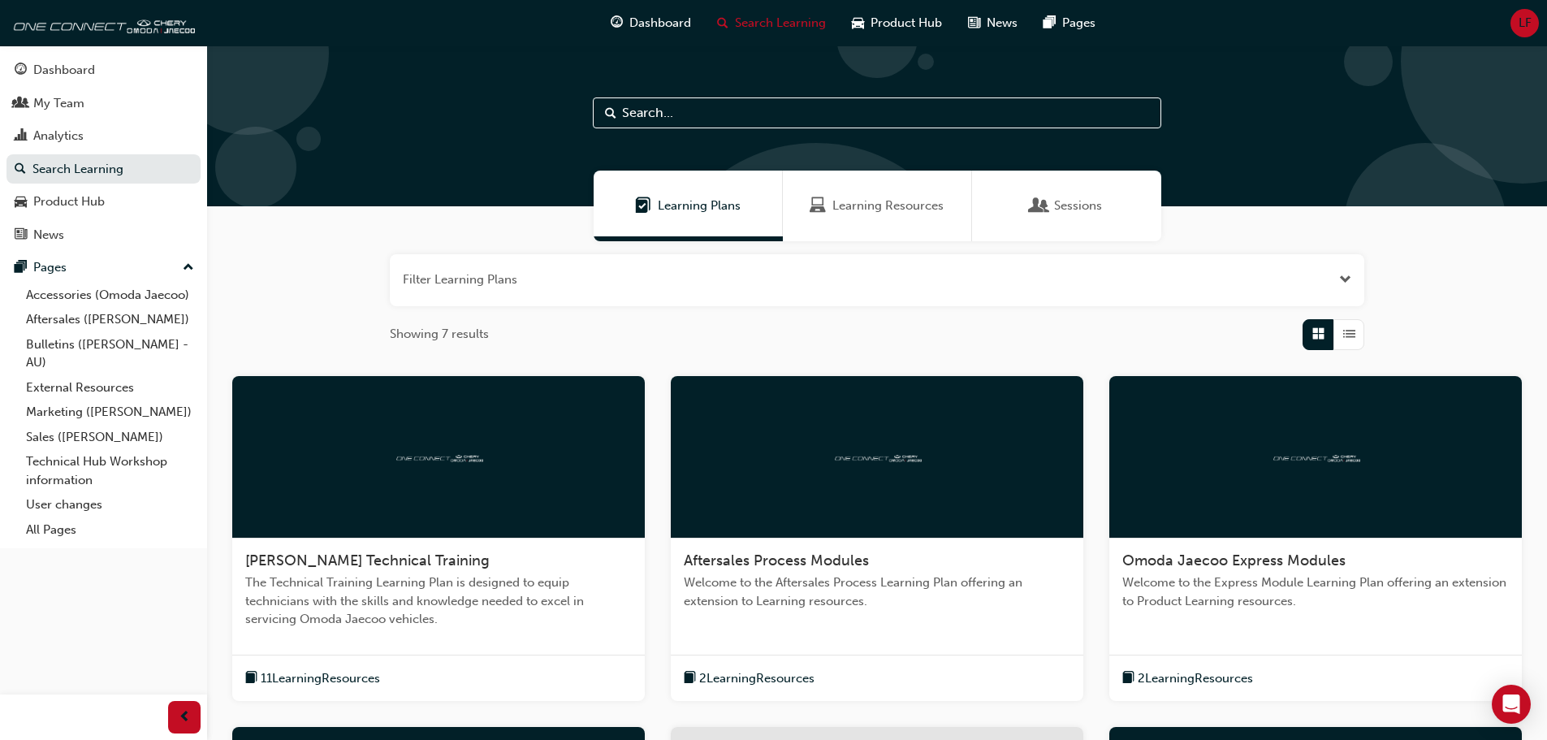
click at [943, 410] on div at bounding box center [877, 457] width 412 height 162
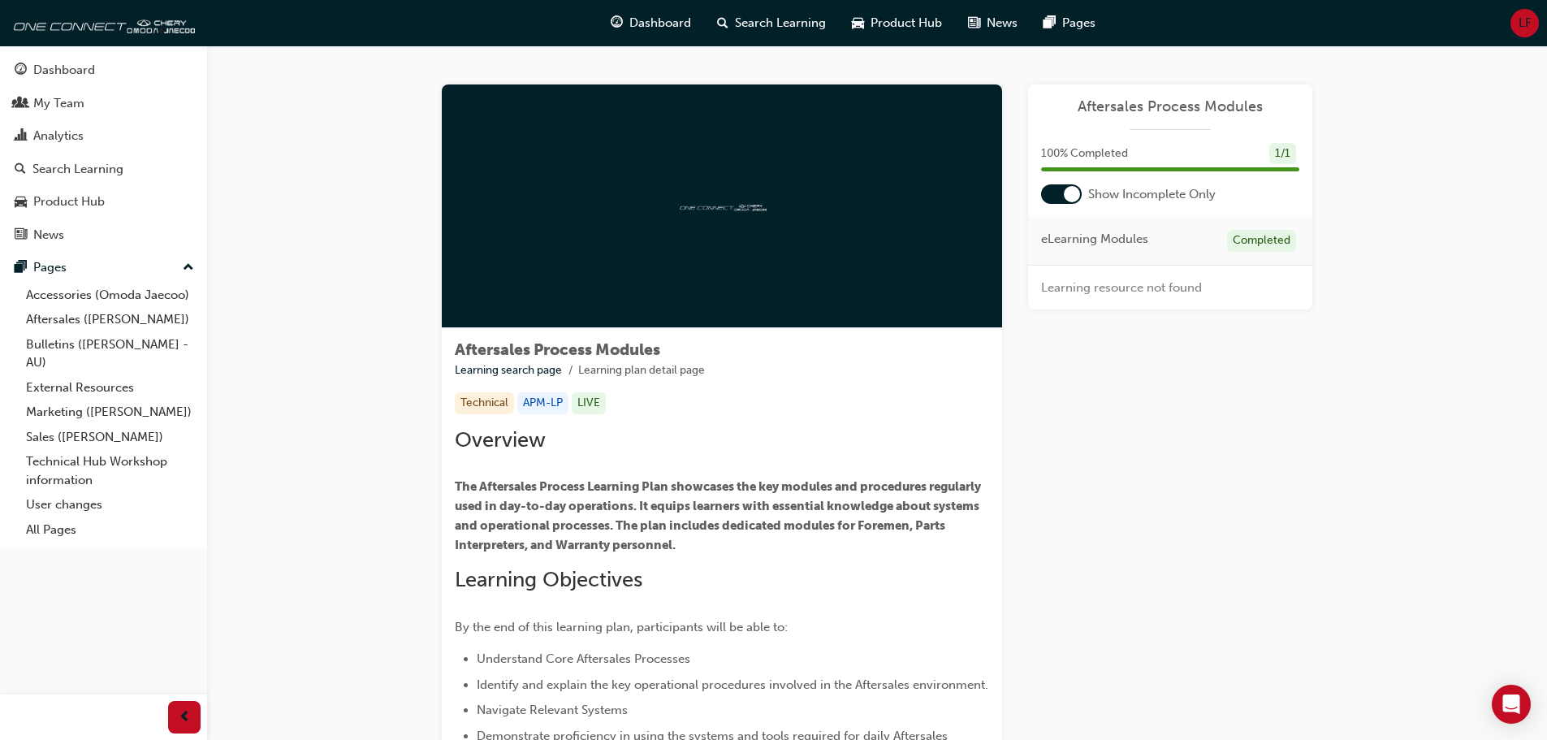
click at [1081, 188] on div at bounding box center [1061, 193] width 41 height 19
click at [80, 161] on div "Search Learning" at bounding box center [77, 169] width 91 height 19
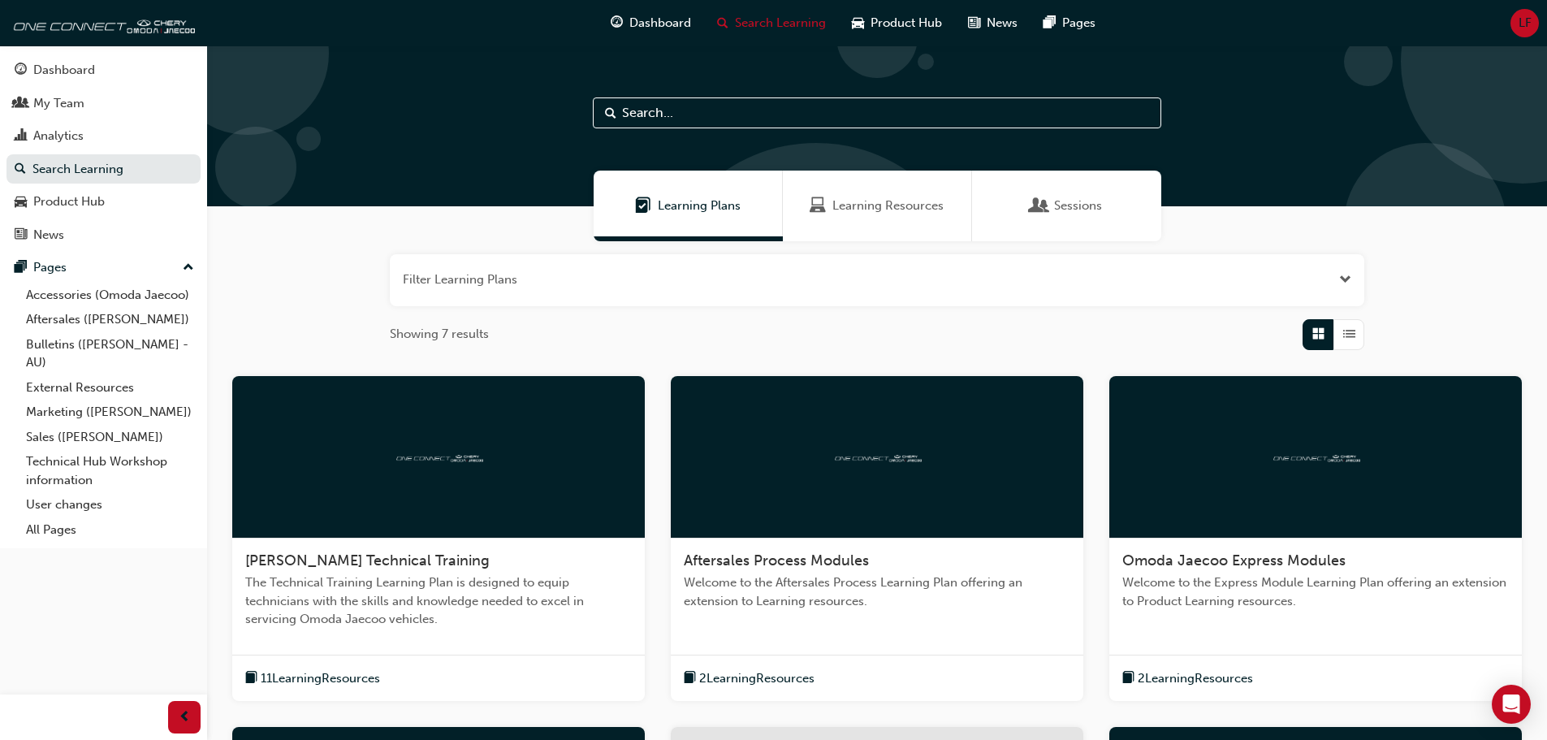
click at [450, 443] on div at bounding box center [438, 457] width 412 height 162
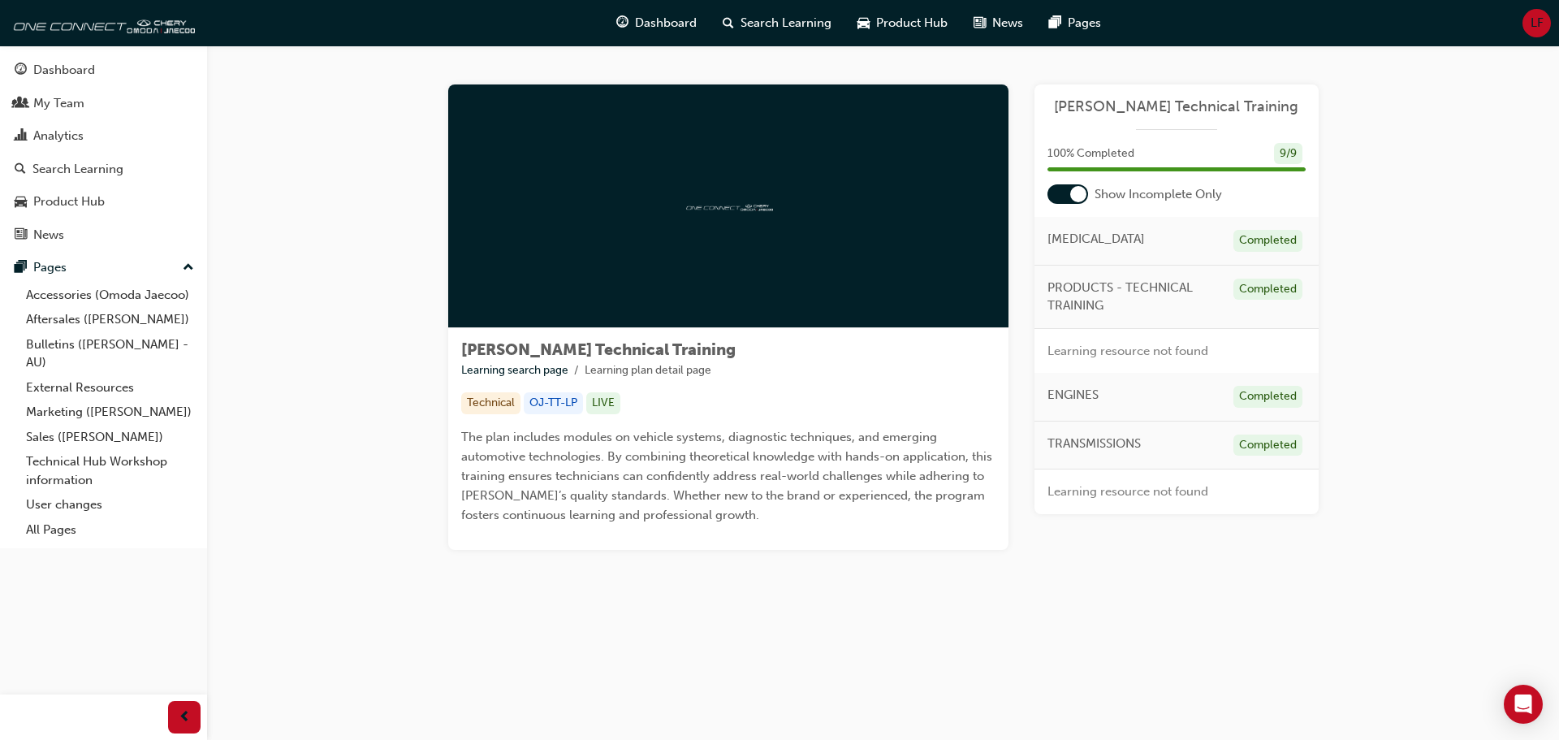
click at [1078, 193] on div at bounding box center [1078, 194] width 16 height 16
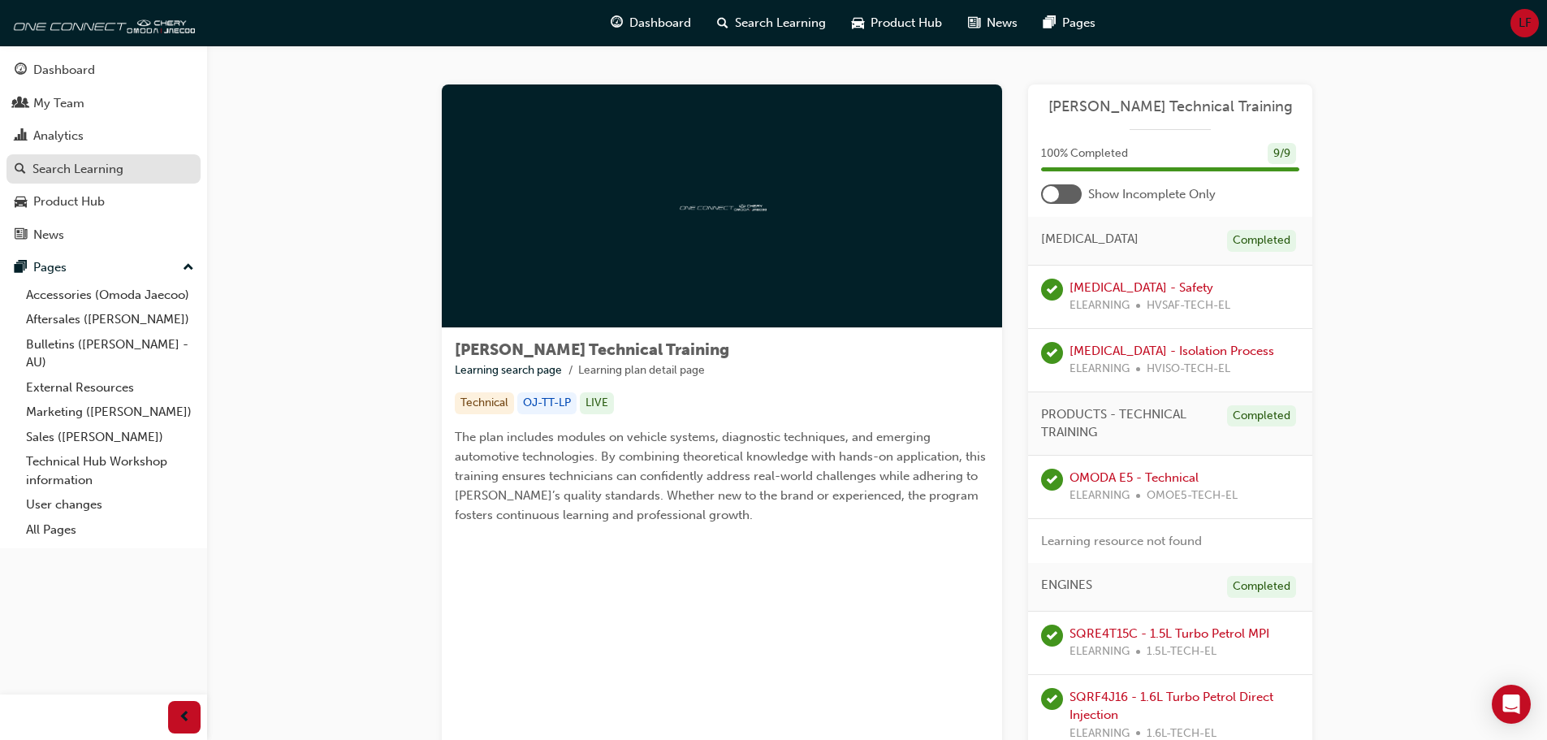
click at [88, 164] on div "Search Learning" at bounding box center [77, 169] width 91 height 19
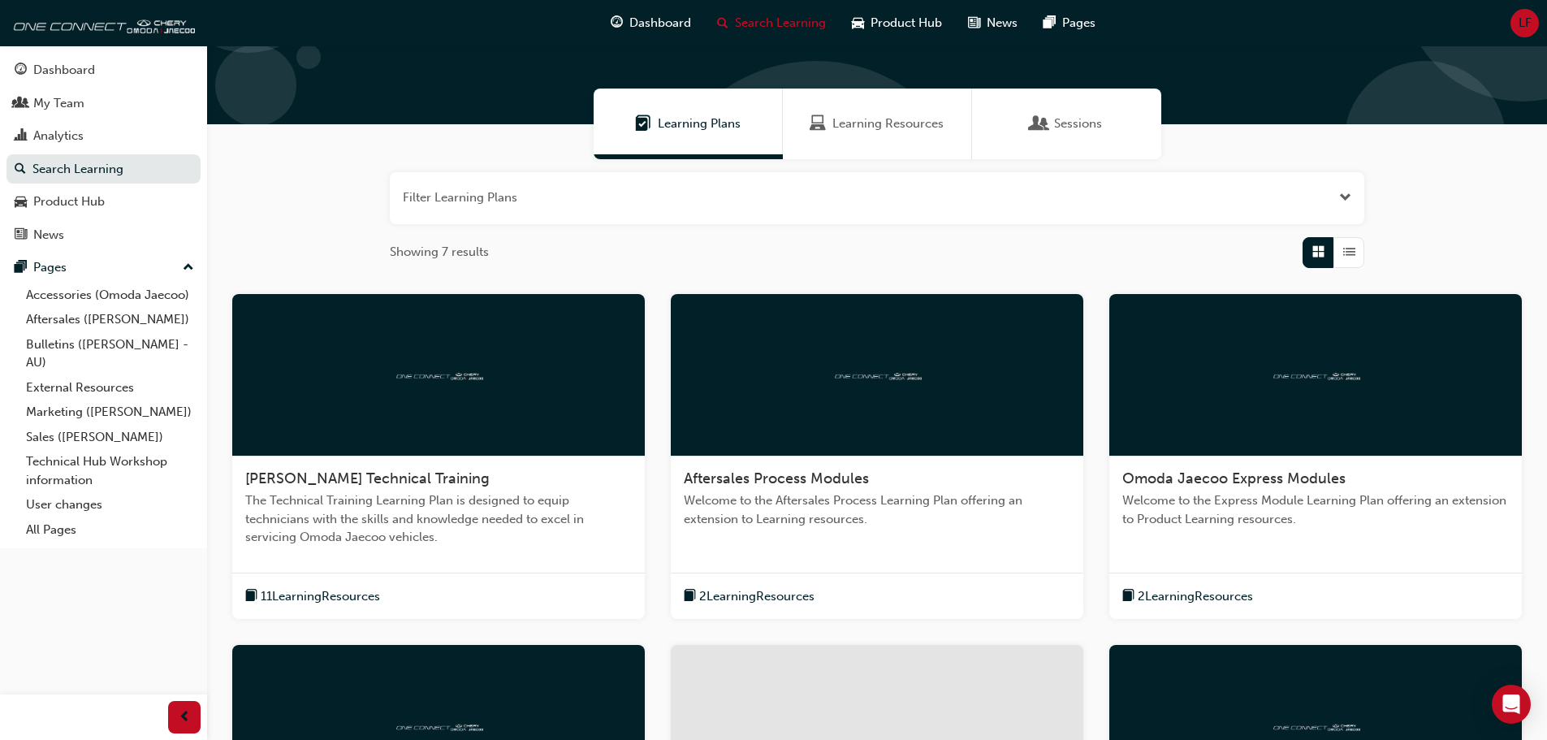
scroll to position [81, 0]
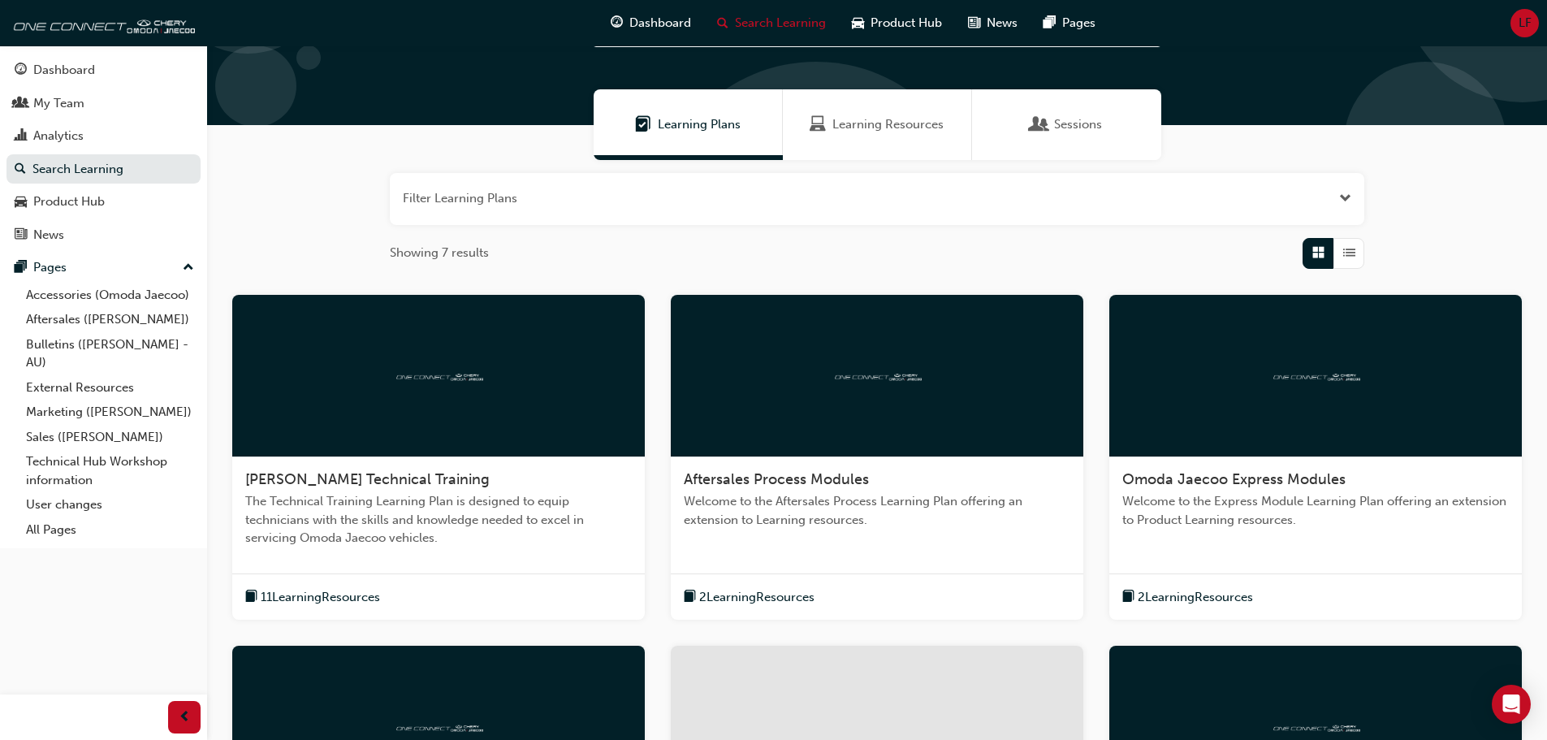
click at [1350, 247] on span "List" at bounding box center [1349, 253] width 12 height 19
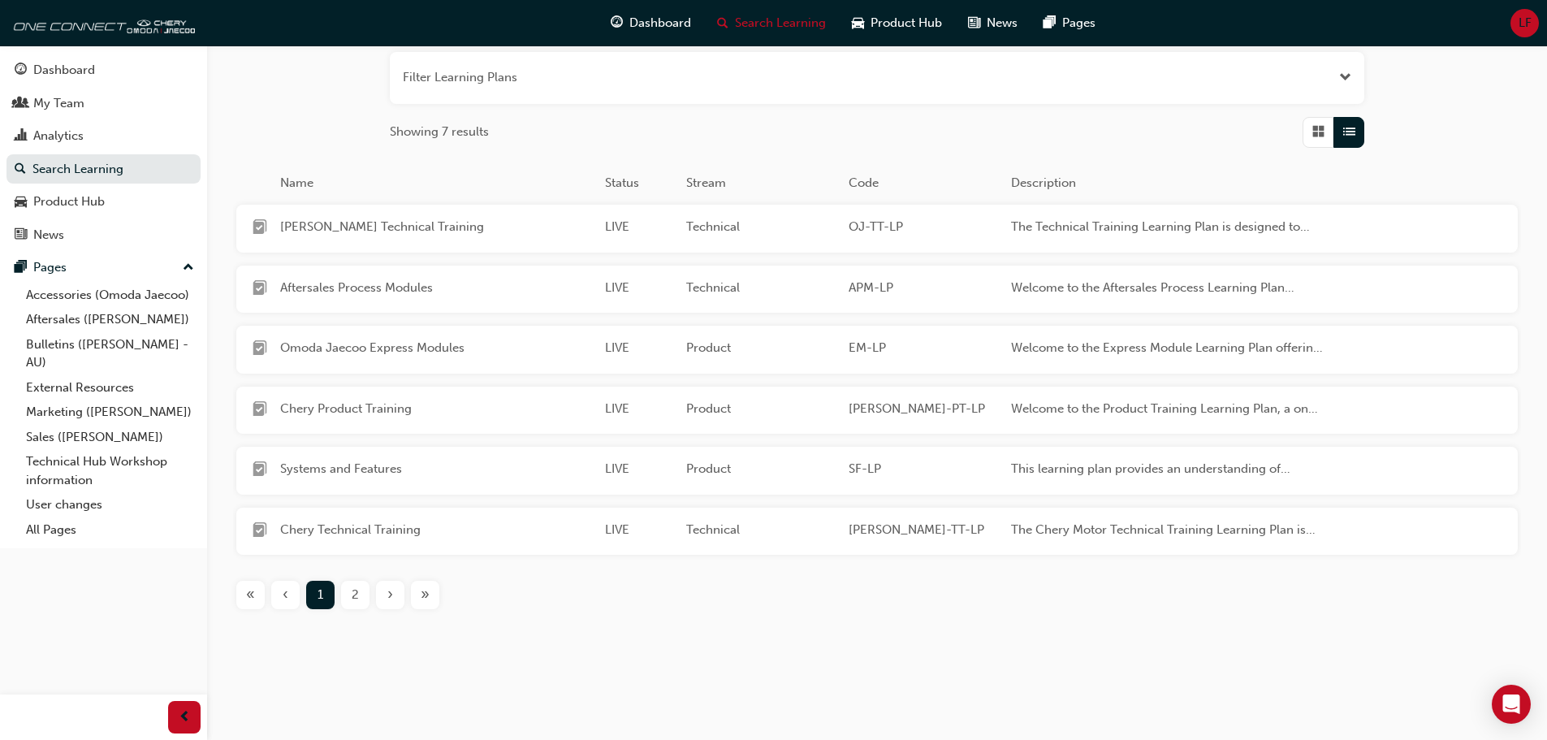
scroll to position [203, 0]
click at [357, 598] on span "2" at bounding box center [355, 594] width 7 height 19
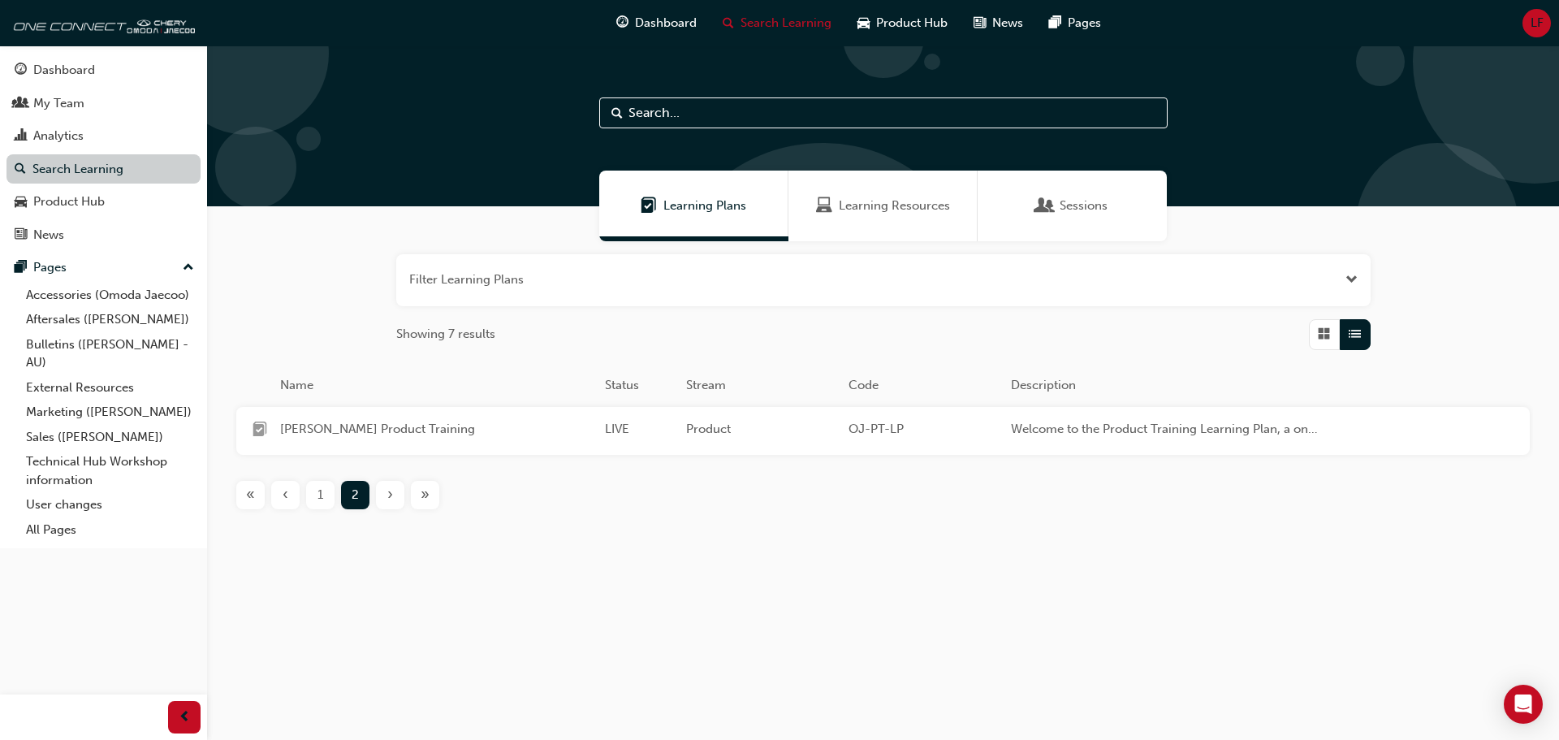
click at [93, 163] on link "Search Learning" at bounding box center [103, 169] width 194 height 30
click at [908, 210] on span "Learning Resources" at bounding box center [894, 205] width 111 height 19
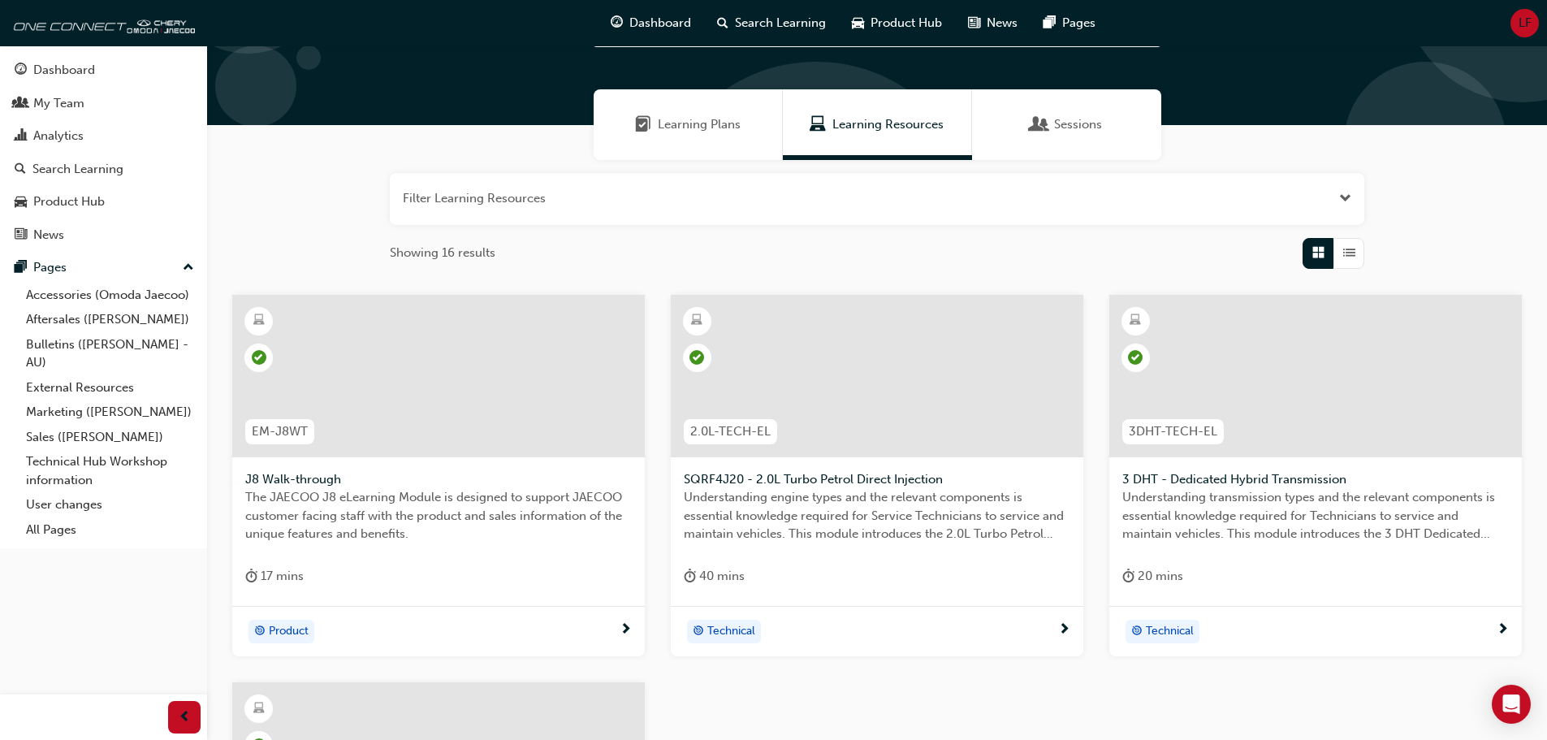
scroll to position [162, 0]
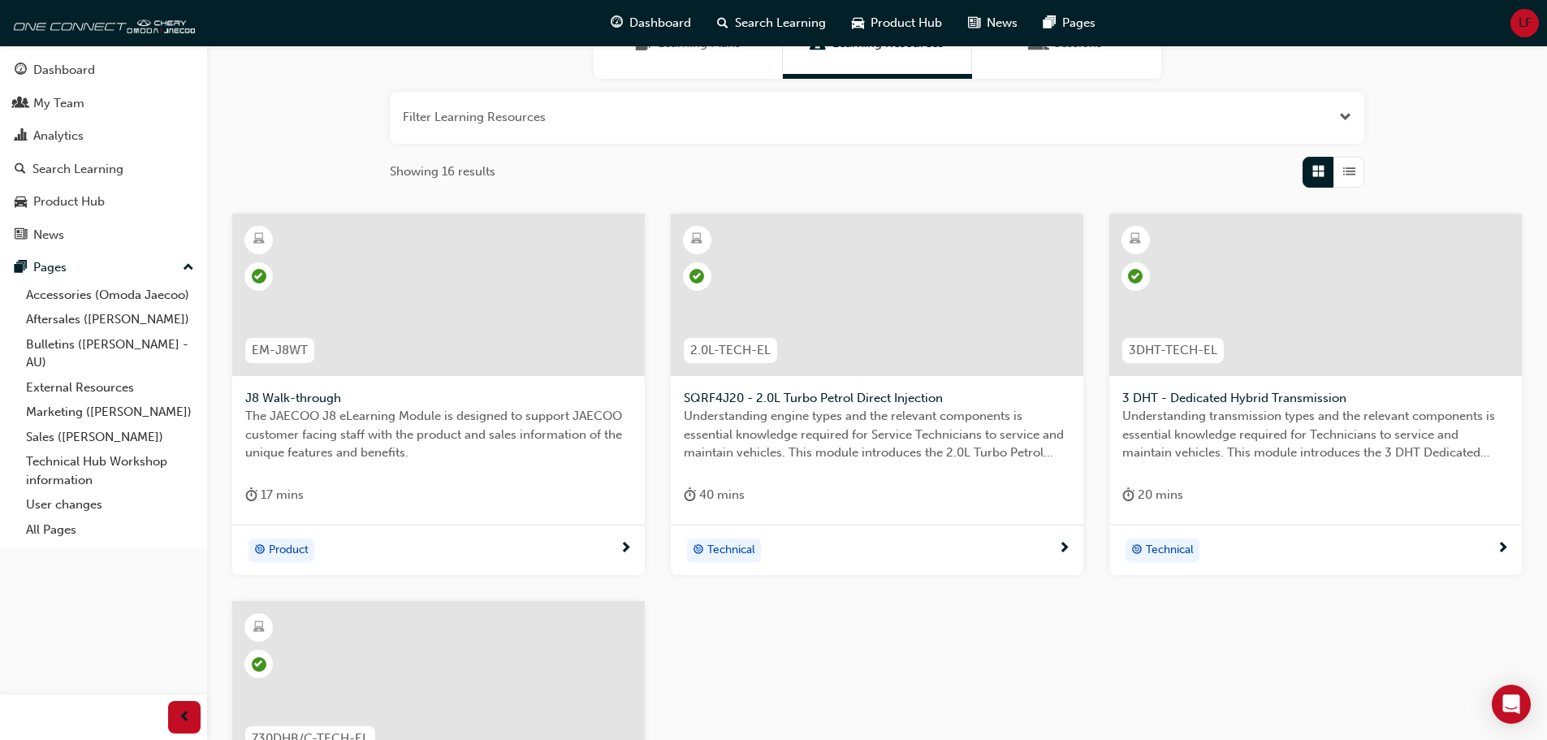
click at [1350, 179] on span "List" at bounding box center [1349, 171] width 12 height 19
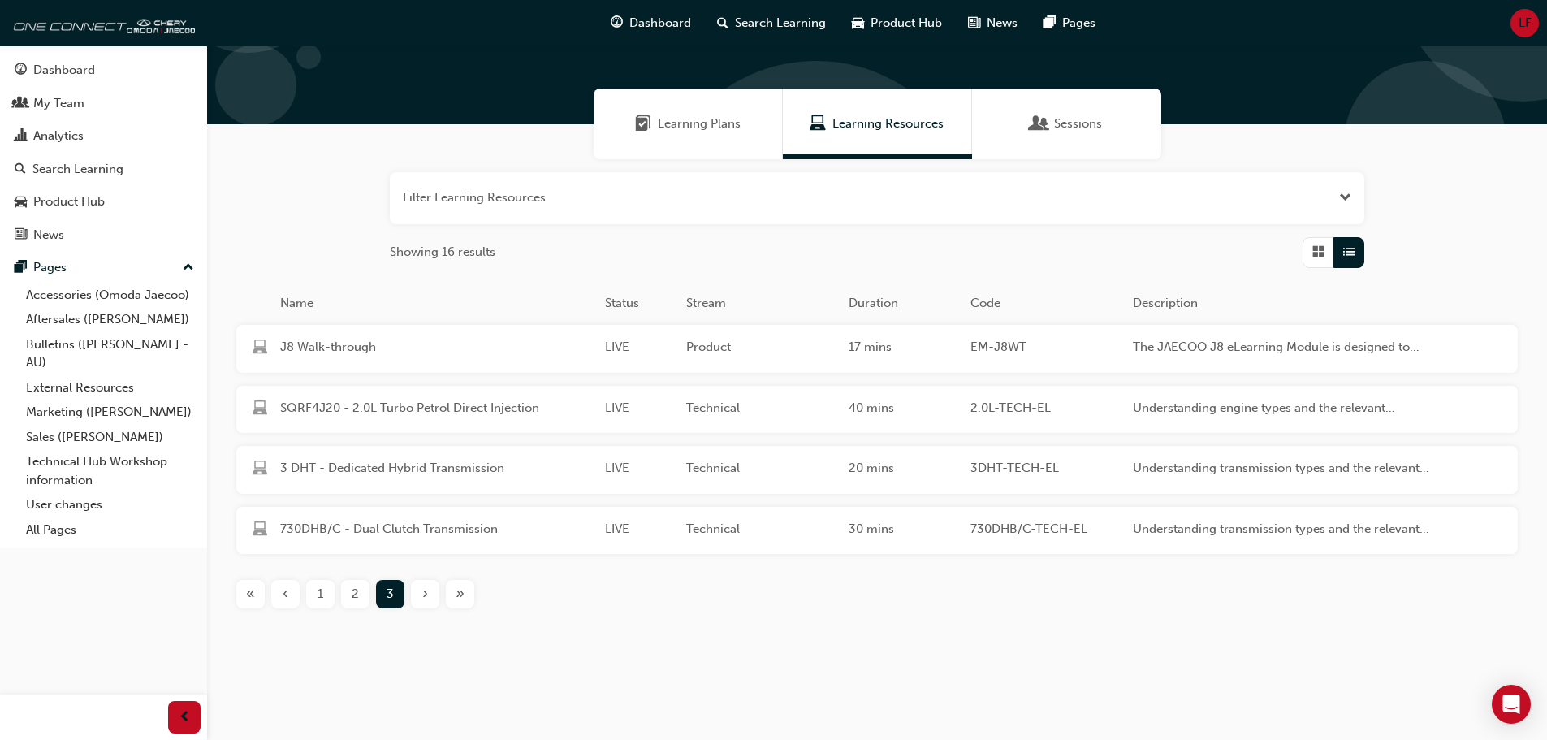
click at [315, 591] on div "1" at bounding box center [320, 594] width 28 height 28
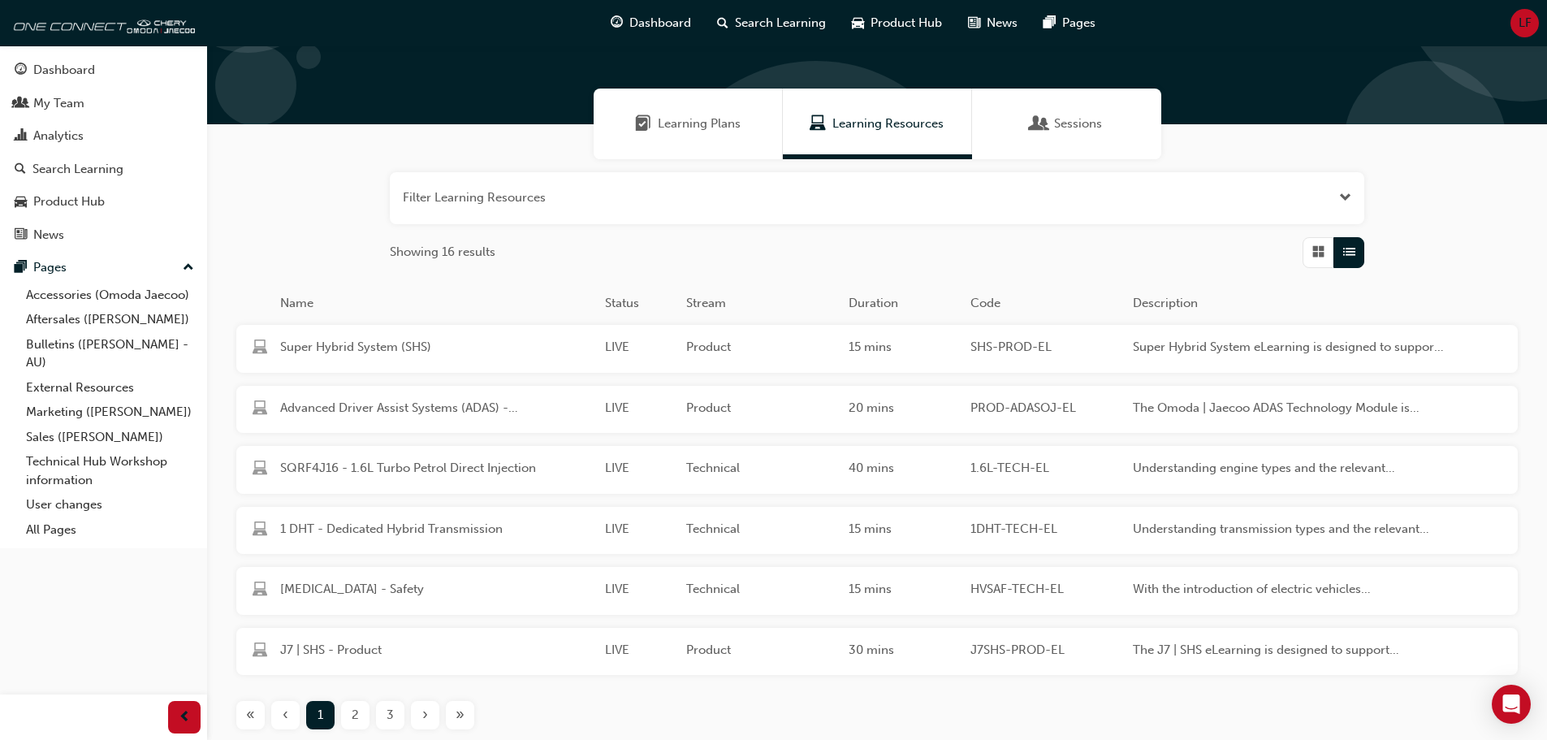
scroll to position [163, 0]
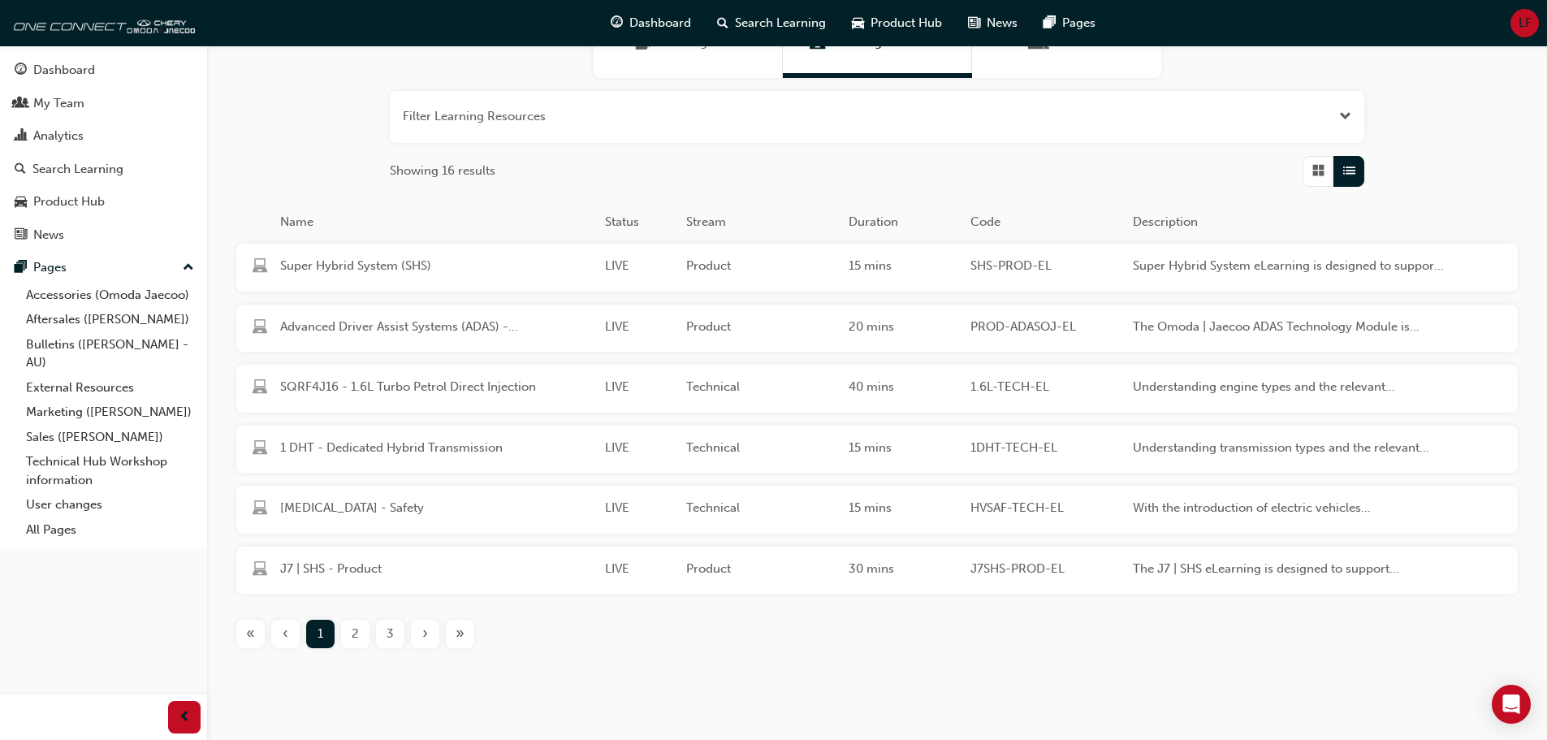
click at [348, 626] on div "2" at bounding box center [355, 634] width 28 height 28
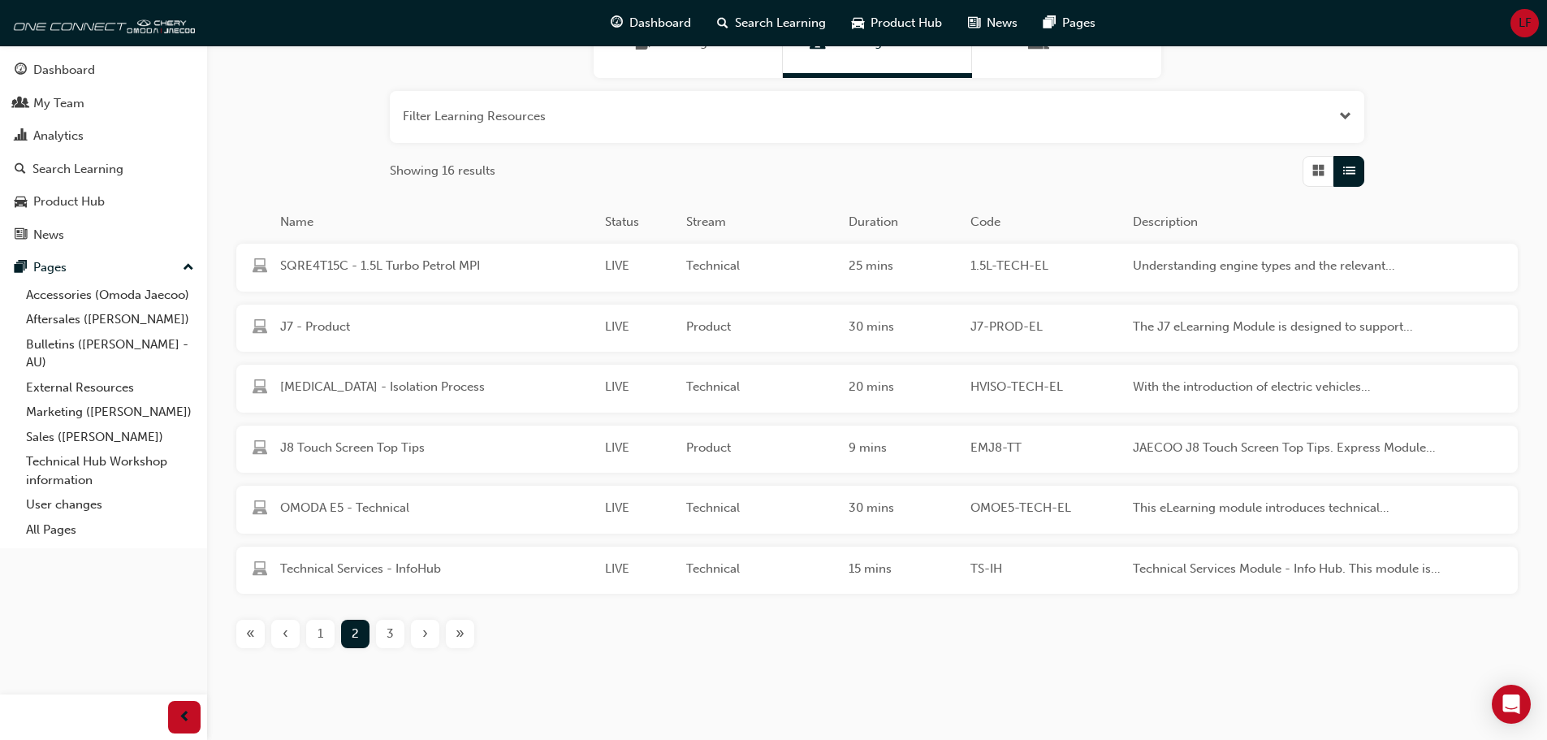
click at [386, 630] on div "3" at bounding box center [390, 634] width 28 height 28
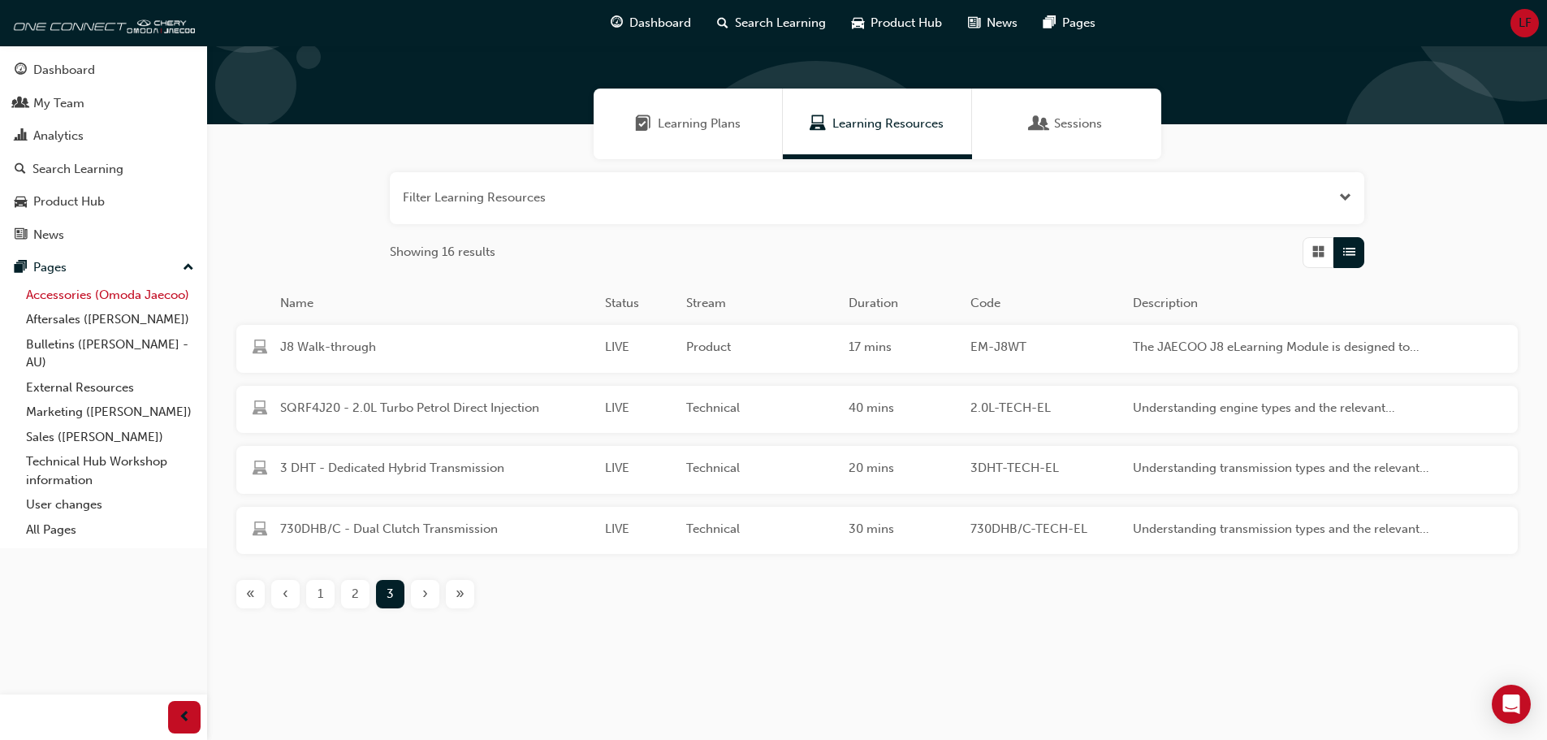
click at [100, 293] on link "Accessories (Omoda Jaecoo)" at bounding box center [109, 295] width 181 height 25
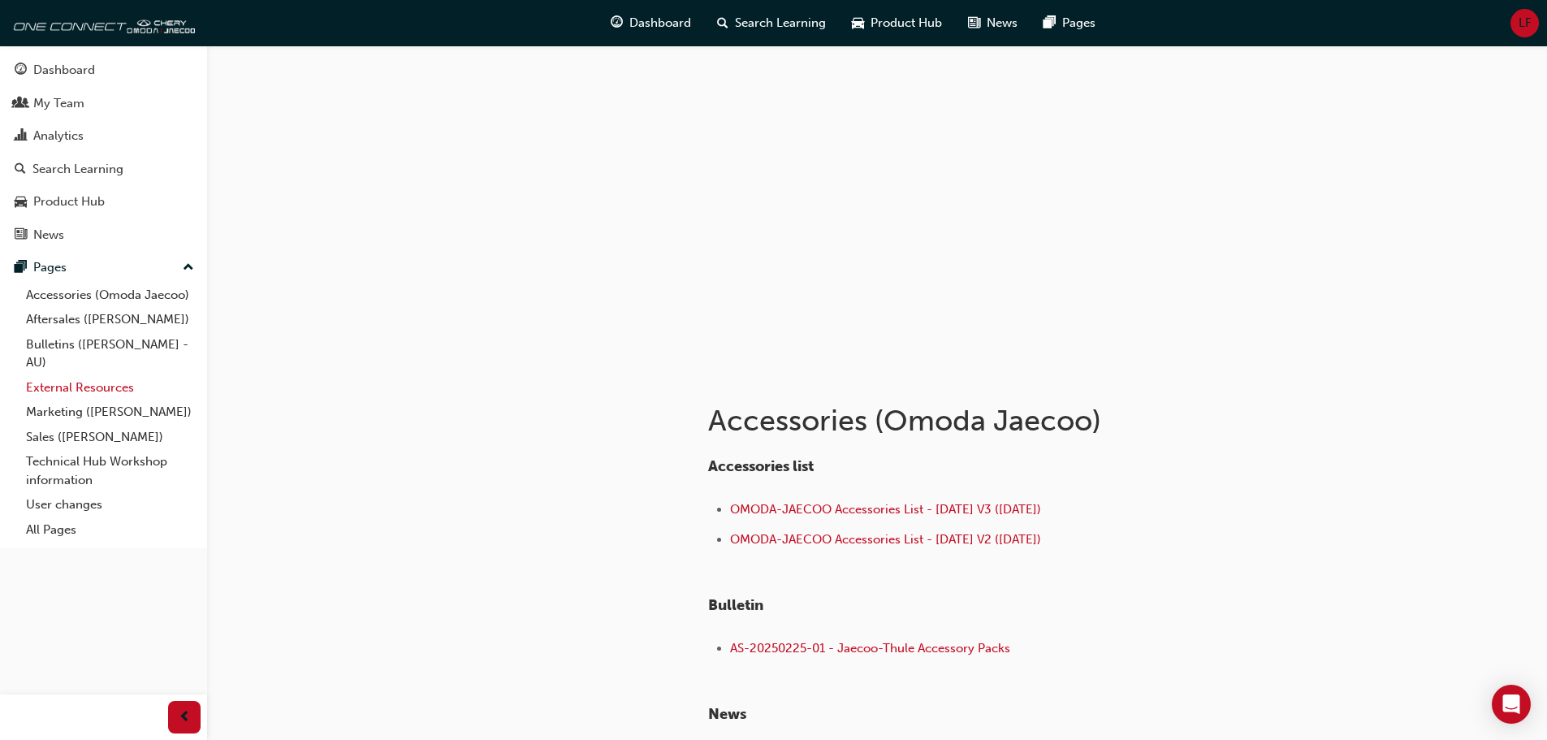
click at [89, 387] on link "External Resources" at bounding box center [109, 387] width 181 height 25
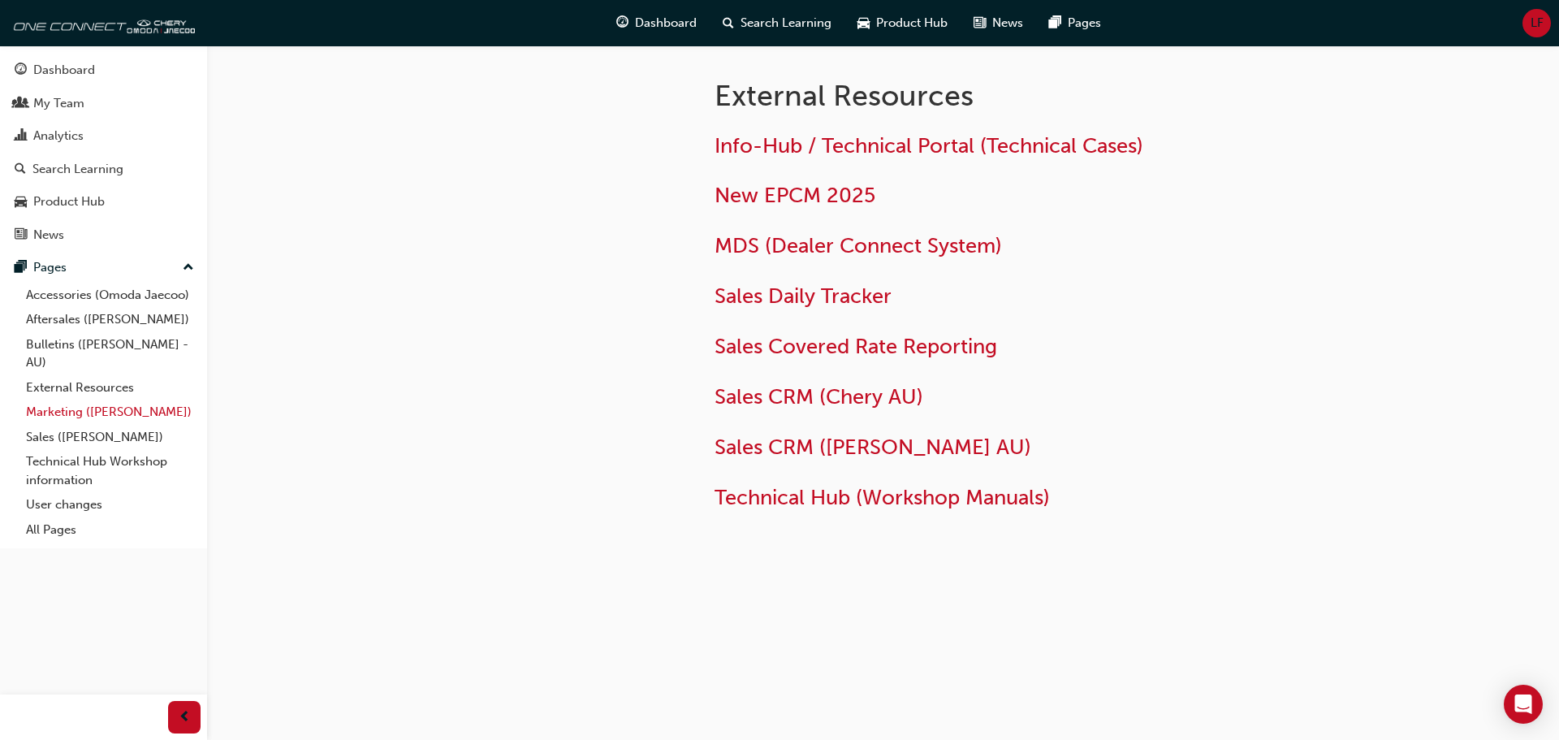
click at [84, 410] on link "Marketing ([PERSON_NAME])" at bounding box center [109, 411] width 181 height 25
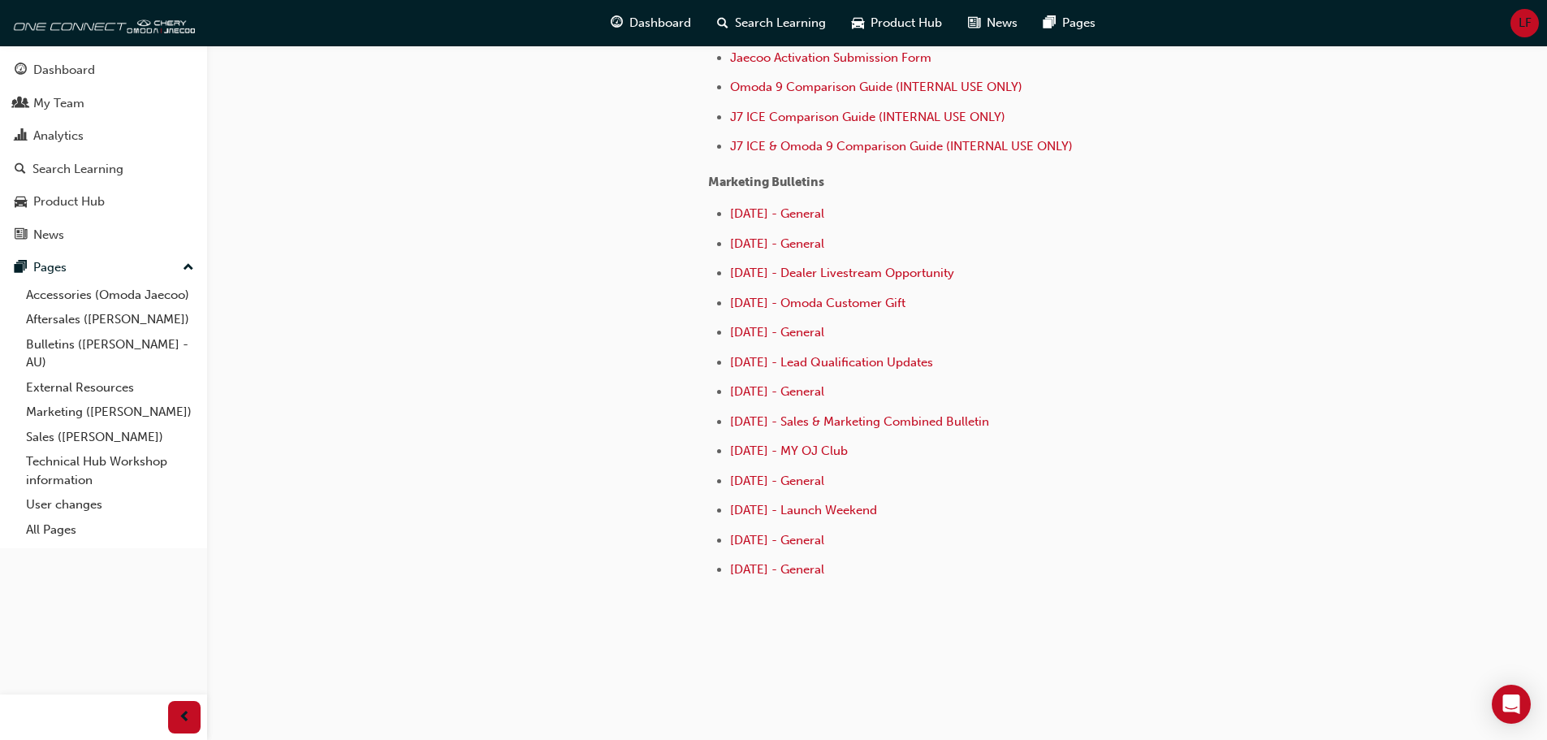
scroll to position [310, 0]
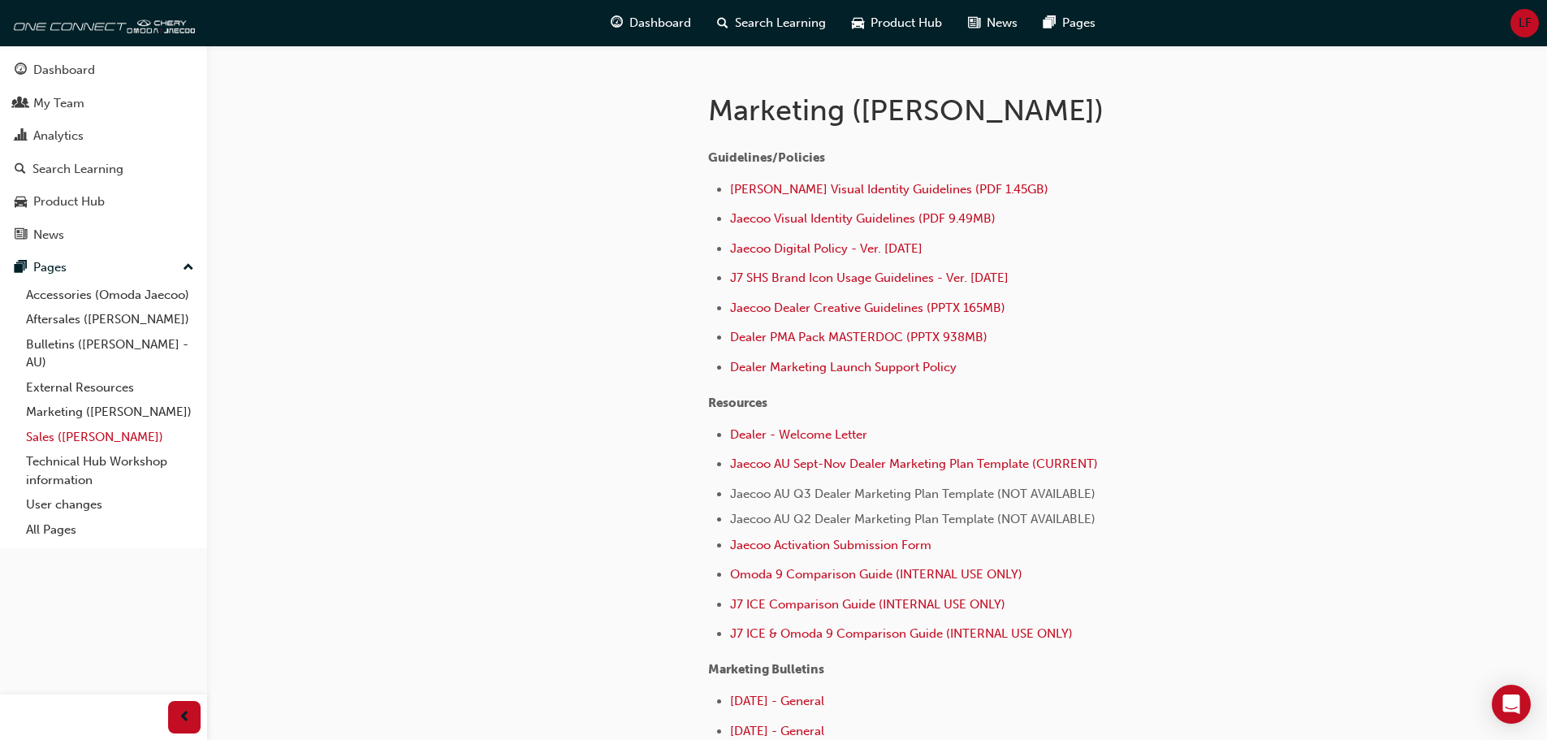
click at [112, 434] on link "Sales ([PERSON_NAME])" at bounding box center [109, 437] width 181 height 25
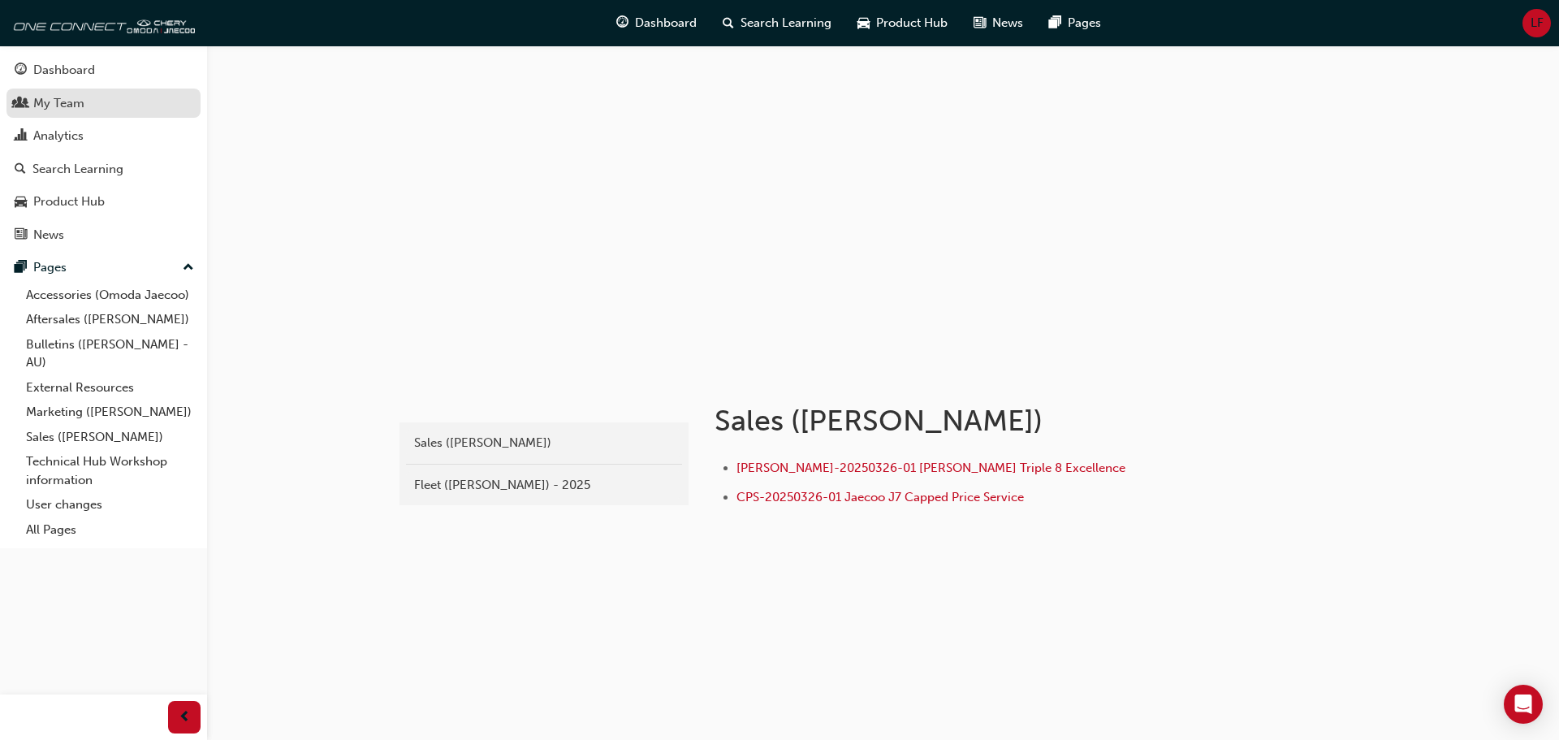
click at [71, 117] on link "My Team" at bounding box center [103, 104] width 194 height 30
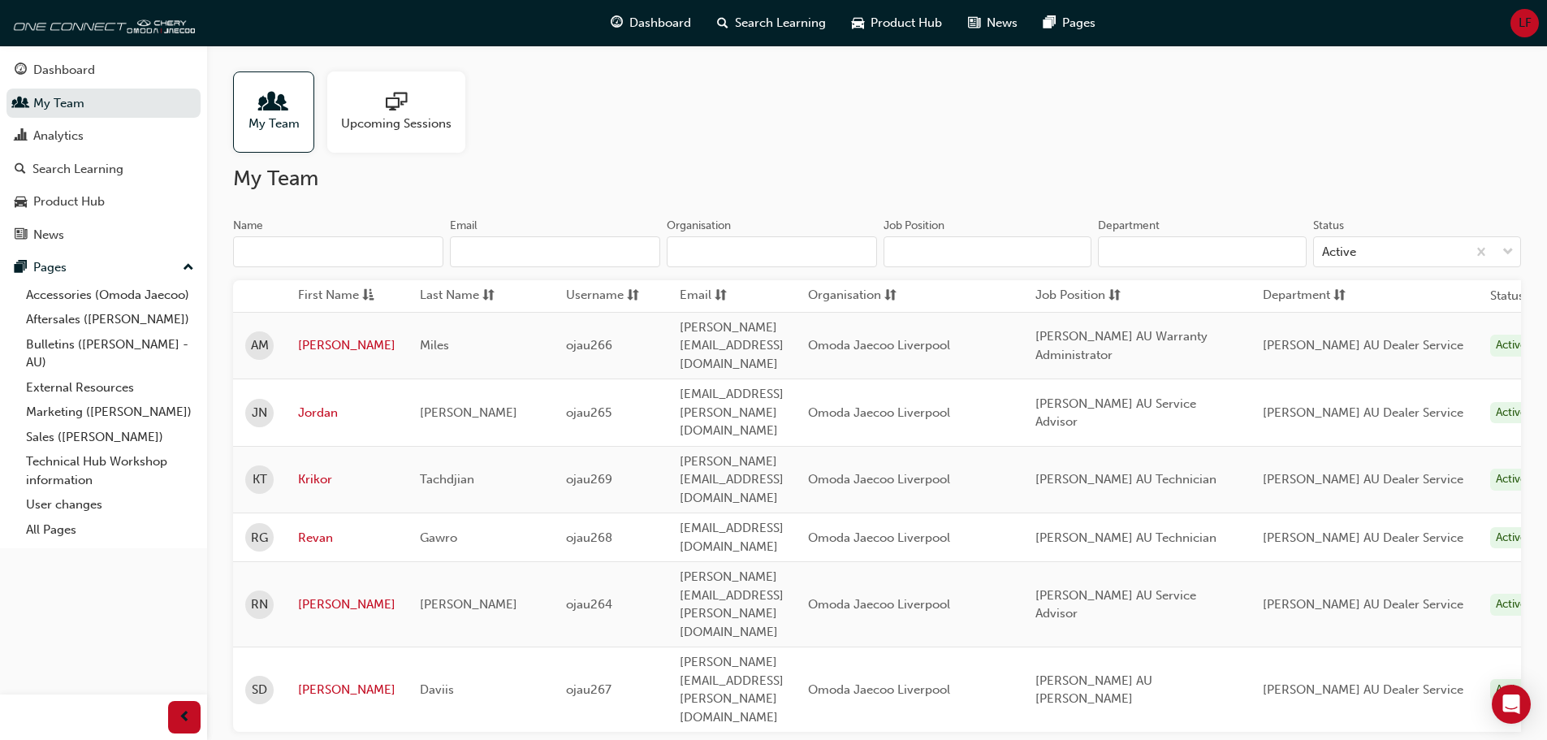
click at [408, 95] on div at bounding box center [396, 103] width 110 height 23
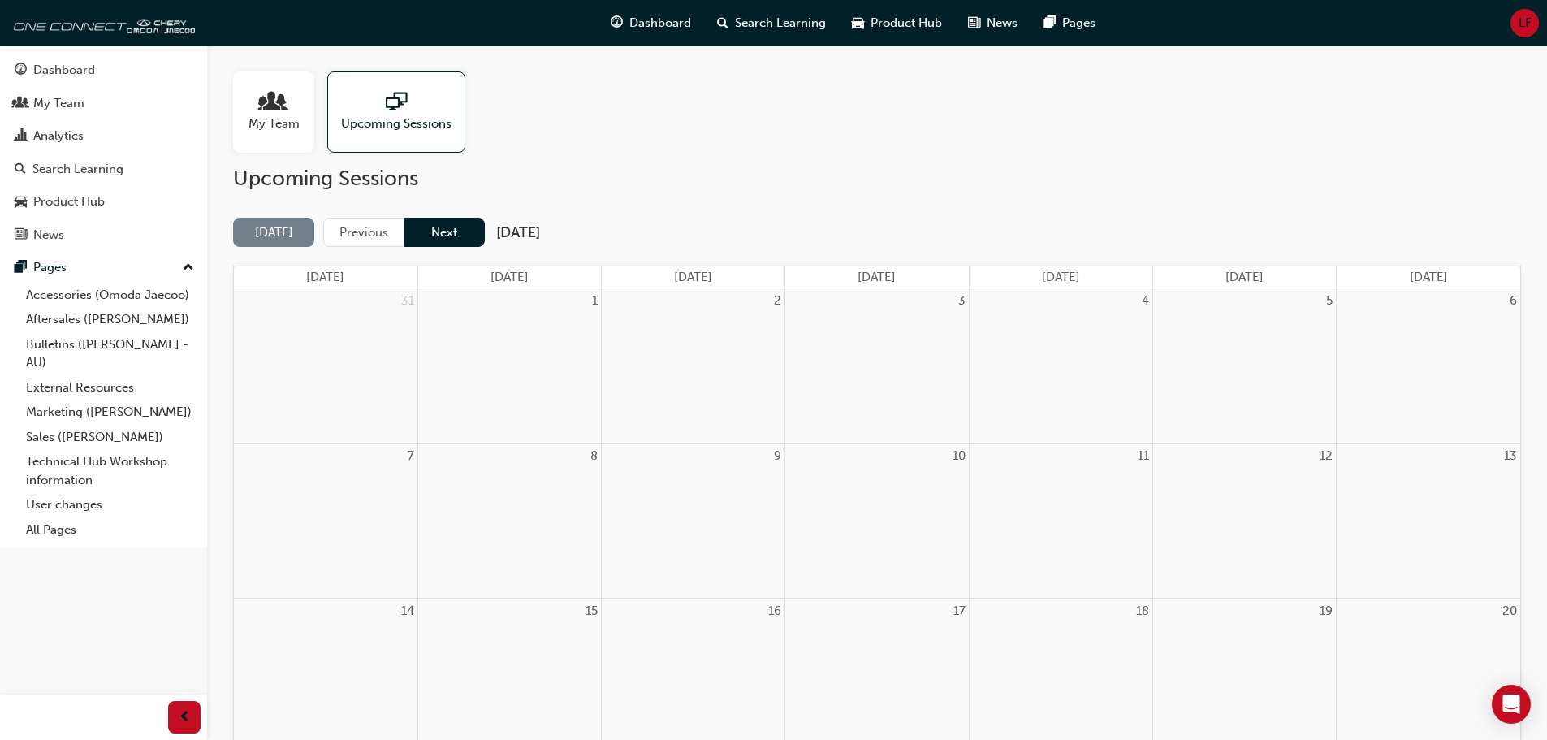
click at [452, 223] on button "Next" at bounding box center [444, 233] width 81 height 30
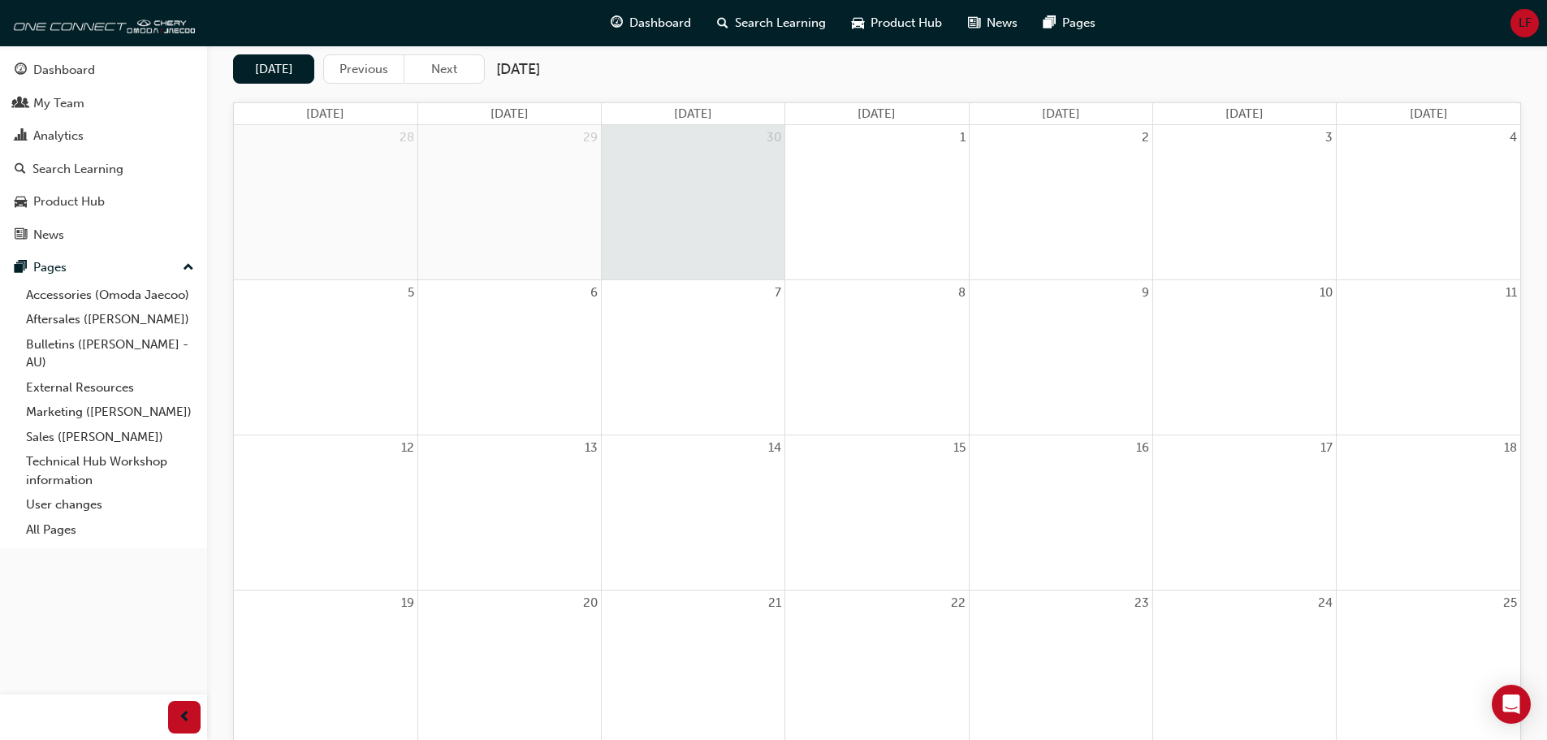
scroll to position [162, 0]
click at [437, 64] on button "Next" at bounding box center [444, 70] width 81 height 30
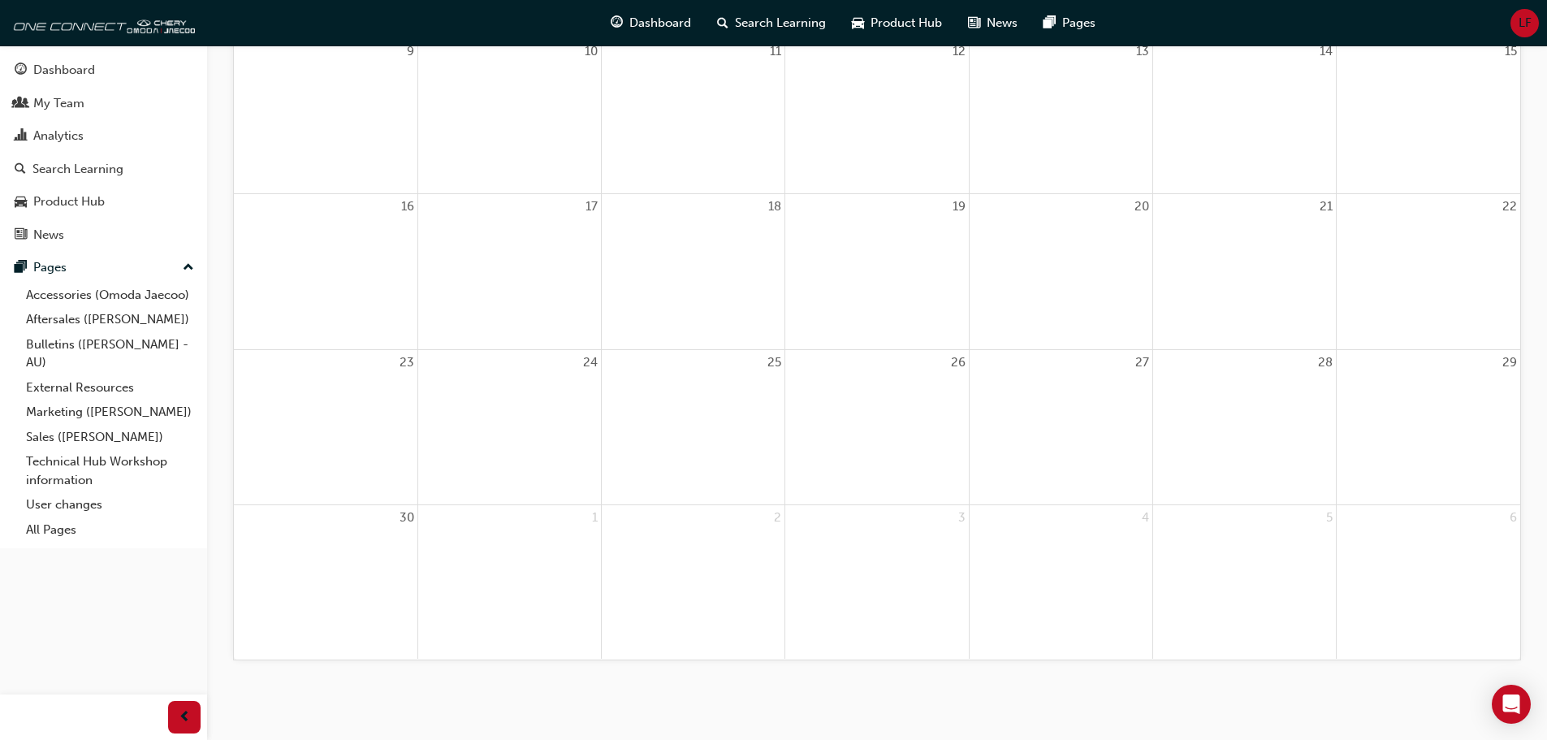
scroll to position [0, 0]
